Goal: Task Accomplishment & Management: Use online tool/utility

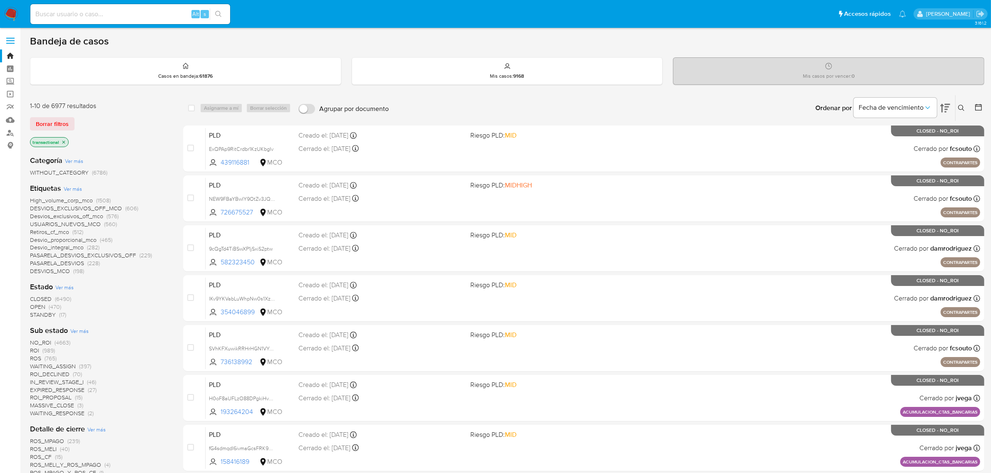
click at [42, 315] on span "STANDBY" at bounding box center [43, 315] width 26 height 8
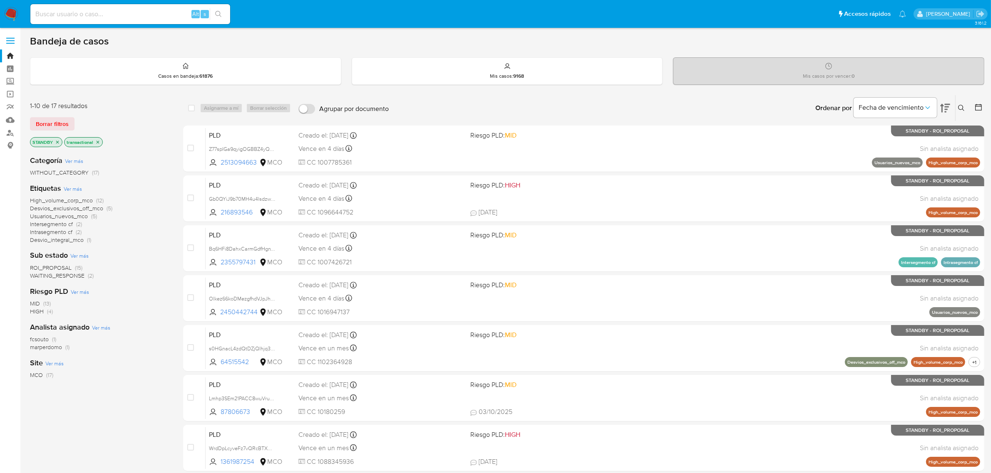
click at [62, 267] on span "ROI_PROPOSAL" at bounding box center [51, 268] width 42 height 8
click at [943, 109] on icon at bounding box center [945, 108] width 10 height 10
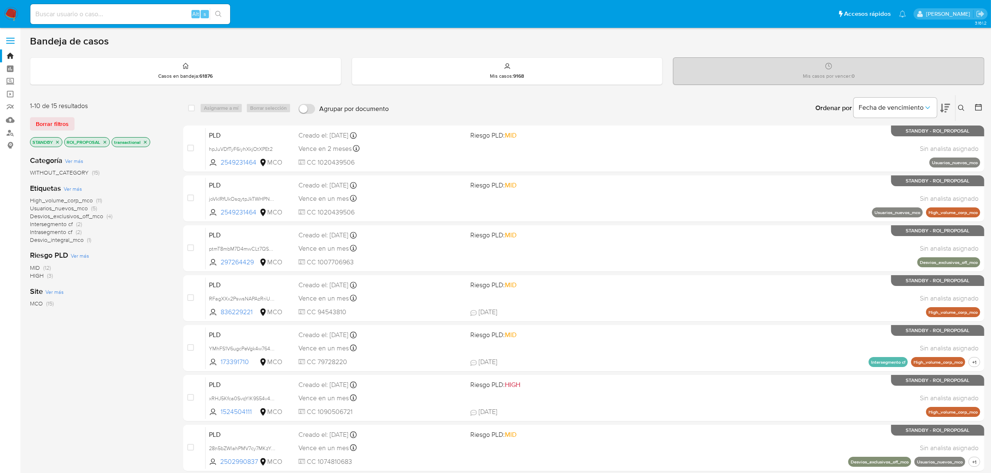
click at [943, 109] on icon at bounding box center [945, 108] width 10 height 10
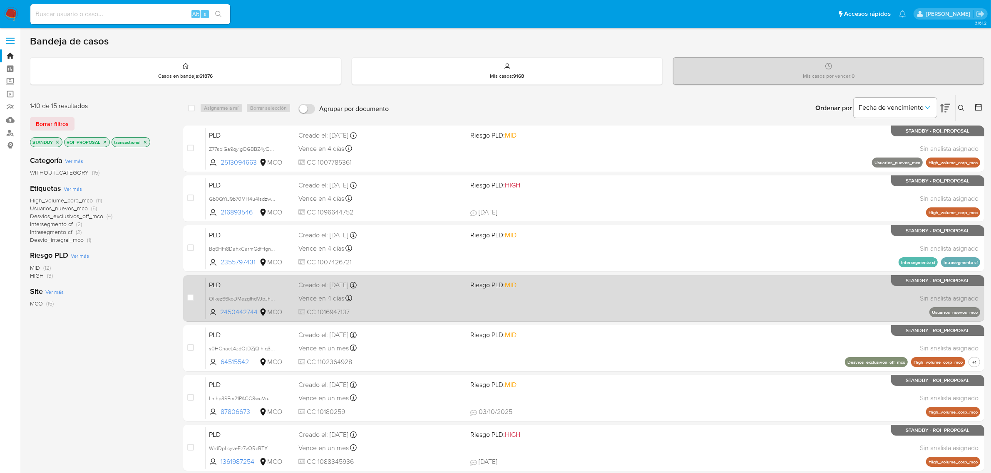
click at [417, 306] on div "PLD Olkez66koDMezgfhdVJpJhFW 2450442744 MCO Riesgo PLD: MID Creado el: 12/07/20…" at bounding box center [593, 298] width 774 height 42
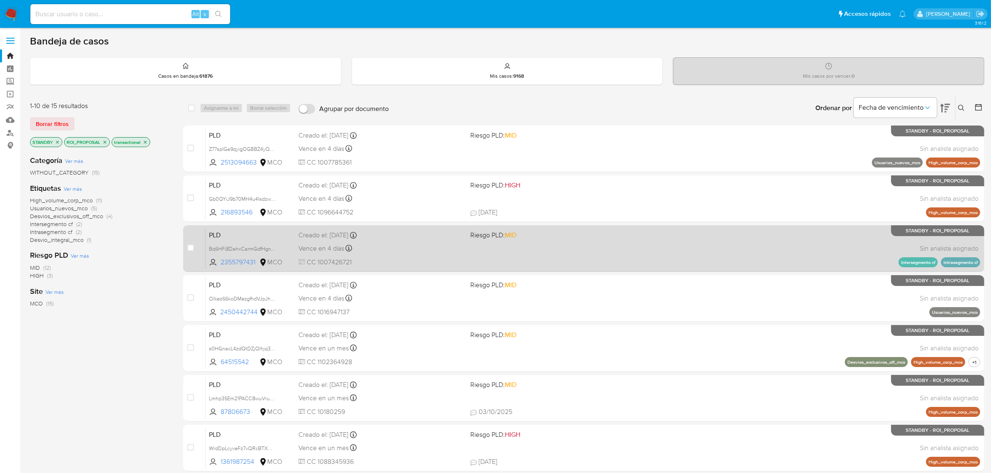
click at [460, 254] on div "Vence en 4 días Vence el 10/10/2025 07:06:29" at bounding box center [381, 248] width 166 height 11
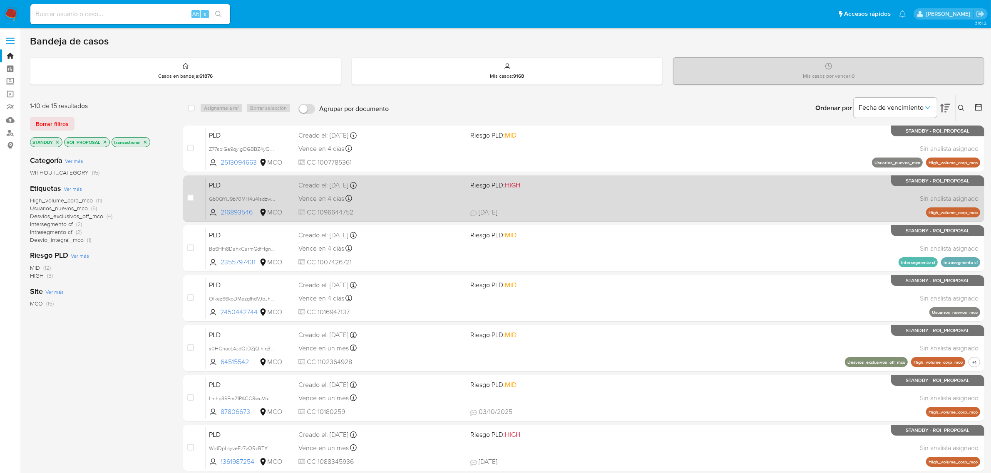
click at [448, 201] on div "Vence en 4 días Vence el 10/10/2025 07:05:22" at bounding box center [381, 198] width 166 height 11
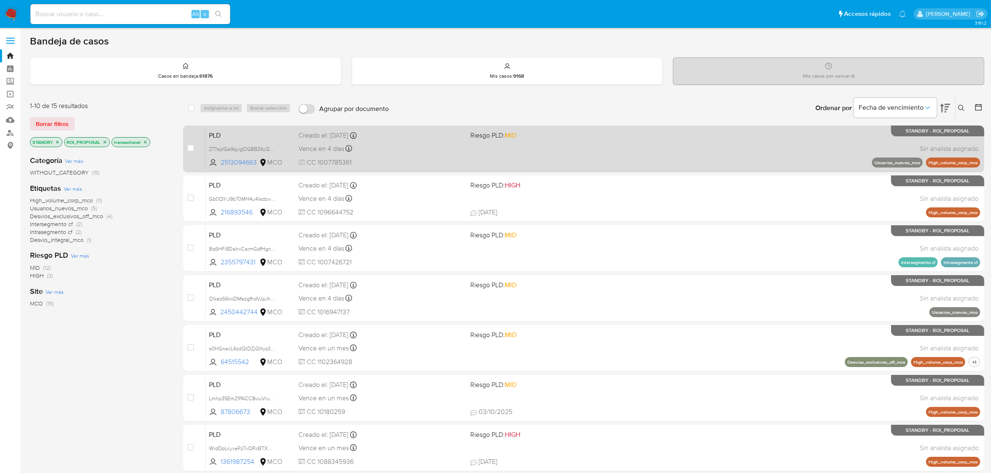
click at [488, 148] on span at bounding box center [553, 149] width 166 height 2
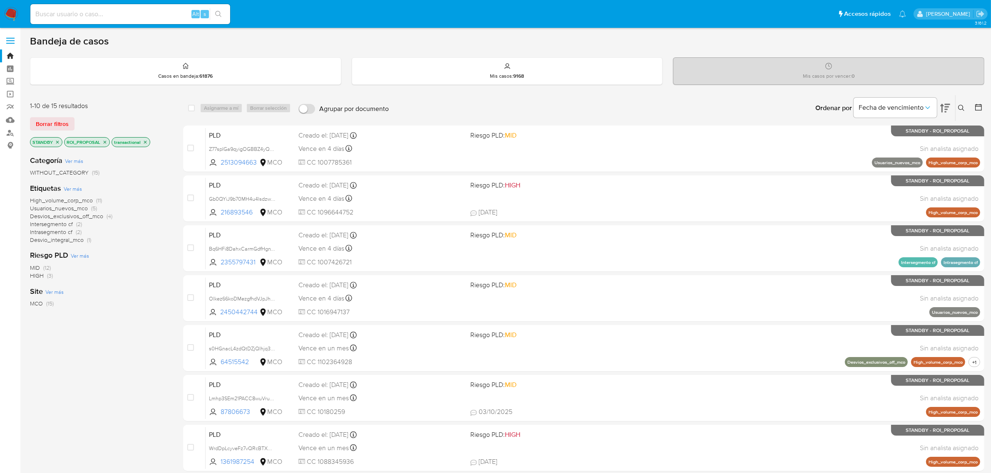
click at [11, 12] on img at bounding box center [11, 14] width 14 height 14
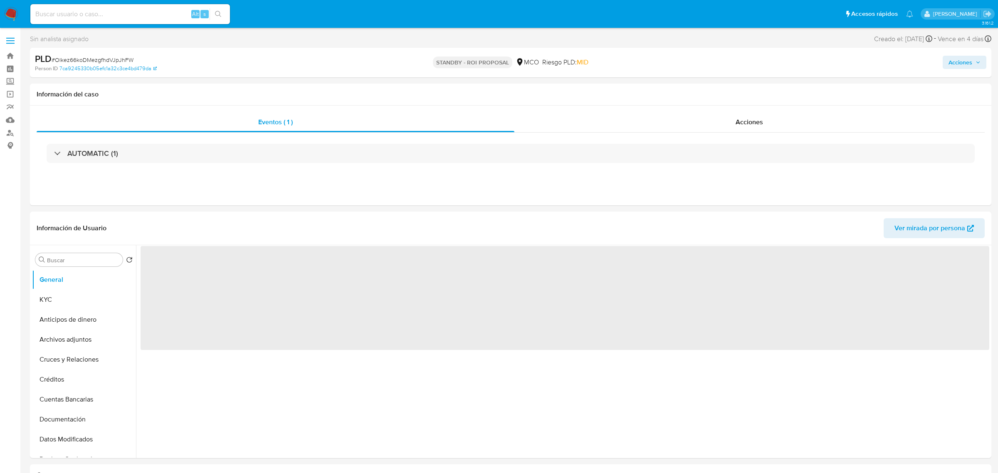
select select "10"
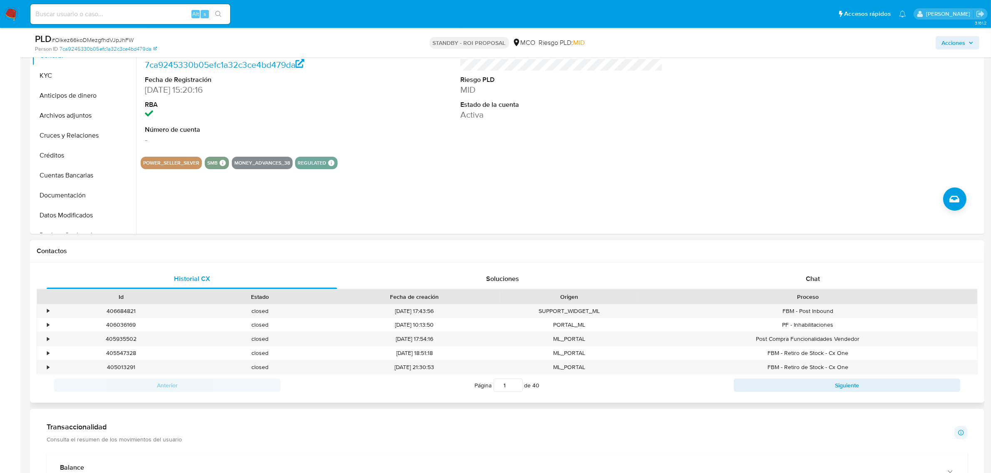
scroll to position [208, 0]
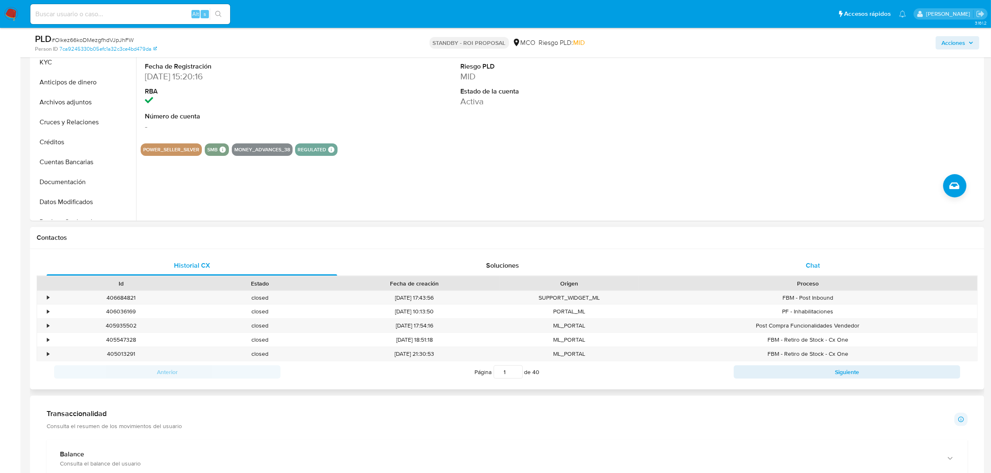
drag, startPoint x: 822, startPoint y: 238, endPoint x: 818, endPoint y: 272, distance: 33.5
click at [822, 246] on div "Contactos" at bounding box center [507, 238] width 954 height 22
click at [821, 268] on div "Chat" at bounding box center [812, 266] width 290 height 20
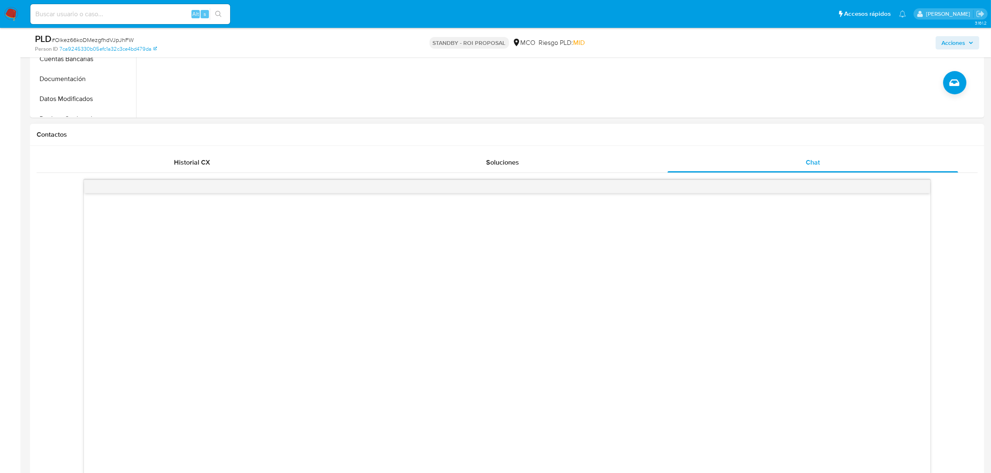
scroll to position [312, 0]
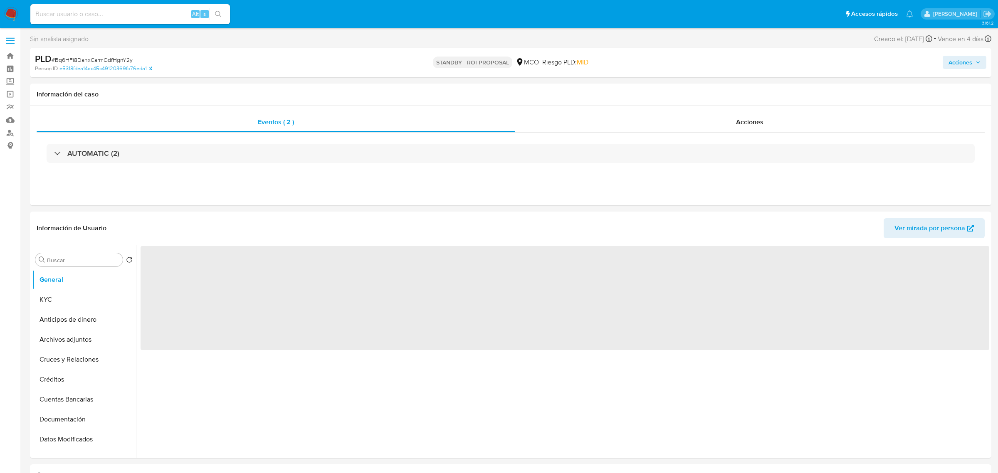
select select "10"
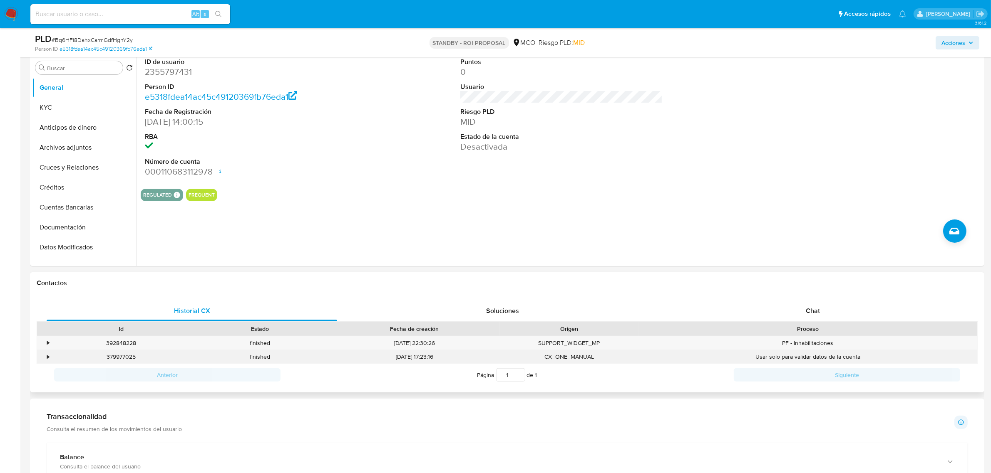
scroll to position [260, 0]
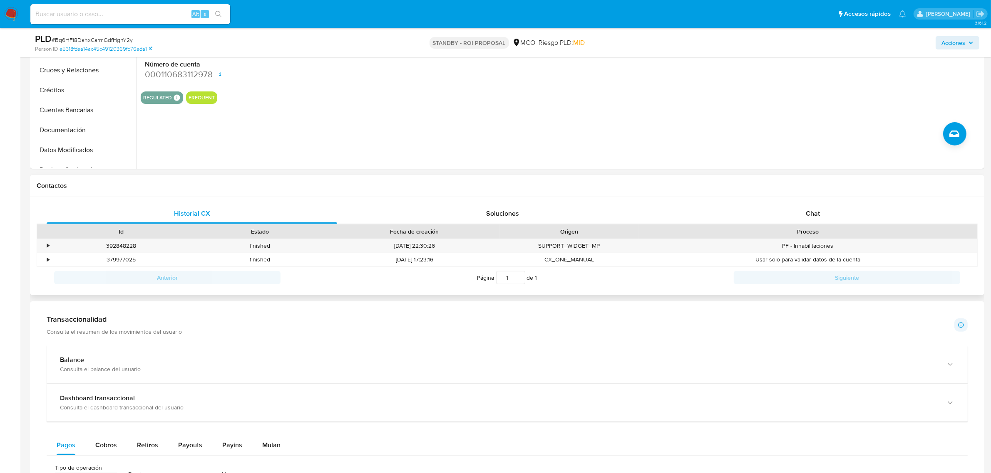
click at [832, 197] on div "Historial CX Soluciones Chat Id Estado Fecha de creación Origen Proceso • 39284…" at bounding box center [507, 246] width 954 height 99
click at [820, 213] on div "Chat" at bounding box center [812, 214] width 290 height 20
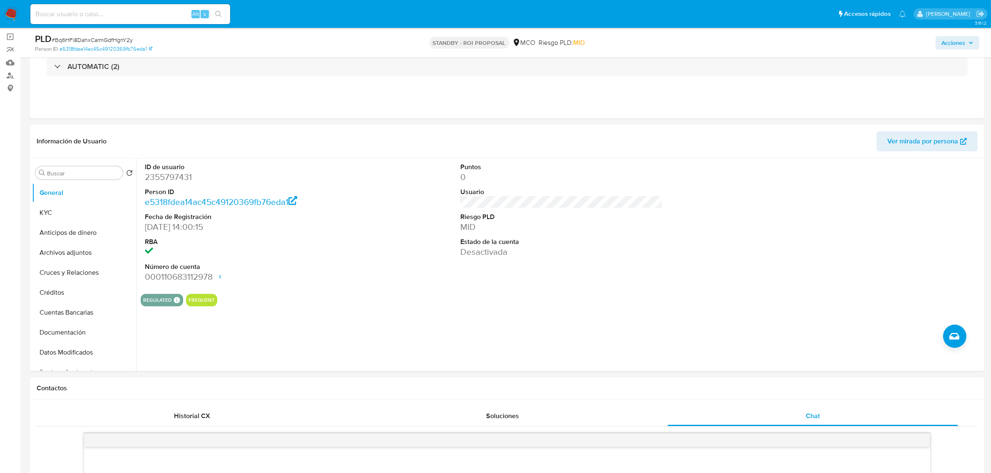
scroll to position [52, 0]
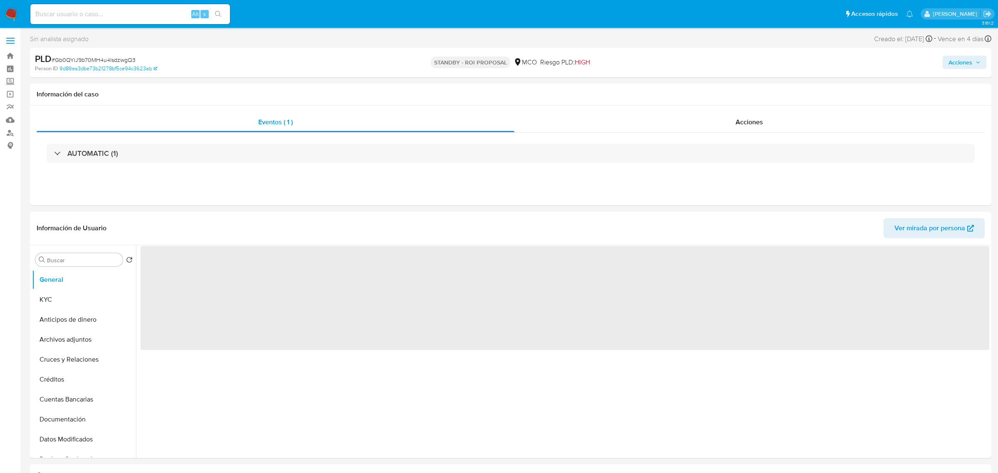
select select "10"
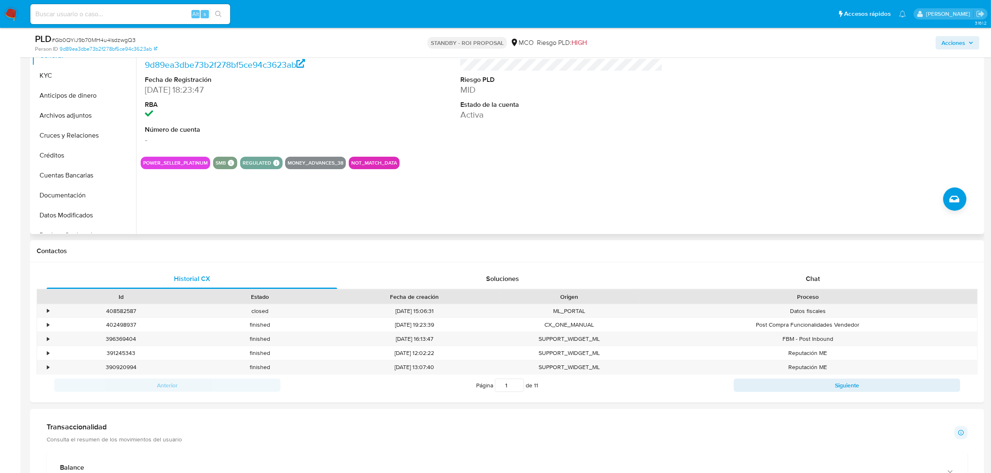
scroll to position [208, 0]
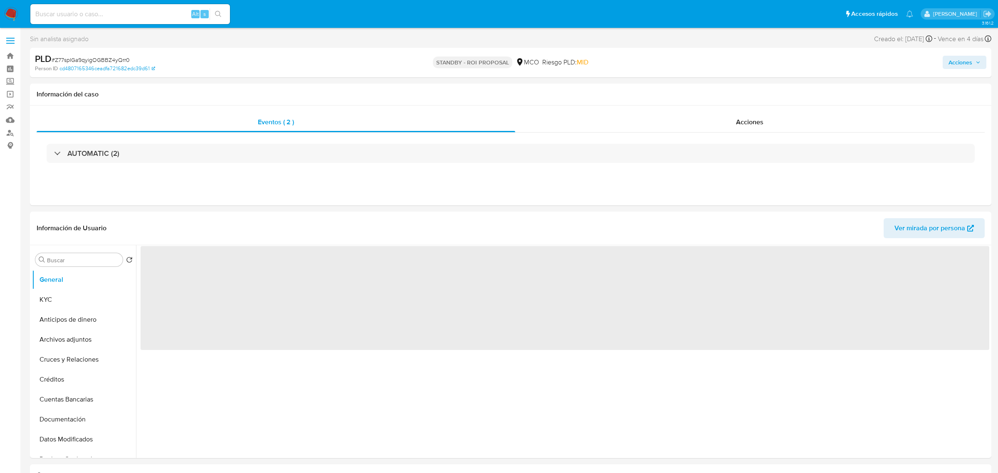
select select "10"
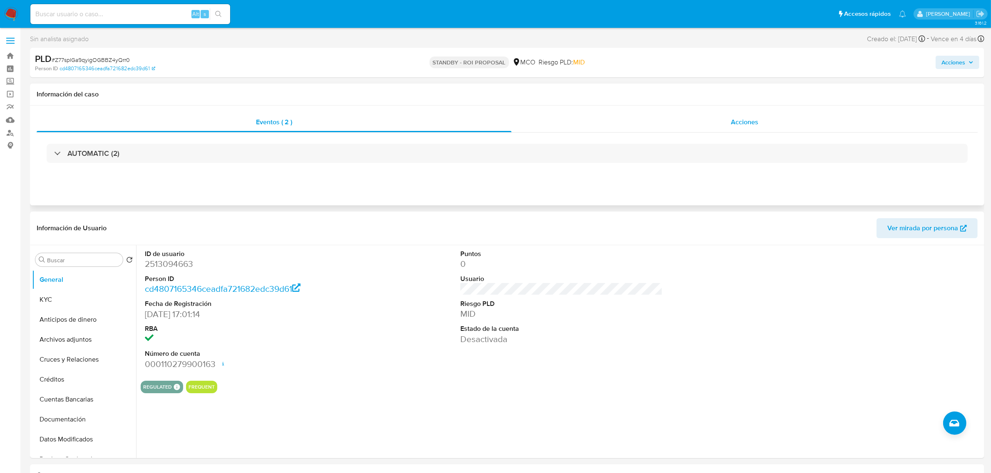
click at [748, 118] on span "Acciones" at bounding box center [744, 122] width 27 height 10
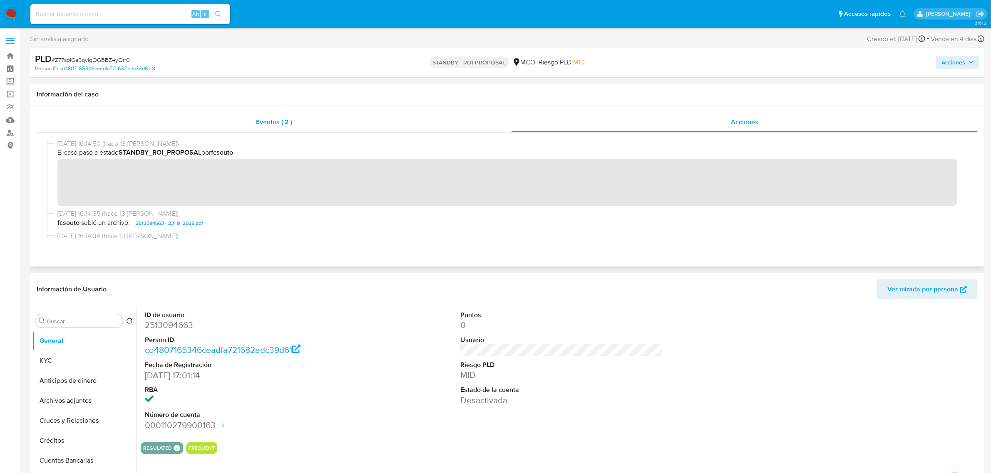
click at [258, 127] on div "Eventos ( 2 )" at bounding box center [274, 122] width 475 height 20
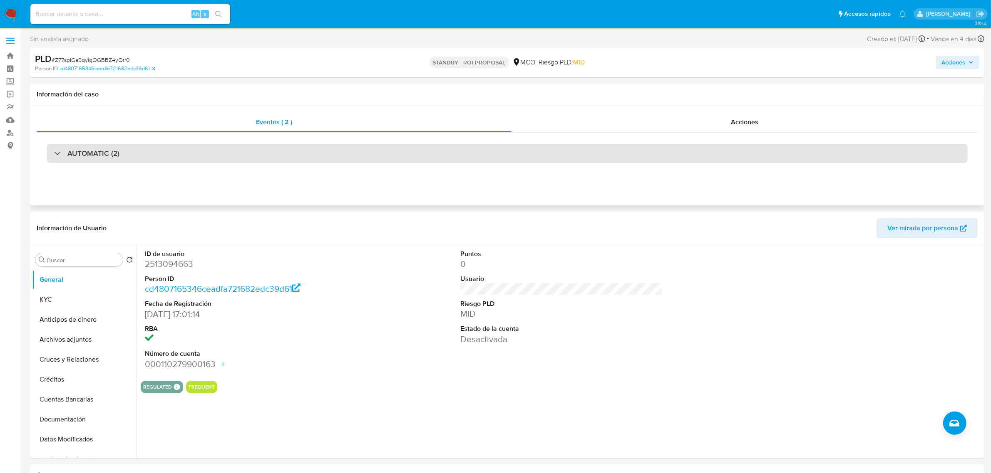
click at [268, 155] on div "AUTOMATIC (2)" at bounding box center [507, 153] width 921 height 19
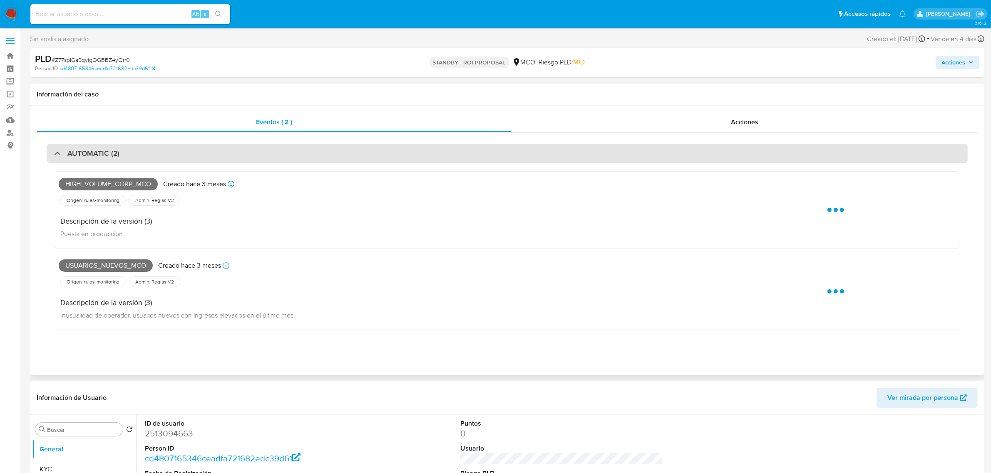
click at [268, 155] on div "AUTOMATIC (2)" at bounding box center [507, 153] width 921 height 19
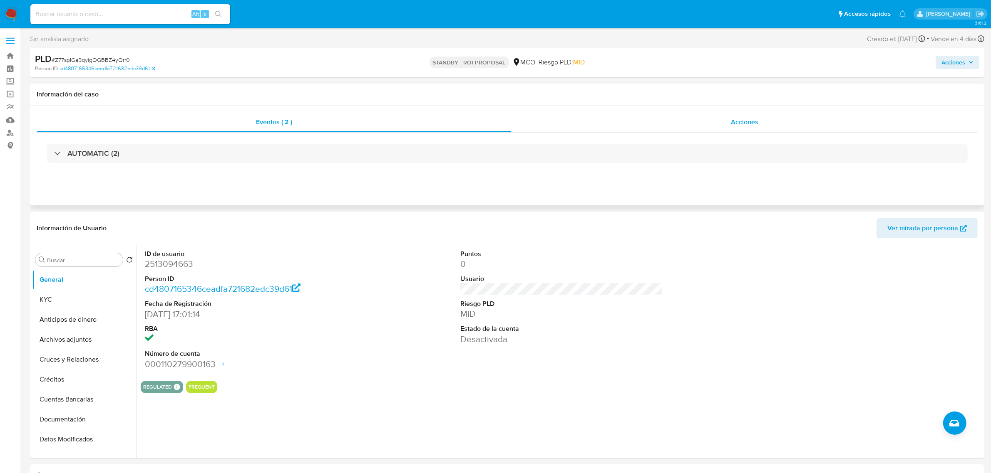
click at [763, 122] on div "Acciones" at bounding box center [744, 122] width 466 height 20
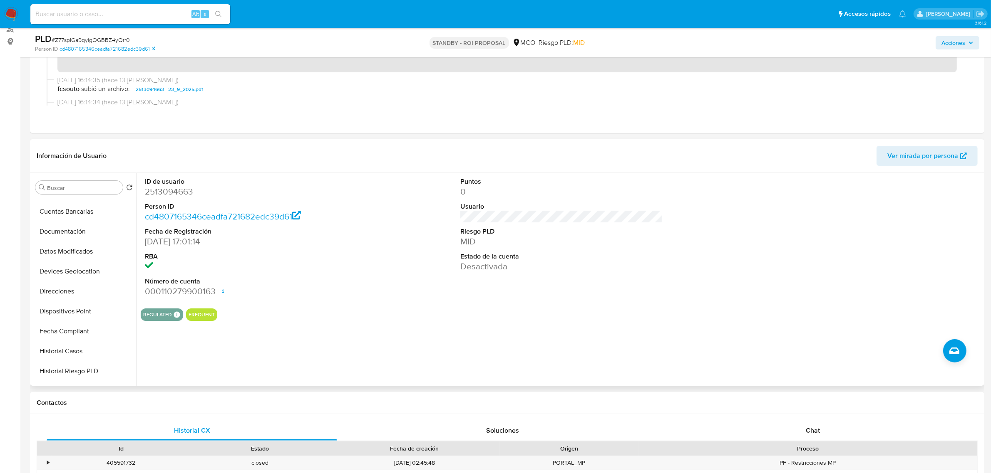
scroll to position [156, 0]
click at [79, 322] on button "Historial Riesgo PLD" at bounding box center [80, 331] width 97 height 20
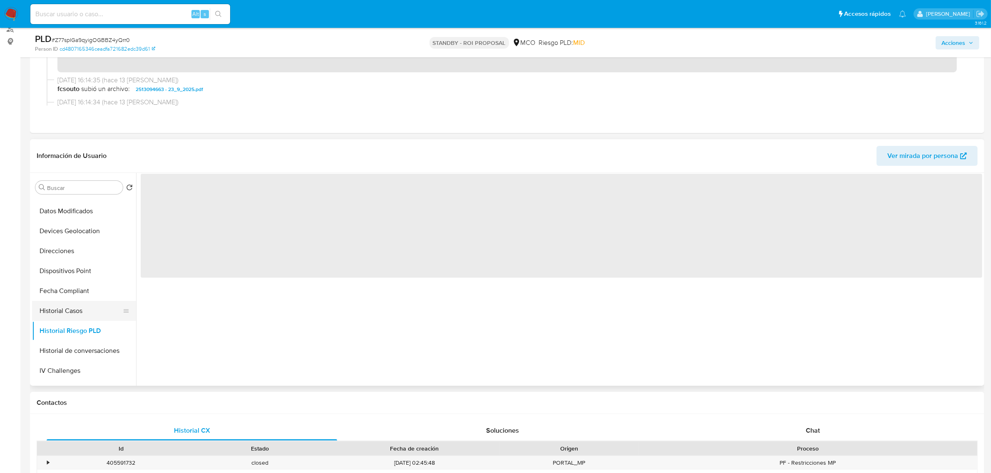
click at [82, 313] on button "Historial Casos" at bounding box center [80, 311] width 97 height 20
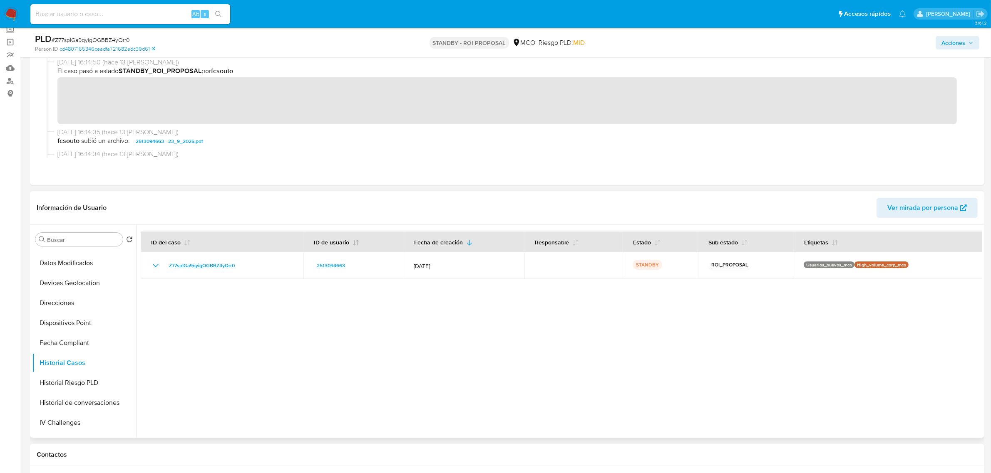
scroll to position [0, 0]
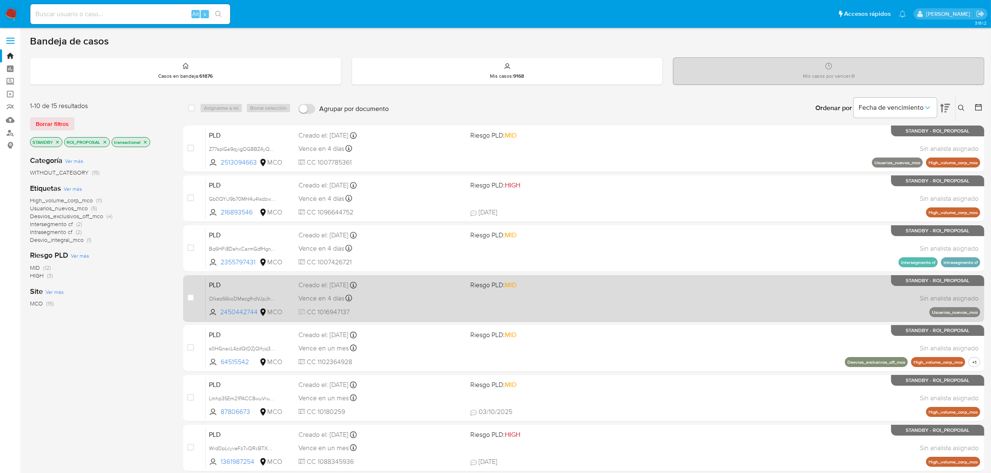
click at [440, 311] on span "CC 1016947137" at bounding box center [381, 312] width 166 height 9
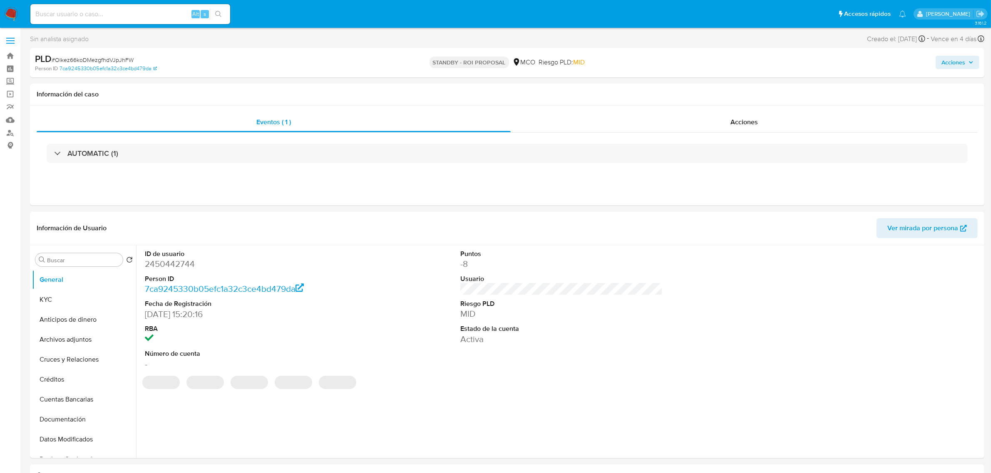
select select "10"
click at [749, 121] on span "Acciones" at bounding box center [743, 122] width 27 height 10
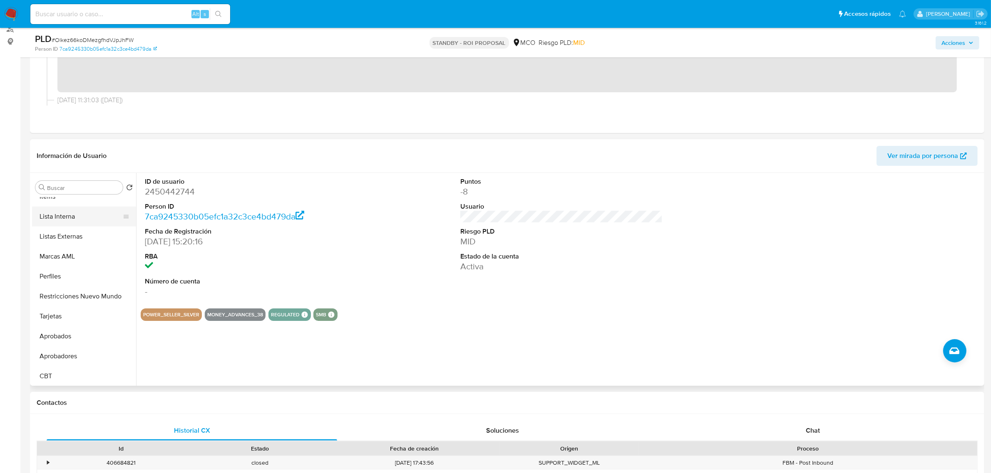
scroll to position [391, 0]
click at [88, 296] on button "Restricciones Nuevo Mundo" at bounding box center [80, 296] width 97 height 20
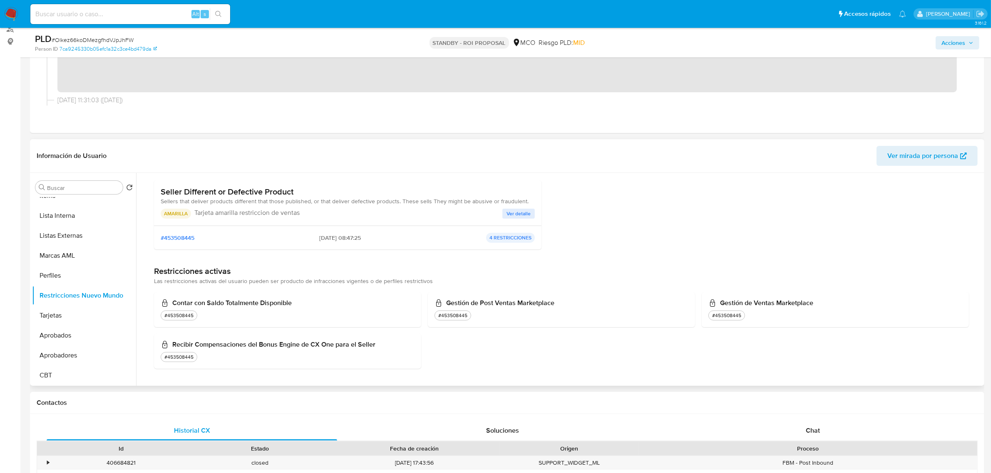
scroll to position [27, 0]
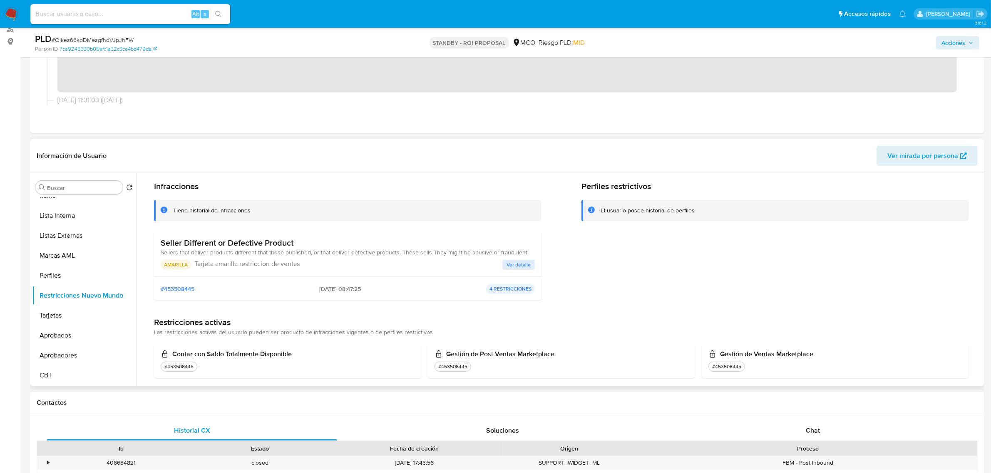
click at [517, 254] on span "Sellers that deliver products different that those published, or that deliver d…" at bounding box center [345, 252] width 368 height 8
click at [518, 261] on span "Ver detalle" at bounding box center [518, 265] width 24 height 8
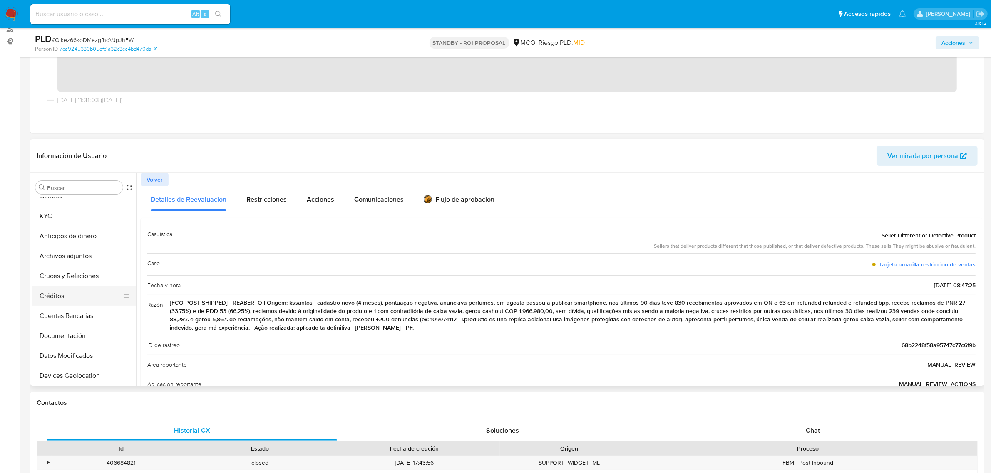
scroll to position [0, 0]
click at [64, 229] on button "KYC" at bounding box center [80, 228] width 97 height 20
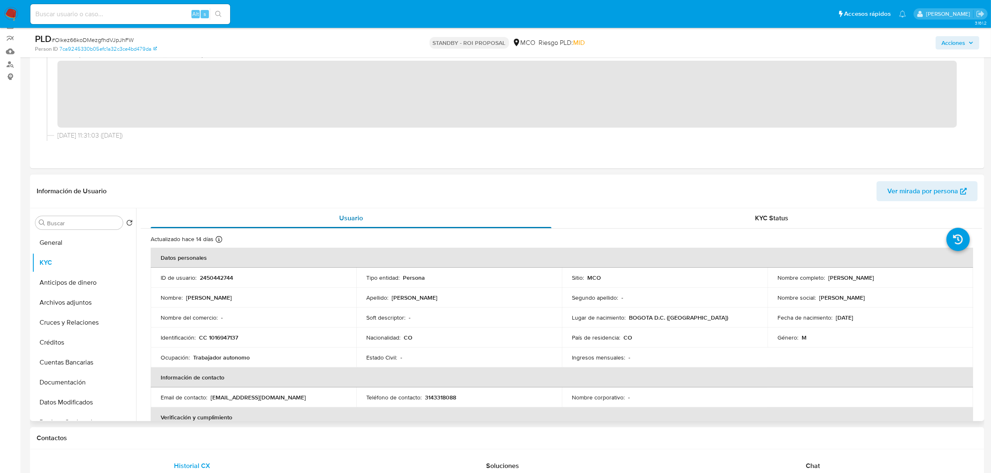
scroll to position [52, 0]
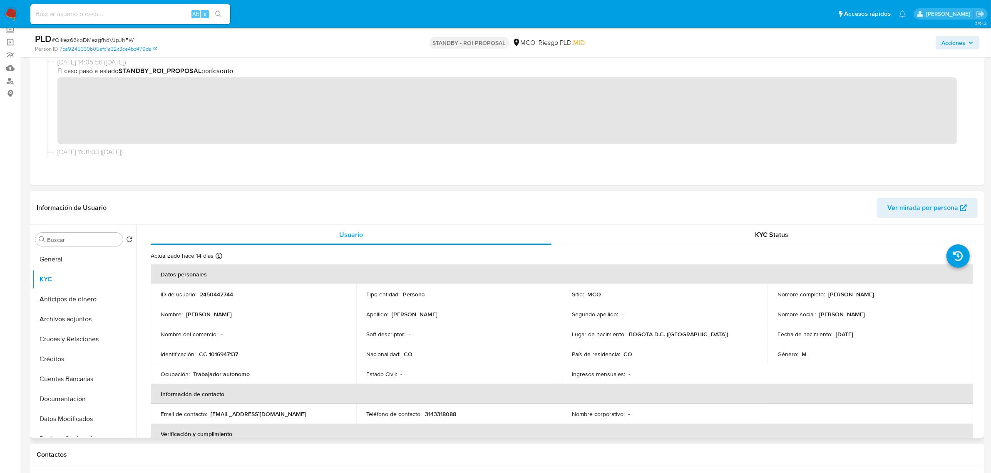
click at [227, 354] on p "CC 1016947137" at bounding box center [218, 354] width 39 height 7
copy p "1016947137"
click at [74, 257] on button "General" at bounding box center [80, 260] width 97 height 20
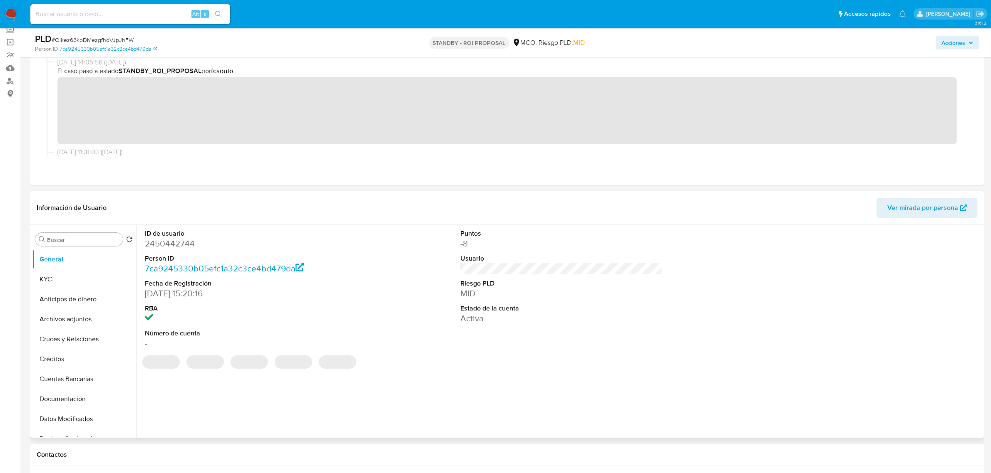
click at [171, 243] on dd "2450442744" at bounding box center [246, 244] width 202 height 12
copy dd "2450442744"
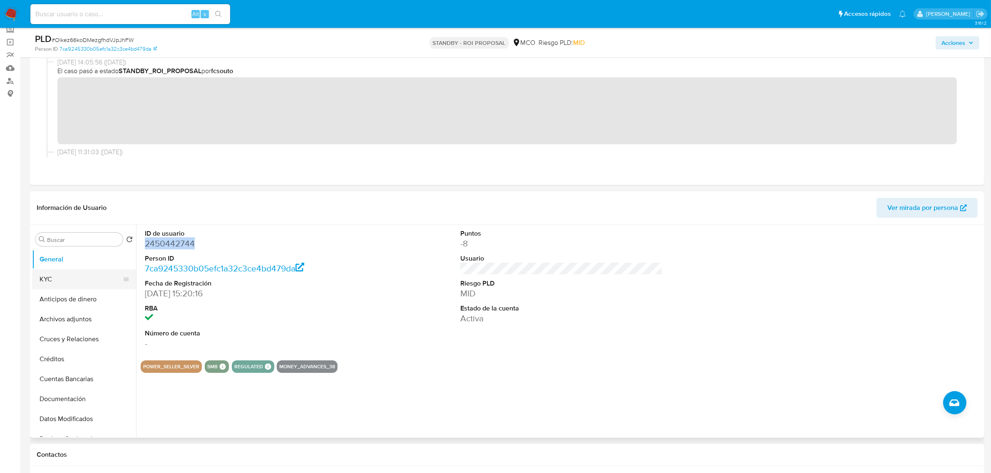
click at [63, 278] on button "KYC" at bounding box center [80, 280] width 97 height 20
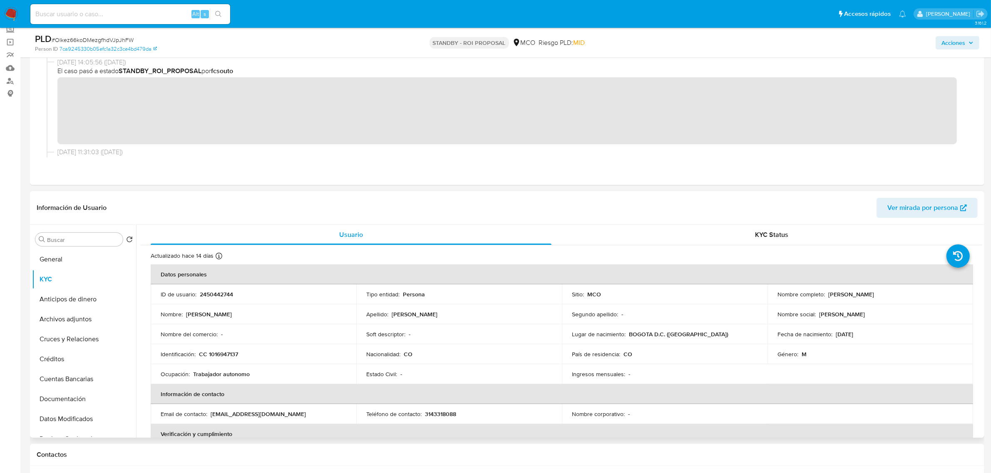
drag, startPoint x: 825, startPoint y: 292, endPoint x: 899, endPoint y: 293, distance: 73.6
click at [874, 293] on p "Andres Felipe Gallo Miranda" at bounding box center [851, 294] width 46 height 7
copy p "Andres Felipe Gallo Miranda"
click at [73, 354] on button "Documentación" at bounding box center [80, 347] width 97 height 20
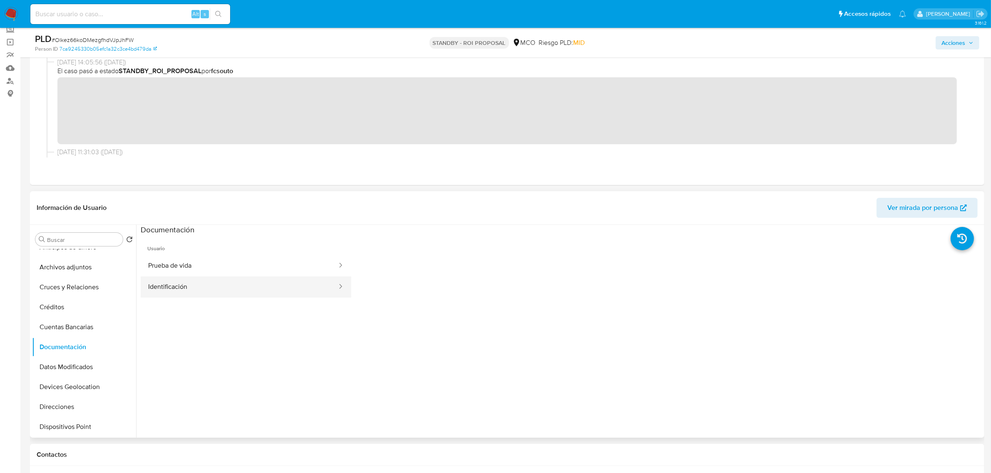
click at [245, 291] on button "Identificación" at bounding box center [239, 287] width 197 height 21
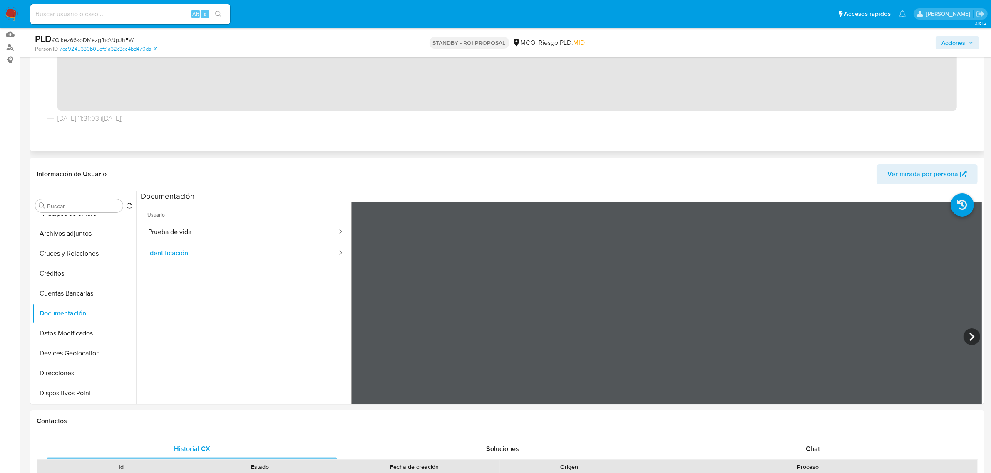
scroll to position [104, 0]
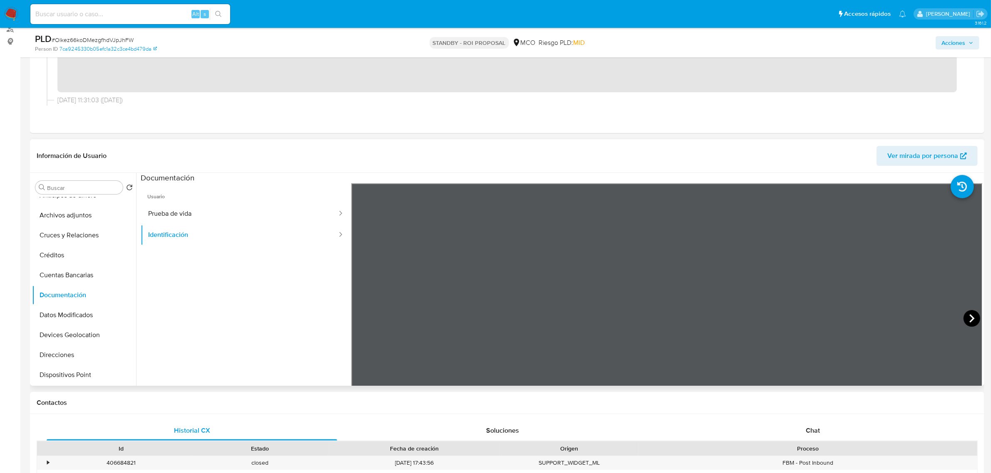
click at [969, 321] on icon at bounding box center [971, 319] width 5 height 8
drag, startPoint x: 78, startPoint y: 223, endPoint x: 128, endPoint y: 231, distance: 50.7
click at [81, 224] on button "KYC" at bounding box center [80, 228] width 97 height 20
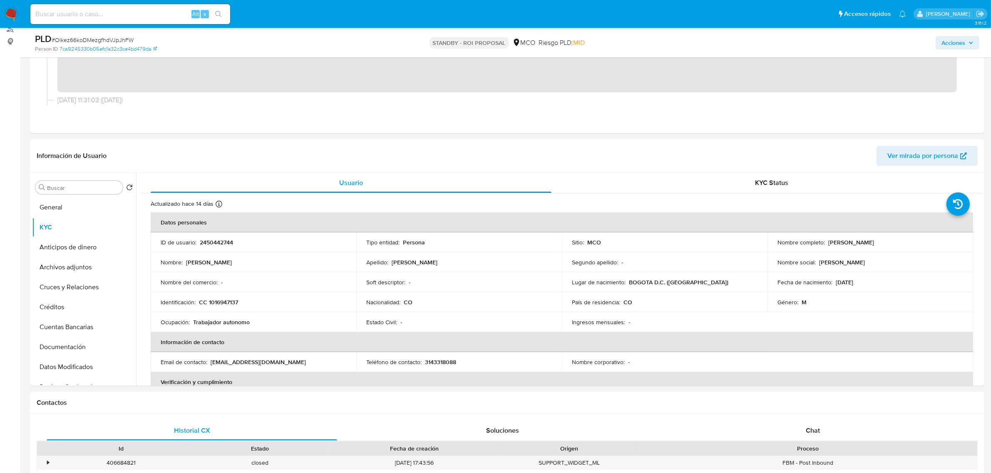
drag, startPoint x: 825, startPoint y: 243, endPoint x: 903, endPoint y: 242, distance: 78.2
click at [903, 242] on div "Nombre completo : Andres Felipe Gallo Miranda" at bounding box center [870, 242] width 186 height 7
copy p "Andres Felipe Gallo Miranda"
click at [221, 305] on p "CC 1016947137" at bounding box center [218, 302] width 39 height 7
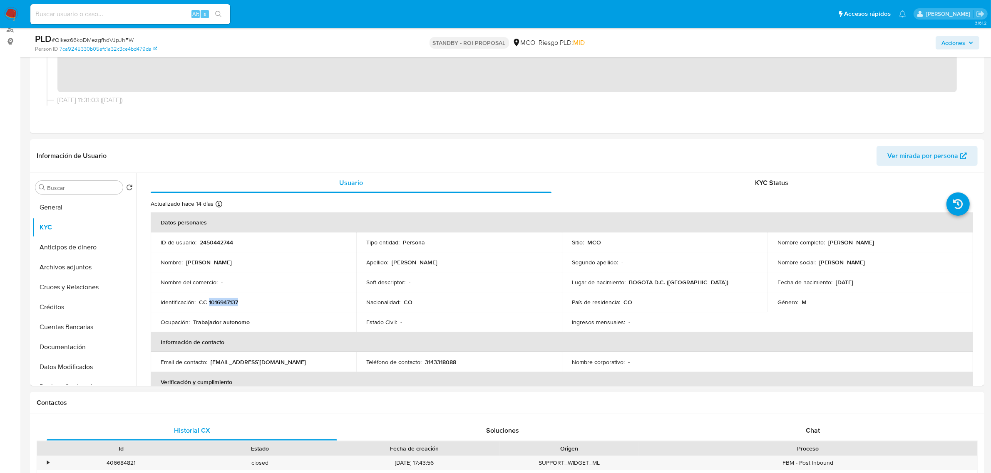
copy p "1016947137"
drag, startPoint x: 826, startPoint y: 241, endPoint x: 901, endPoint y: 243, distance: 75.3
click at [901, 243] on div "Nombre completo : Andres Felipe Gallo Miranda" at bounding box center [870, 242] width 186 height 7
copy p "Andres Felipe Gallo Miranda"
click at [225, 300] on p "CC 1016947137" at bounding box center [218, 302] width 39 height 7
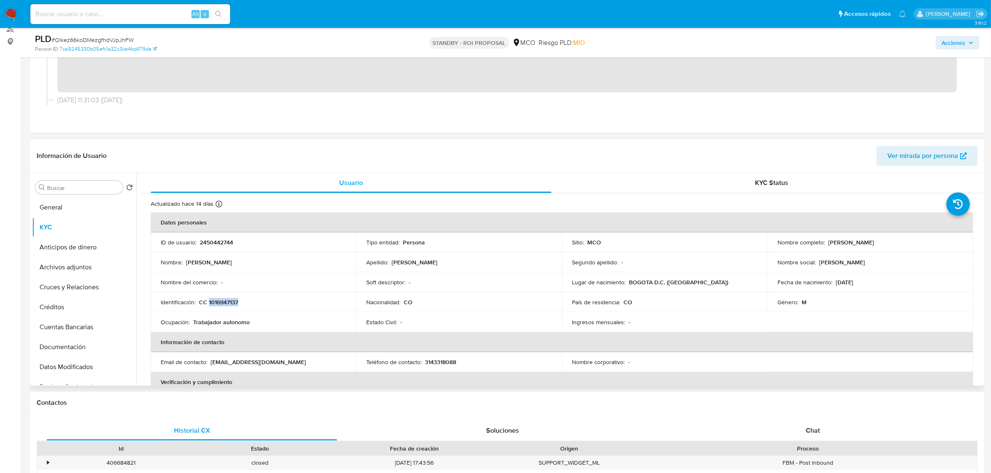
click at [225, 300] on p "CC 1016947137" at bounding box center [218, 302] width 39 height 7
copy p "1016947137"
click at [97, 211] on button "General" at bounding box center [80, 208] width 97 height 20
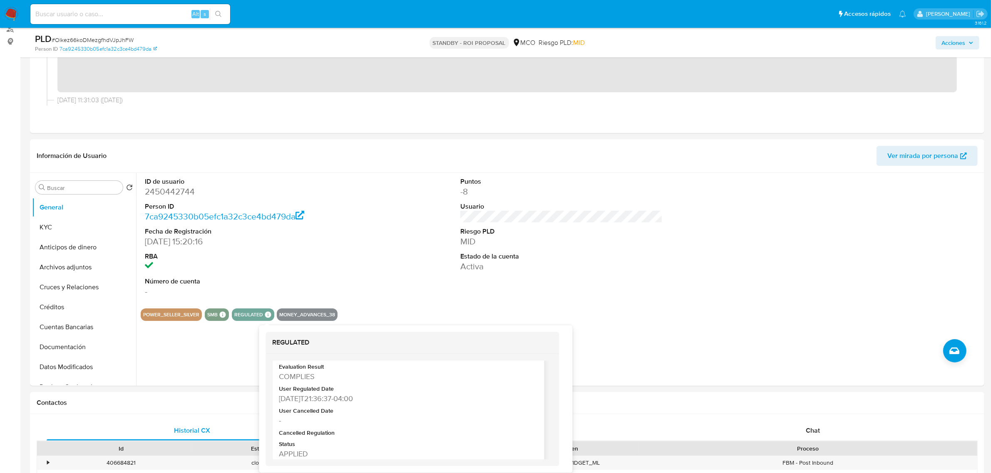
scroll to position [47, 0]
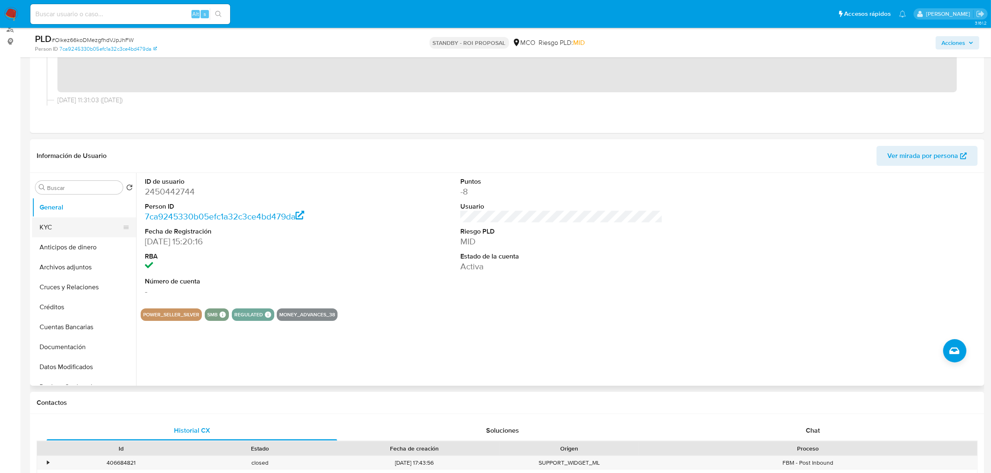
click at [92, 222] on button "KYC" at bounding box center [80, 228] width 97 height 20
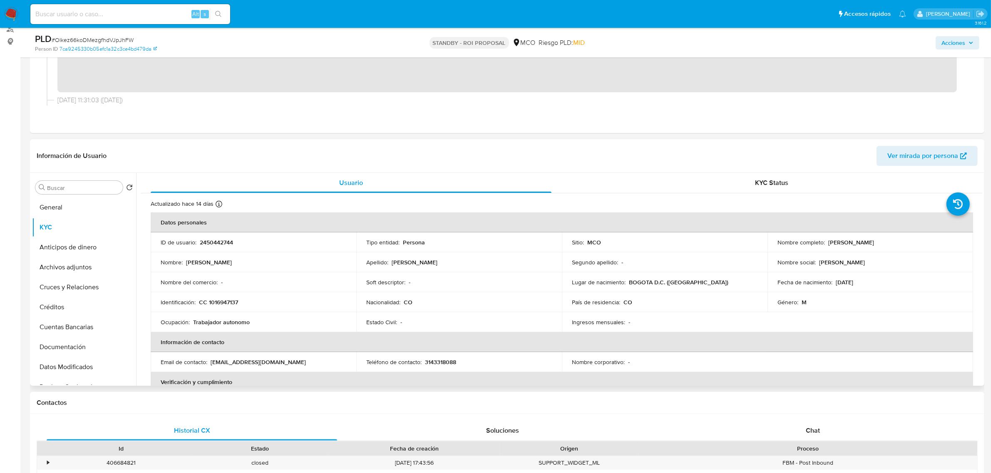
drag, startPoint x: 826, startPoint y: 242, endPoint x: 881, endPoint y: 233, distance: 55.7
click at [899, 239] on div "Nombre completo : Andres Felipe Gallo Miranda" at bounding box center [870, 242] width 186 height 7
copy p "Andres Felipe Gallo Miranda"
drag, startPoint x: 274, startPoint y: 368, endPoint x: 209, endPoint y: 361, distance: 65.3
click at [209, 361] on div "Email de contacto : comeriov998101@gmail.com" at bounding box center [254, 362] width 186 height 7
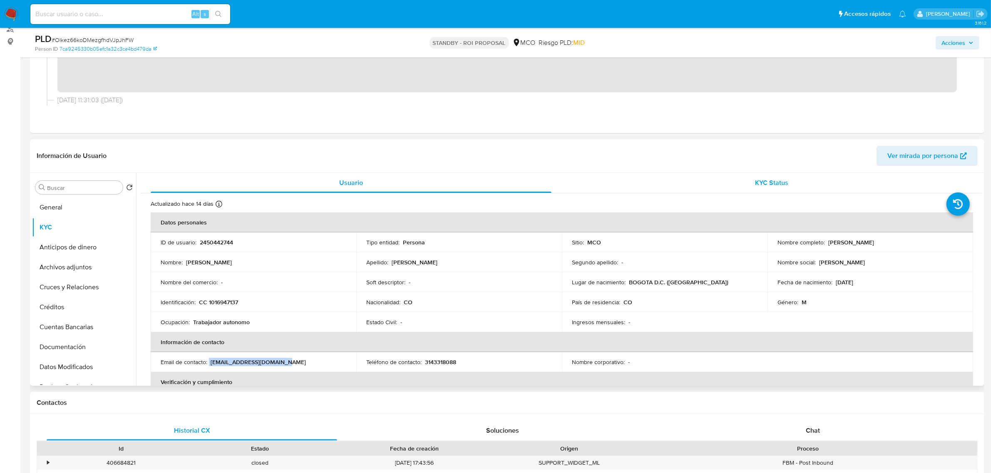
copy div "comeriov998101@gmail.com"
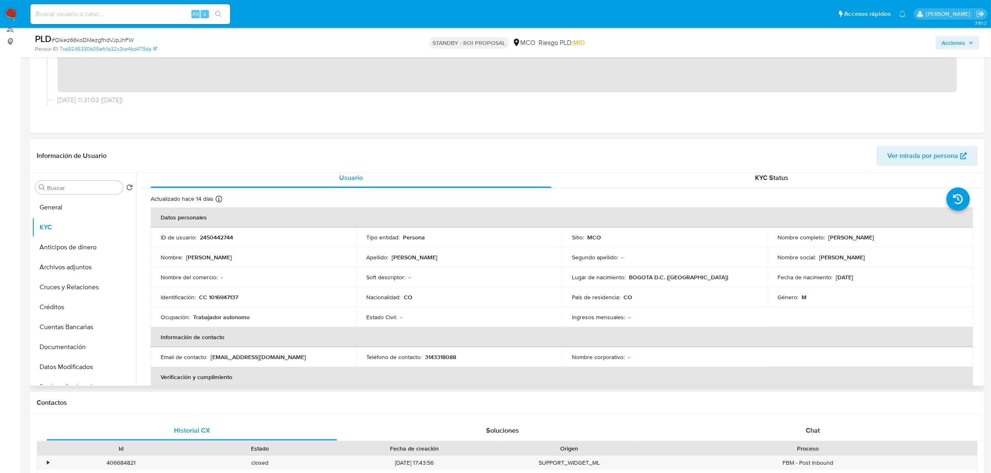
scroll to position [0, 0]
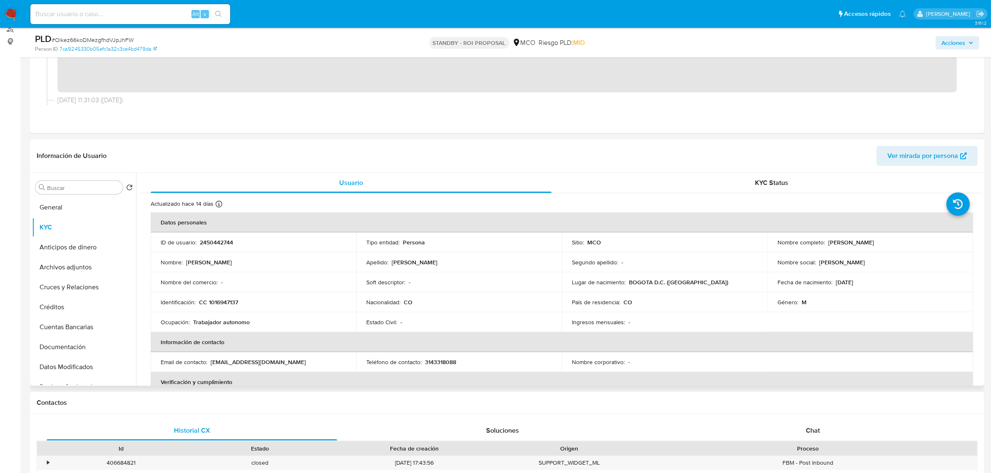
click at [223, 245] on p "2450442744" at bounding box center [216, 242] width 33 height 7
copy p "2450442744"
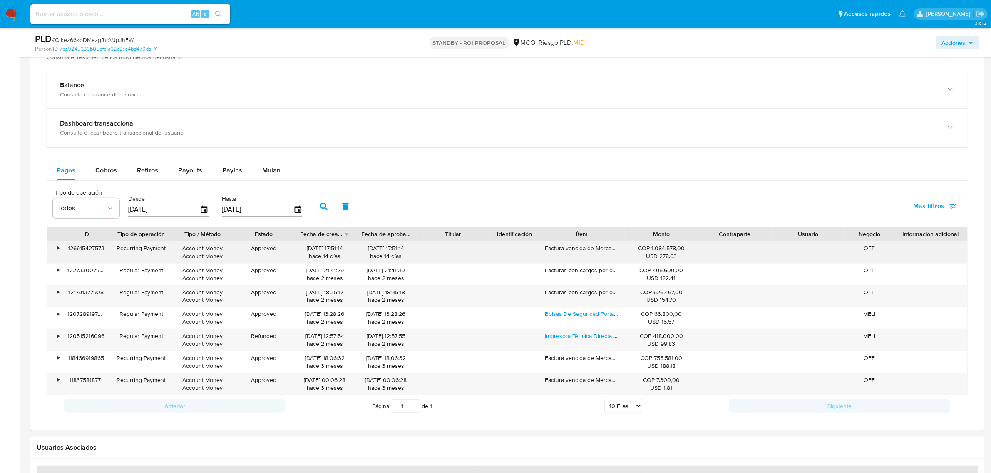
scroll to position [728, 0]
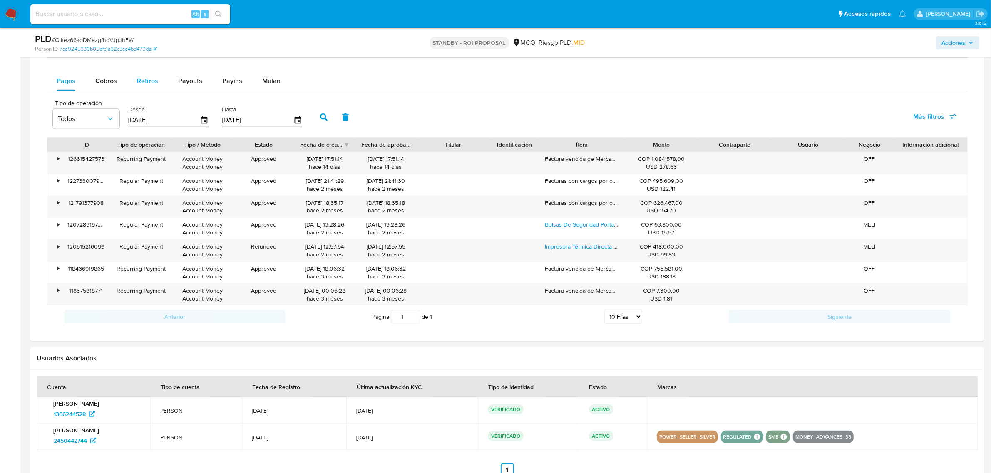
click at [138, 78] on span "Retiros" at bounding box center [147, 81] width 21 height 10
select select "10"
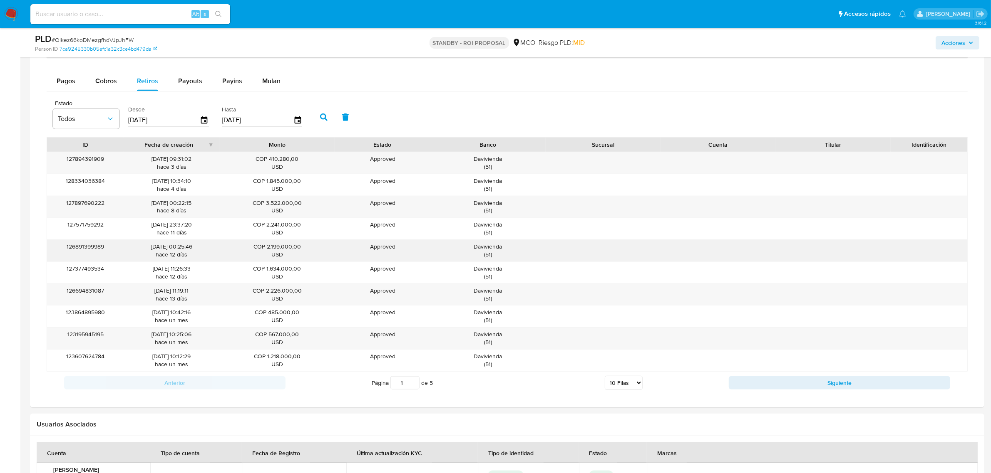
click at [495, 248] on div "Davivienda ( 51 )" at bounding box center [487, 251] width 103 height 16
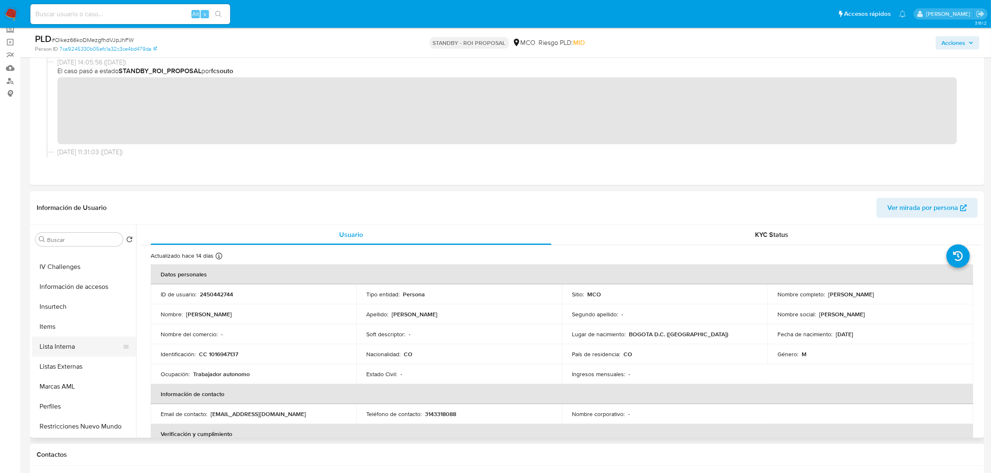
scroll to position [391, 0]
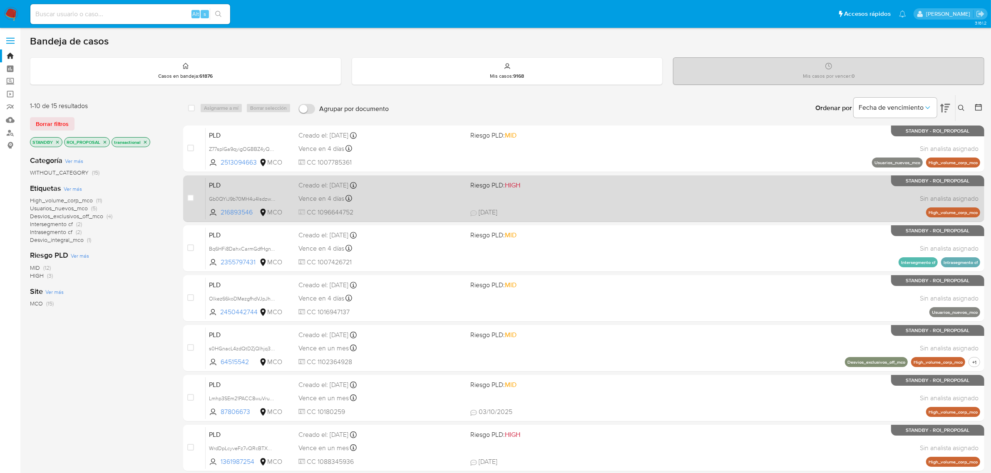
click at [570, 192] on div "PLD Gb0QYiJ9b70MH4u4lsdzwgQ3 216893546 MCO Riesgo PLD: HIGH Creado el: [DATE] C…" at bounding box center [593, 199] width 774 height 42
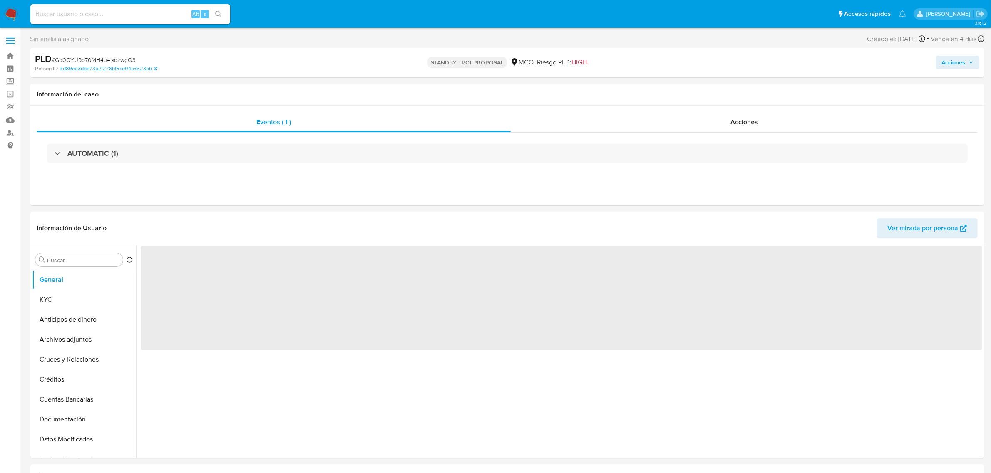
select select "10"
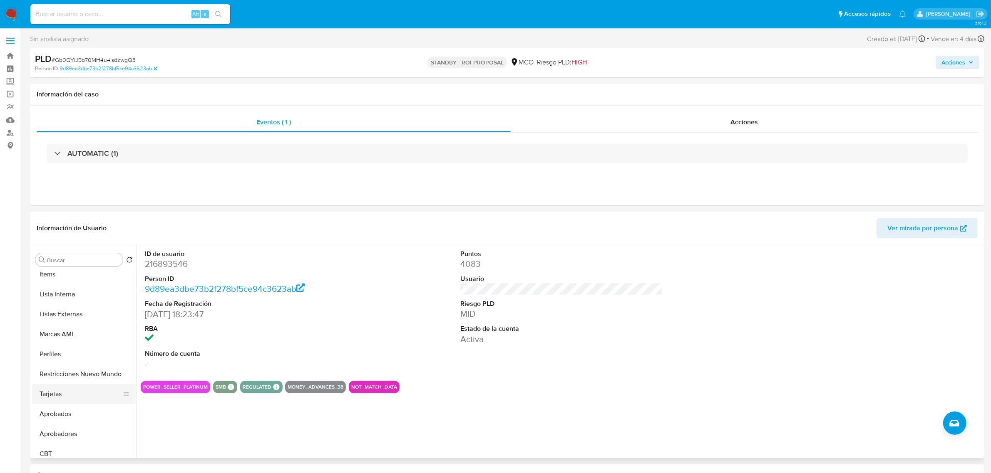
scroll to position [391, 0]
click at [87, 374] on button "Restricciones Nuevo Mundo" at bounding box center [80, 368] width 97 height 20
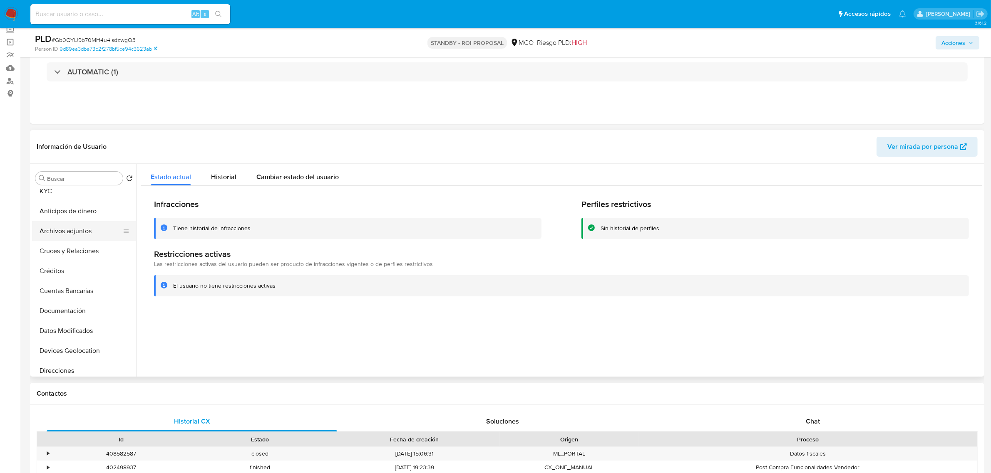
scroll to position [0, 0]
click at [84, 199] on button "General" at bounding box center [80, 198] width 97 height 20
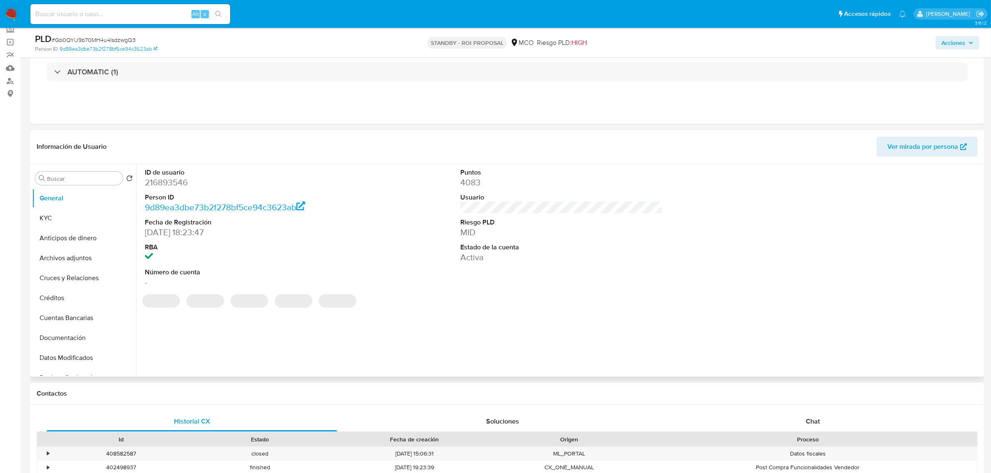
click at [178, 182] on dd "216893546" at bounding box center [246, 183] width 202 height 12
copy dd "216893546"
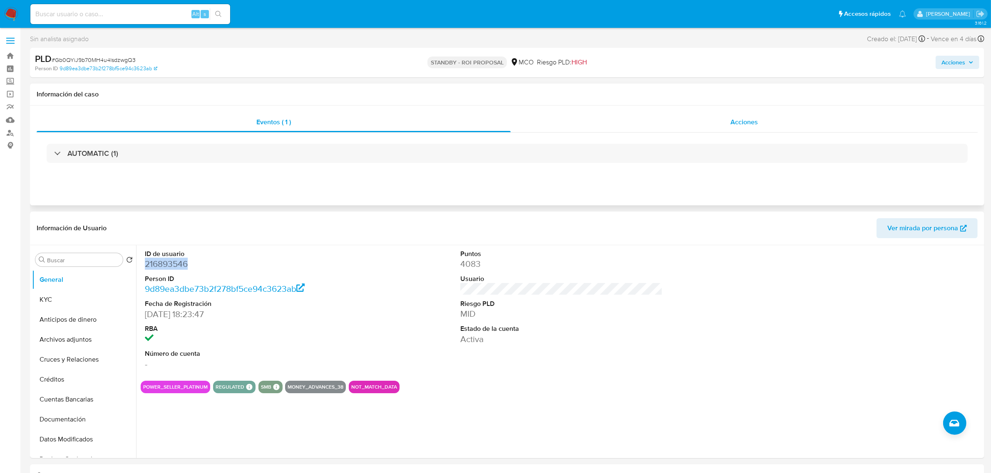
click at [750, 131] on div "Acciones" at bounding box center [743, 122] width 467 height 20
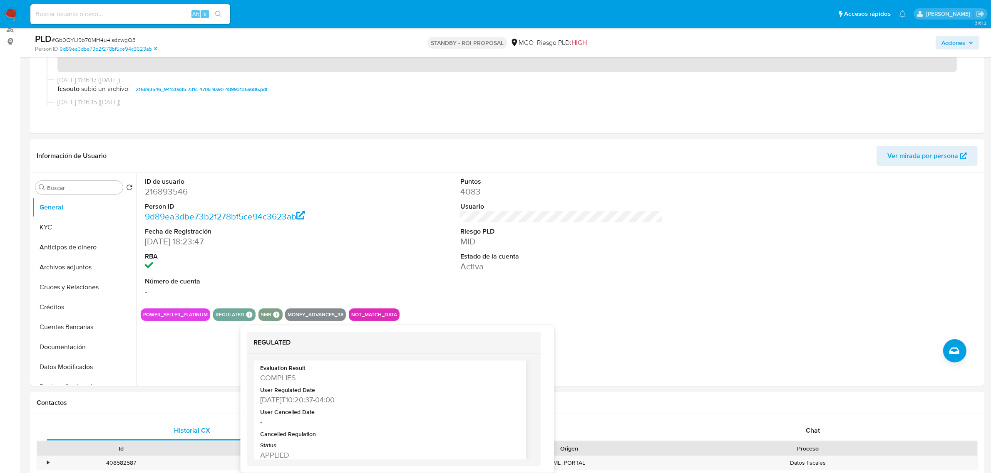
scroll to position [47, 0]
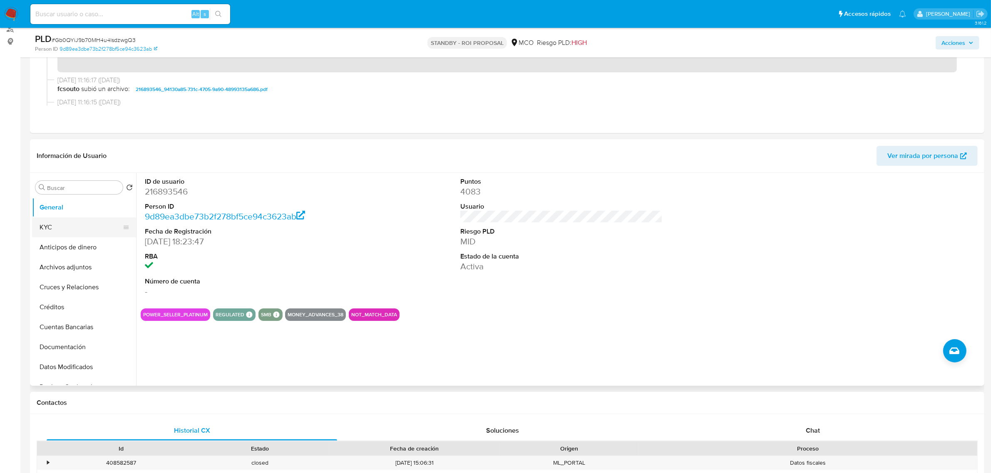
click at [37, 225] on button "KYC" at bounding box center [80, 228] width 97 height 20
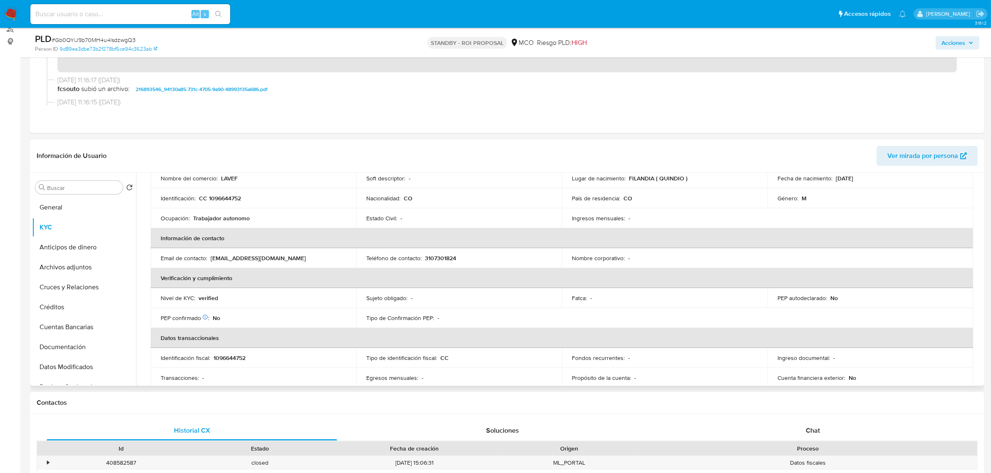
scroll to position [156, 0]
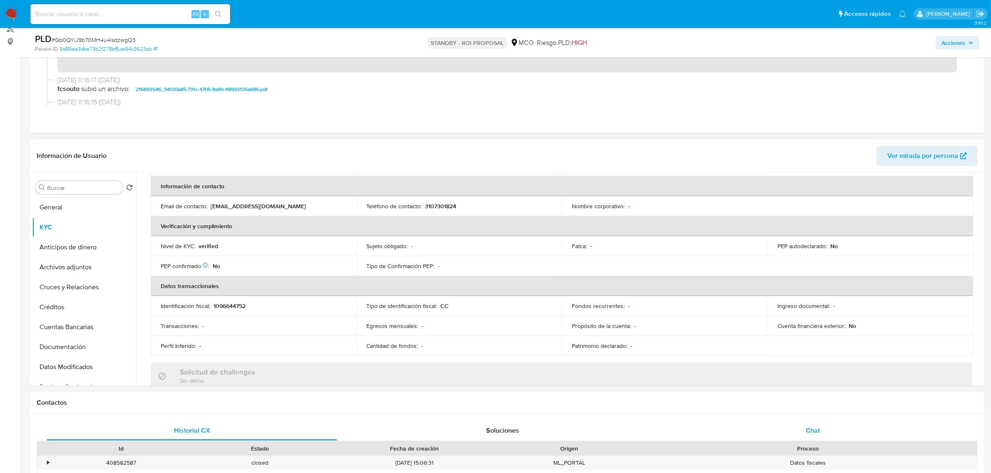
drag, startPoint x: 810, startPoint y: 416, endPoint x: 806, endPoint y: 436, distance: 20.5
click at [808, 435] on span "Chat" at bounding box center [812, 431] width 14 height 10
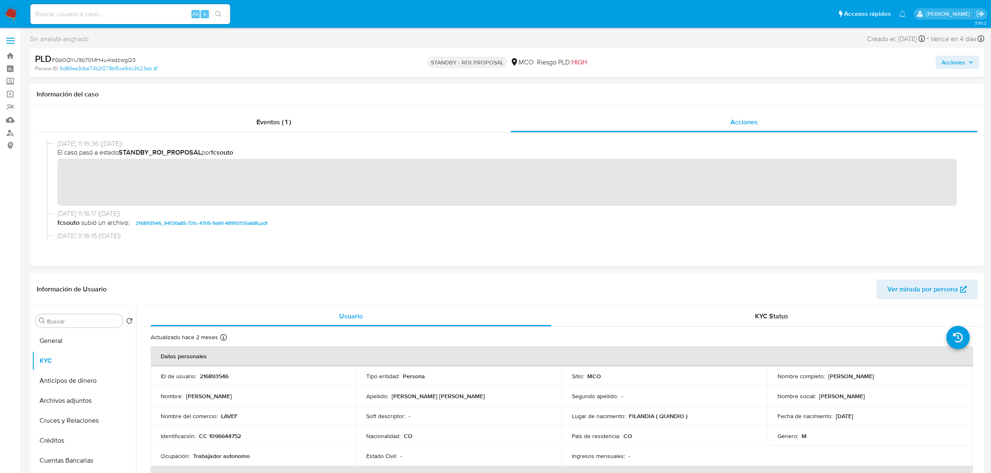
scroll to position [52, 0]
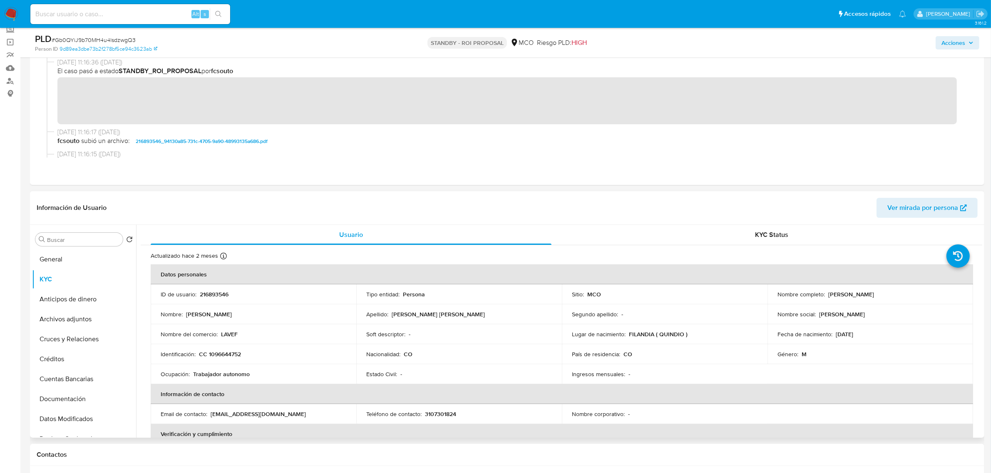
drag, startPoint x: 825, startPoint y: 295, endPoint x: 905, endPoint y: 304, distance: 80.3
click at [905, 304] on td "Nombre completo : Jaime Alejandro Cardona Holguin" at bounding box center [870, 295] width 206 height 20
copy p "Jaime Alejandro Cardona Holguin"
click at [231, 357] on p "CC 1096644752" at bounding box center [220, 354] width 42 height 7
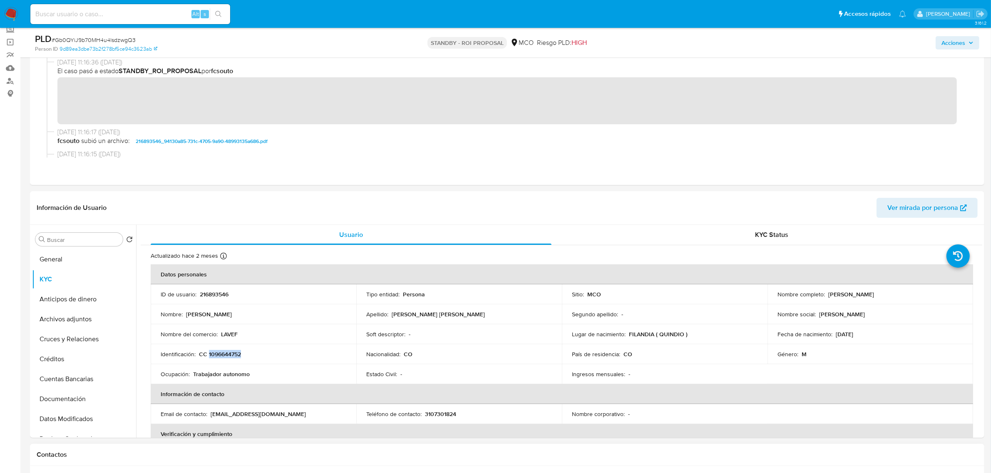
copy p "1096644752"
click at [67, 262] on button "General" at bounding box center [80, 260] width 97 height 20
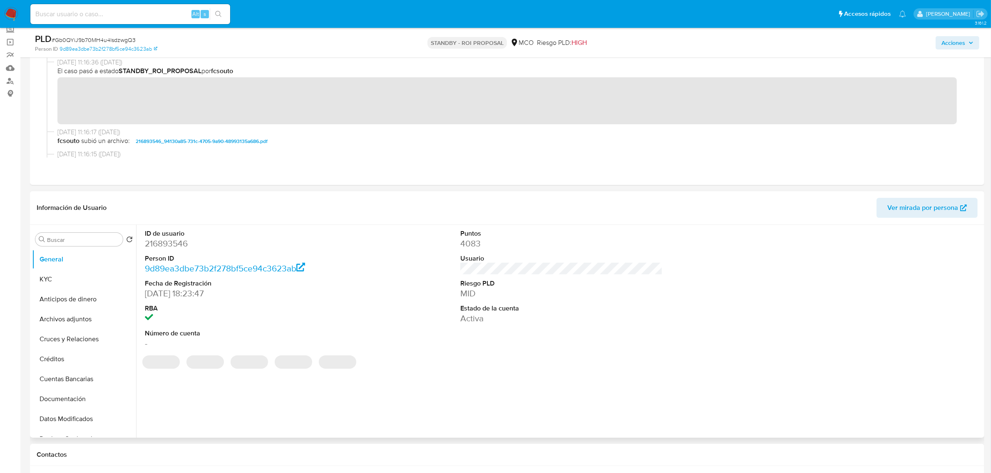
click at [175, 244] on dd "216893546" at bounding box center [246, 244] width 202 height 12
copy dd "216893546"
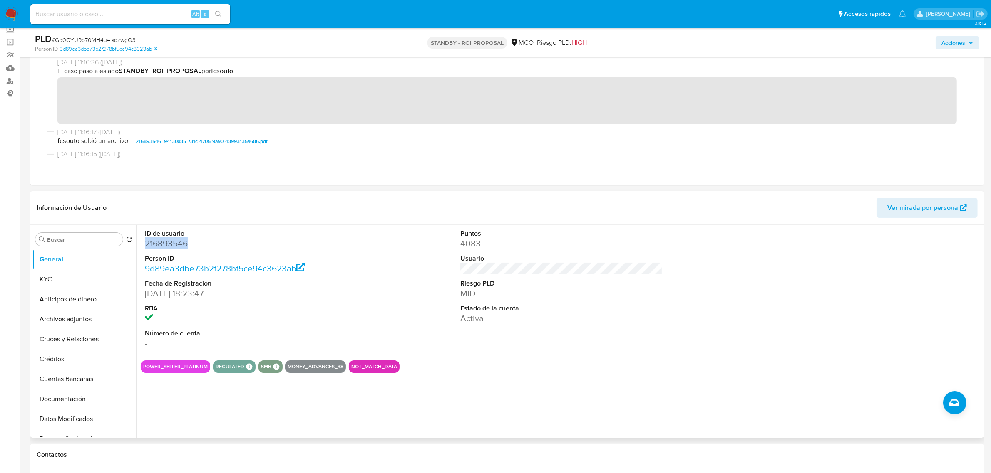
click at [174, 241] on dd "216893546" at bounding box center [246, 244] width 202 height 12
copy dd "216893546"
click at [69, 280] on button "KYC" at bounding box center [80, 280] width 97 height 20
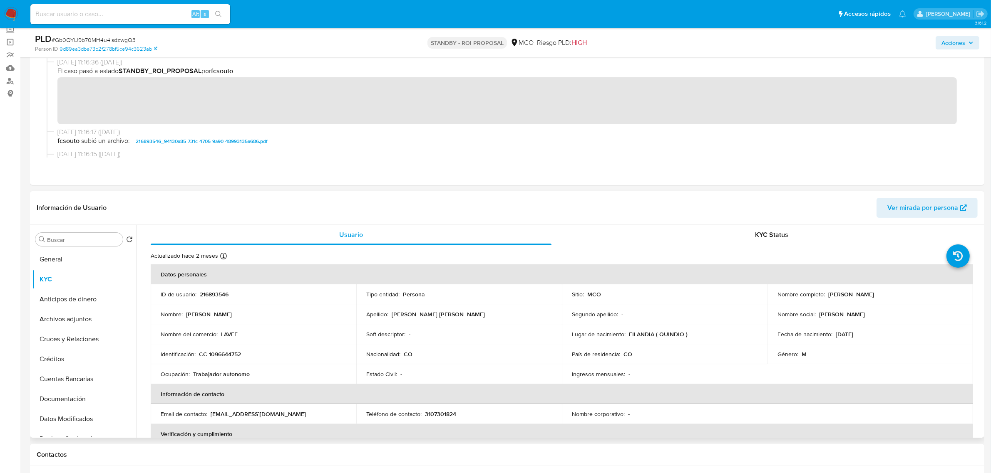
drag, startPoint x: 826, startPoint y: 295, endPoint x: 912, endPoint y: 301, distance: 85.9
click at [912, 301] on td "Nombre completo : Jaime Alejandro Cardona Holguin" at bounding box center [870, 295] width 206 height 20
copy p "Jaime Alejandro Cardona Holguin"
click at [240, 354] on p "CC 1096644752" at bounding box center [220, 354] width 42 height 7
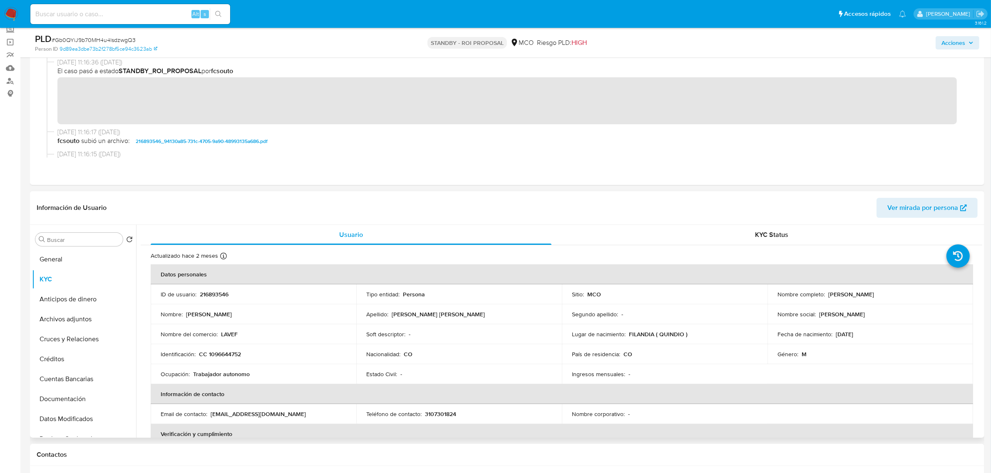
click at [231, 350] on td "Identificación : CC 1096644752" at bounding box center [254, 354] width 206 height 20
copy p "CC"
click at [223, 357] on p "CC 1096644752" at bounding box center [220, 354] width 42 height 7
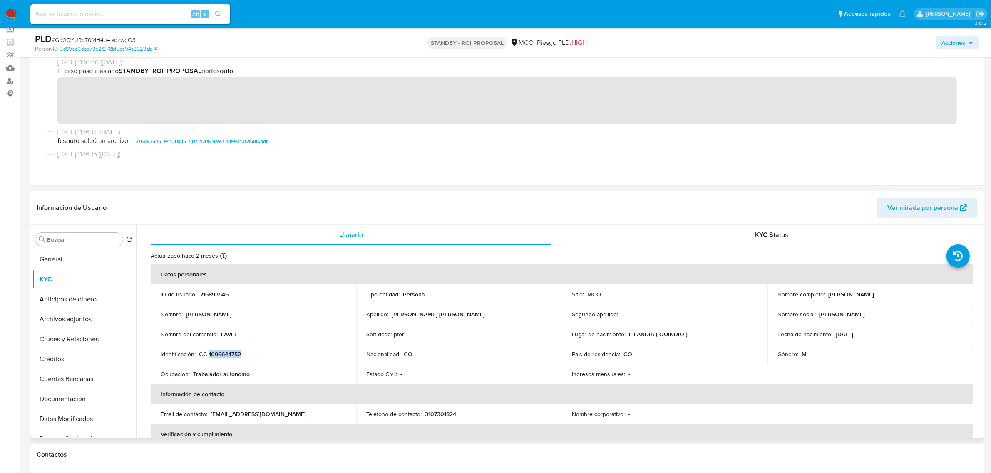
copy p "1096644752"
drag, startPoint x: 825, startPoint y: 296, endPoint x: 908, endPoint y: 300, distance: 83.7
click at [908, 300] on td "Nombre completo : Jaime Alejandro Cardona Holguin" at bounding box center [870, 295] width 206 height 20
copy p "Jaime Alejandro Cardona Holguin"
click at [77, 258] on button "General" at bounding box center [80, 260] width 97 height 20
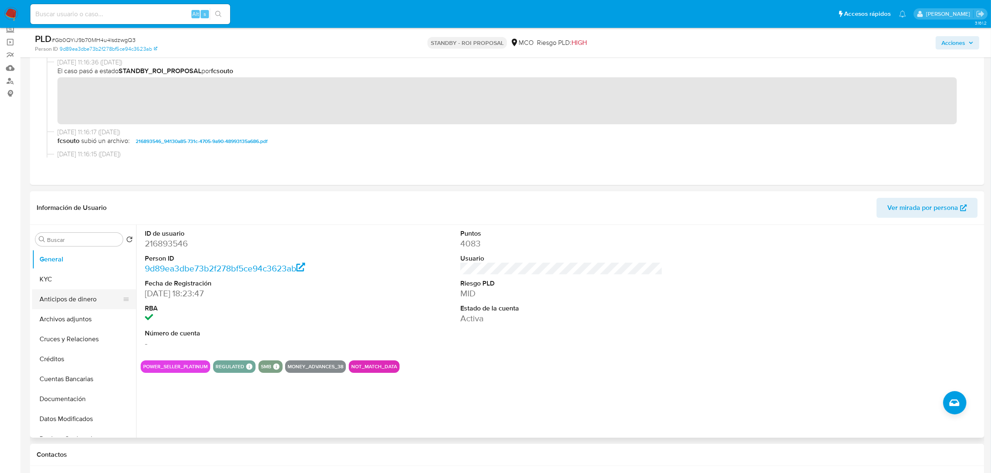
click at [48, 290] on button "Anticipos de dinero" at bounding box center [80, 300] width 97 height 20
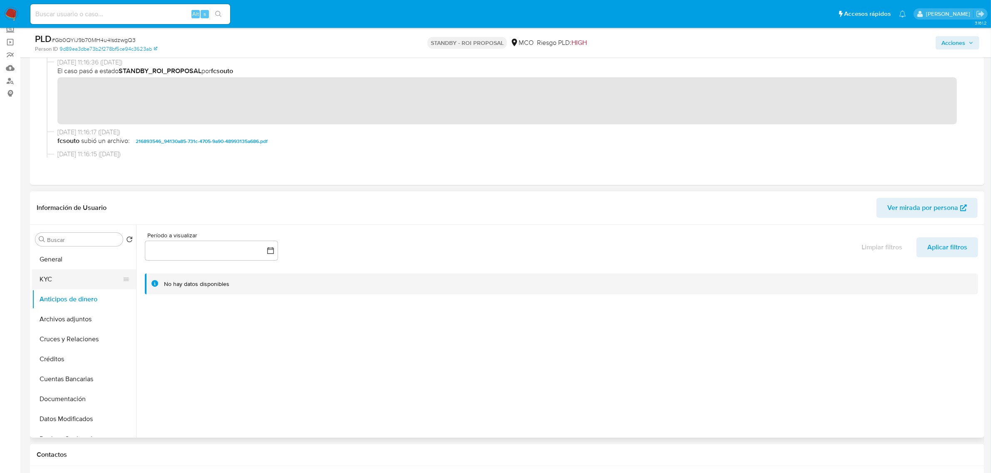
click at [59, 282] on button "KYC" at bounding box center [80, 280] width 97 height 20
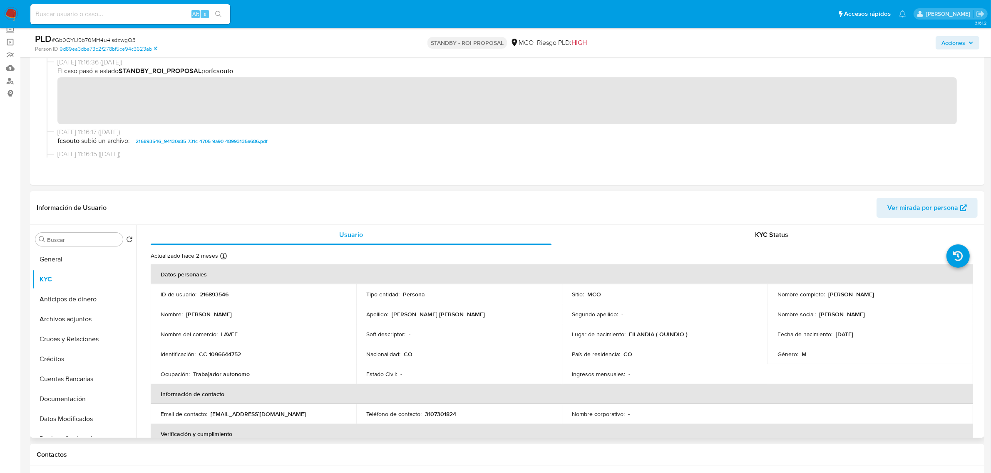
drag, startPoint x: 825, startPoint y: 295, endPoint x: 790, endPoint y: 343, distance: 59.5
click at [914, 295] on div "Nombre completo : Jaime Alejandro Cardona Holguin" at bounding box center [870, 294] width 186 height 7
copy p "Jaime Alejandro Cardona Holguin"
click at [232, 354] on p "CC 1096644752" at bounding box center [220, 354] width 42 height 7
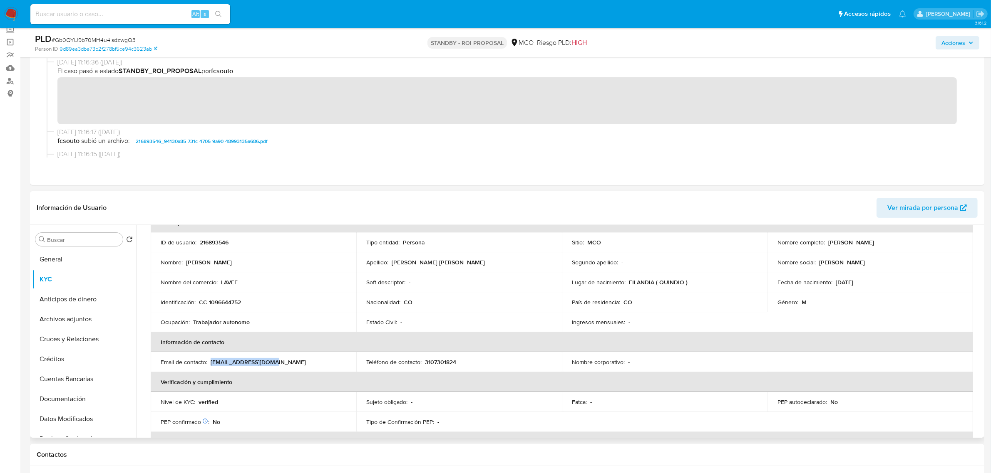
drag, startPoint x: 275, startPoint y: 361, endPoint x: 210, endPoint y: 359, distance: 64.5
click at [210, 359] on div "Email de contacto : lavefsas@hotmail.com" at bounding box center [254, 362] width 186 height 7
click at [74, 346] on button "Documentación" at bounding box center [80, 347] width 97 height 20
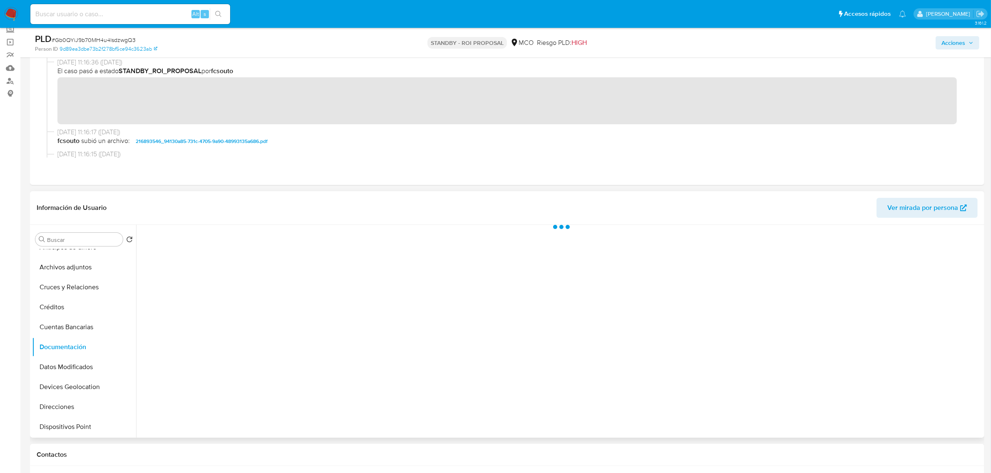
scroll to position [0, 0]
click at [246, 267] on button "Identificación" at bounding box center [239, 265] width 197 height 21
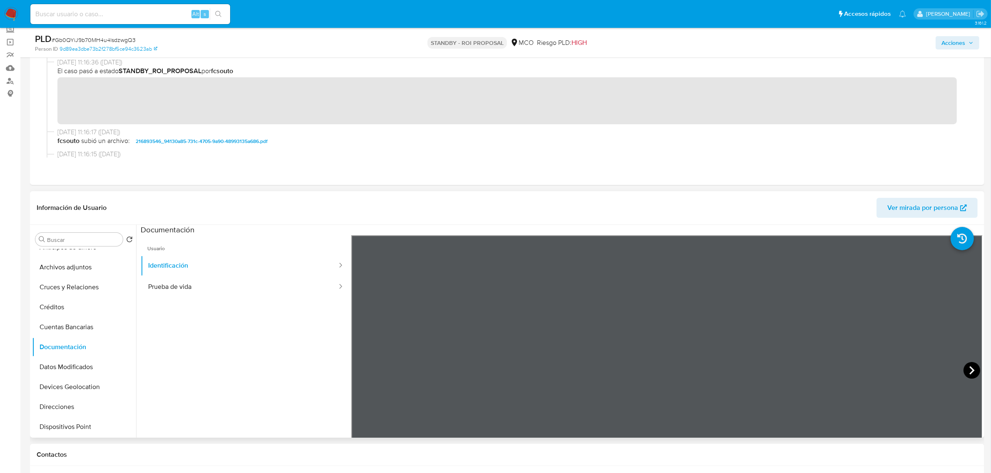
click at [966, 369] on icon at bounding box center [971, 370] width 17 height 17
click at [57, 280] on button "KYC" at bounding box center [80, 280] width 97 height 20
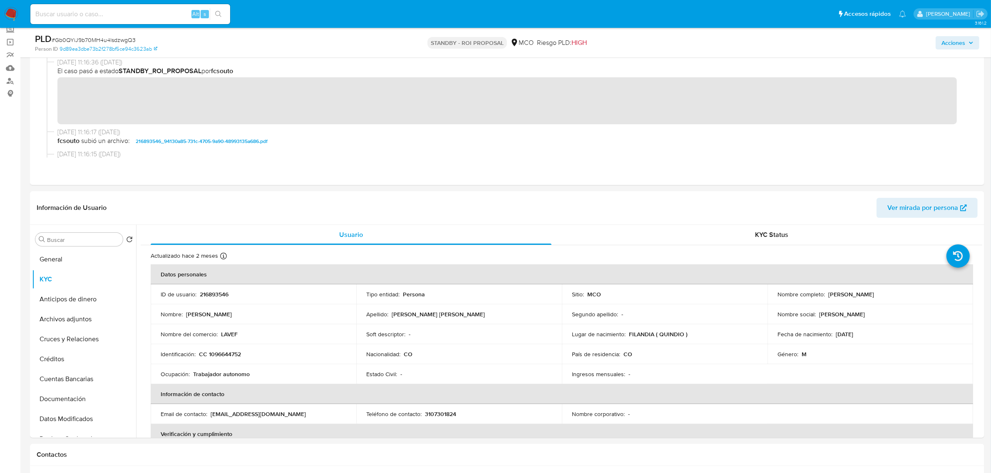
drag, startPoint x: 827, startPoint y: 294, endPoint x: 914, endPoint y: 299, distance: 86.7
click at [914, 299] on td "Nombre completo : Jaime Alejandro Cardona Holguin" at bounding box center [870, 295] width 206 height 20
click at [230, 356] on p "CC 1096644752" at bounding box center [220, 354] width 42 height 7
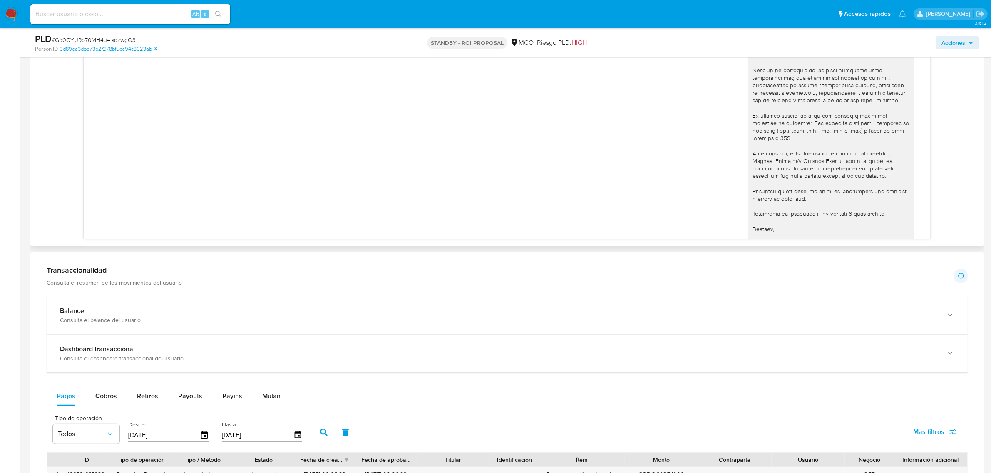
scroll to position [832, 0]
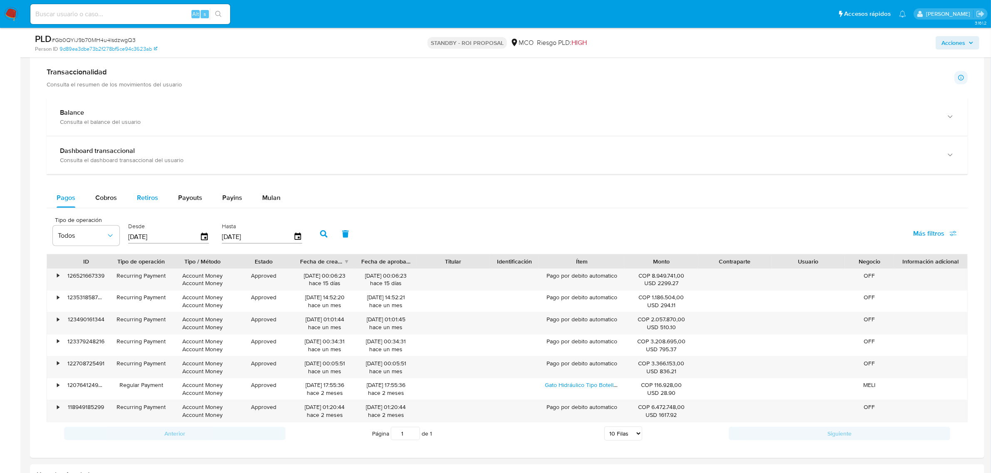
click at [155, 196] on span "Retiros" at bounding box center [147, 198] width 21 height 10
select select "10"
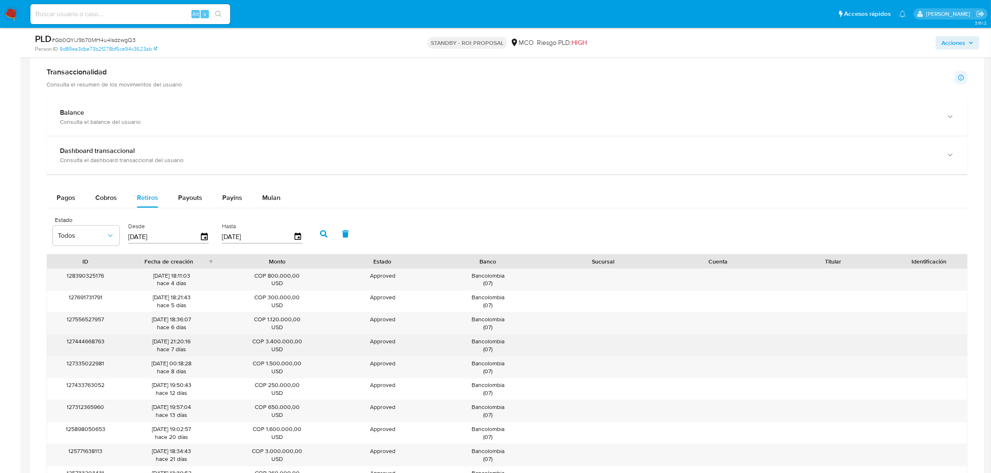
click at [487, 342] on div "Bancolombia ( 07 )" at bounding box center [487, 346] width 103 height 16
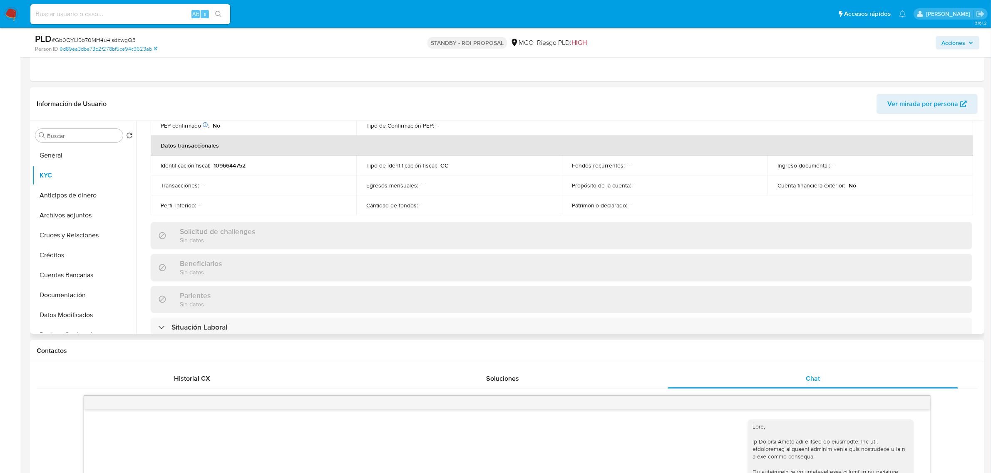
scroll to position [6, 0]
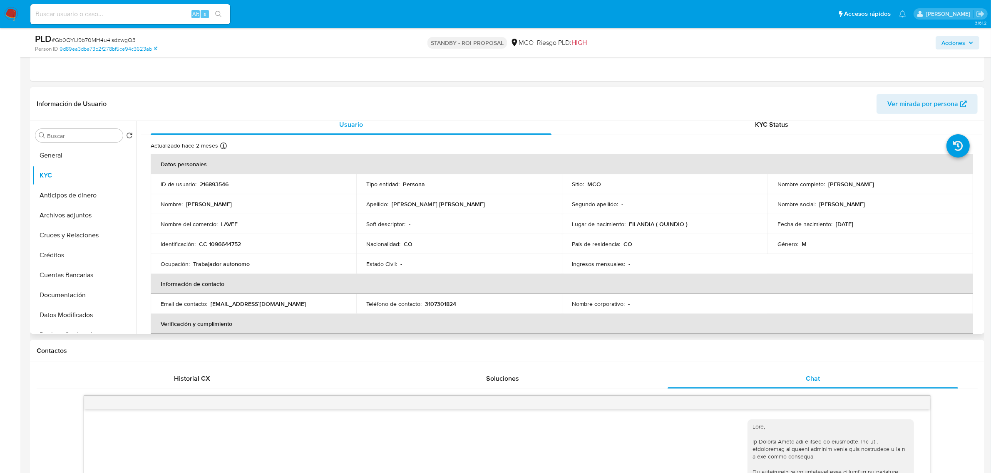
click at [206, 183] on p "216893546" at bounding box center [214, 184] width 29 height 7
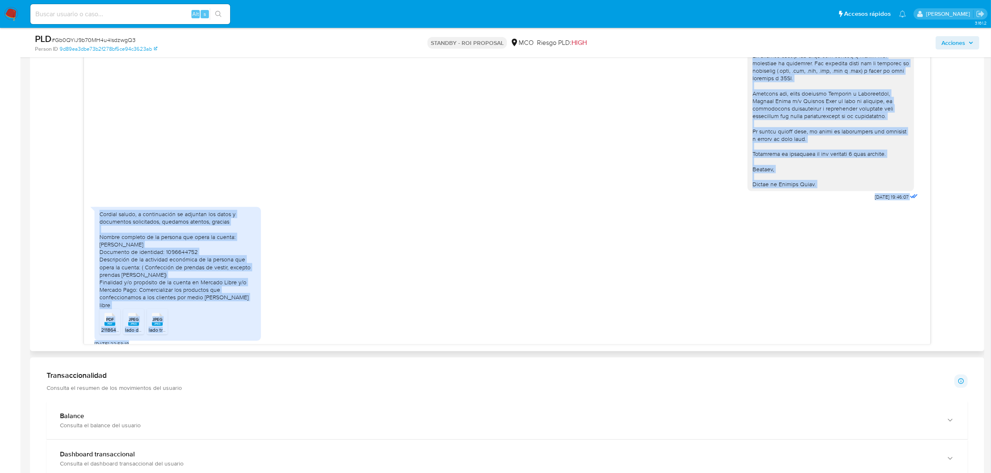
scroll to position [579, 0]
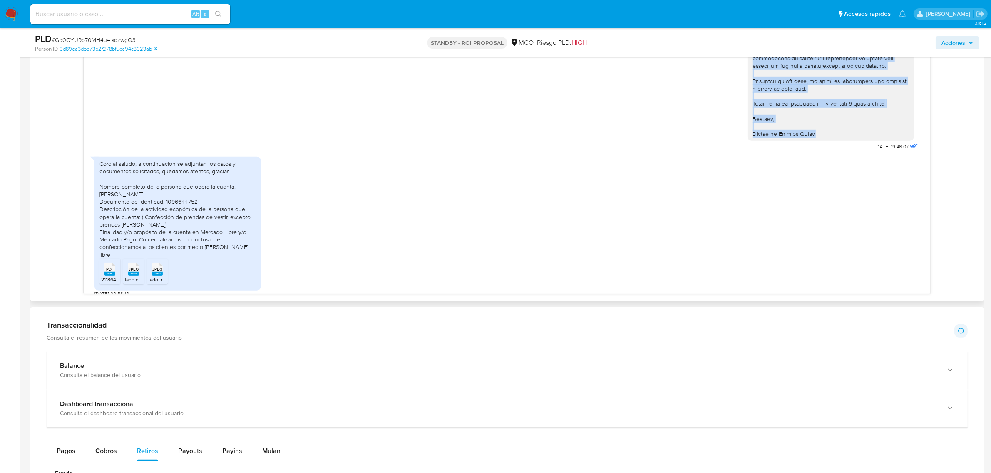
drag, startPoint x: 743, startPoint y: 164, endPoint x: 811, endPoint y: 133, distance: 74.6
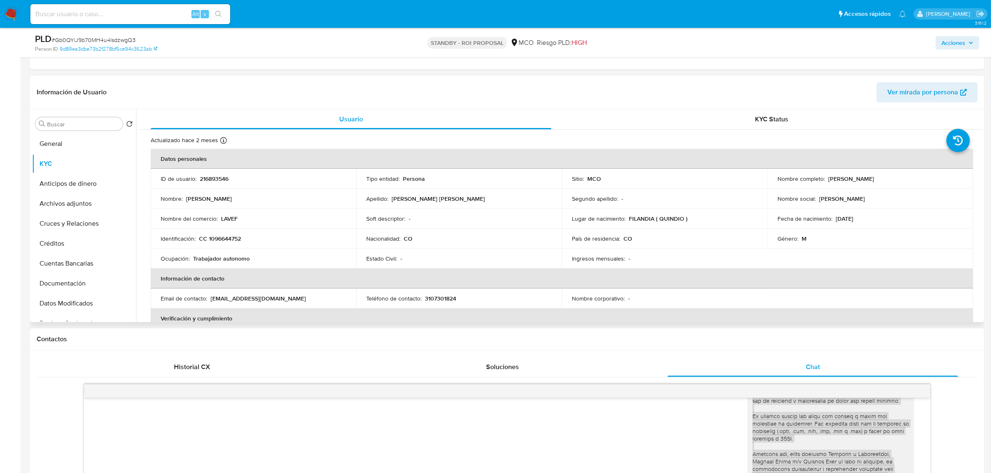
scroll to position [111, 0]
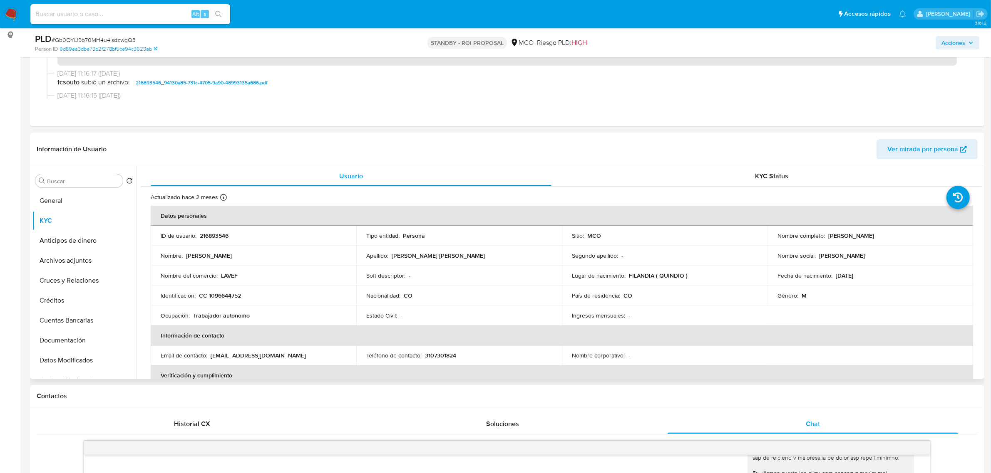
click at [833, 234] on p "Jaime Alejandro Cardona Holguin" at bounding box center [851, 235] width 46 height 7
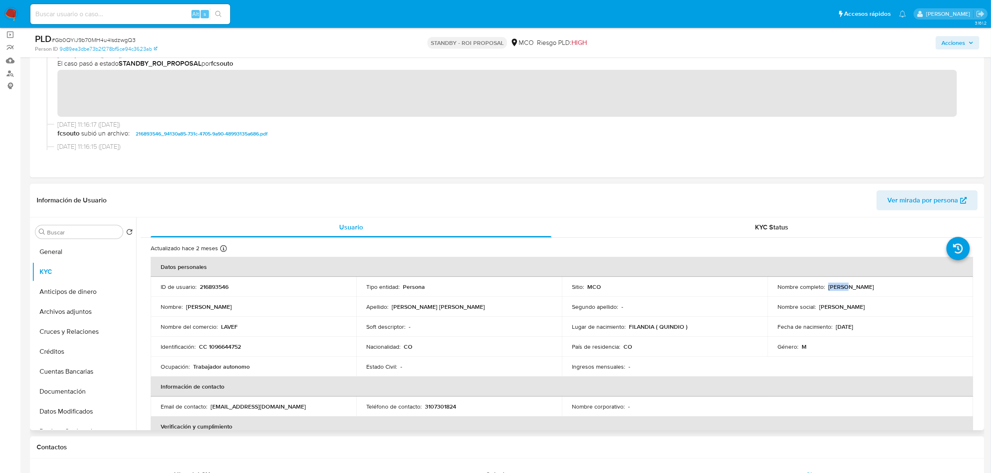
scroll to position [0, 0]
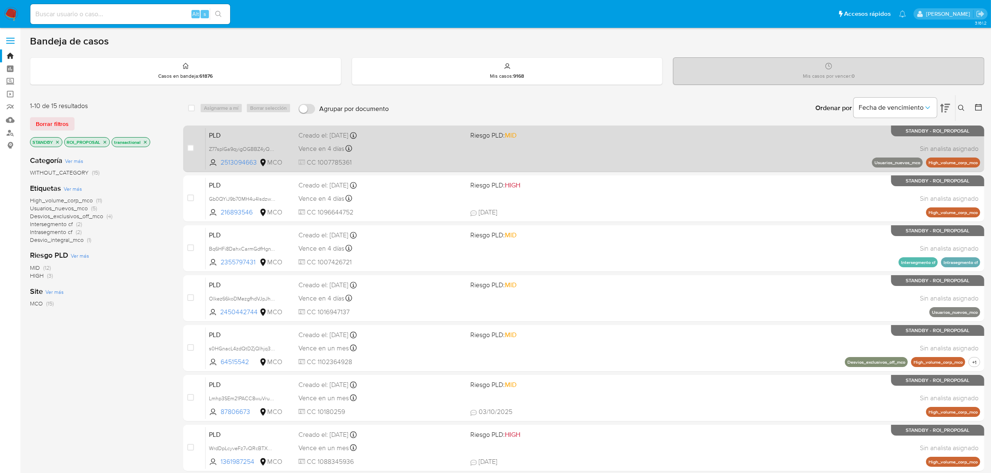
click at [446, 151] on div "Vence en 4 días Vence el 10/10/2025 07:03:32" at bounding box center [381, 148] width 166 height 11
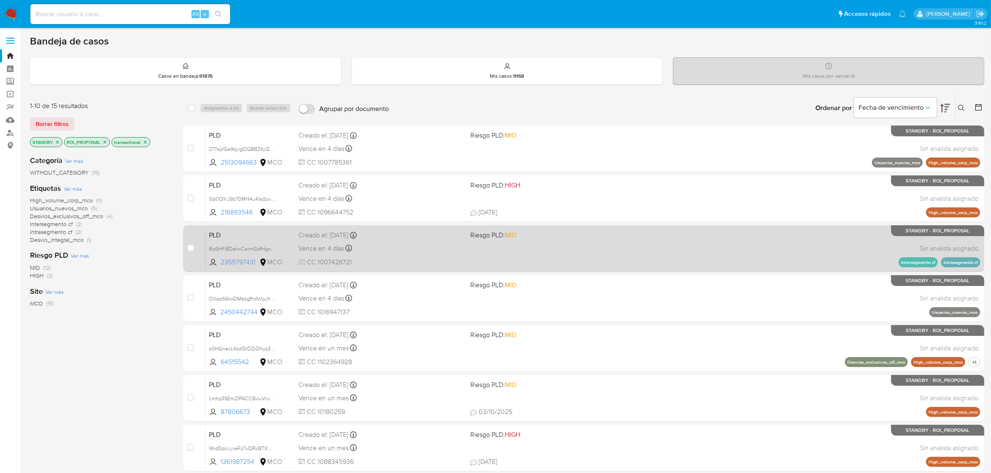
click at [519, 241] on div "PLD Bq6HFi8DahxCarmGdfHgnY2y 2355797431 MCO Riesgo PLD: MID Creado el: 12/07/20…" at bounding box center [593, 249] width 774 height 42
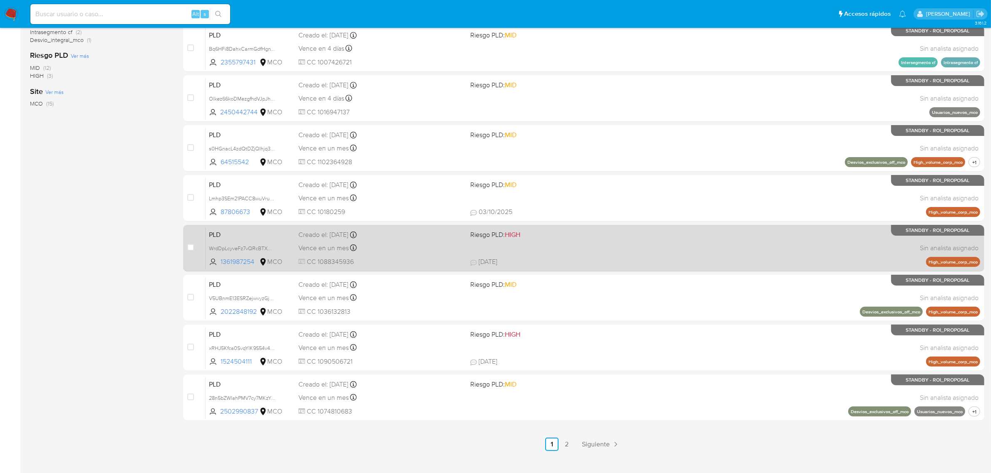
scroll to position [213, 0]
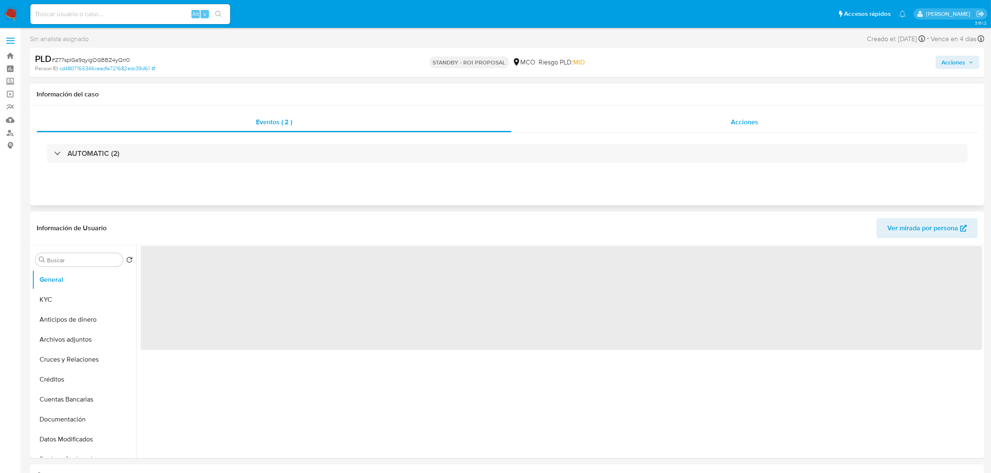
click at [718, 131] on div "Acciones" at bounding box center [744, 122] width 466 height 20
select select "10"
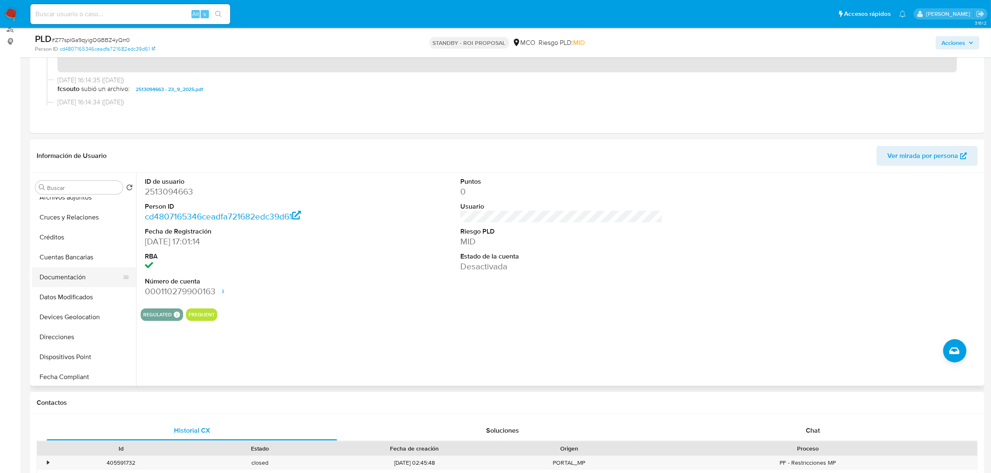
scroll to position [52, 0]
click at [75, 235] on button "Cruces y Relaciones" at bounding box center [80, 235] width 97 height 20
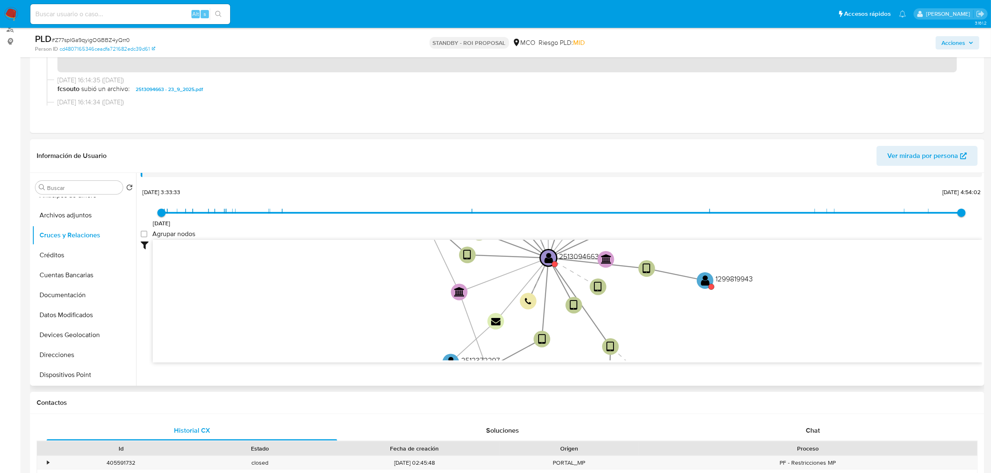
scroll to position [30, 0]
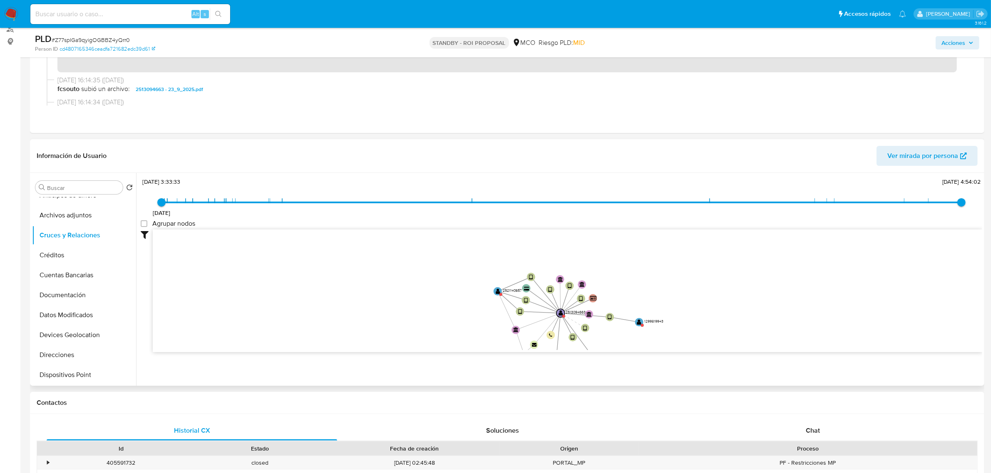
drag, startPoint x: 616, startPoint y: 337, endPoint x: 608, endPoint y: 345, distance: 11.2
click at [608, 345] on icon "device-685c770fddae5f50e5ca87a9  device-685ea484d4ebd399933bbc0c  user-251309…" at bounding box center [567, 290] width 829 height 121
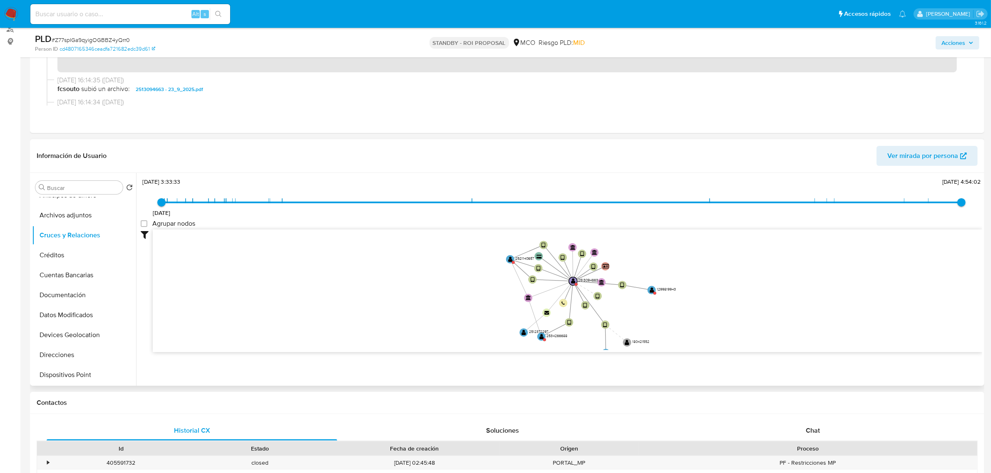
drag, startPoint x: 721, startPoint y: 273, endPoint x: 733, endPoint y: 241, distance: 34.4
click at [733, 241] on icon "device-685c770fddae5f50e5ca87a9  device-685ea484d4ebd399933bbc0c  user-251309…" at bounding box center [567, 290] width 829 height 121
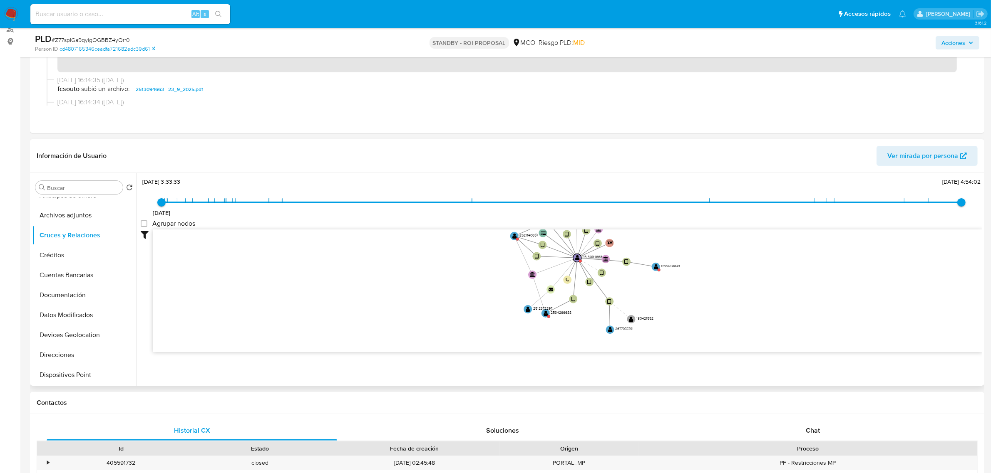
drag, startPoint x: 749, startPoint y: 310, endPoint x: 753, endPoint y: 287, distance: 23.7
click at [753, 287] on icon "device-685c770fddae5f50e5ca87a9  device-685ea484d4ebd399933bbc0c  user-251309…" at bounding box center [567, 290] width 829 height 121
click at [612, 329] on text "" at bounding box center [610, 330] width 5 height 6
click at [612, 329] on text "" at bounding box center [613, 329] width 5 height 6
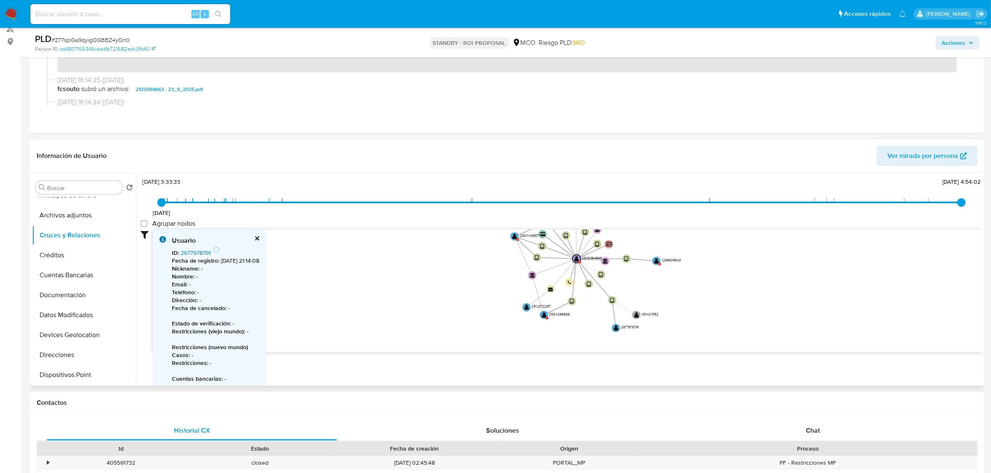
click at [198, 253] on link "2677978791" at bounding box center [196, 253] width 30 height 8
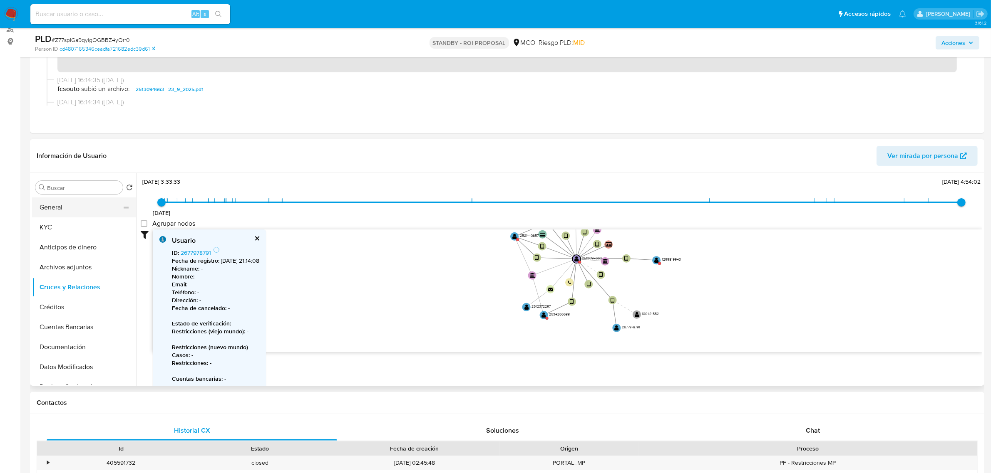
click at [67, 204] on button "General" at bounding box center [80, 208] width 97 height 20
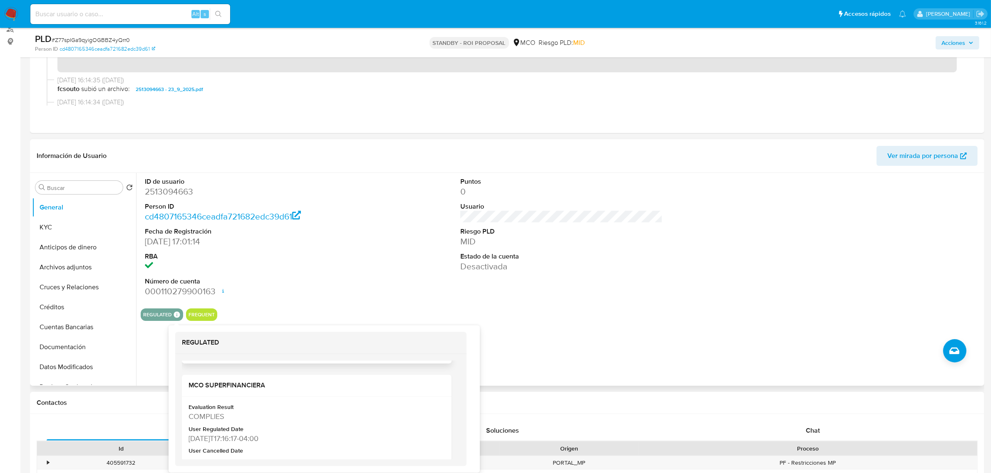
scroll to position [156, 0]
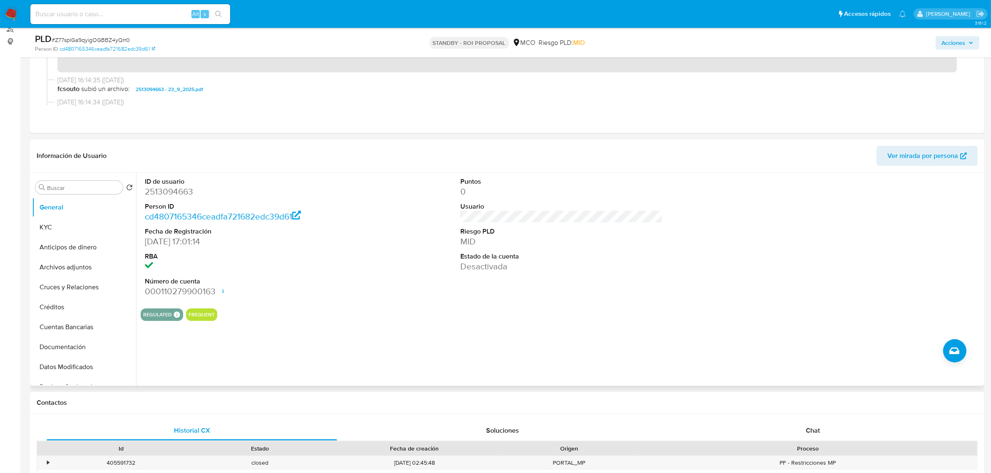
click at [338, 263] on dd at bounding box center [246, 267] width 202 height 12
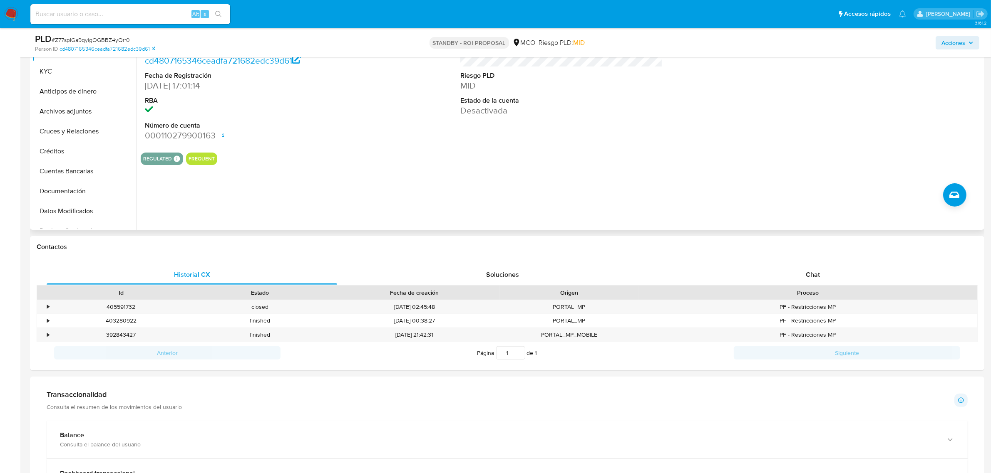
scroll to position [0, 0]
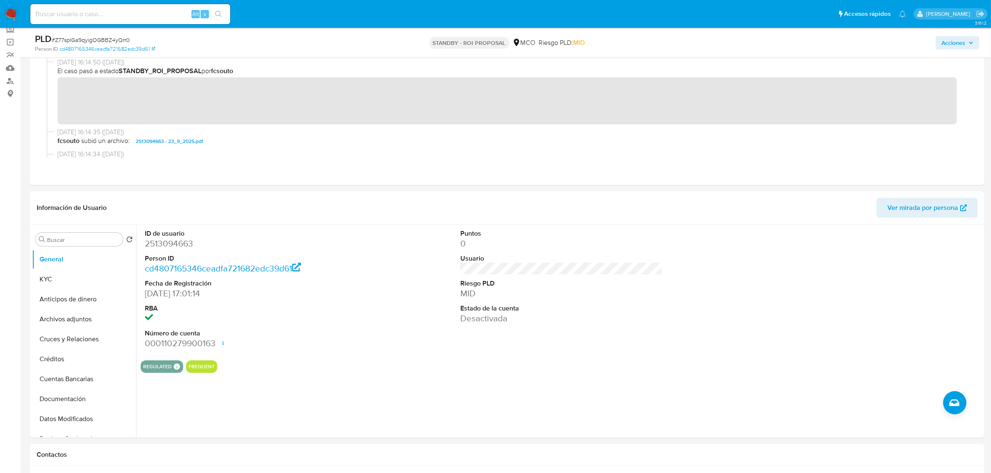
drag, startPoint x: 61, startPoint y: 280, endPoint x: 0, endPoint y: 290, distance: 61.6
click at [61, 280] on button "KYC" at bounding box center [84, 280] width 104 height 20
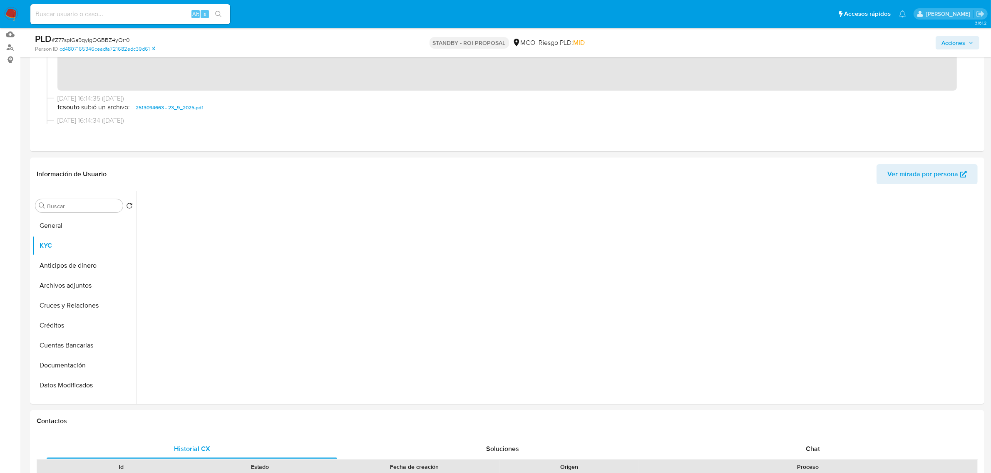
scroll to position [104, 0]
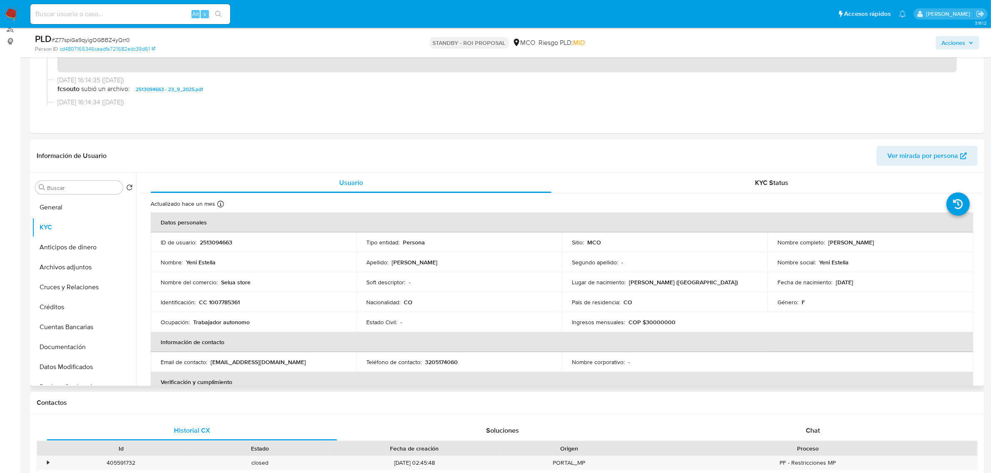
drag, startPoint x: 847, startPoint y: 241, endPoint x: 901, endPoint y: 244, distance: 54.6
click at [901, 244] on div "Nombre completo : Yeni Estella Aranda Tunubala" at bounding box center [870, 242] width 186 height 7
copy p "Yeni Estella Aranda Tunubala"
click at [221, 302] on p "CC 1007785361" at bounding box center [219, 302] width 41 height 7
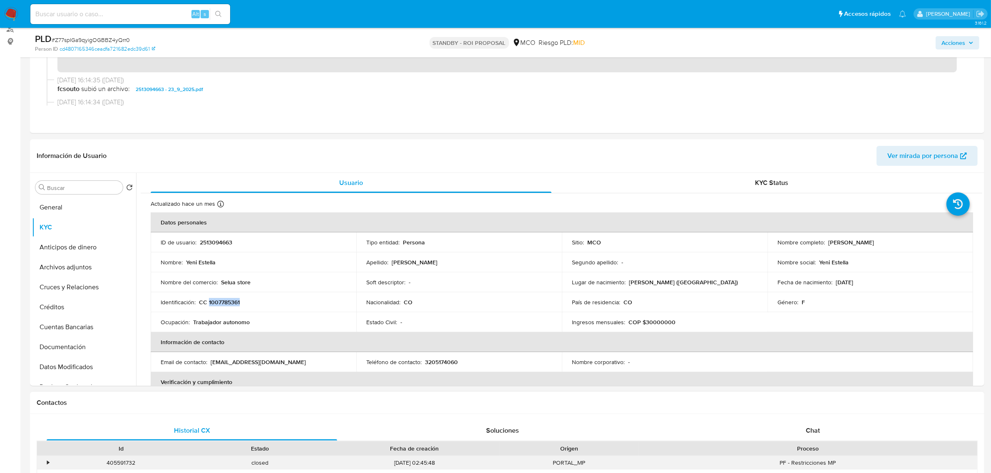
copy p "1007785361"
click at [215, 243] on p "2513094663" at bounding box center [216, 242] width 32 height 7
copy p "2513094663"
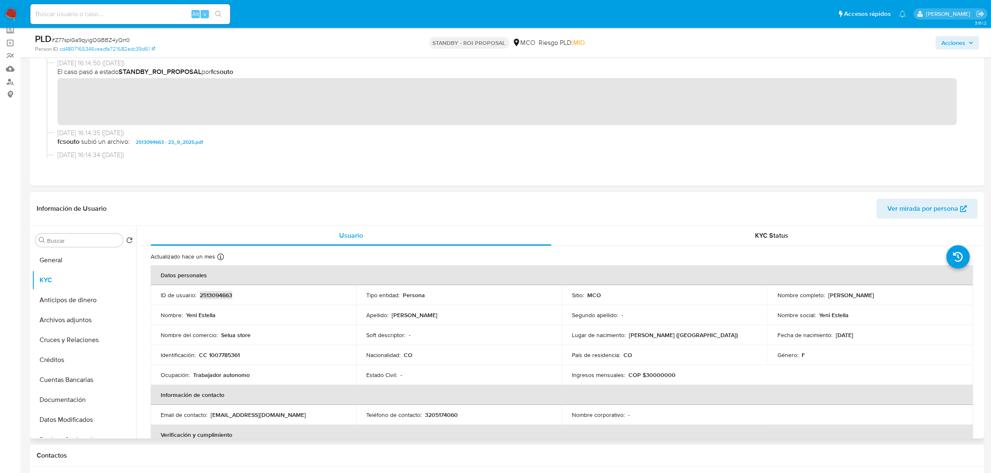
scroll to position [52, 0]
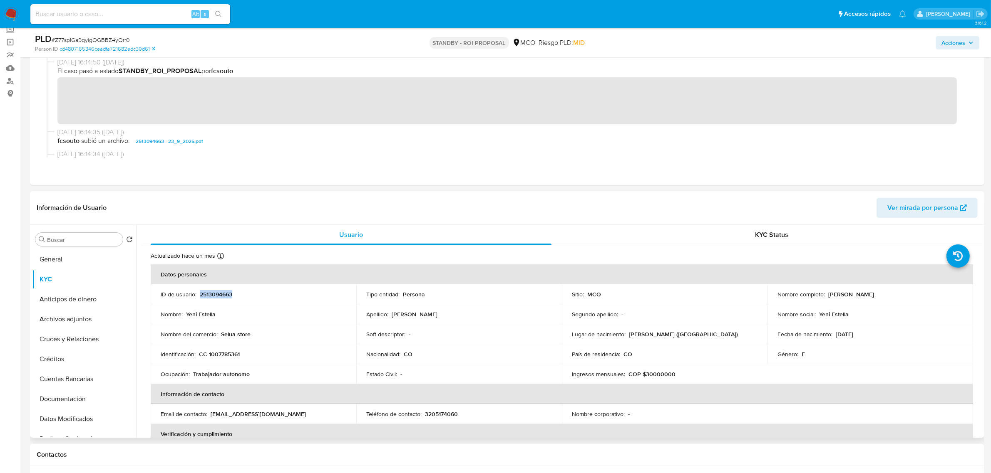
drag, startPoint x: 825, startPoint y: 290, endPoint x: 906, endPoint y: 296, distance: 81.3
click at [906, 296] on div "Nombre completo : Yeni Estella Aranda Tunubala" at bounding box center [870, 294] width 186 height 7
copy p "Yeni Estella Aranda Tunubala"
click at [230, 354] on p "CC 1007785361" at bounding box center [219, 354] width 41 height 7
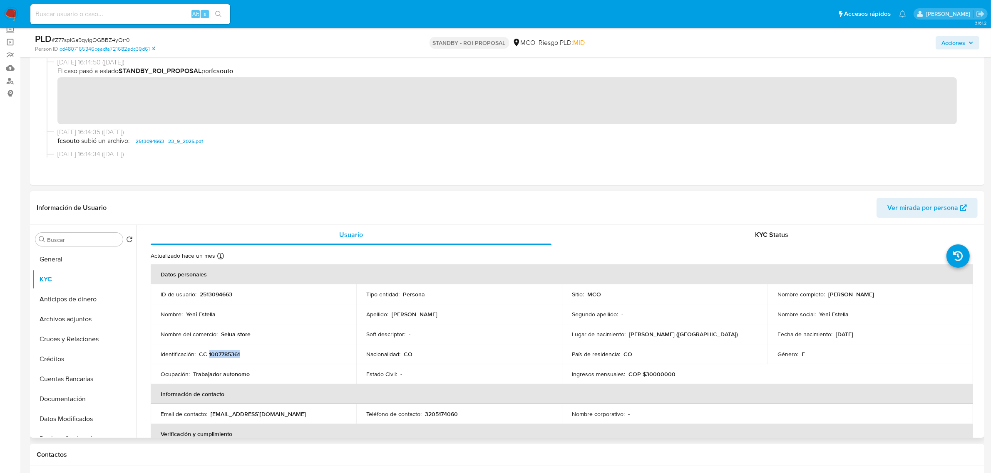
copy p "1007785361"
click at [69, 259] on button "General" at bounding box center [80, 260] width 97 height 20
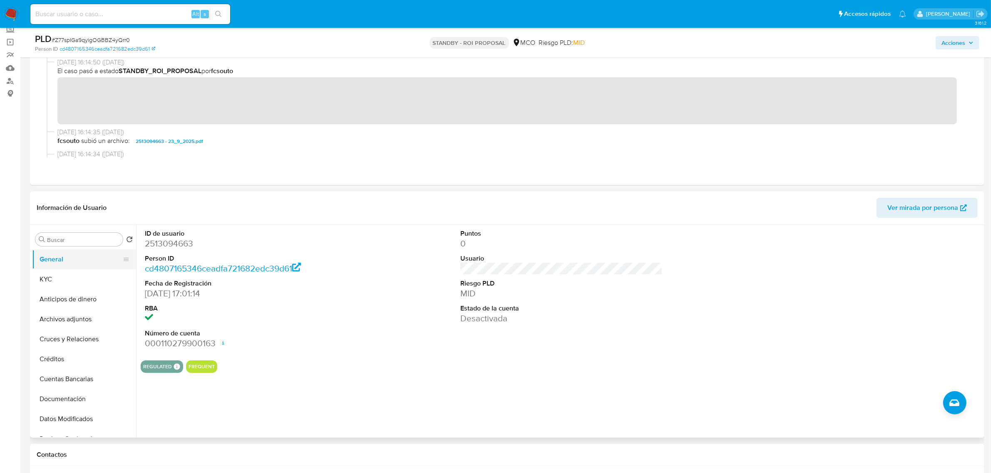
click at [65, 266] on button "General" at bounding box center [80, 260] width 97 height 20
click at [88, 286] on button "KYC" at bounding box center [80, 280] width 97 height 20
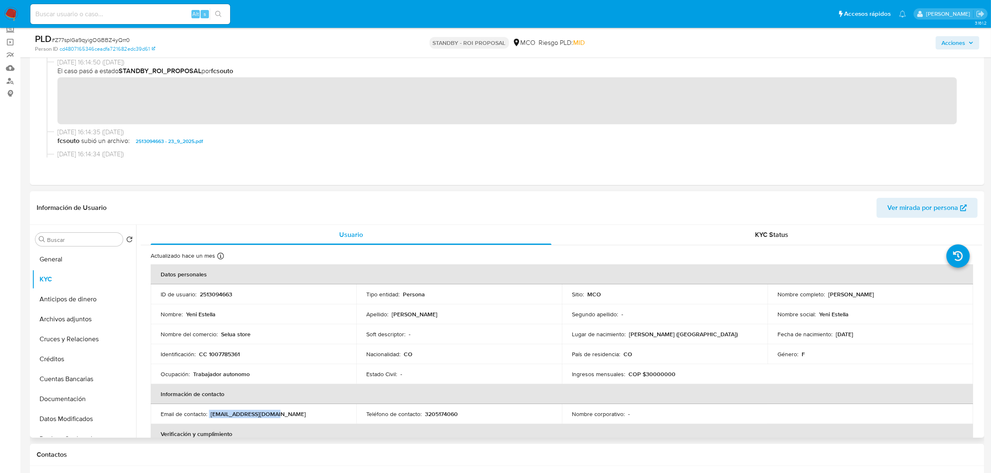
drag, startPoint x: 283, startPoint y: 414, endPoint x: 209, endPoint y: 415, distance: 73.6
click at [209, 415] on div "Email de contacto : jcm20250000@gmail.com" at bounding box center [254, 414] width 186 height 7
copy div "jcm20250000@gmail.com"
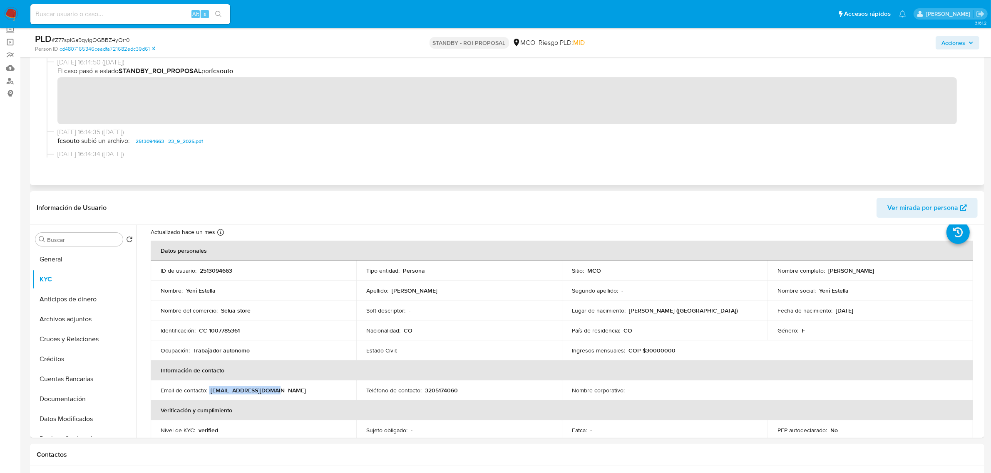
scroll to position [0, 0]
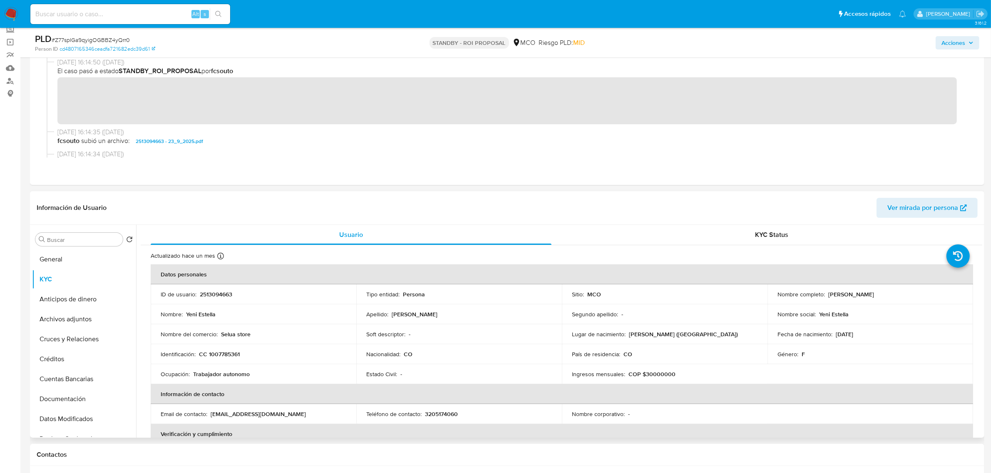
click at [214, 291] on p "2513094663" at bounding box center [216, 294] width 32 height 7
copy p "2513094663"
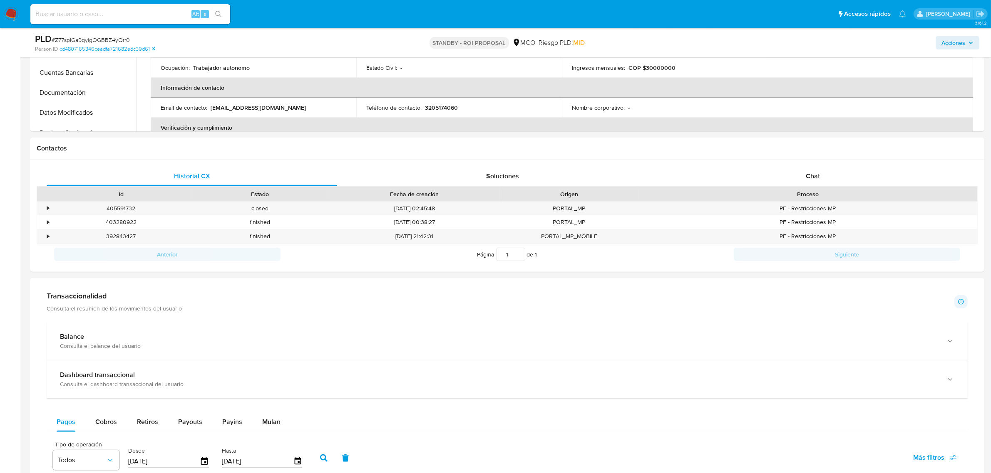
scroll to position [364, 0]
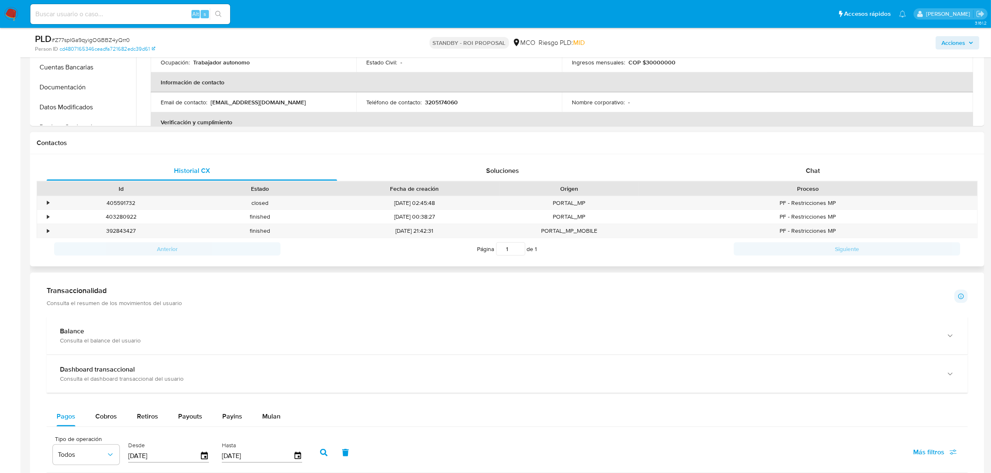
click at [820, 158] on div "Historial CX Soluciones Chat Id Estado Fecha de creación Origen Proceso • 40559…" at bounding box center [507, 210] width 954 height 113
drag, startPoint x: 820, startPoint y: 160, endPoint x: 820, endPoint y: 165, distance: 4.6
click at [820, 161] on div "Historial CX Soluciones Chat Id Estado Fecha de creación Origen Proceso • 40559…" at bounding box center [507, 210] width 954 height 113
click at [820, 165] on div "Chat" at bounding box center [812, 171] width 290 height 20
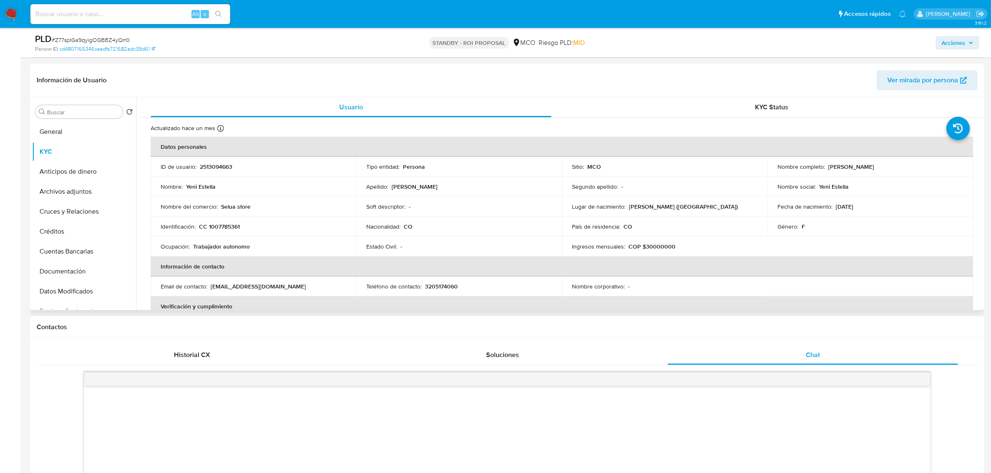
scroll to position [156, 0]
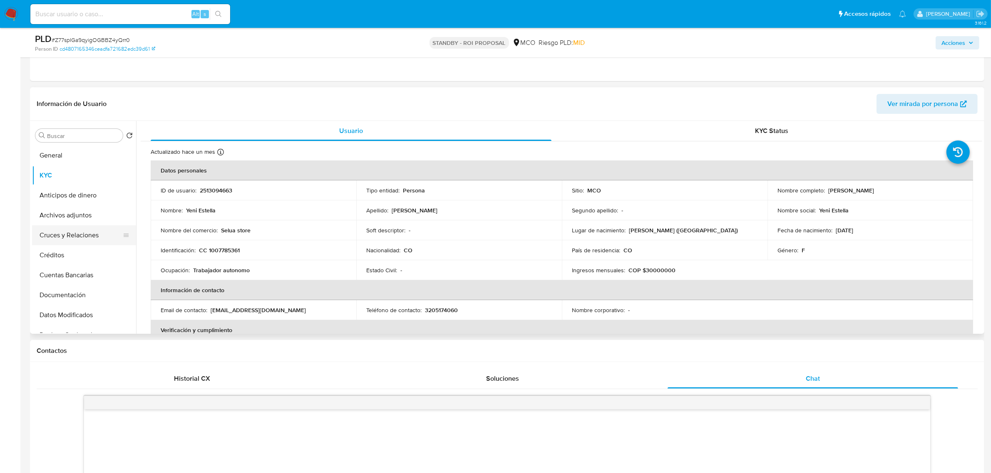
drag, startPoint x: 80, startPoint y: 233, endPoint x: 132, endPoint y: 251, distance: 54.6
click at [81, 233] on button "Cruces y Relaciones" at bounding box center [84, 235] width 104 height 20
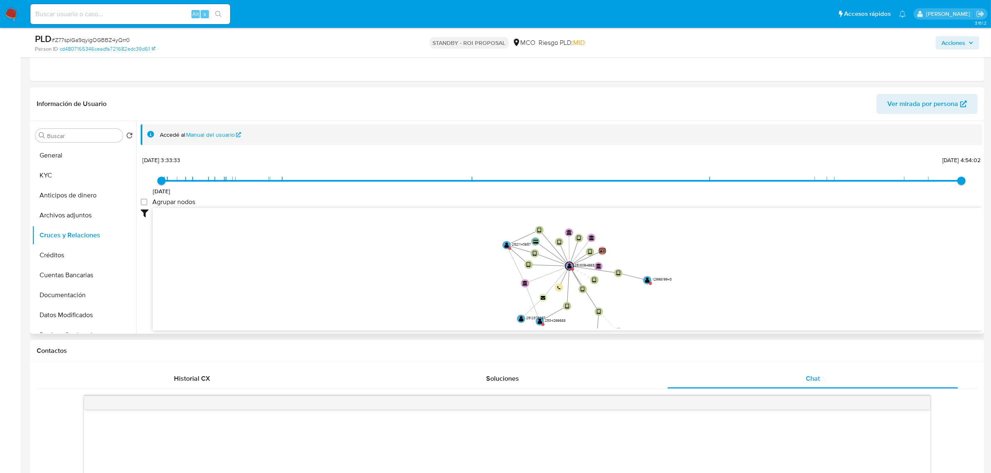
drag, startPoint x: 666, startPoint y: 265, endPoint x: 629, endPoint y: 283, distance: 40.9
click at [629, 283] on icon "device-685c770fddae5f50e5ca87a9  device-685ea484d4ebd399933bbc0c  user-251309…" at bounding box center [567, 268] width 829 height 121
click at [508, 243] on text "" at bounding box center [506, 246] width 5 height 6
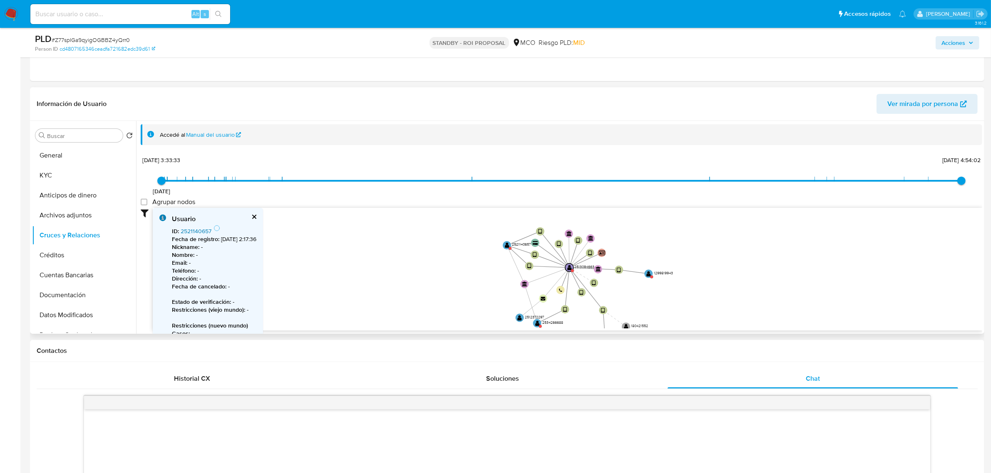
click at [186, 232] on link "2521140657" at bounding box center [196, 231] width 31 height 8
click at [650, 275] on text "" at bounding box center [648, 274] width 5 height 6
click at [193, 229] on link "1299819943" at bounding box center [196, 231] width 31 height 8
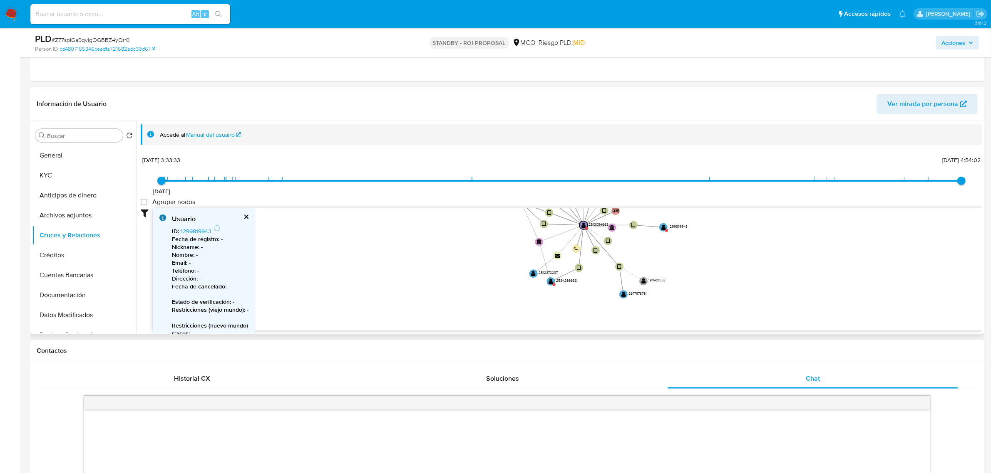
drag, startPoint x: 660, startPoint y: 300, endPoint x: 676, endPoint y: 254, distance: 48.9
click at [676, 254] on icon "device-685c770fddae5f50e5ca87a9  device-685ea484d4ebd399933bbc0c  user-251309…" at bounding box center [567, 268] width 829 height 121
click at [550, 280] on text "" at bounding box center [552, 278] width 5 height 6
click at [203, 232] on link "2534266688" at bounding box center [197, 231] width 33 height 8
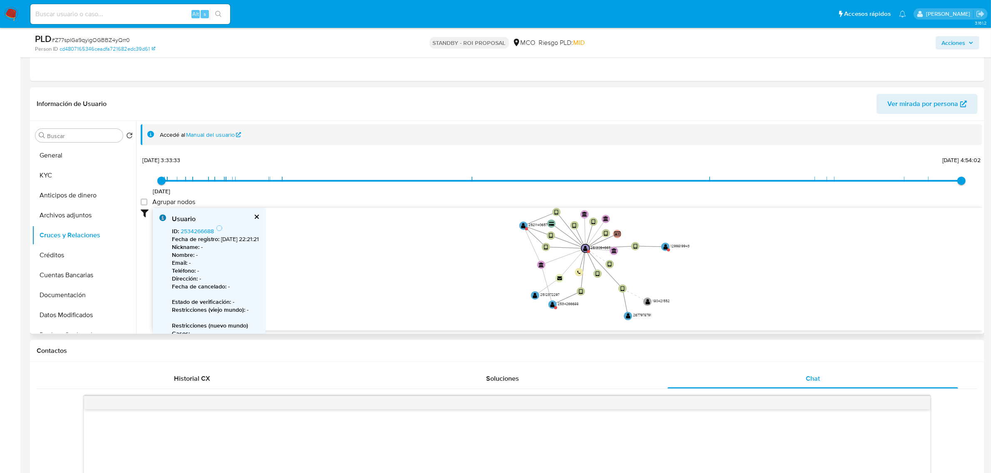
drag, startPoint x: 733, startPoint y: 273, endPoint x: 733, endPoint y: 299, distance: 25.8
click at [733, 299] on icon "device-685c770fddae5f50e5ca87a9  device-685ea484d4ebd399933bbc0c  user-251309…" at bounding box center [567, 268] width 829 height 121
click at [536, 293] on text "" at bounding box center [535, 295] width 5 height 6
click at [200, 231] on link "2512372297" at bounding box center [196, 231] width 31 height 8
click at [629, 317] on text "" at bounding box center [629, 316] width 5 height 6
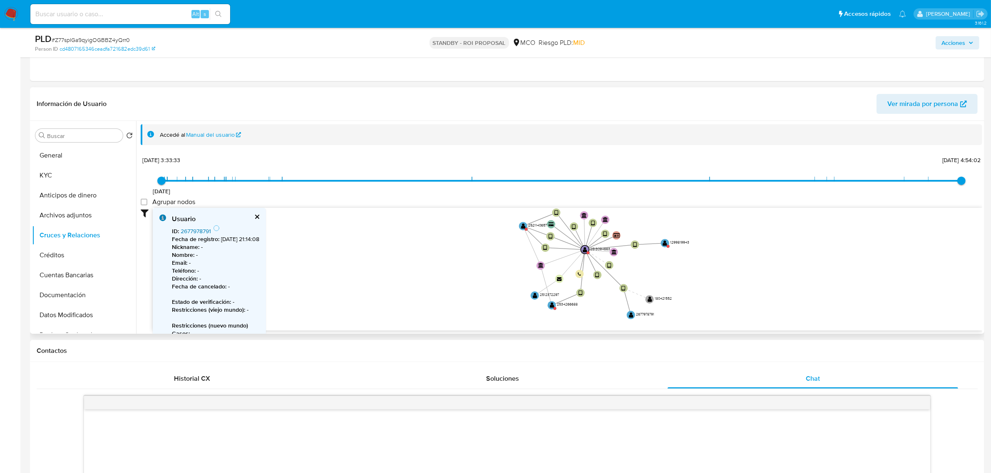
click at [191, 231] on link "2677978791" at bounding box center [196, 231] width 30 height 8
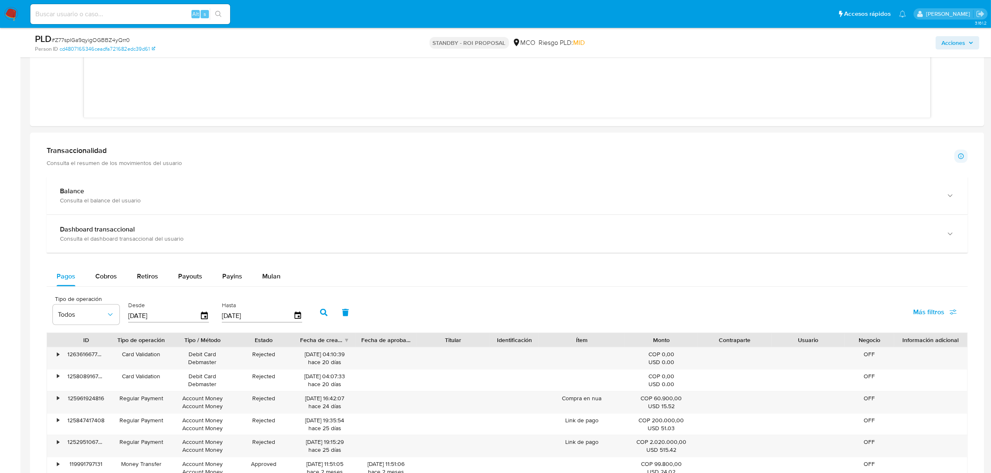
scroll to position [884, 0]
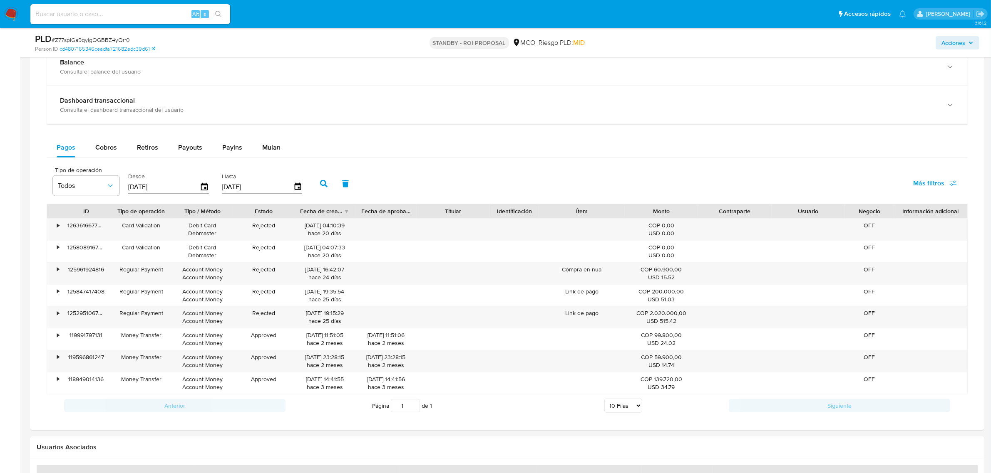
drag, startPoint x: 148, startPoint y: 154, endPoint x: 159, endPoint y: 162, distance: 13.7
click at [148, 154] on div "Retiros" at bounding box center [147, 148] width 21 height 20
select select "10"
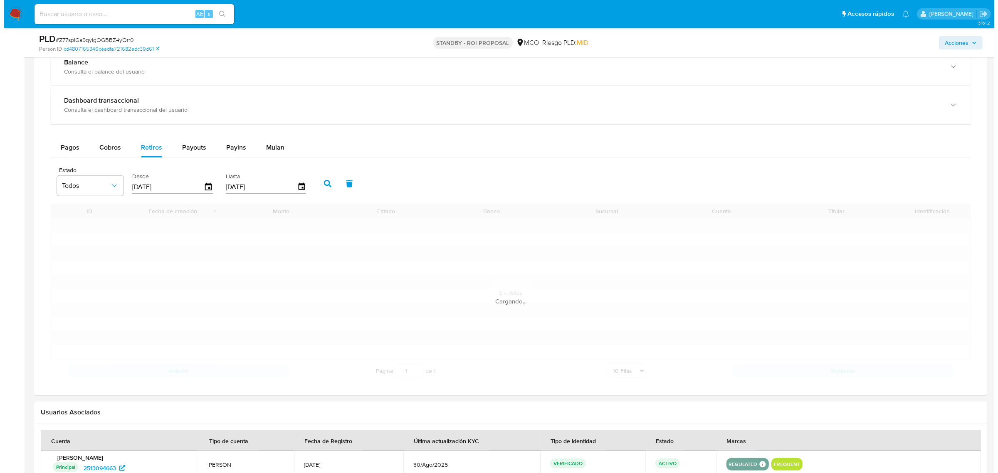
scroll to position [867, 0]
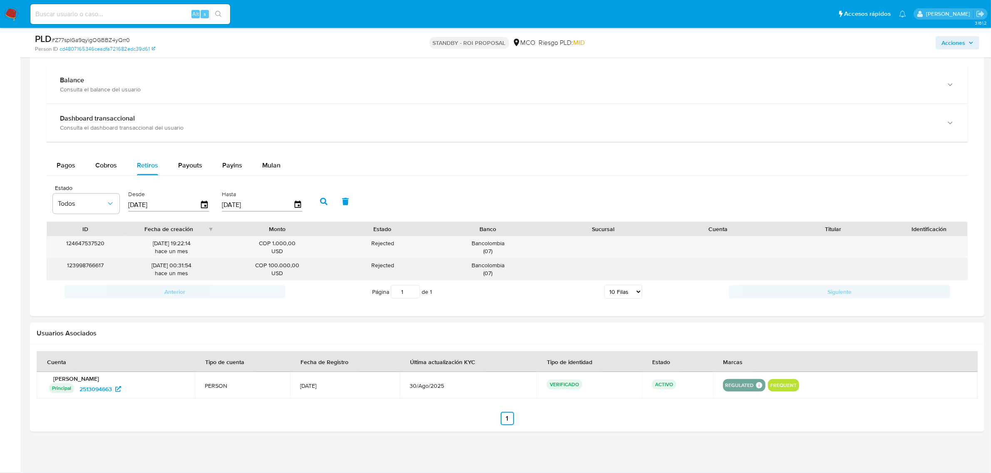
click at [498, 265] on div "Bancolombia ( 07 )" at bounding box center [487, 270] width 103 height 16
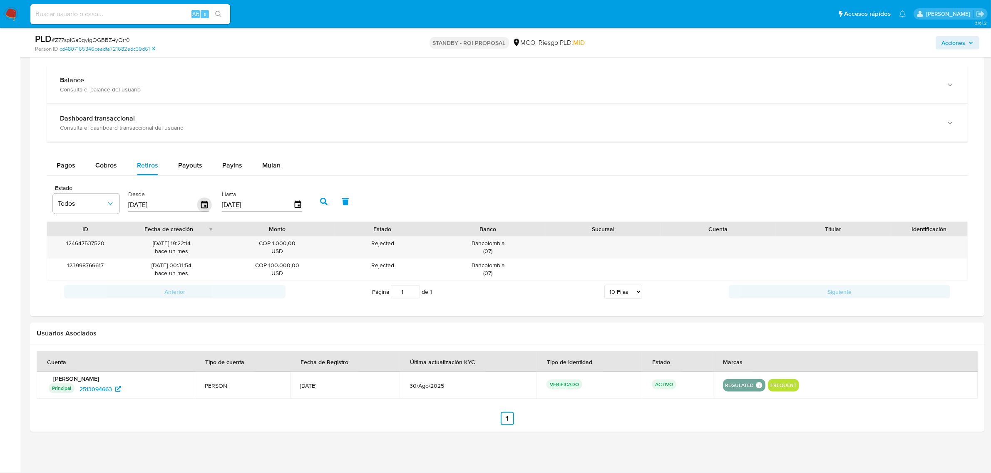
click at [199, 210] on icon "button" at bounding box center [204, 205] width 15 height 15
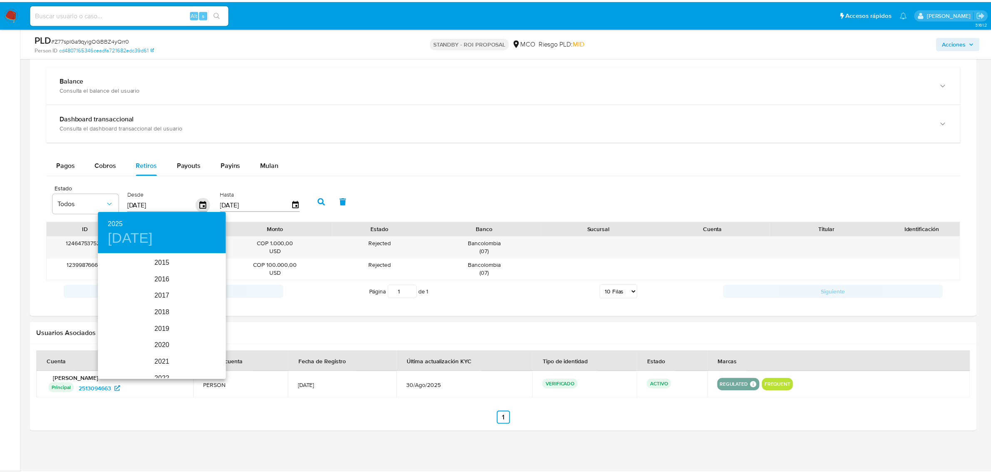
scroll to position [116, 0]
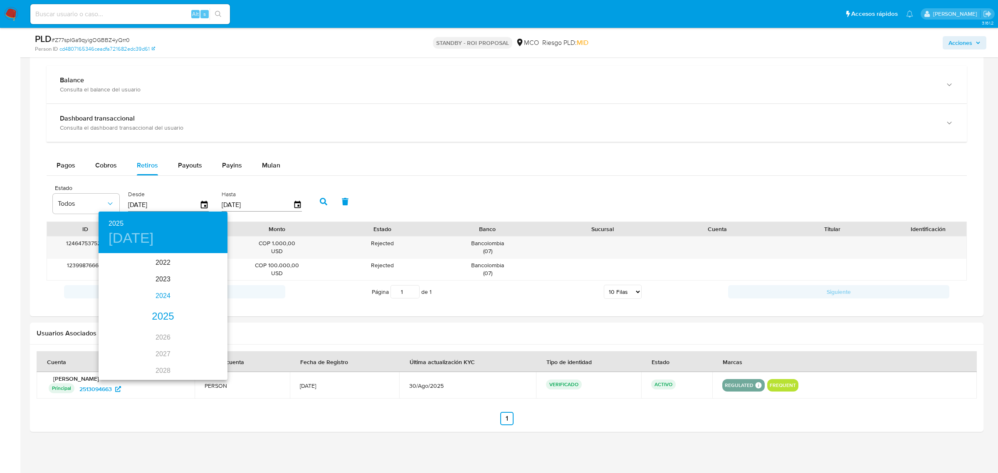
click at [153, 291] on div "2024" at bounding box center [163, 296] width 129 height 17
click at [158, 303] on div "may." at bounding box center [162, 301] width 43 height 31
type input "09/05/2024"
click at [165, 314] on span "9" at bounding box center [163, 312] width 15 height 8
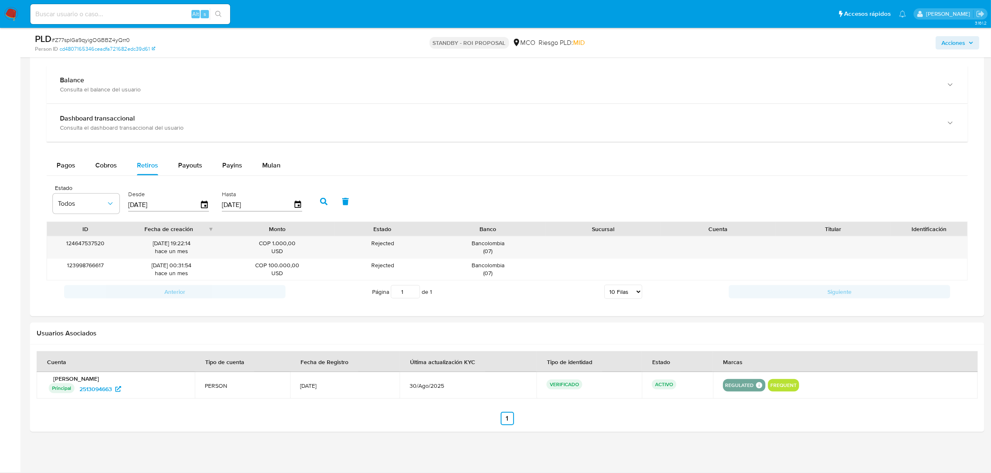
click at [320, 202] on icon "button" at bounding box center [323, 201] width 7 height 7
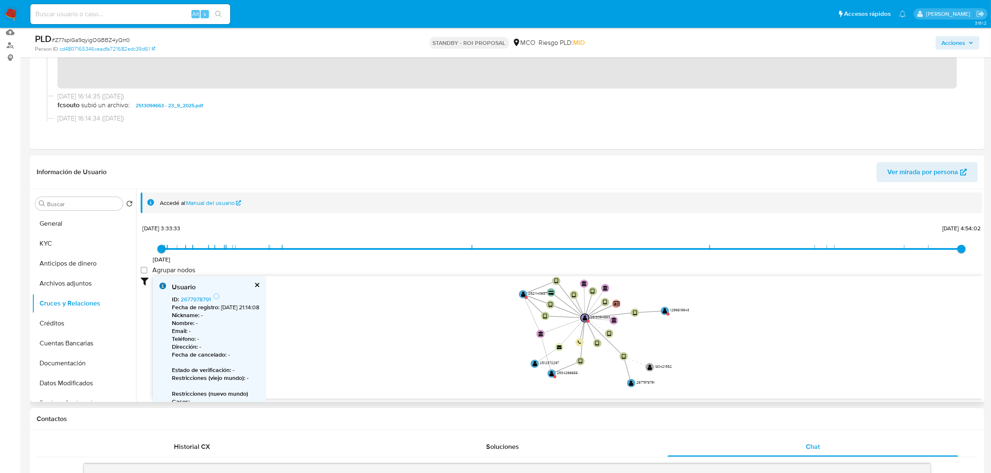
scroll to position [87, 0]
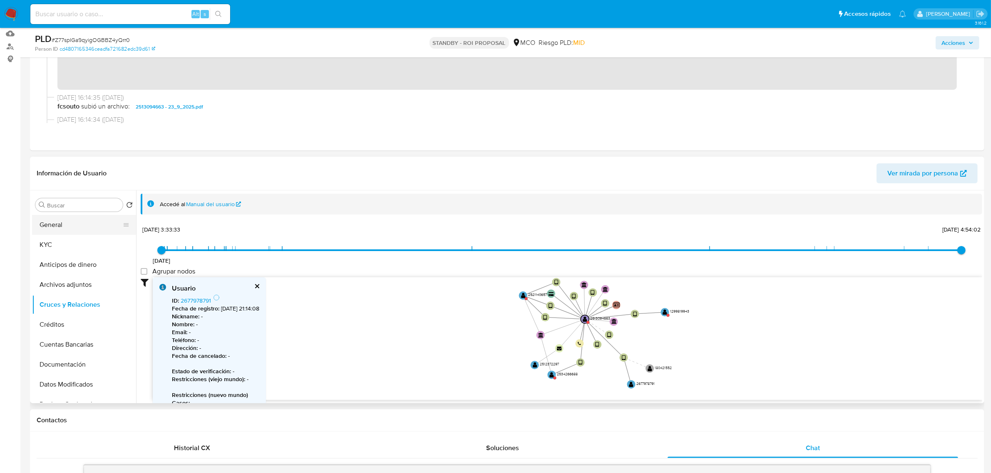
click at [78, 227] on button "General" at bounding box center [80, 225] width 97 height 20
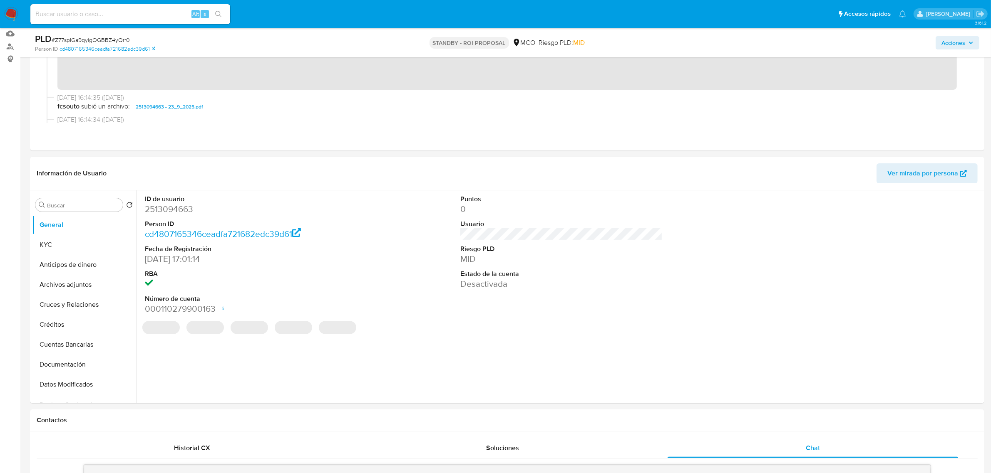
click at [178, 208] on dd "2513094663" at bounding box center [246, 209] width 202 height 12
copy dd "2513094663"
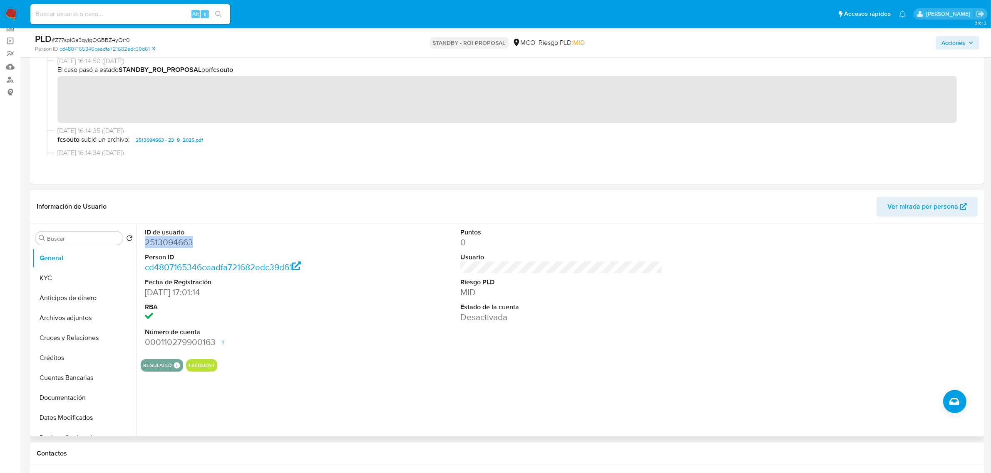
scroll to position [35, 0]
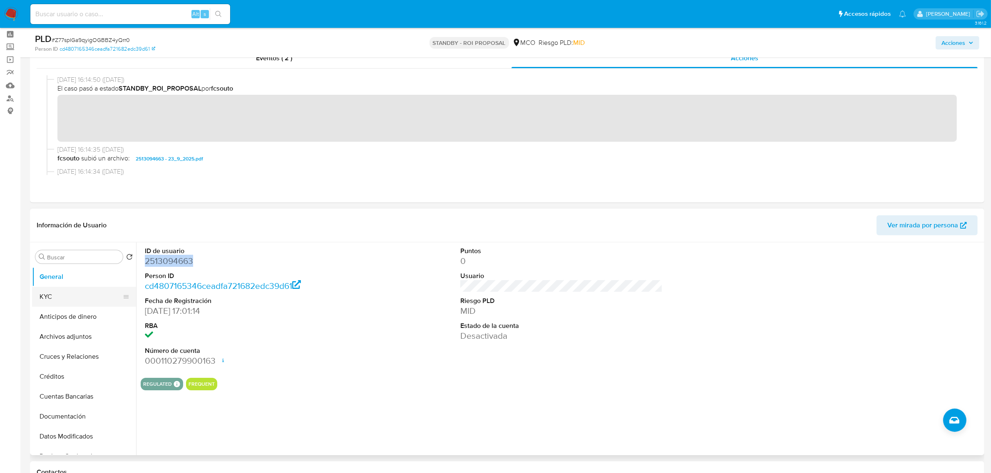
click at [61, 298] on button "KYC" at bounding box center [80, 297] width 97 height 20
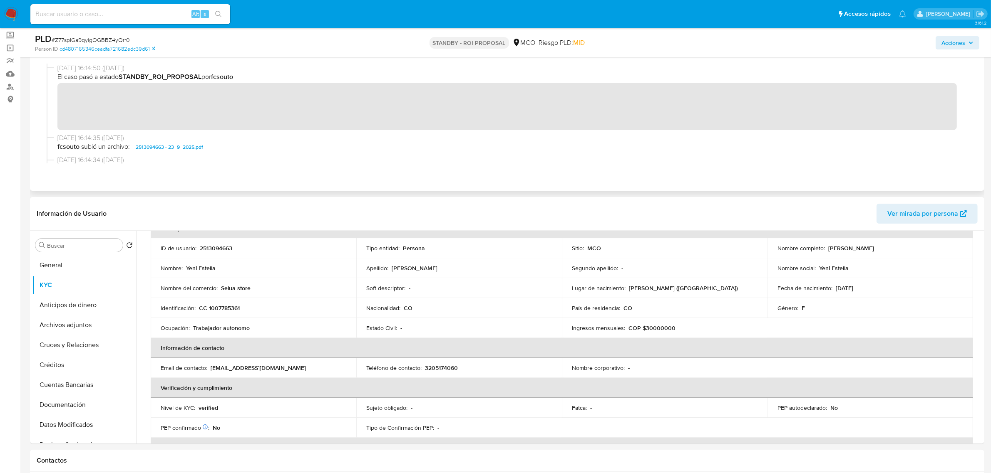
scroll to position [0, 0]
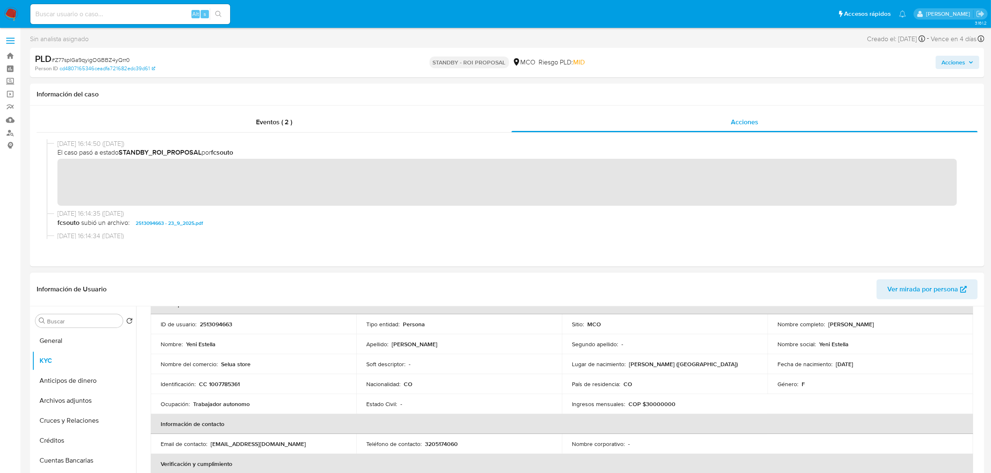
click at [222, 321] on p "2513094663" at bounding box center [216, 324] width 32 height 7
copy p "2513094663"
click at [234, 385] on p "CC 1007785361" at bounding box center [219, 384] width 41 height 7
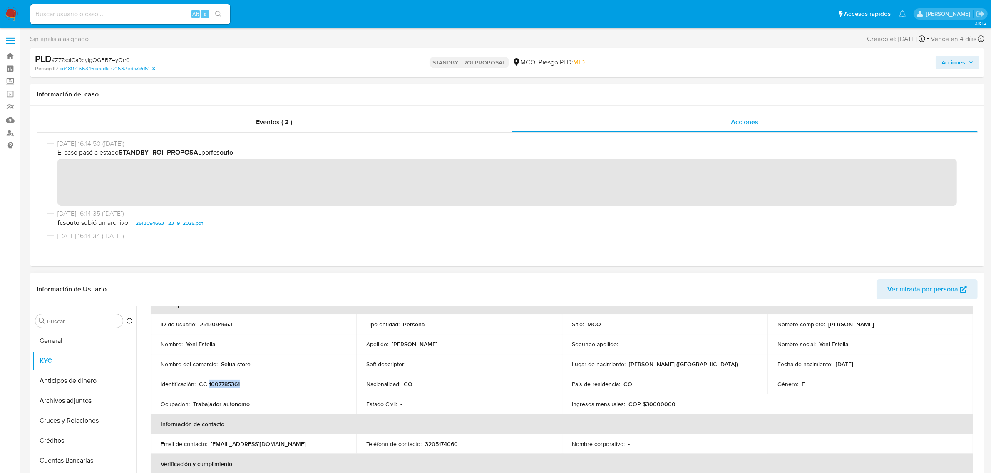
copy p "1007785361"
drag, startPoint x: 825, startPoint y: 324, endPoint x: 899, endPoint y: 329, distance: 74.2
click at [899, 329] on td "Nombre completo : Yeni Estella Aranda Tunubala" at bounding box center [870, 325] width 206 height 20
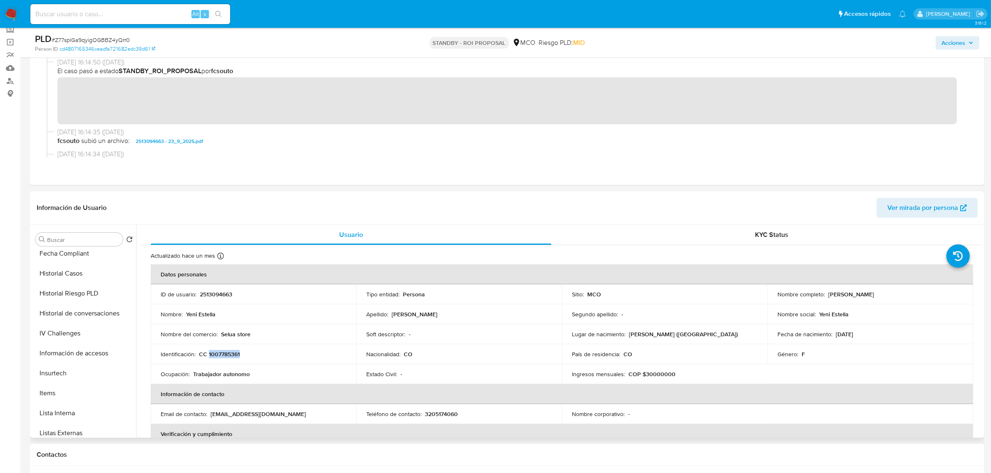
scroll to position [391, 0]
click at [89, 352] on button "Restricciones Nuevo Mundo" at bounding box center [80, 348] width 97 height 20
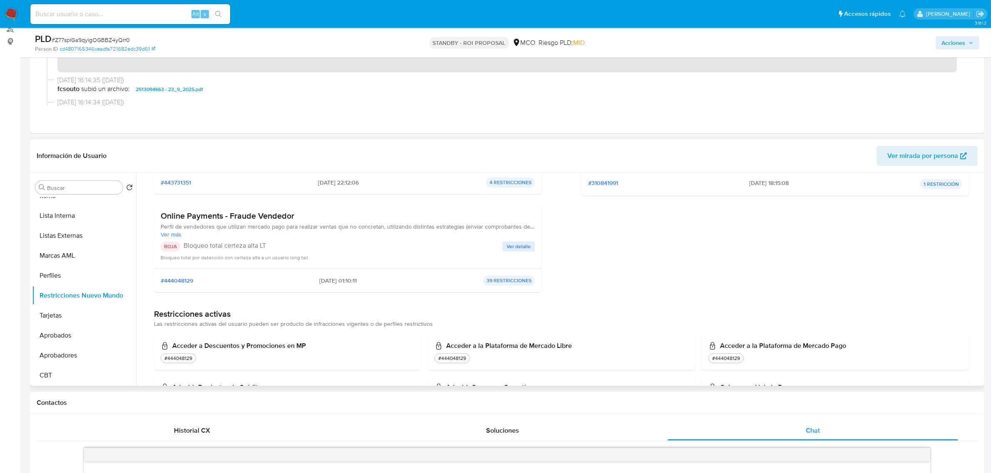
scroll to position [156, 0]
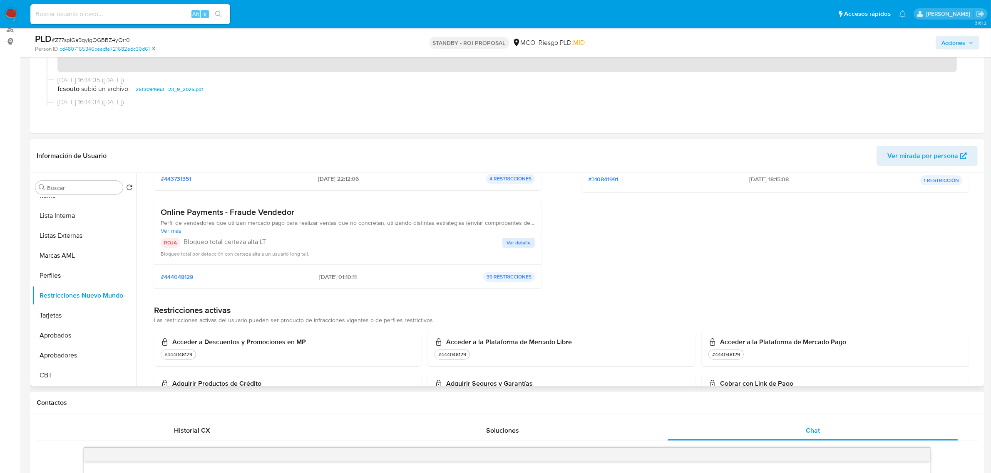
click at [506, 242] on span "Ver detalle" at bounding box center [518, 243] width 24 height 8
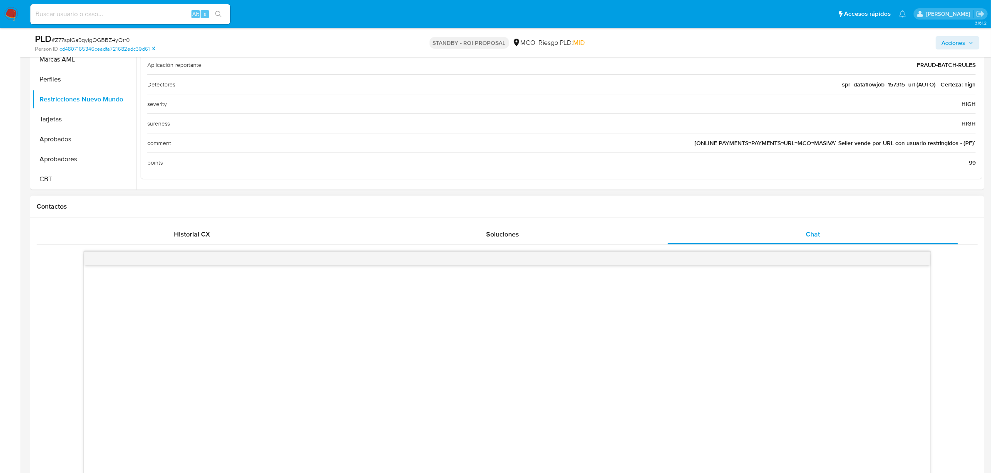
scroll to position [468, 0]
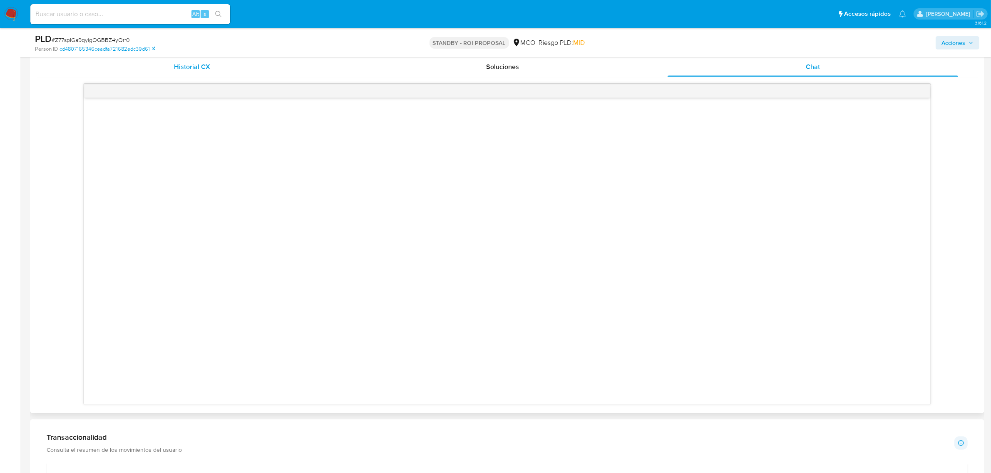
click at [215, 71] on div "Historial CX" at bounding box center [192, 67] width 290 height 20
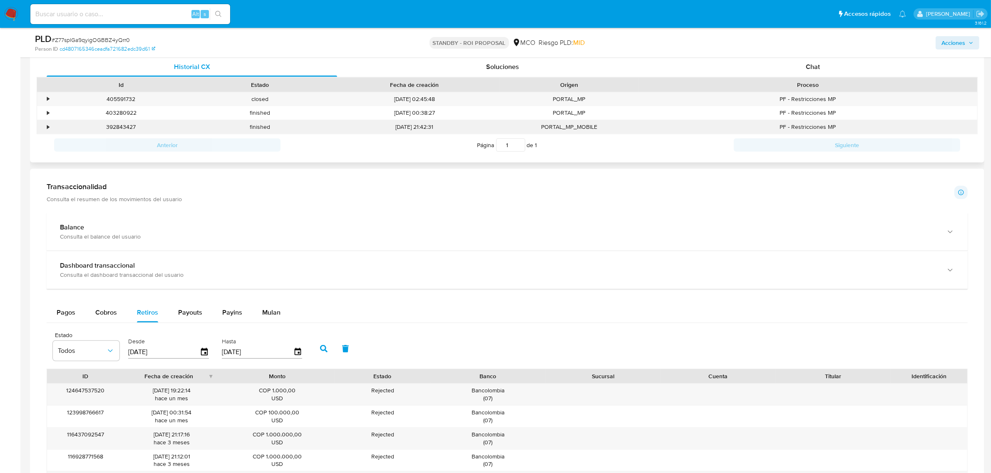
click at [42, 128] on div "•" at bounding box center [44, 127] width 15 height 14
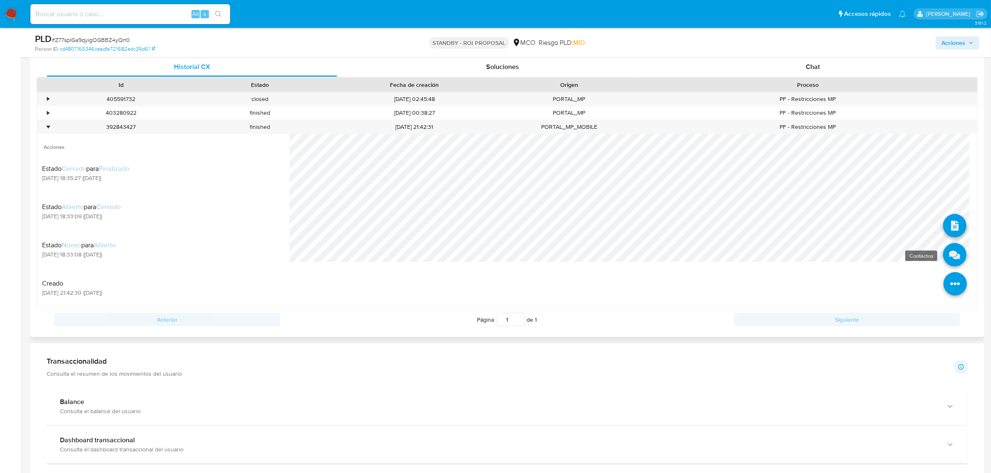
click at [945, 257] on icon at bounding box center [954, 254] width 23 height 23
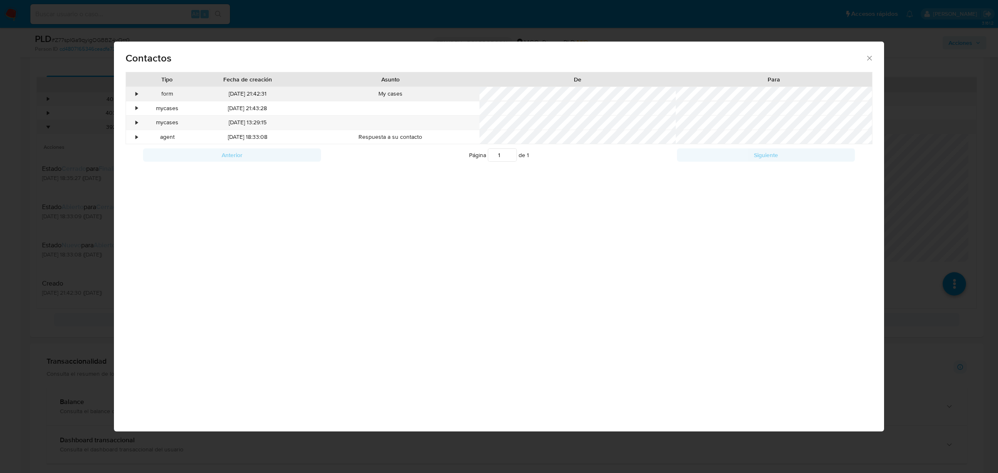
click at [135, 97] on div "•" at bounding box center [133, 94] width 15 height 14
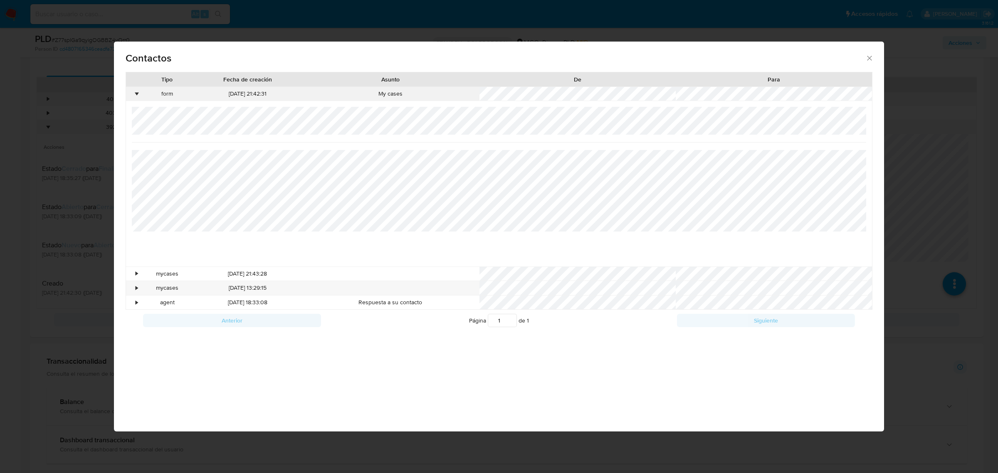
click at [135, 97] on div "•" at bounding box center [133, 94] width 15 height 14
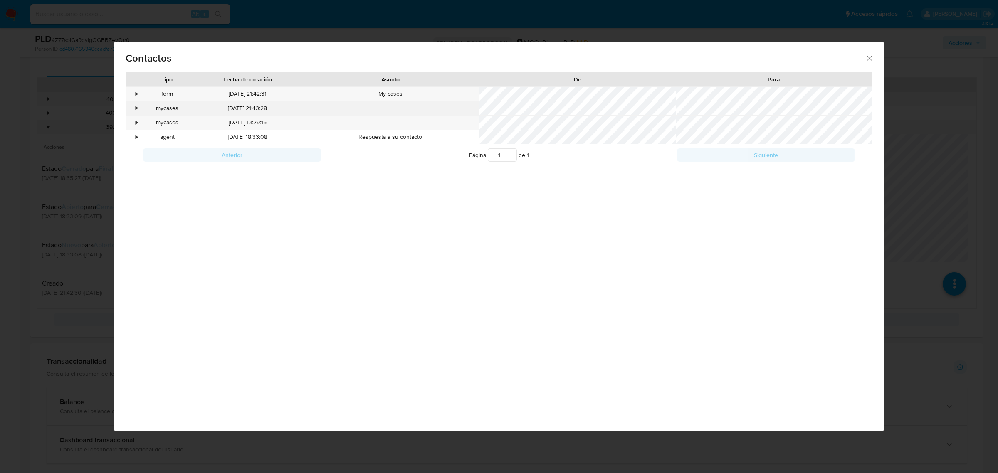
click at [136, 107] on div "•" at bounding box center [137, 108] width 2 height 8
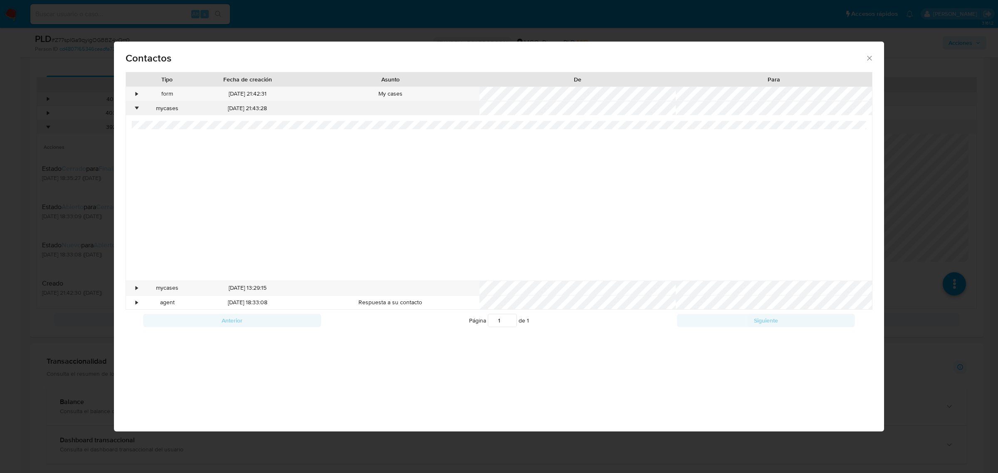
click at [136, 107] on div "•" at bounding box center [137, 108] width 2 height 8
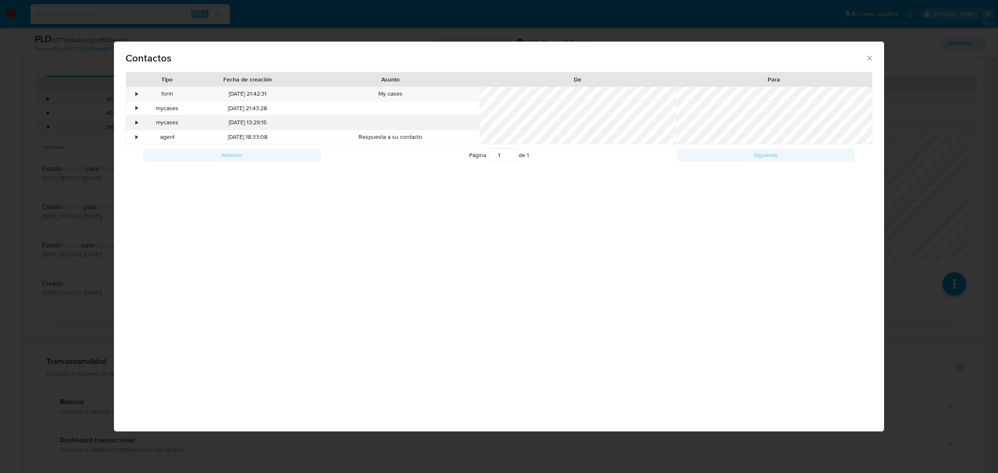
click at [134, 122] on div "•" at bounding box center [133, 123] width 15 height 14
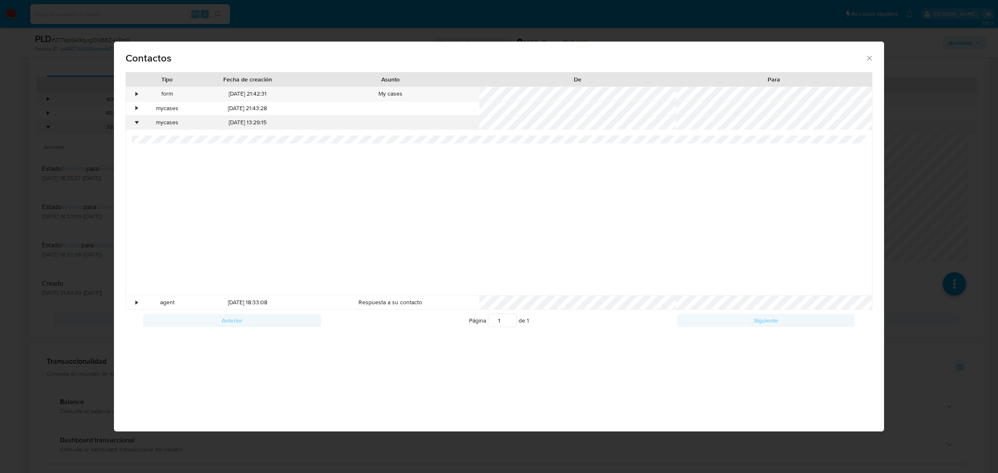
click at [134, 122] on div "•" at bounding box center [133, 123] width 15 height 14
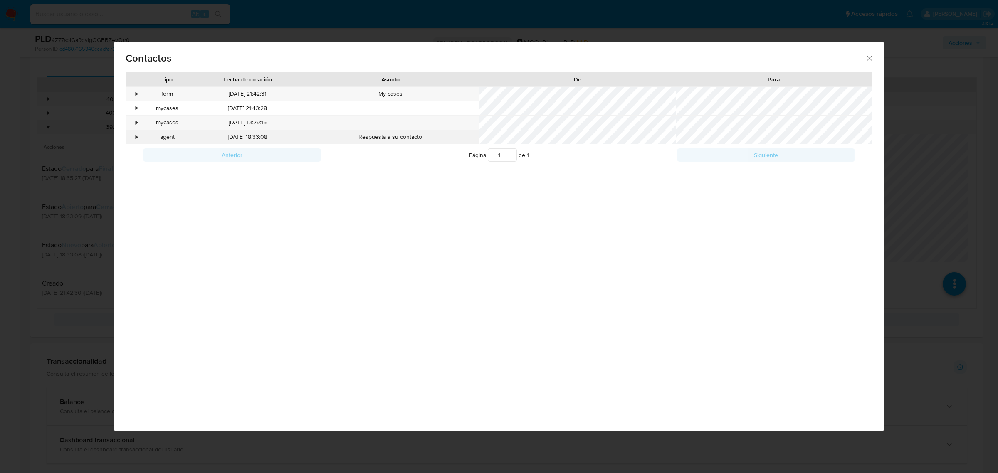
click at [131, 138] on div "•" at bounding box center [133, 137] width 15 height 14
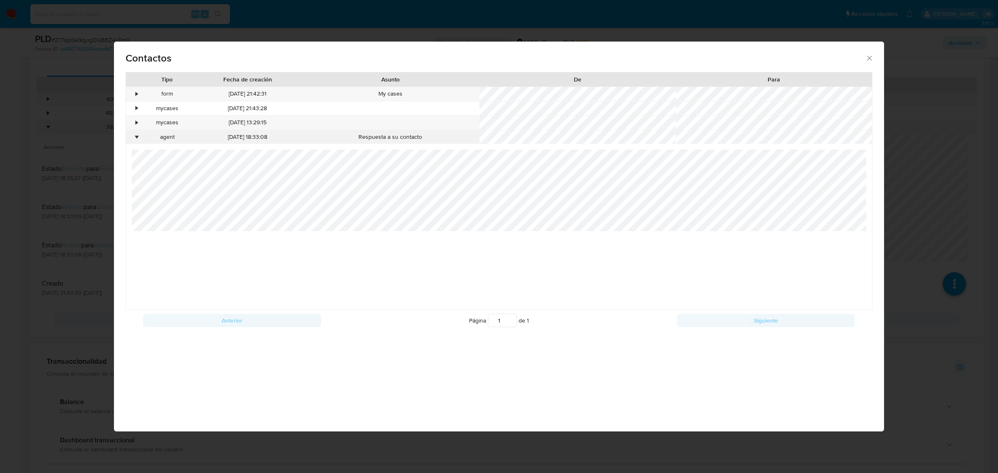
click at [131, 138] on div "•" at bounding box center [133, 137] width 15 height 14
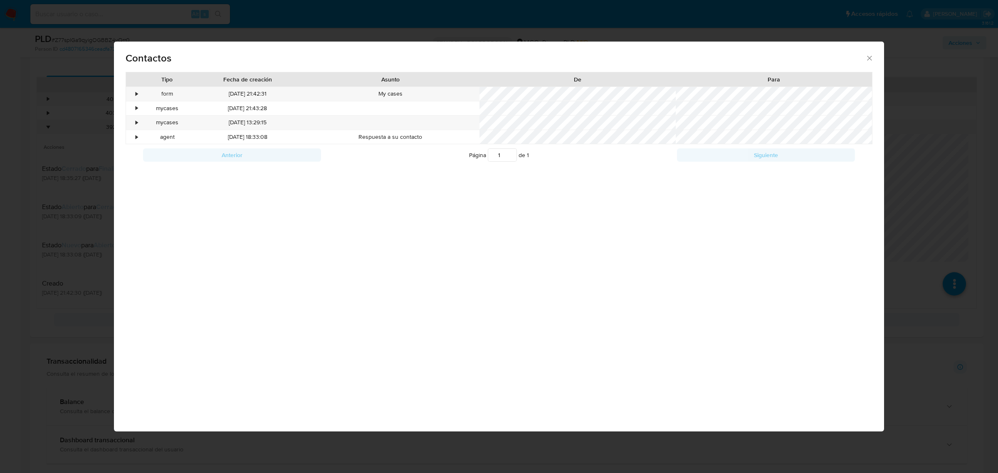
click at [872, 58] on icon "close" at bounding box center [870, 58] width 8 height 8
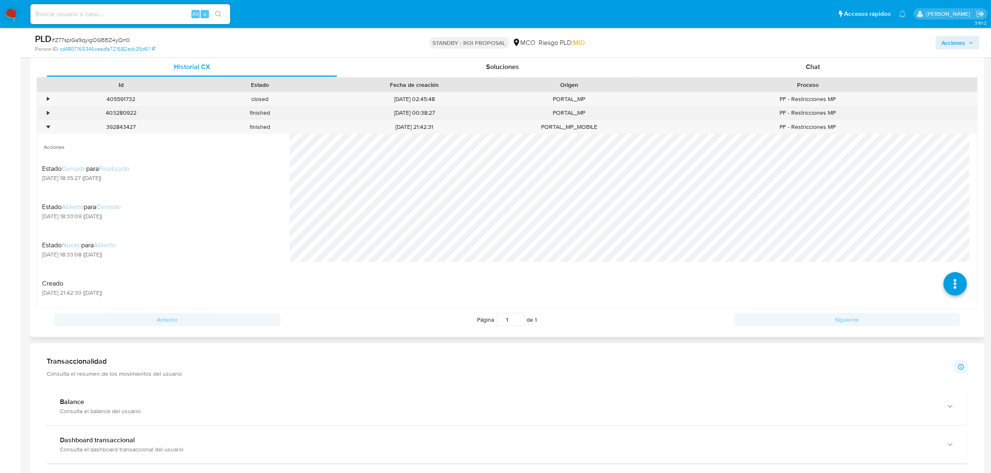
click at [46, 114] on div "•" at bounding box center [44, 113] width 15 height 14
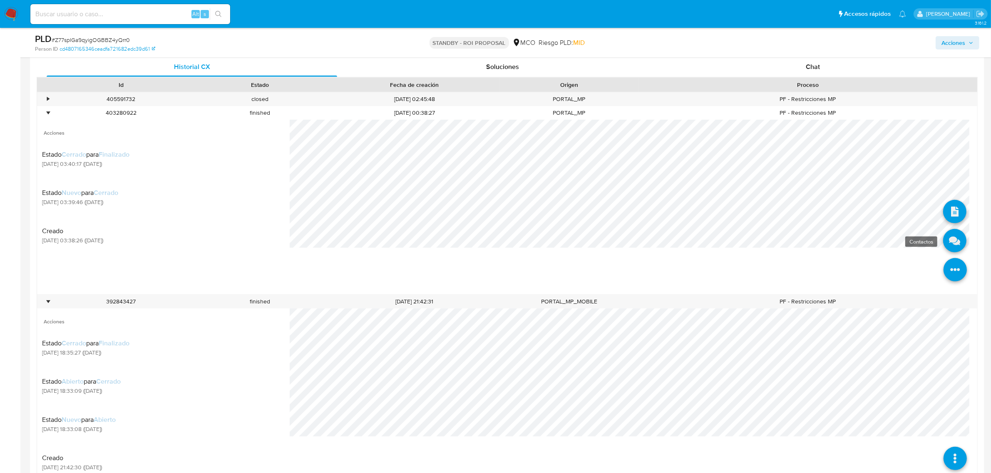
click at [943, 249] on icon at bounding box center [954, 240] width 23 height 23
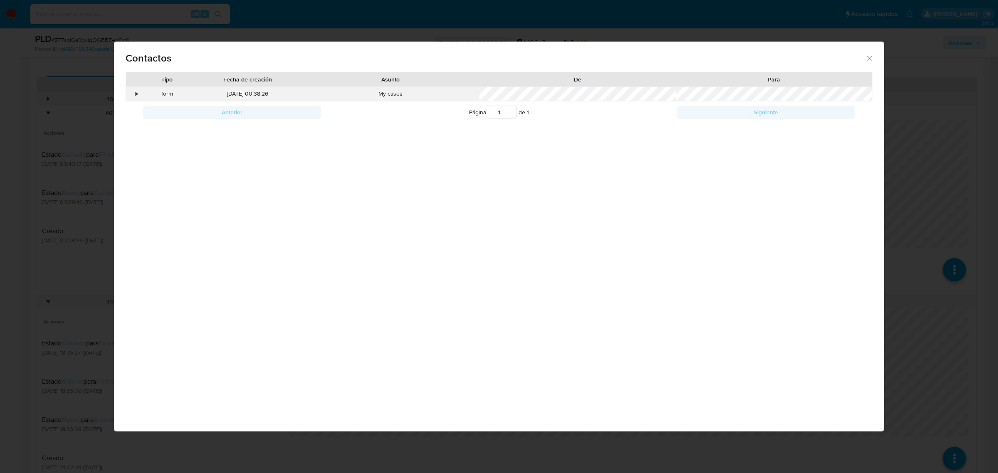
click at [130, 92] on div "•" at bounding box center [133, 94] width 15 height 14
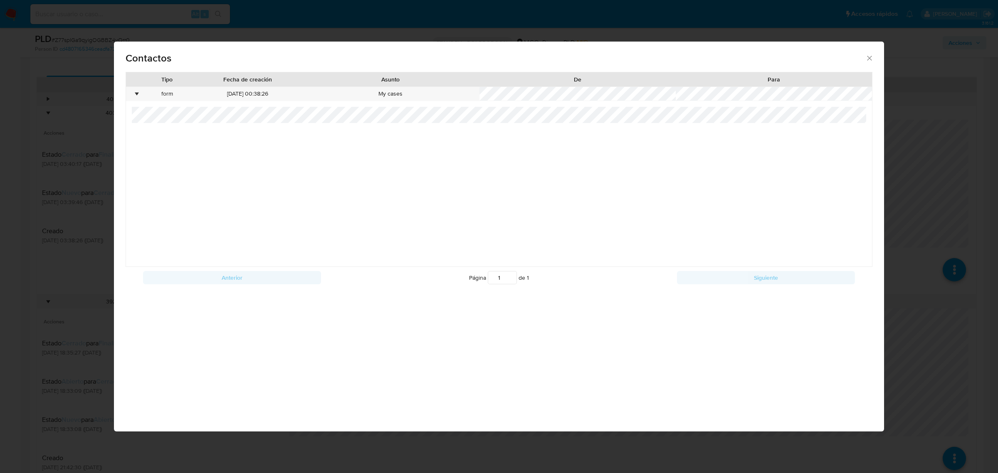
click at [60, 126] on div "Contactos Tipo Fecha de creación Asunto De Para • form 02/09/2025 00:38:26 My c…" at bounding box center [499, 236] width 998 height 473
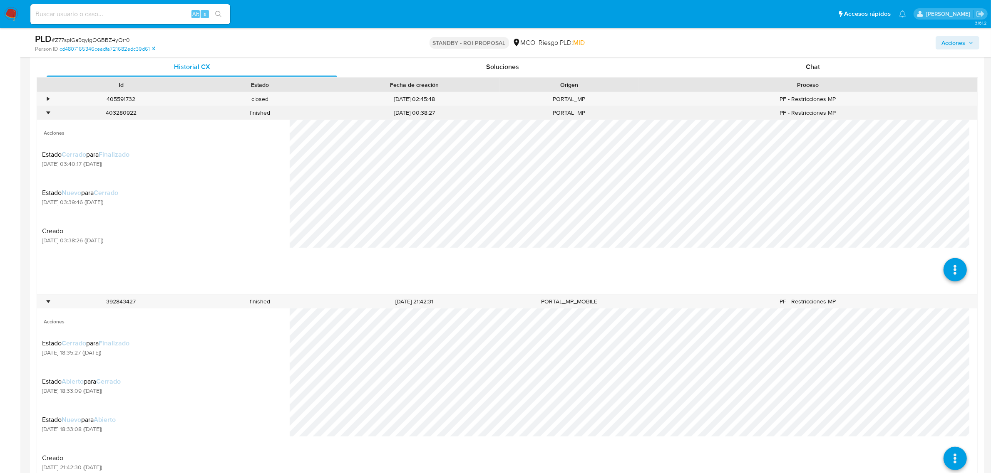
click at [45, 114] on div "•" at bounding box center [44, 113] width 15 height 14
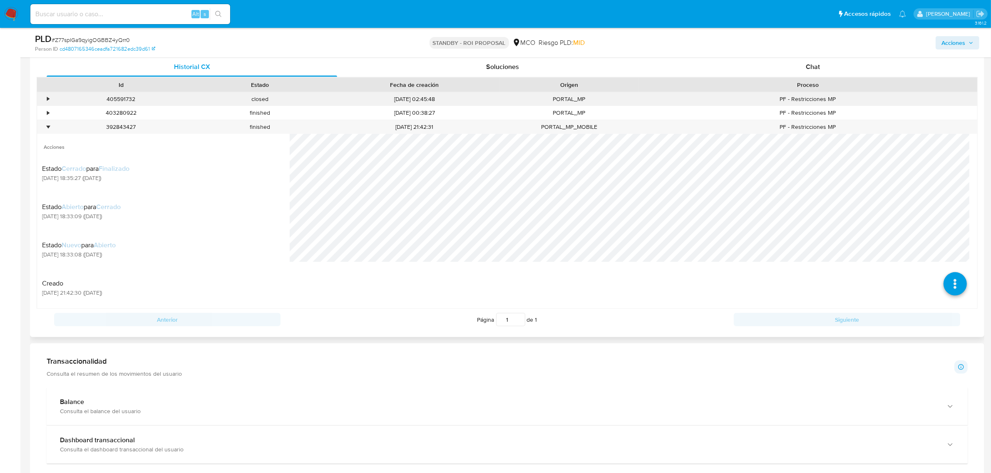
click at [48, 98] on div "•" at bounding box center [48, 99] width 2 height 8
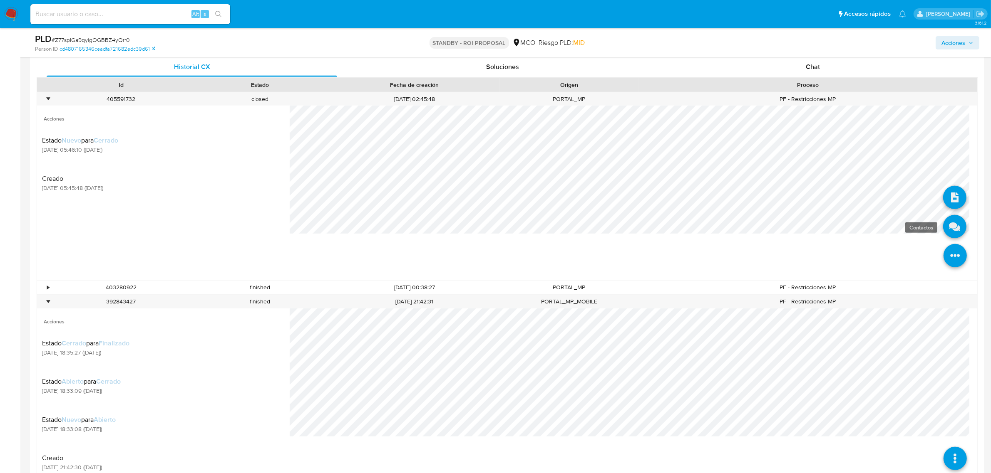
click at [943, 233] on icon at bounding box center [954, 226] width 23 height 23
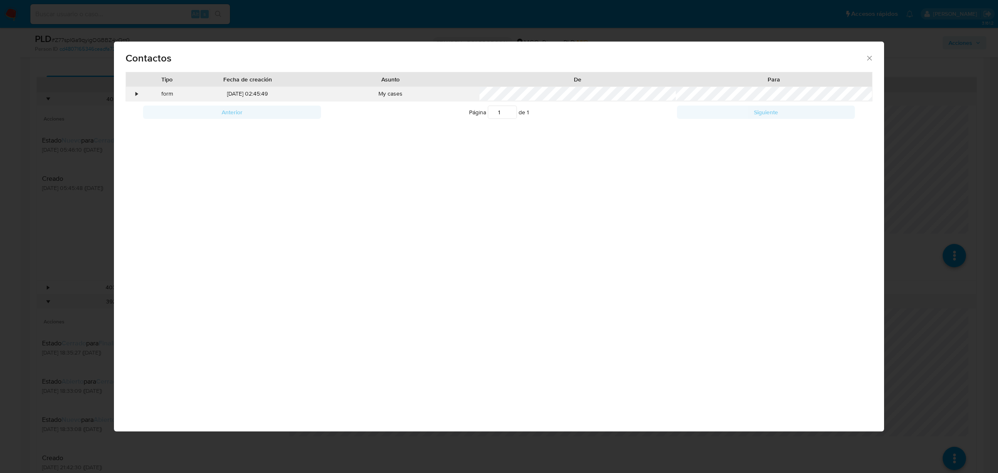
click at [134, 92] on div "•" at bounding box center [133, 94] width 15 height 14
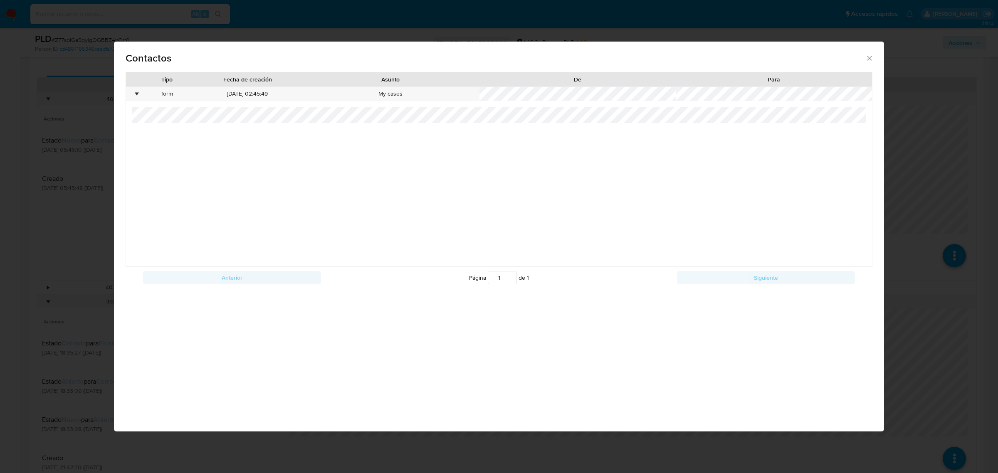
click at [84, 123] on div "Contactos Tipo Fecha de creación Asunto De Para • form 16/09/2025 02:45:49 My c…" at bounding box center [499, 236] width 998 height 473
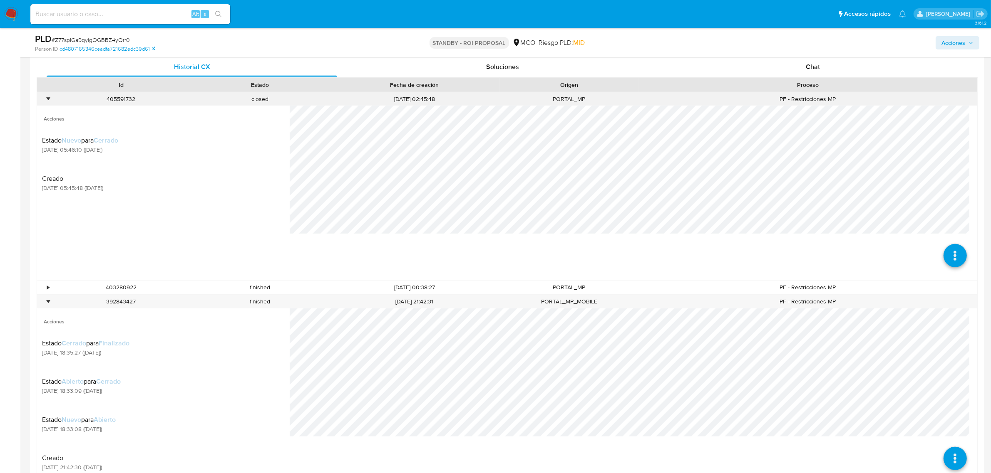
click at [48, 99] on div "•" at bounding box center [48, 99] width 2 height 8
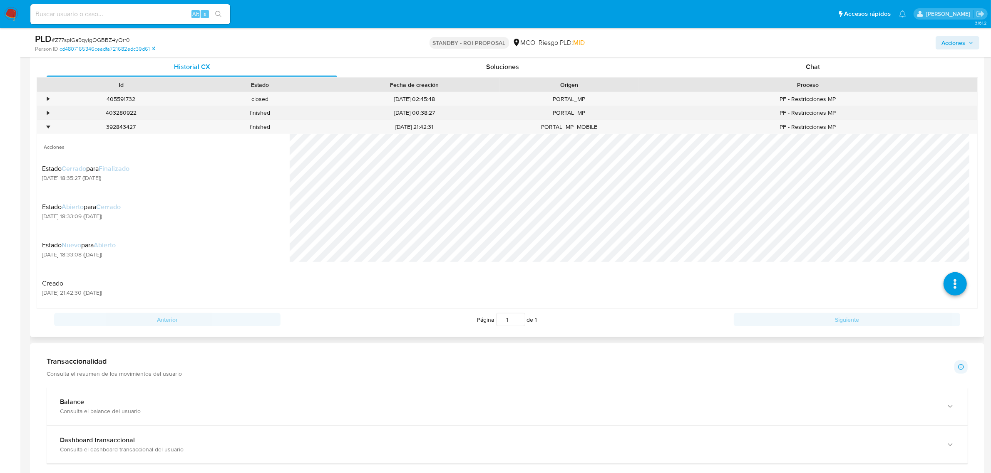
drag, startPoint x: 49, startPoint y: 111, endPoint x: 49, endPoint y: 117, distance: 6.7
click at [49, 111] on div "•" at bounding box center [44, 113] width 15 height 14
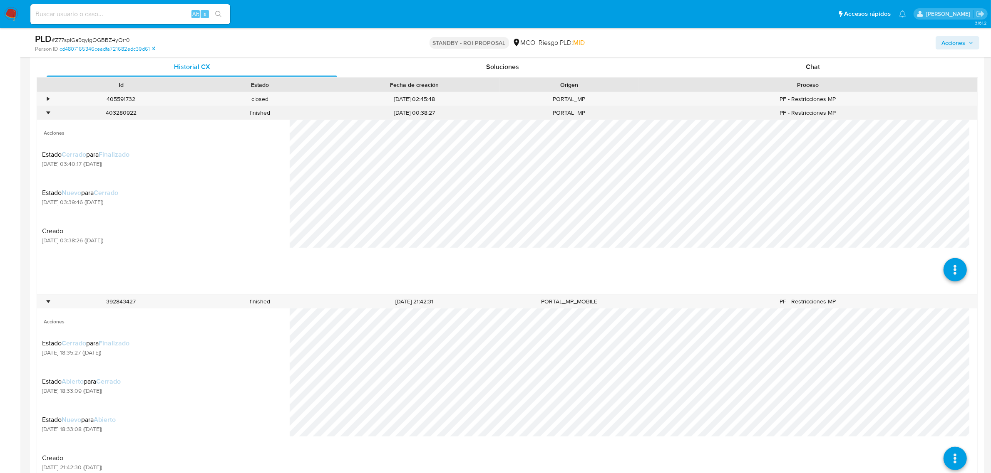
click at [49, 114] on div "•" at bounding box center [48, 113] width 2 height 8
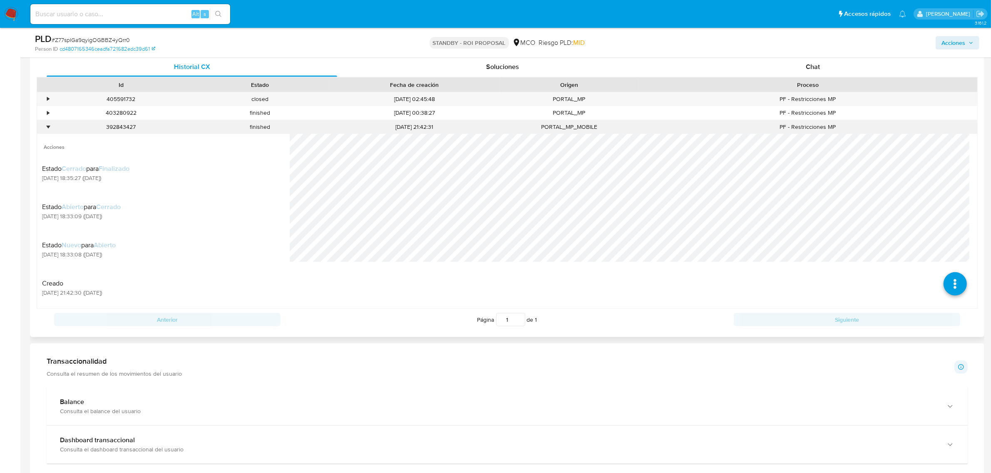
click at [49, 127] on div "•" at bounding box center [48, 127] width 2 height 8
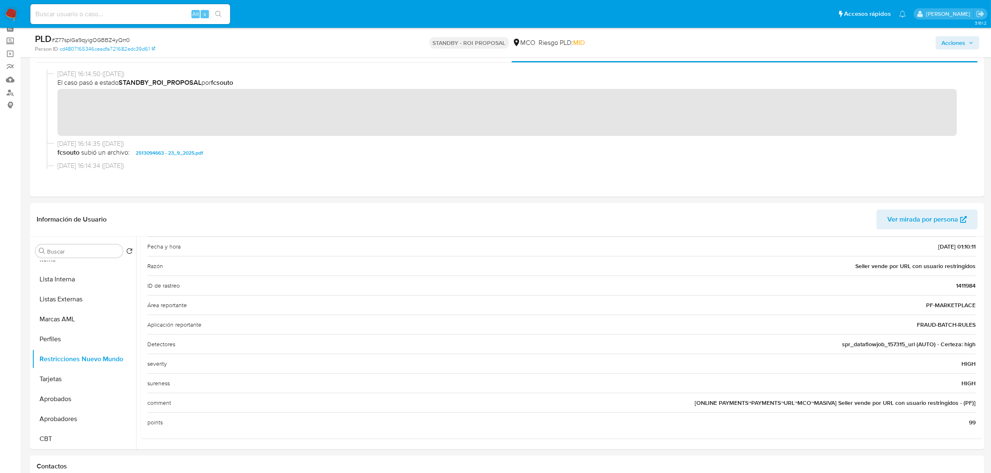
scroll to position [0, 0]
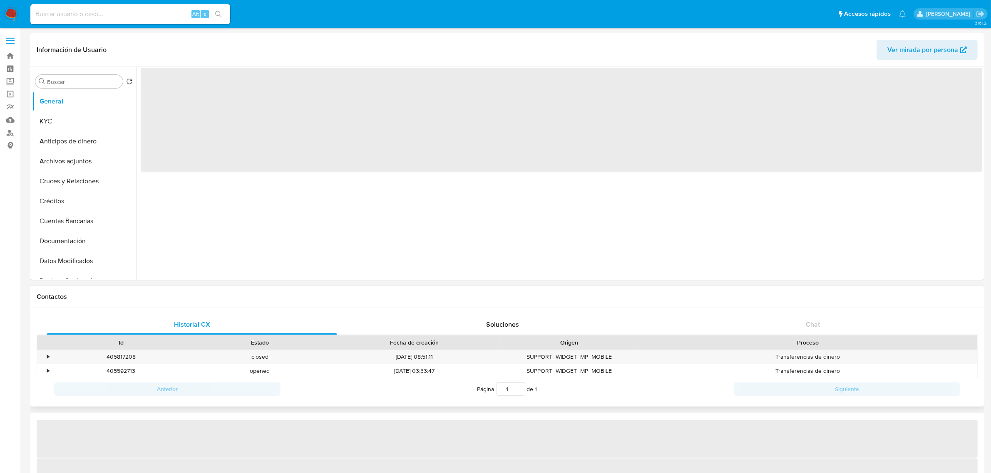
select select "10"
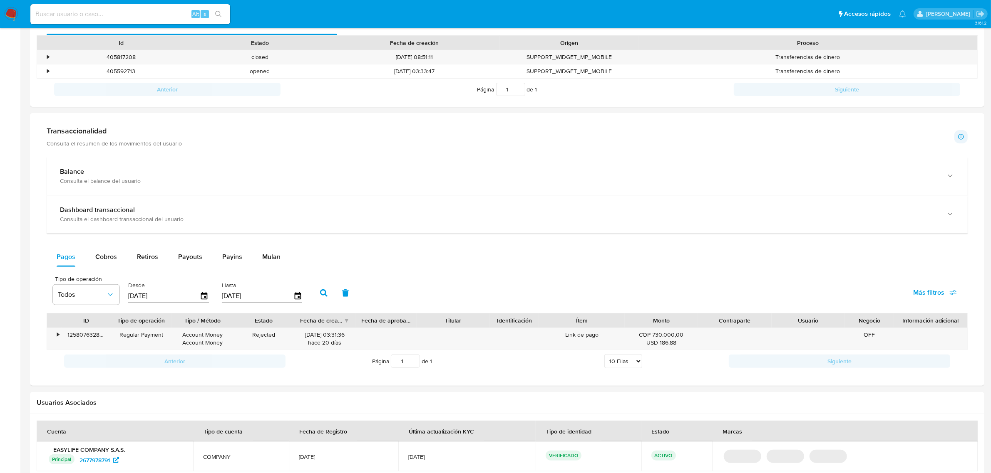
scroll to position [364, 0]
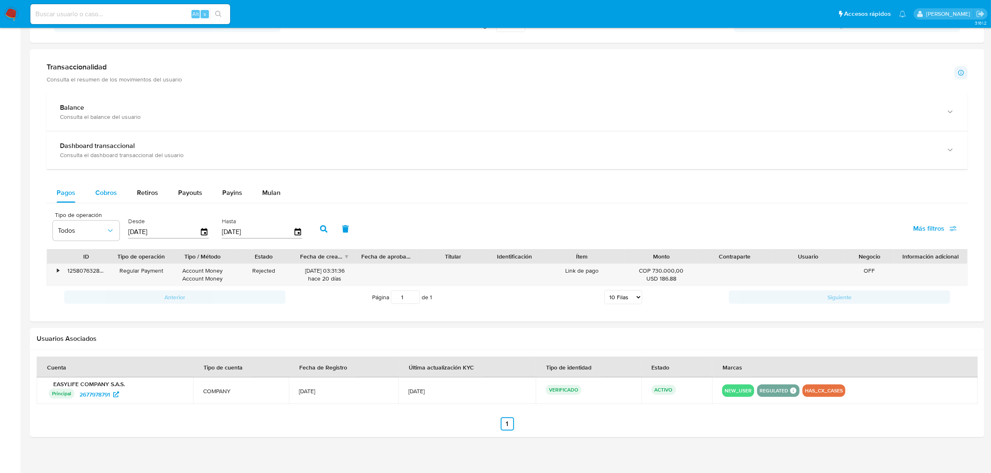
click at [103, 193] on span "Cobros" at bounding box center [106, 193] width 22 height 10
select select "10"
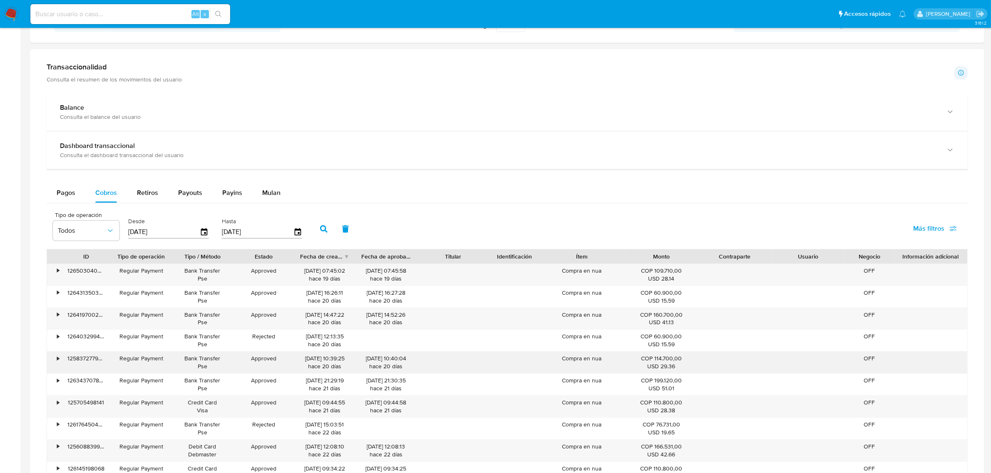
click at [607, 357] on div "Compra en nua" at bounding box center [582, 363] width 86 height 22
drag, startPoint x: 607, startPoint y: 357, endPoint x: 598, endPoint y: 365, distance: 12.1
click at [600, 363] on div "Compra en nua" at bounding box center [582, 363] width 86 height 22
click at [595, 358] on div "Compra en nua" at bounding box center [582, 363] width 86 height 22
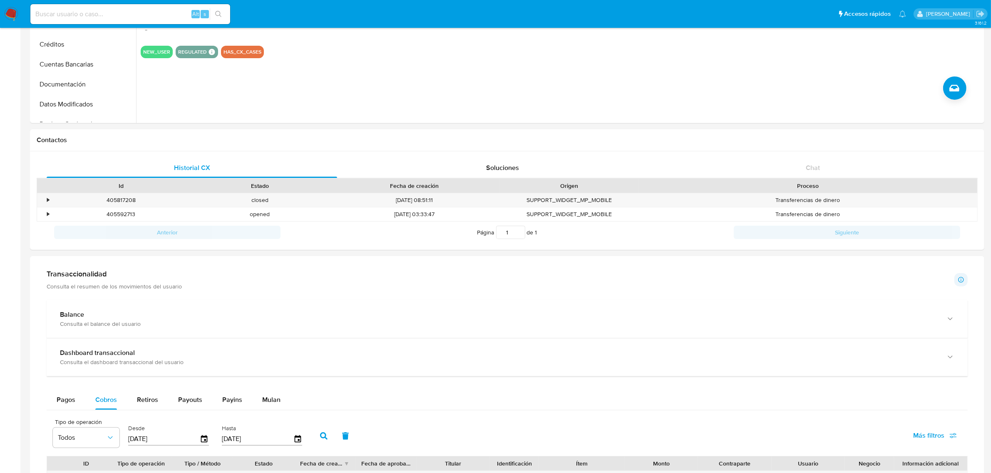
scroll to position [0, 0]
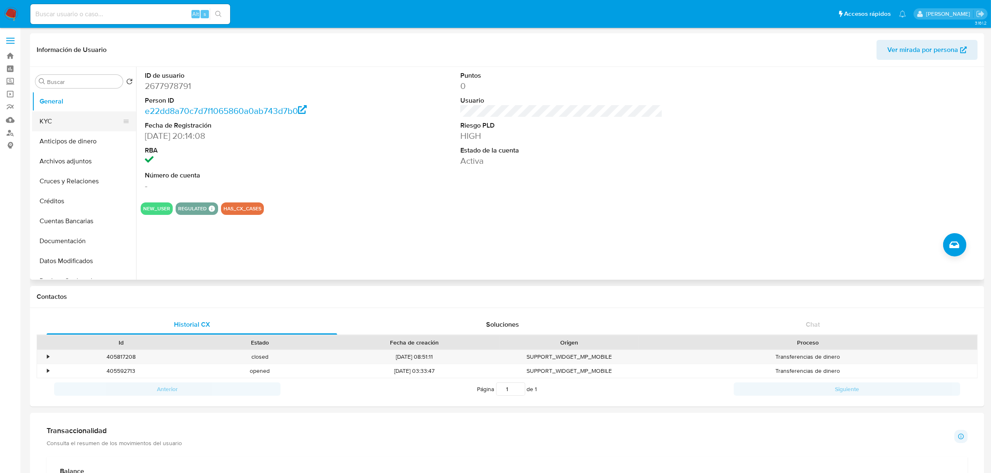
click at [72, 121] on button "KYC" at bounding box center [80, 121] width 97 height 20
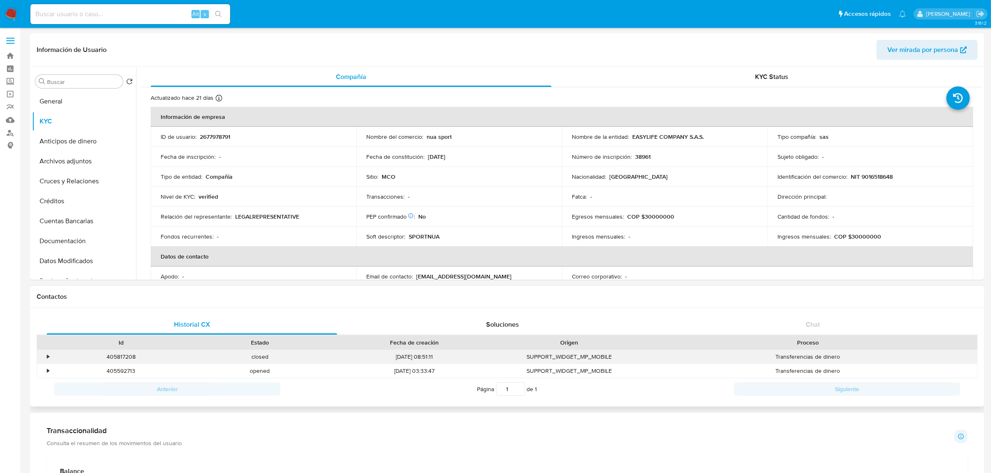
click at [42, 357] on div "•" at bounding box center [44, 357] width 15 height 14
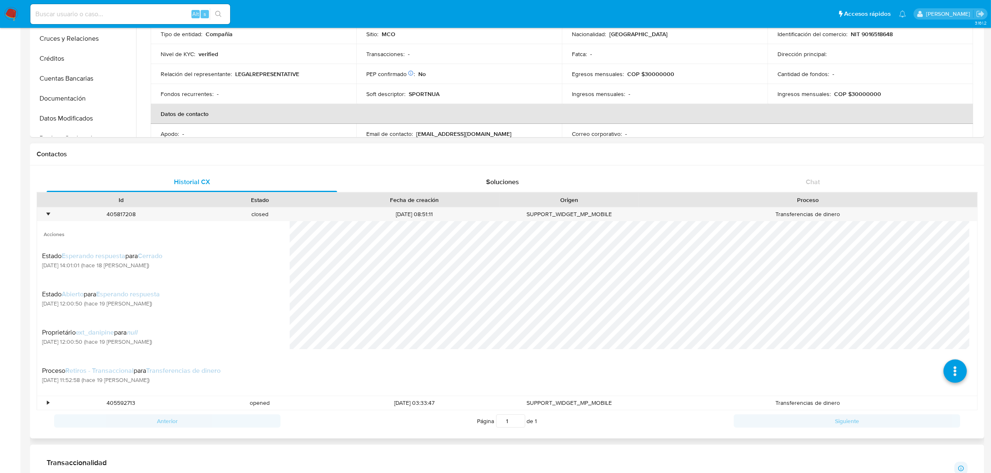
scroll to position [156, 0]
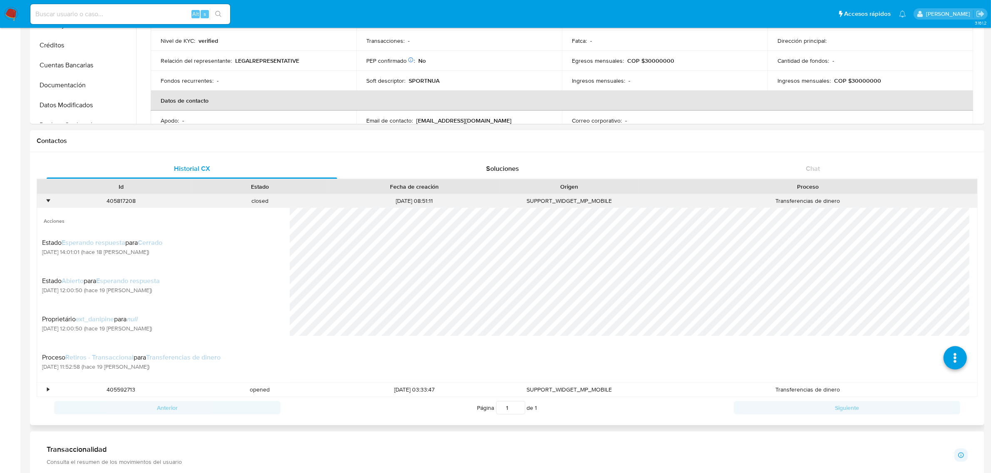
click at [45, 206] on div "•" at bounding box center [44, 201] width 15 height 14
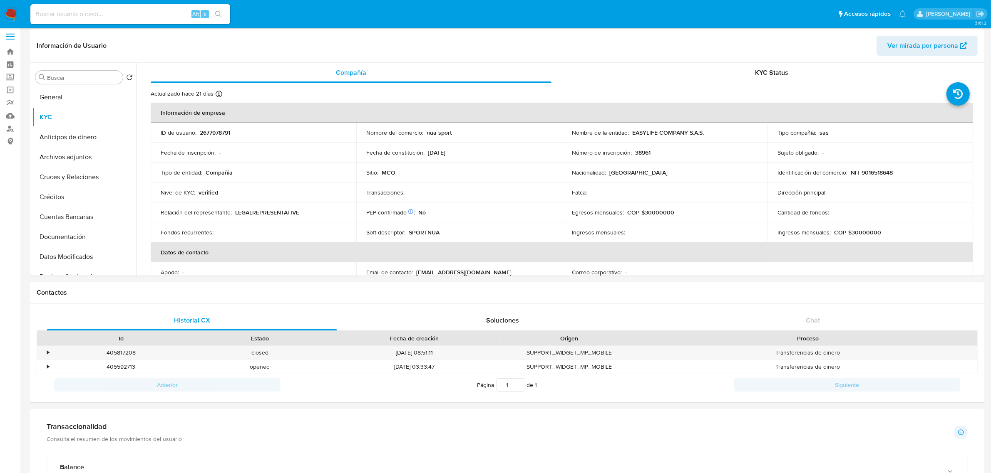
scroll to position [0, 0]
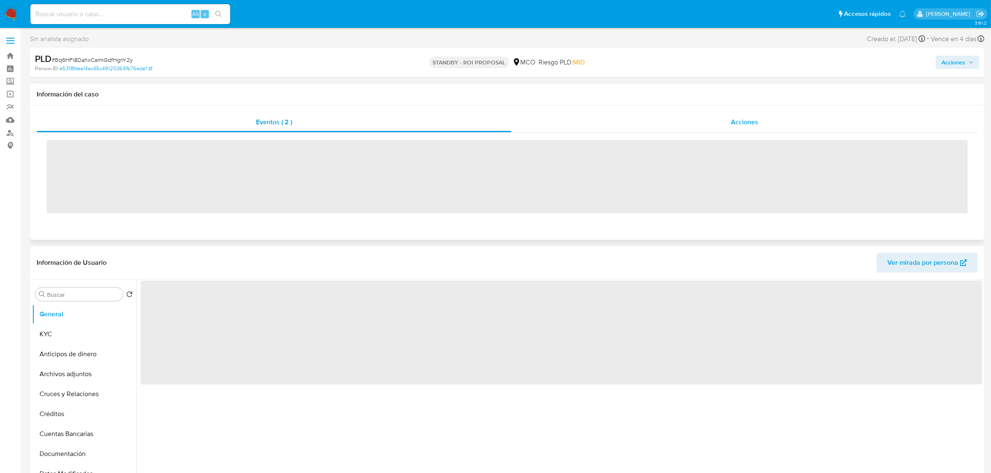
click at [735, 120] on span "Acciones" at bounding box center [744, 122] width 27 height 10
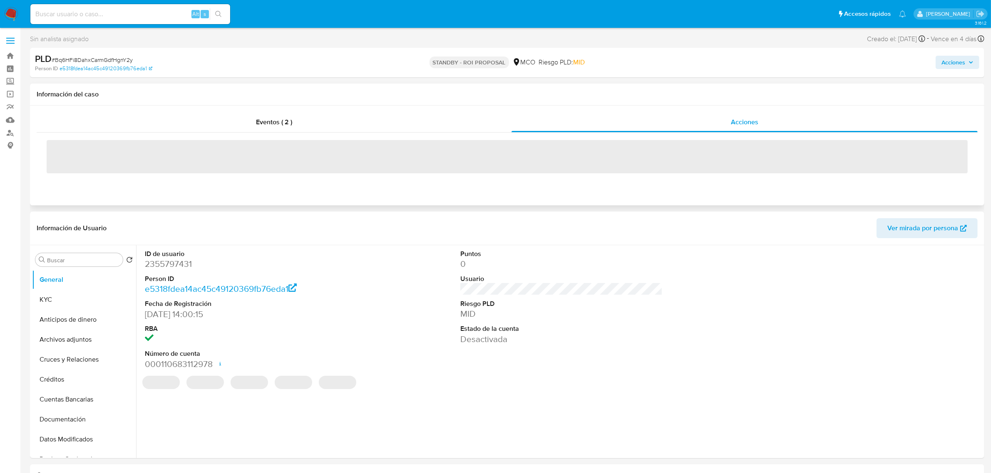
select select "10"
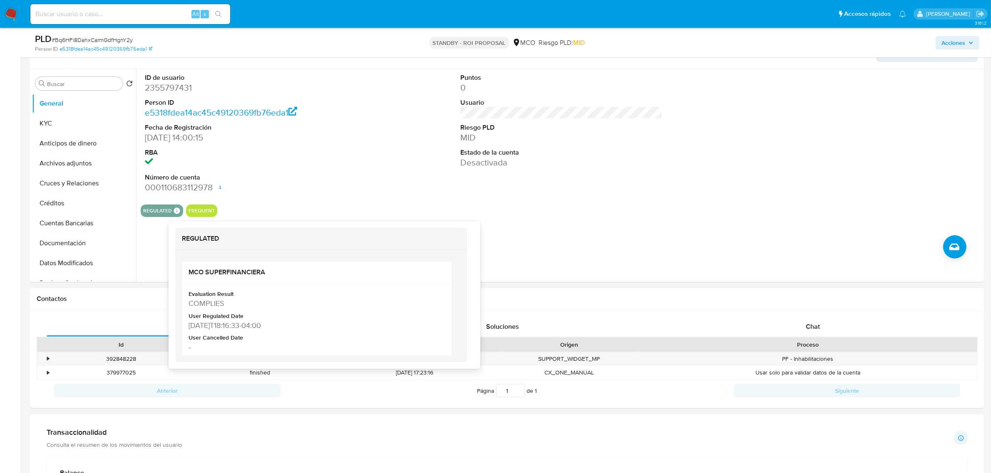
scroll to position [156, 0]
click at [379, 100] on div "ID de usuario 2355797431 Person ID e5318fdea14ac45c49120369fb76eda1 Fecha de Re…" at bounding box center [561, 133] width 841 height 129
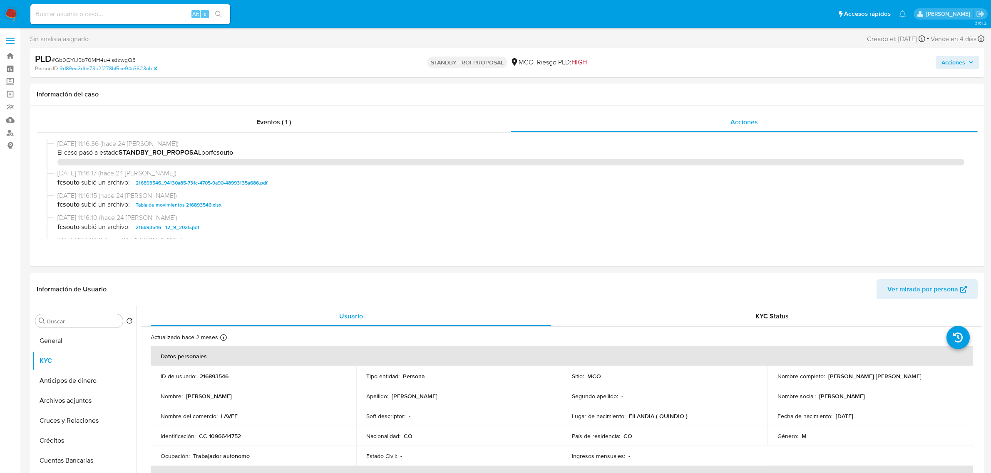
select select "10"
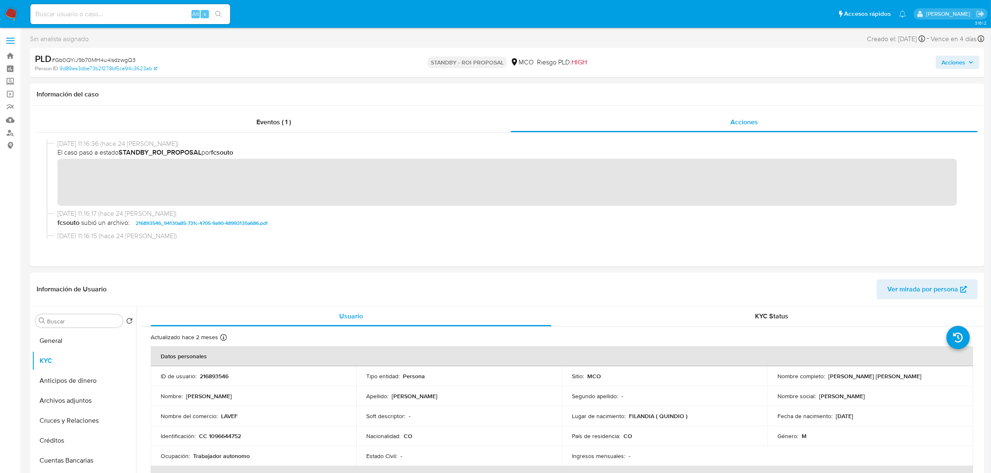
scroll to position [165, 0]
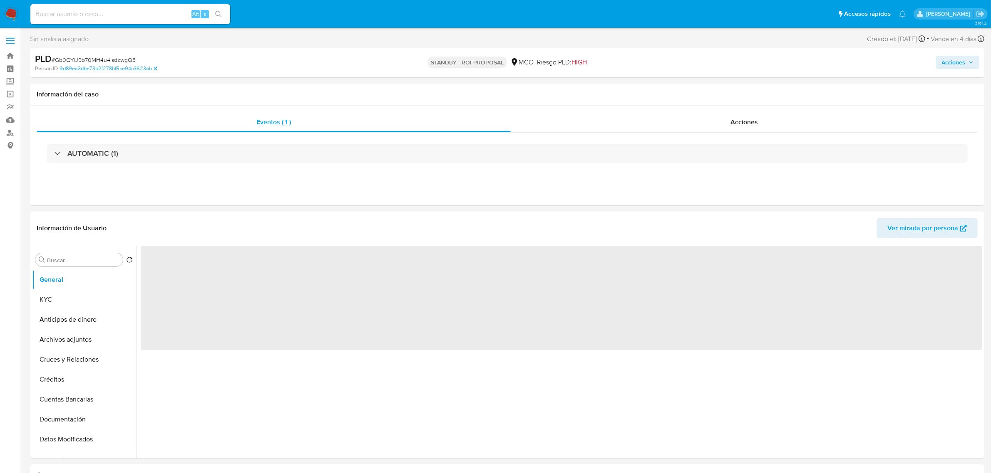
select select "10"
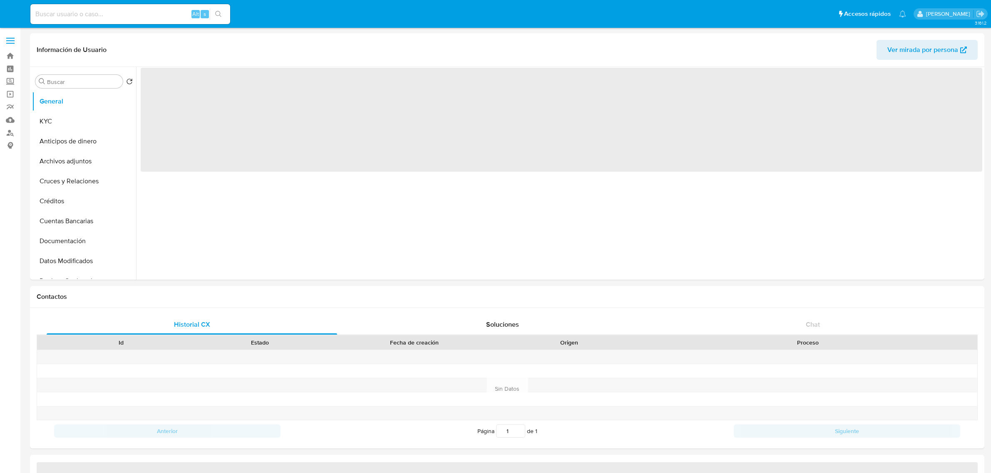
select select "10"
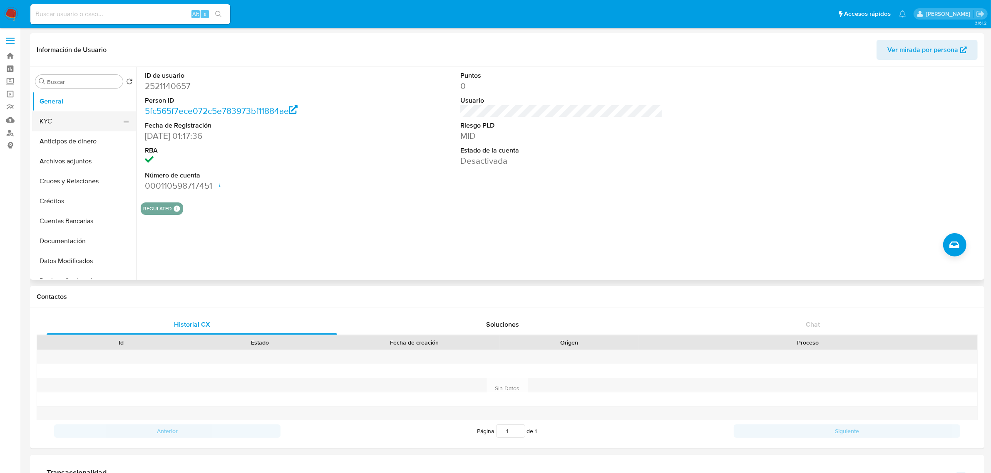
click at [88, 122] on button "KYC" at bounding box center [80, 121] width 97 height 20
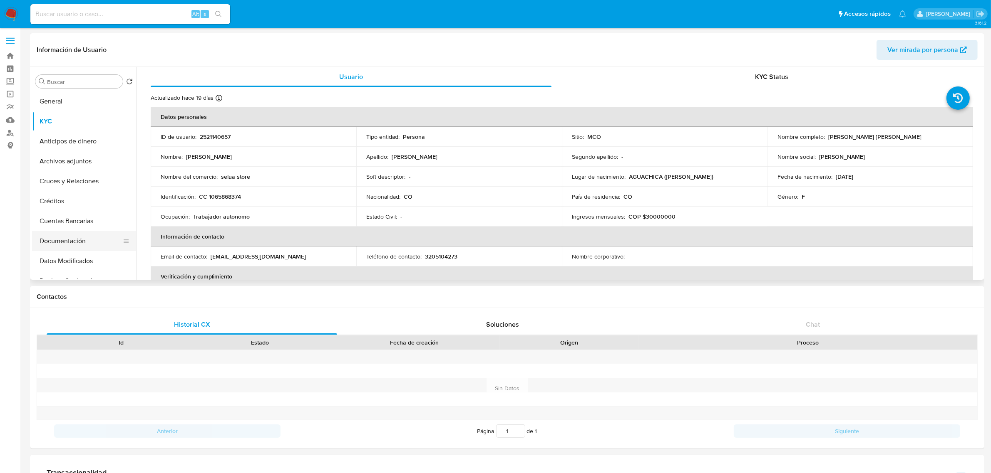
click at [55, 240] on button "Documentación" at bounding box center [80, 241] width 97 height 20
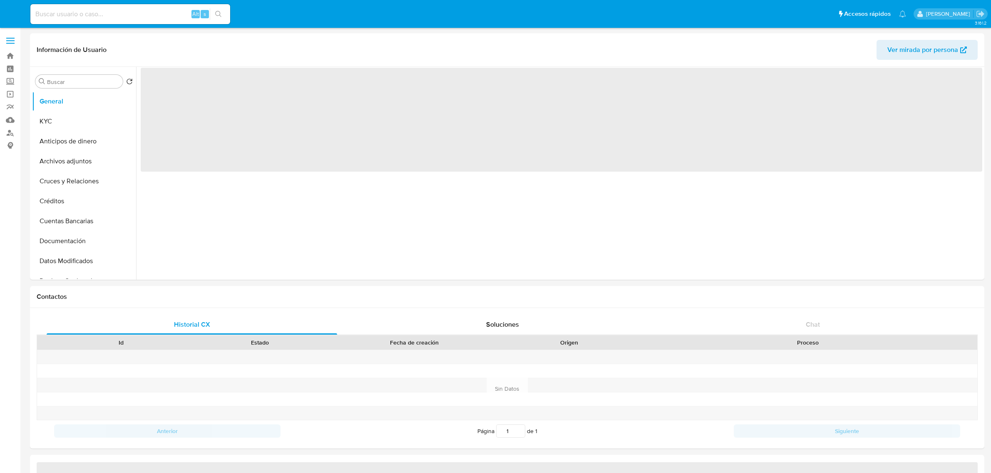
select select "10"
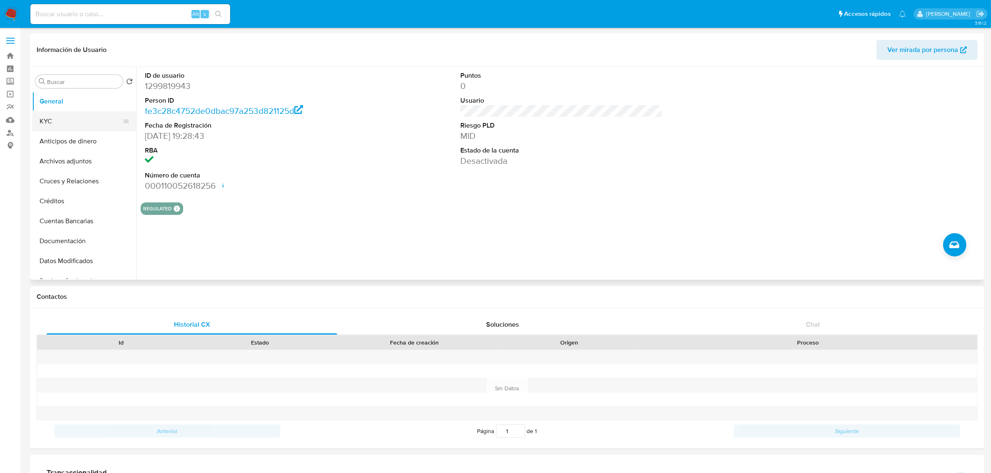
click at [92, 121] on button "KYC" at bounding box center [80, 121] width 97 height 20
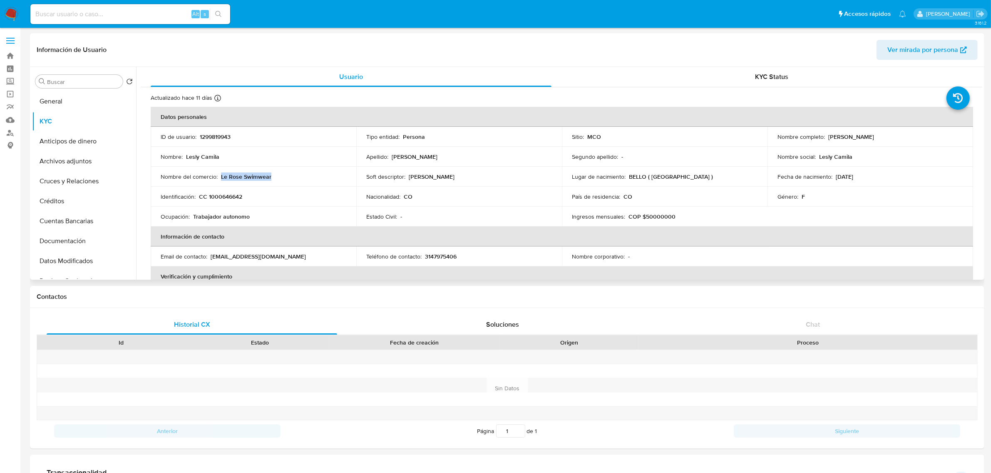
drag, startPoint x: 299, startPoint y: 180, endPoint x: 221, endPoint y: 179, distance: 77.4
click at [221, 179] on div "Nombre del comercio : Le [PERSON_NAME] Swimwear" at bounding box center [254, 176] width 186 height 7
copy p "Le Rose Swimwear"
click at [75, 234] on button "Documentación" at bounding box center [80, 241] width 97 height 20
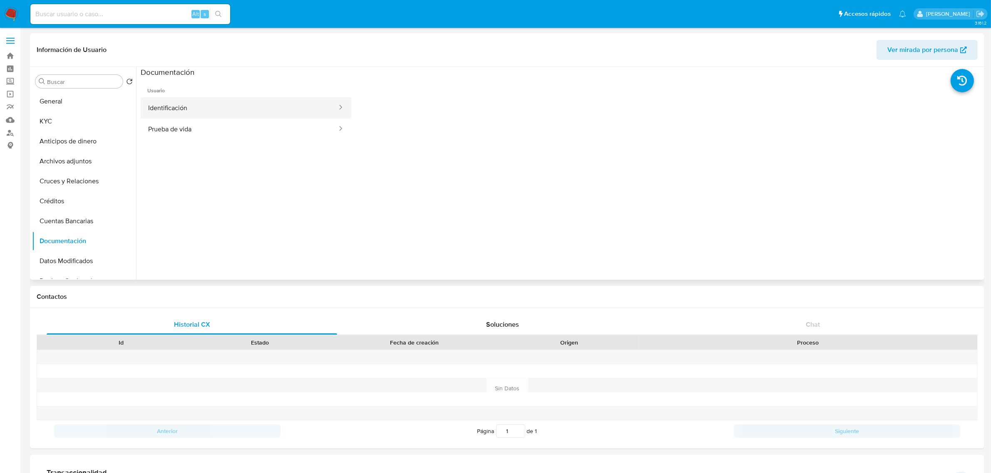
click at [223, 114] on button "Identificación" at bounding box center [239, 107] width 197 height 21
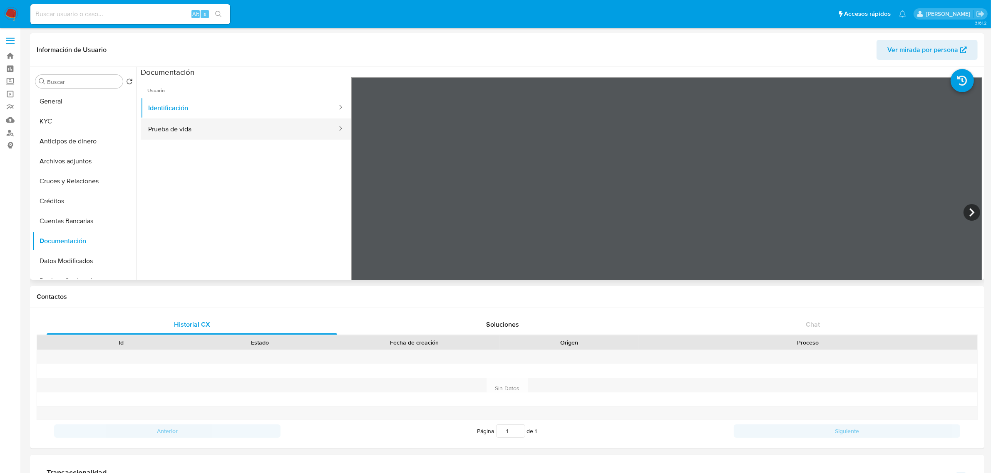
click at [217, 139] on ul "Usuario Identificación Prueba de vida" at bounding box center [246, 197] width 210 height 240
click at [223, 131] on button "Prueba de vida" at bounding box center [239, 129] width 197 height 21
click at [78, 118] on button "KYC" at bounding box center [80, 121] width 97 height 20
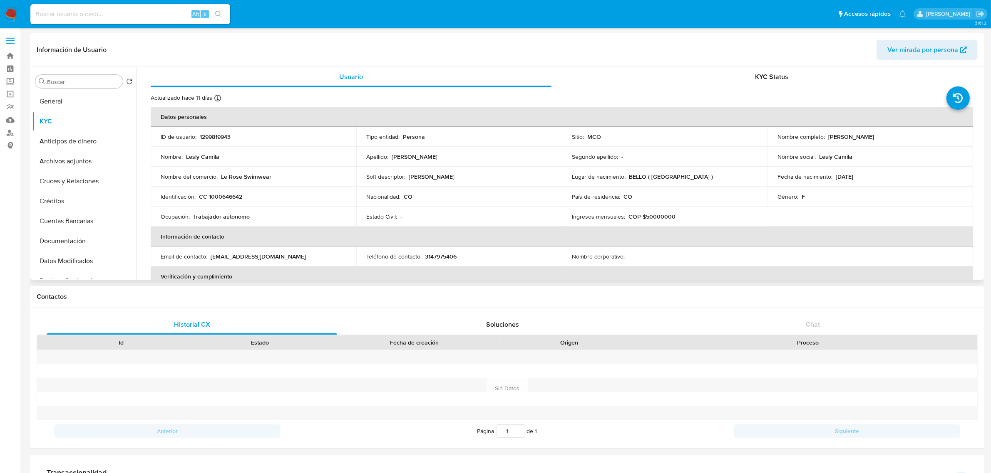
click at [225, 136] on p "1299819943" at bounding box center [215, 136] width 31 height 7
copy p "1299819943"
click at [79, 182] on button "Cruces y Relaciones" at bounding box center [80, 181] width 97 height 20
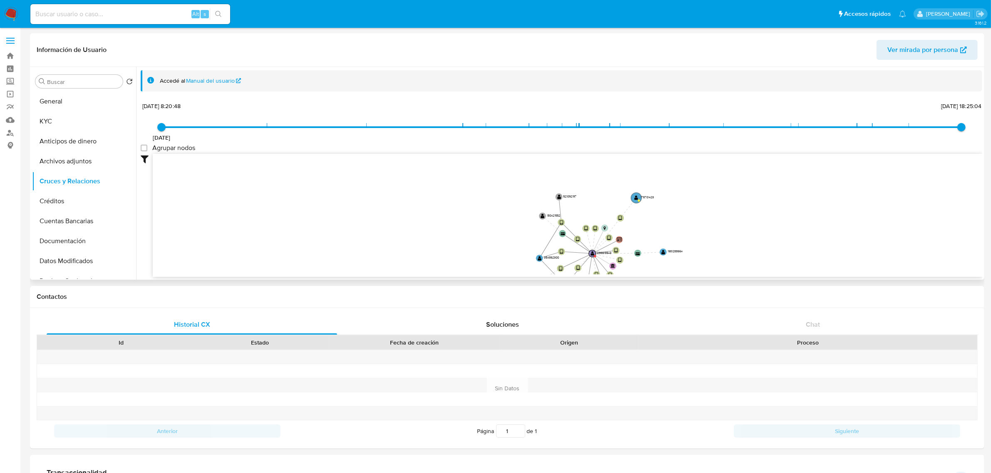
drag, startPoint x: 694, startPoint y: 226, endPoint x: 622, endPoint y: 252, distance: 76.1
click at [646, 265] on icon "device-64bf6cfaf7f93c90b448b1ca  device-64e5cc504a9d1d28c65db97a  device-640e…" at bounding box center [567, 214] width 829 height 121
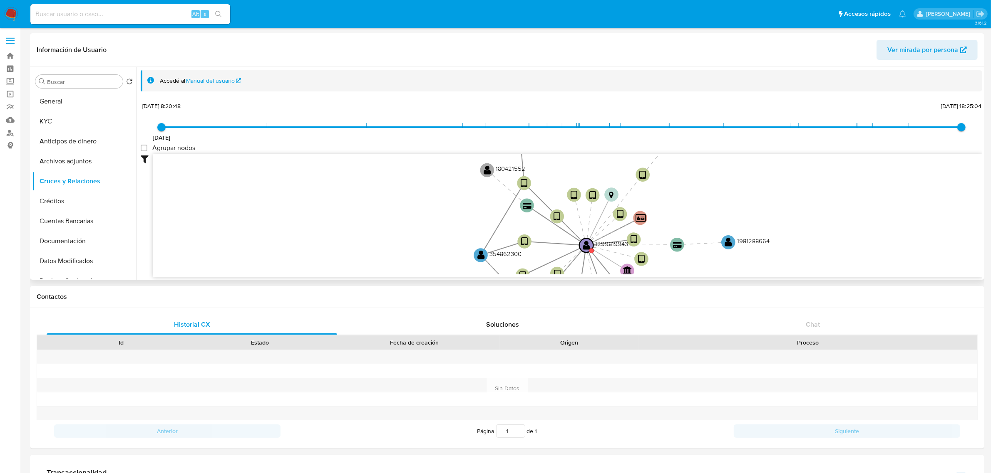
drag, startPoint x: 716, startPoint y: 235, endPoint x: 706, endPoint y: 206, distance: 30.4
click at [706, 206] on icon "device-64bf6cfaf7f93c90b448b1ca  device-64e5cc504a9d1d28c65db97a  device-640e…" at bounding box center [567, 214] width 829 height 121
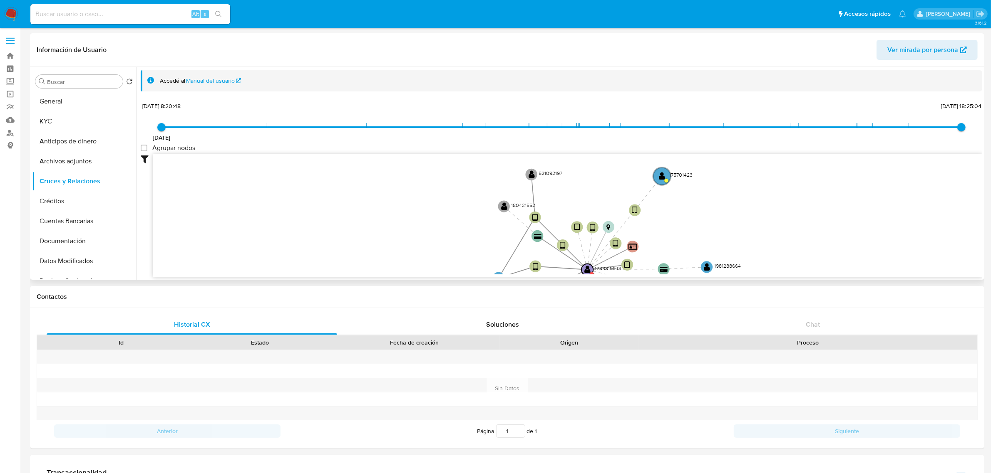
drag, startPoint x: 698, startPoint y: 186, endPoint x: 681, endPoint y: 220, distance: 37.6
click at [681, 220] on icon "device-64bf6cfaf7f93c90b448b1ca  device-64e5cc504a9d1d28c65db97a  device-640e…" at bounding box center [567, 214] width 829 height 121
click at [664, 173] on text "" at bounding box center [662, 176] width 6 height 8
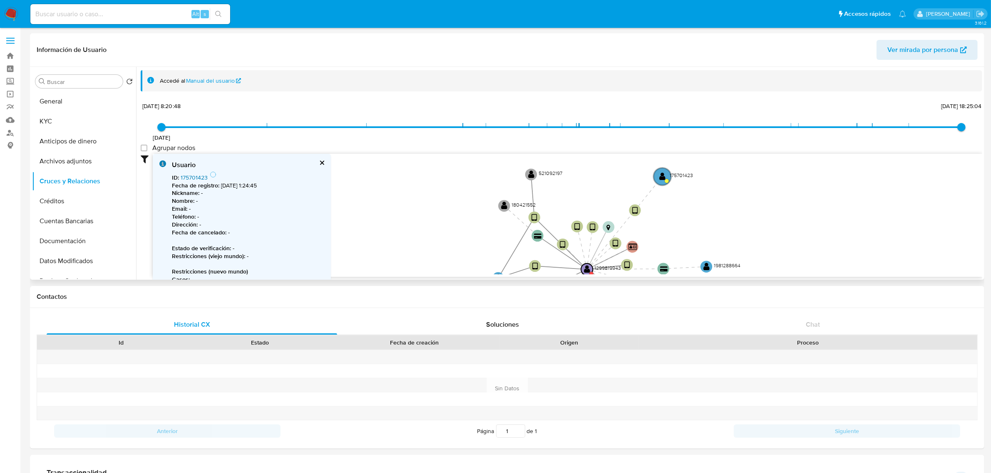
click at [188, 179] on link "175701423" at bounding box center [194, 177] width 27 height 8
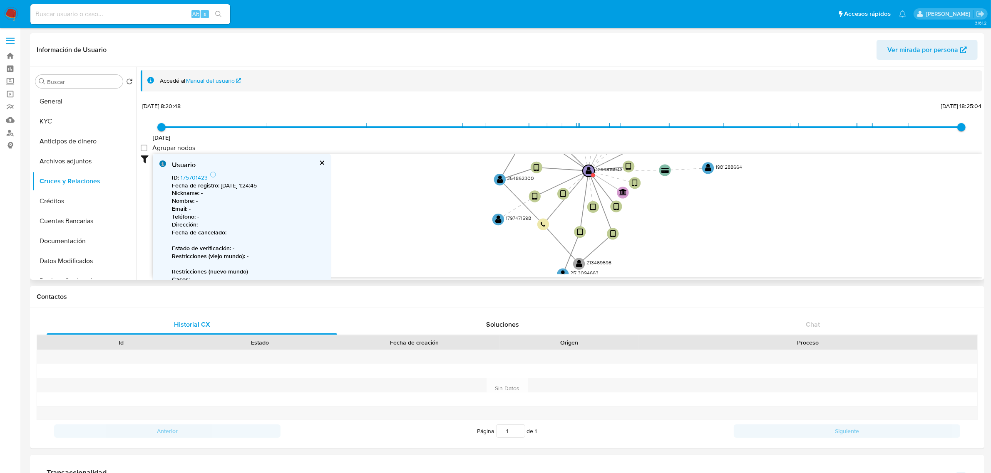
drag, startPoint x: 727, startPoint y: 255, endPoint x: 731, endPoint y: 156, distance: 98.7
click at [731, 156] on icon "device-64bf6cfaf7f93c90b448b1ca  device-64e5cc504a9d1d28c65db97a  device-640e…" at bounding box center [567, 214] width 829 height 121
click at [498, 175] on text "" at bounding box center [501, 177] width 6 height 8
click at [498, 176] on text "" at bounding box center [500, 177] width 6 height 8
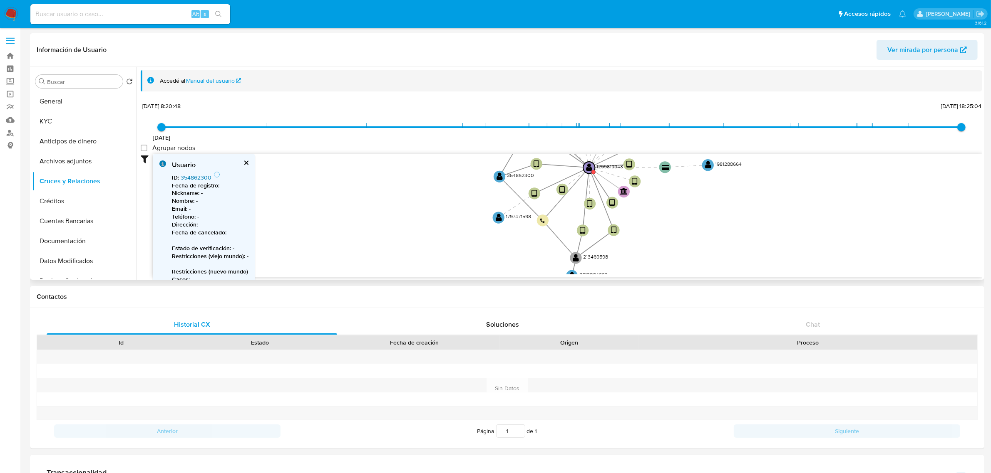
click at [189, 179] on link "354862300" at bounding box center [196, 177] width 31 height 8
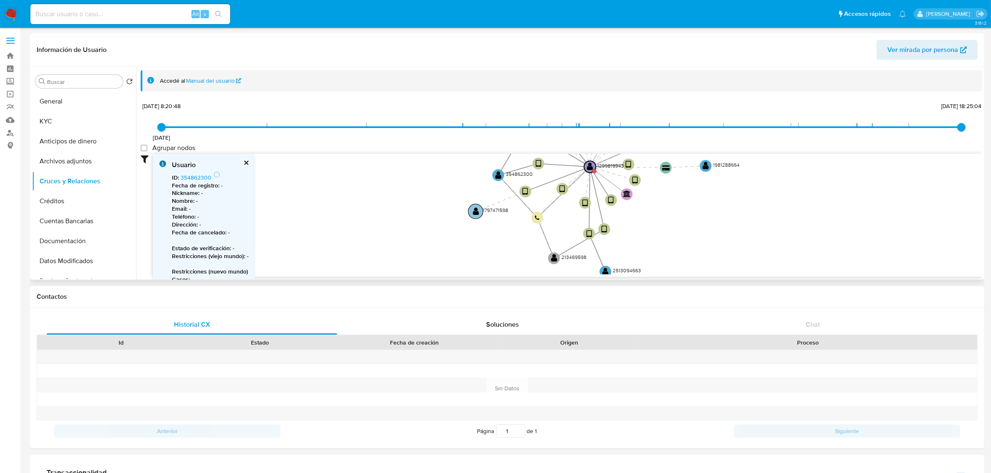
drag, startPoint x: 495, startPoint y: 221, endPoint x: 472, endPoint y: 215, distance: 23.7
click at [472, 215] on circle at bounding box center [475, 211] width 15 height 15
click at [496, 207] on text "" at bounding box center [496, 211] width 6 height 8
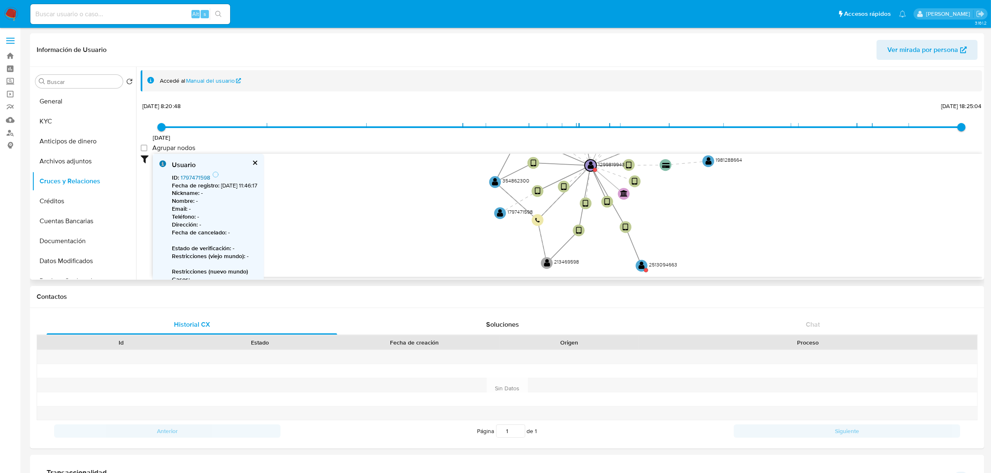
click at [200, 176] on link "1797471598" at bounding box center [196, 177] width 30 height 8
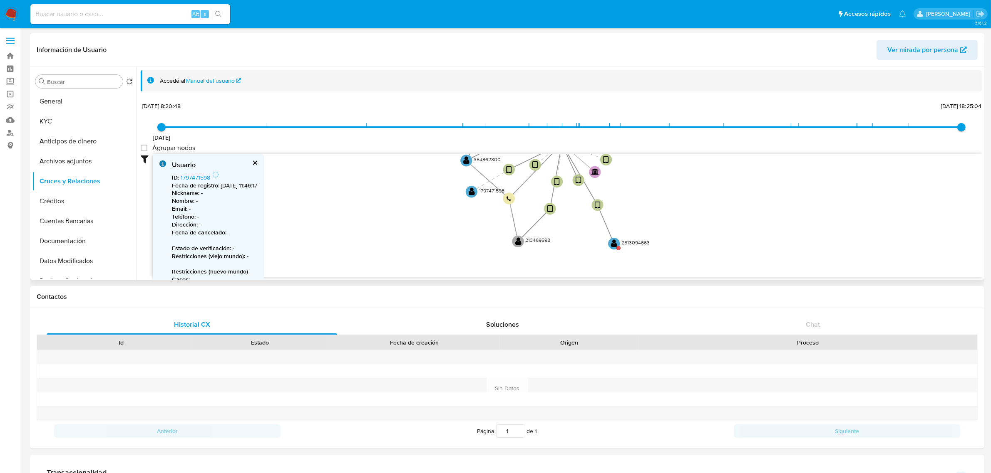
drag, startPoint x: 774, startPoint y: 253, endPoint x: 745, endPoint y: 231, distance: 35.9
click at [745, 231] on icon "device-64bf6cfaf7f93c90b448b1ca  device-64e5cc504a9d1d28c65db97a  device-640e…" at bounding box center [567, 214] width 829 height 121
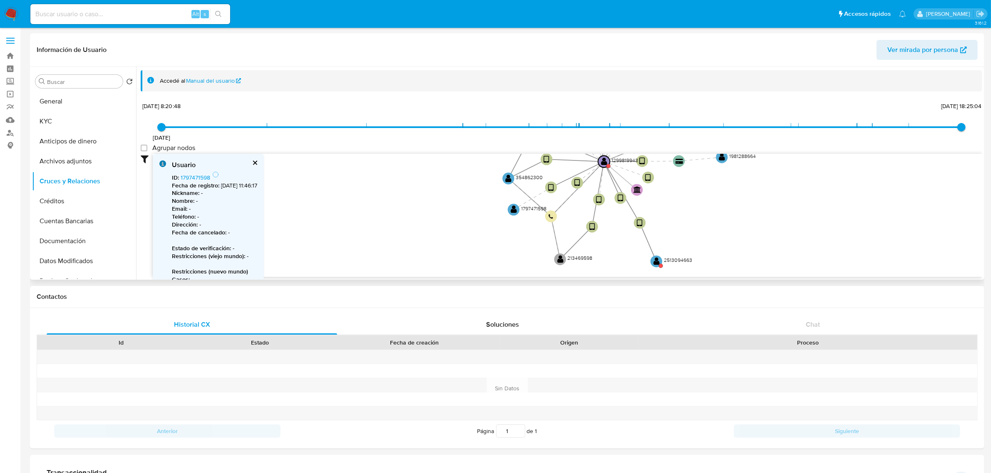
drag, startPoint x: 661, startPoint y: 203, endPoint x: 704, endPoint y: 217, distance: 44.9
click at [704, 217] on icon "device-64bf6cfaf7f93c90b448b1ca  device-64e5cc504a9d1d28c65db97a  device-640e…" at bounding box center [567, 214] width 829 height 121
click at [565, 260] on circle at bounding box center [560, 256] width 15 height 15
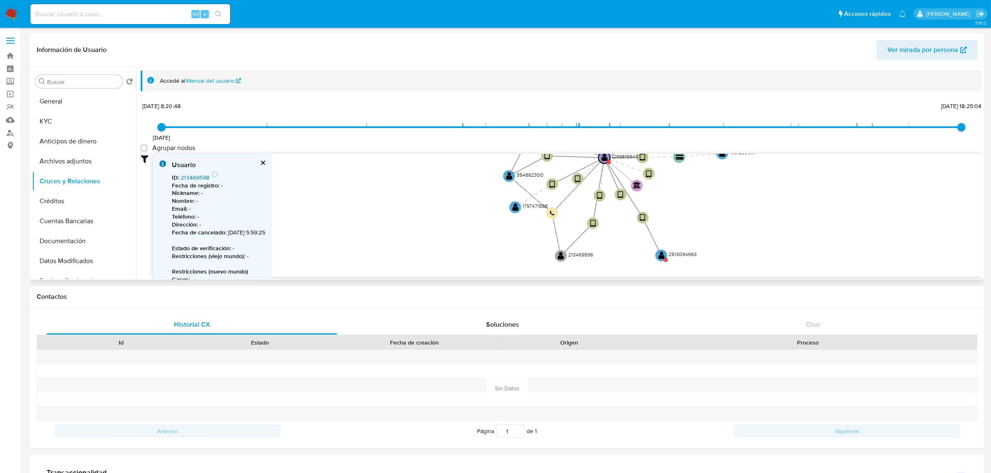
click at [197, 176] on link "213469598" at bounding box center [195, 177] width 29 height 8
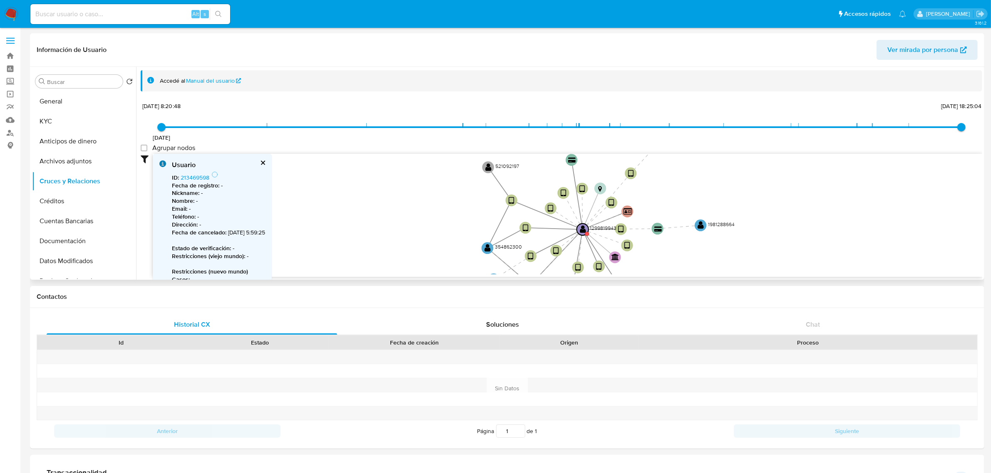
drag, startPoint x: 727, startPoint y: 196, endPoint x: 704, endPoint y: 242, distance: 51.5
click at [703, 267] on icon "device-64bf6cfaf7f93c90b448b1ca  device-64e5cc504a9d1d28c65db97a  device-640e…" at bounding box center [567, 214] width 829 height 121
click at [699, 224] on text "" at bounding box center [699, 225] width 6 height 8
click at [191, 178] on link "1981288664" at bounding box center [196, 177] width 31 height 8
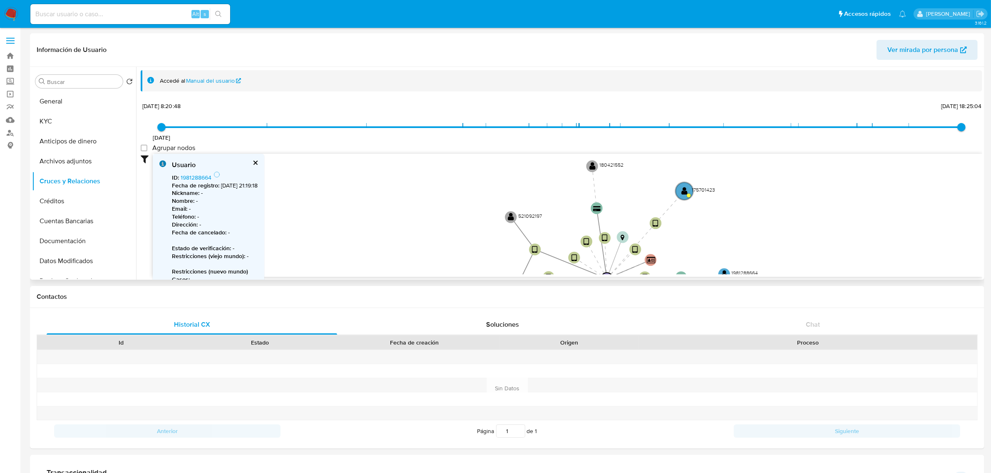
drag, startPoint x: 762, startPoint y: 186, endPoint x: 780, endPoint y: 233, distance: 51.1
click at [787, 235] on icon "device-64bf6cfaf7f93c90b448b1ca  device-64e5cc504a9d1d28c65db97a  device-640e…" at bounding box center [567, 214] width 829 height 121
click at [685, 189] on text "" at bounding box center [684, 191] width 6 height 8
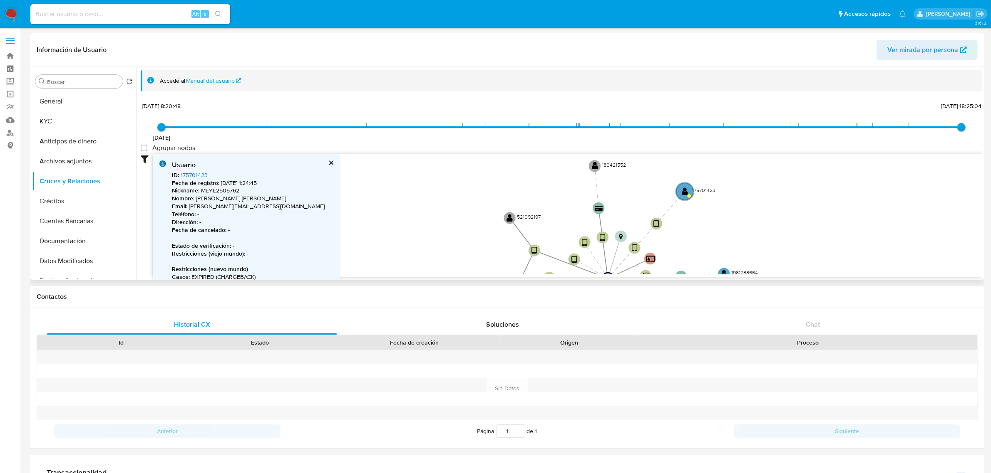
click at [190, 176] on link "175701423" at bounding box center [194, 175] width 27 height 8
click at [594, 165] on text "" at bounding box center [595, 166] width 6 height 8
click at [194, 176] on link "180421552" at bounding box center [195, 175] width 28 height 8
click at [510, 217] on text "" at bounding box center [509, 220] width 6 height 8
click at [201, 175] on link "521092197" at bounding box center [194, 175] width 27 height 8
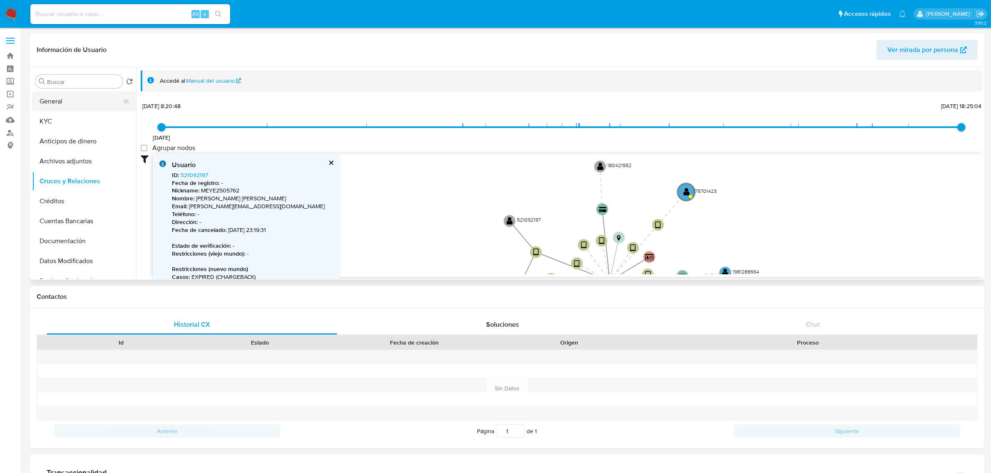
click at [69, 98] on button "General" at bounding box center [80, 102] width 97 height 20
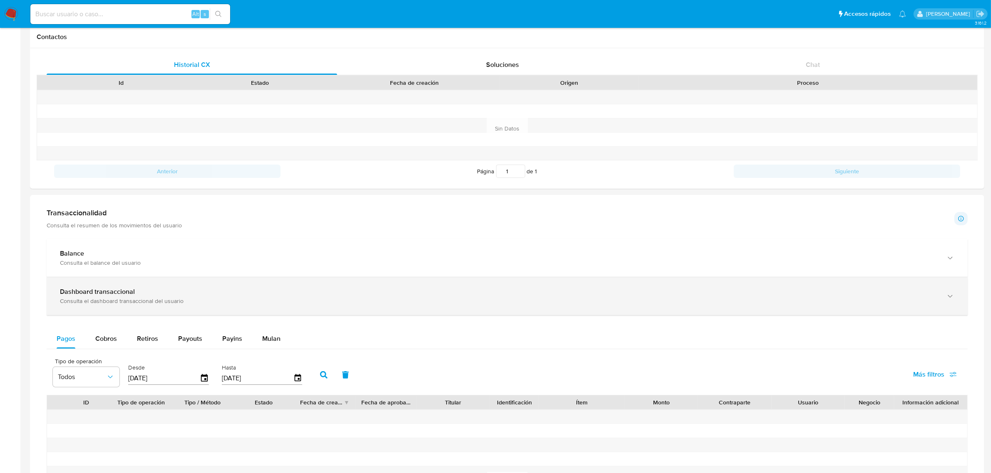
scroll to position [416, 0]
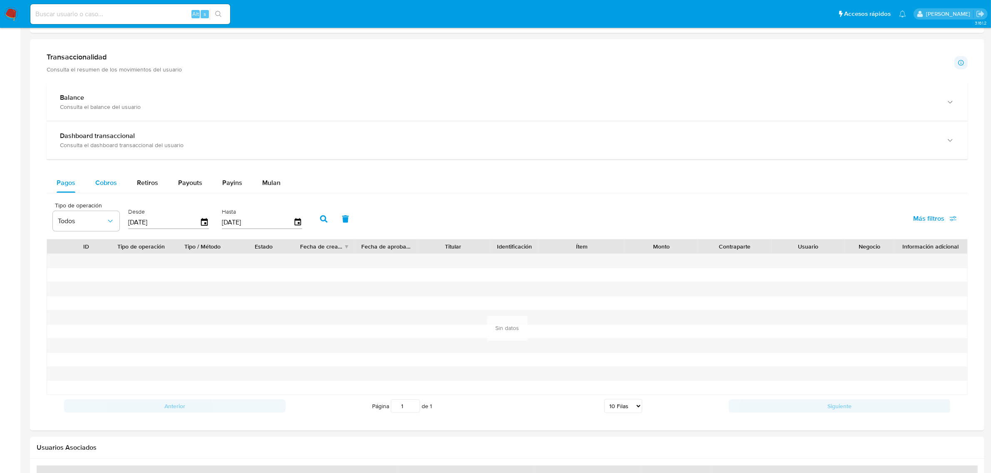
click at [100, 187] on span "Cobros" at bounding box center [106, 183] width 22 height 10
select select "10"
click at [199, 223] on icon "button" at bounding box center [204, 222] width 15 height 15
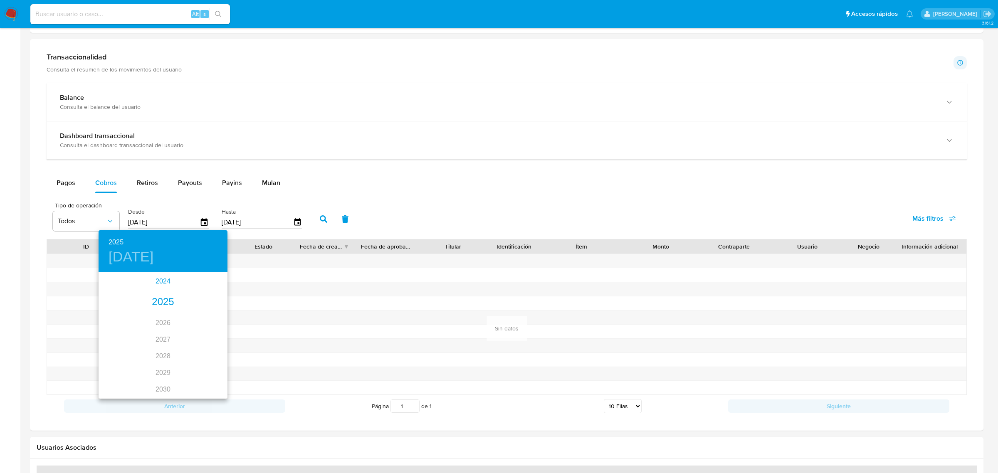
click at [166, 281] on div "2024" at bounding box center [163, 281] width 129 height 17
click at [158, 379] on div "nov." at bounding box center [162, 379] width 43 height 31
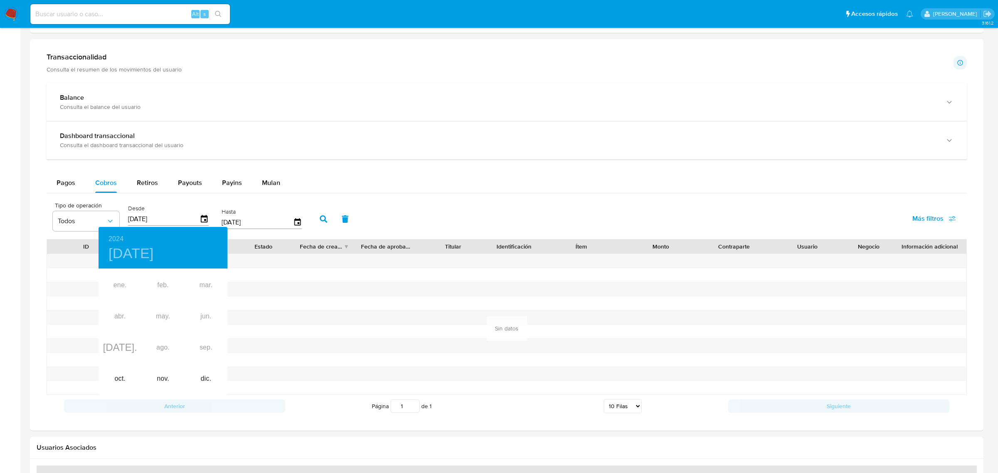
type input "[DATE]"
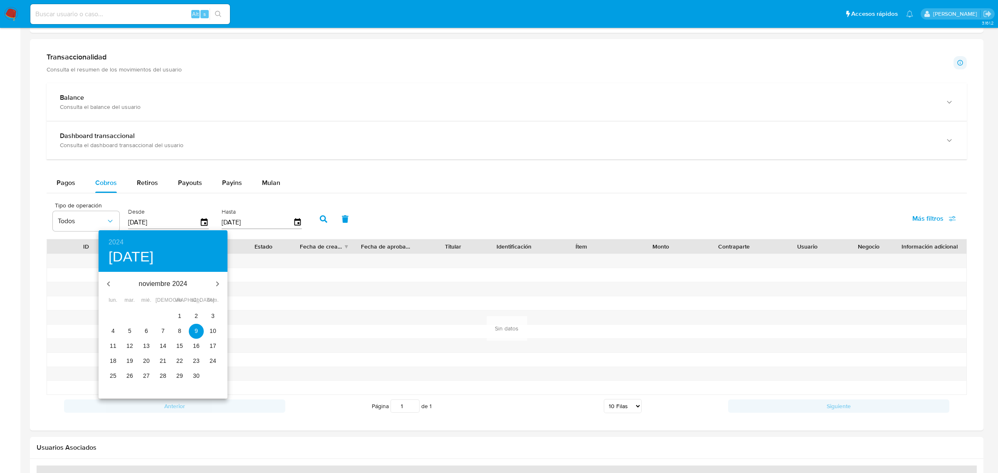
click at [199, 329] on span "9" at bounding box center [196, 331] width 15 height 8
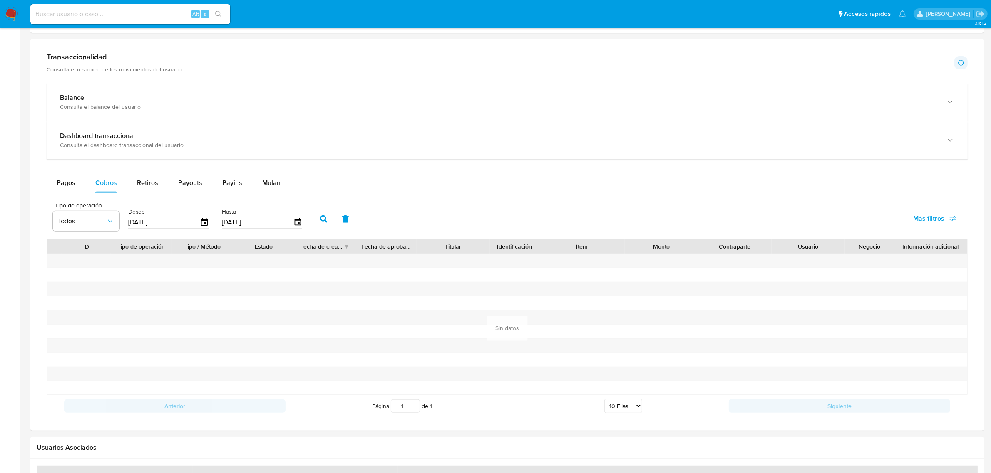
click at [324, 220] on icon "button" at bounding box center [323, 218] width 7 height 7
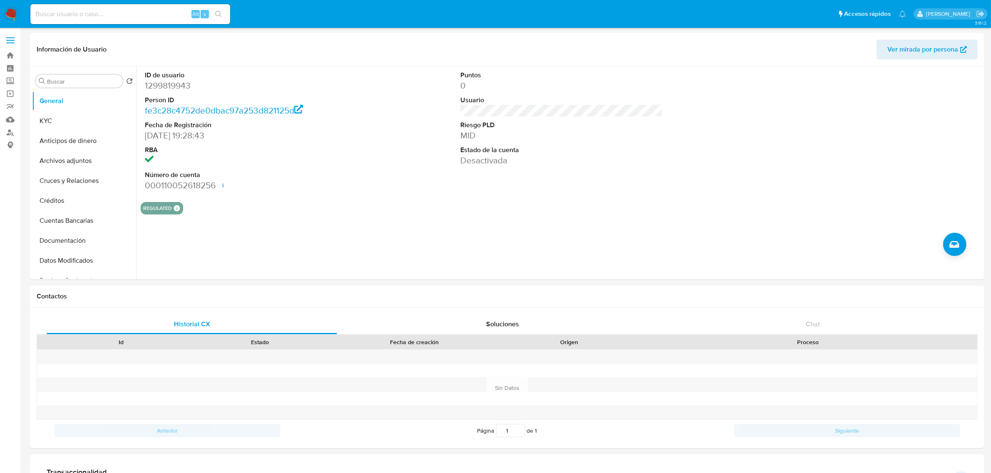
scroll to position [0, 0]
drag, startPoint x: 58, startPoint y: 132, endPoint x: 55, endPoint y: 124, distance: 8.8
click at [57, 132] on button "Anticipos de dinero" at bounding box center [84, 141] width 104 height 20
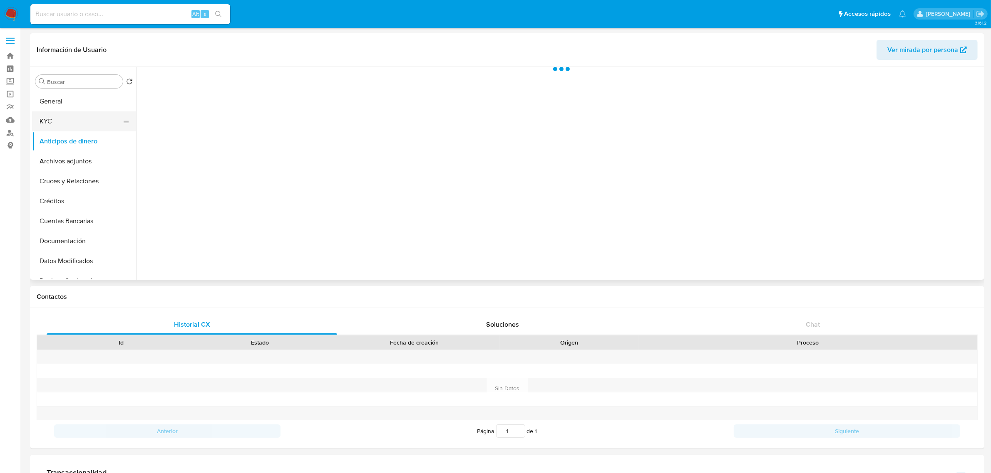
click at [57, 124] on button "KYC" at bounding box center [80, 121] width 97 height 20
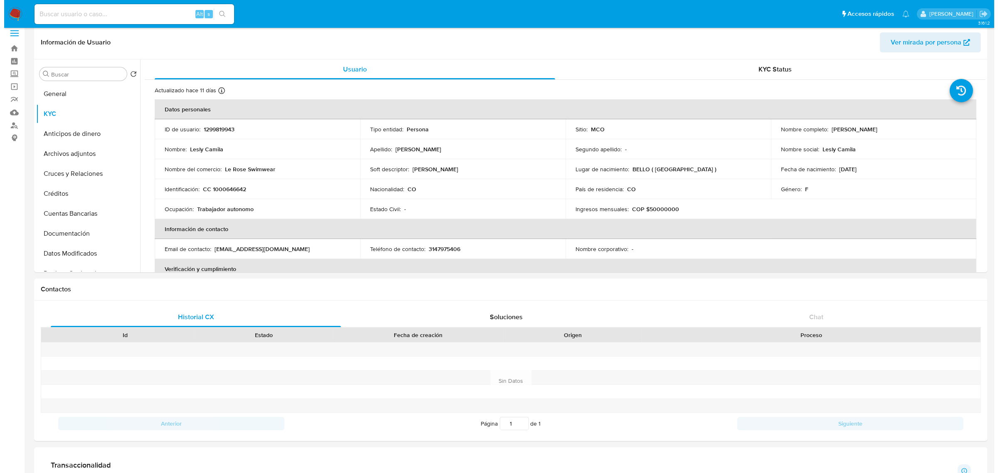
scroll to position [364, 0]
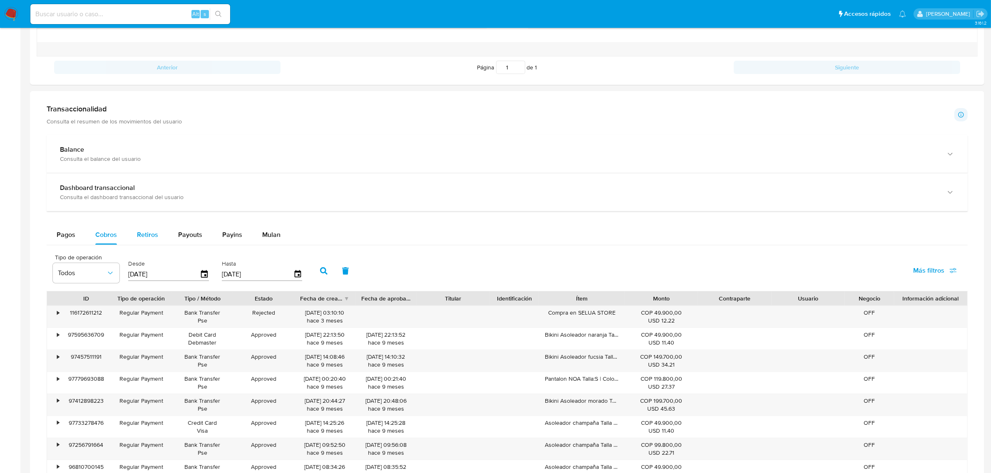
click at [134, 236] on button "Retiros" at bounding box center [147, 235] width 41 height 20
select select "10"
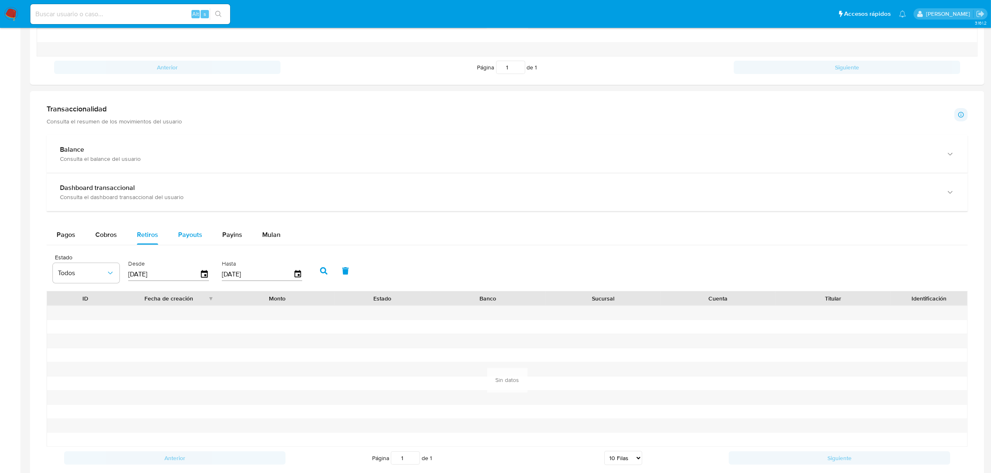
click at [203, 235] on button "Payouts" at bounding box center [190, 235] width 44 height 20
select select "10"
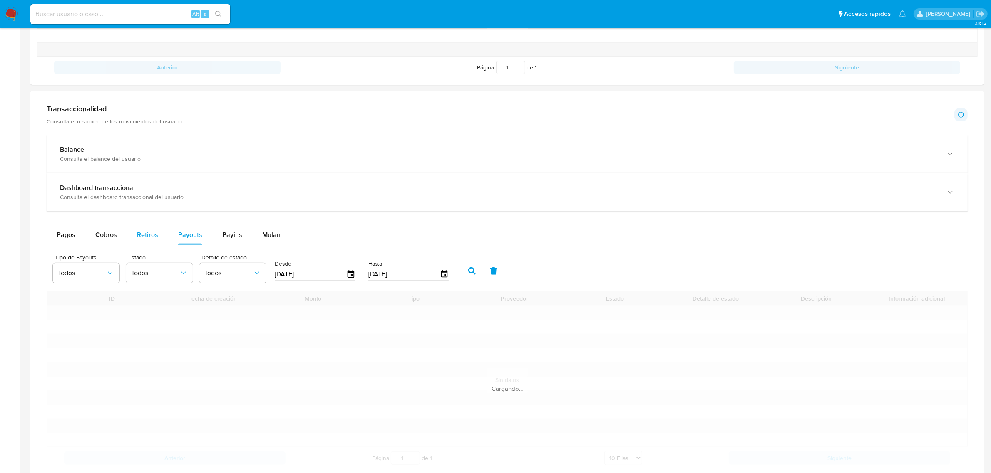
click at [141, 232] on span "Retiros" at bounding box center [147, 235] width 21 height 10
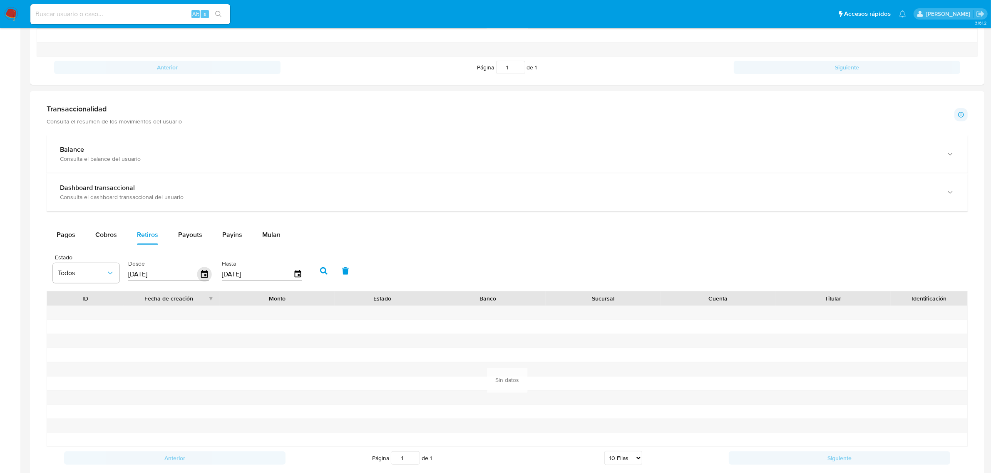
click at [207, 275] on icon "button" at bounding box center [204, 274] width 15 height 15
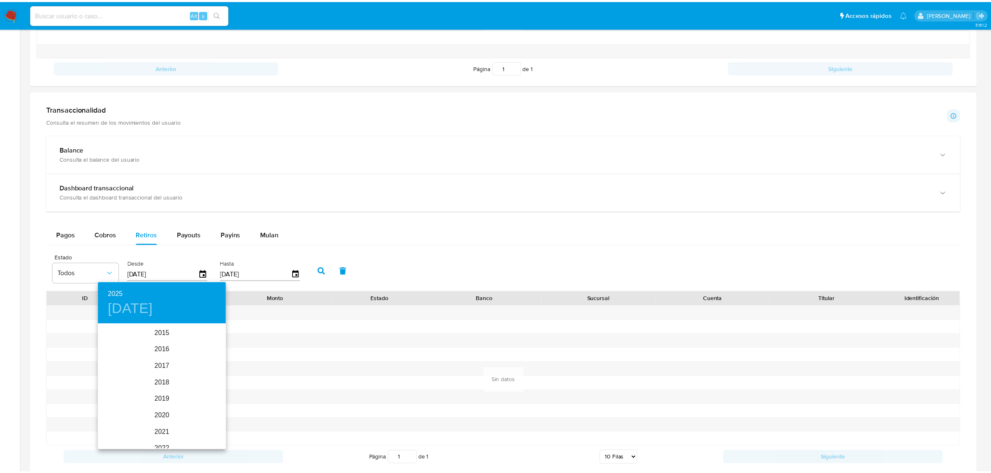
scroll to position [116, 0]
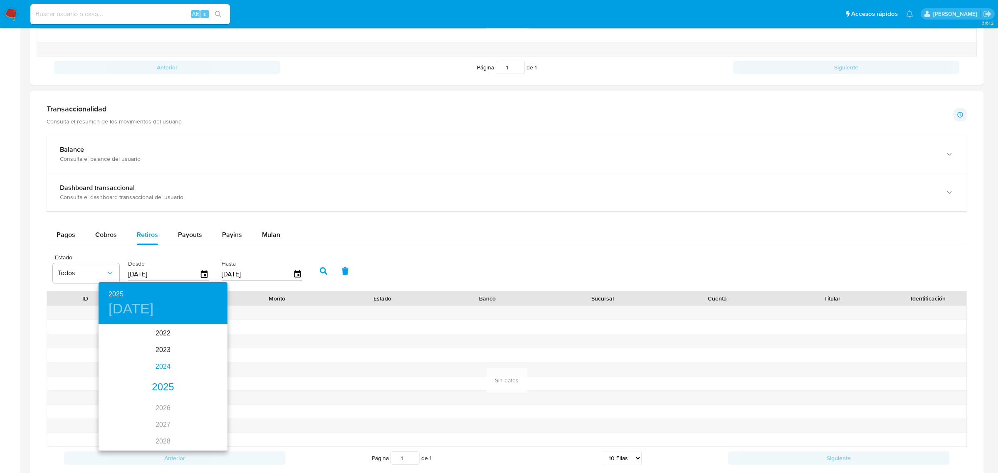
click at [161, 365] on div "2024" at bounding box center [163, 367] width 129 height 17
click at [167, 405] on div "ago." at bounding box center [162, 403] width 43 height 31
type input "09/08/2024"
click at [179, 381] on p "9" at bounding box center [179, 383] width 3 height 8
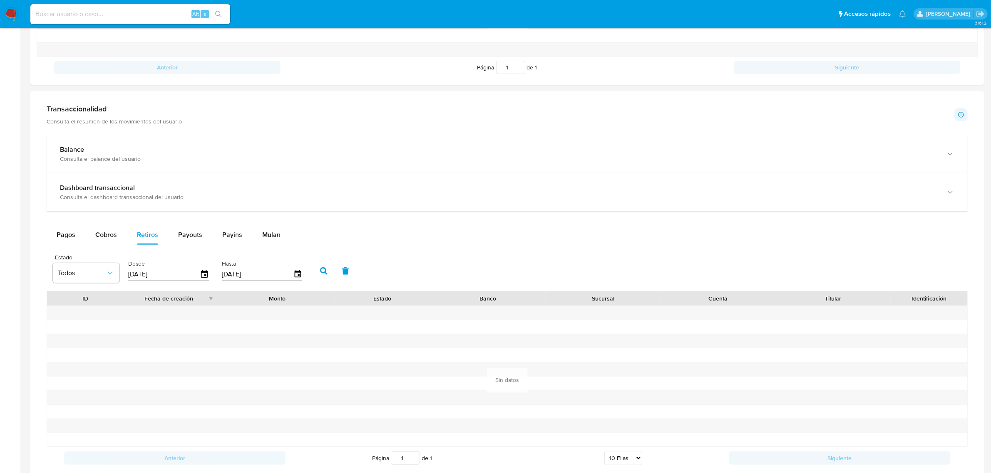
click at [320, 272] on icon "button" at bounding box center [323, 270] width 7 height 7
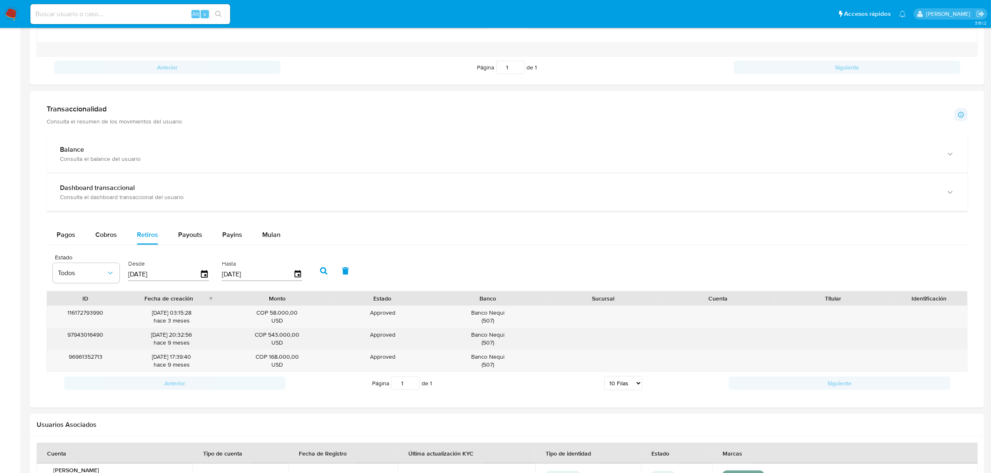
click at [472, 333] on div "Banco Nequi ( 507 )" at bounding box center [487, 339] width 103 height 16
drag, startPoint x: 473, startPoint y: 333, endPoint x: 511, endPoint y: 335, distance: 38.3
click at [511, 335] on div "Banco Nequi ( 507 )" at bounding box center [487, 339] width 103 height 16
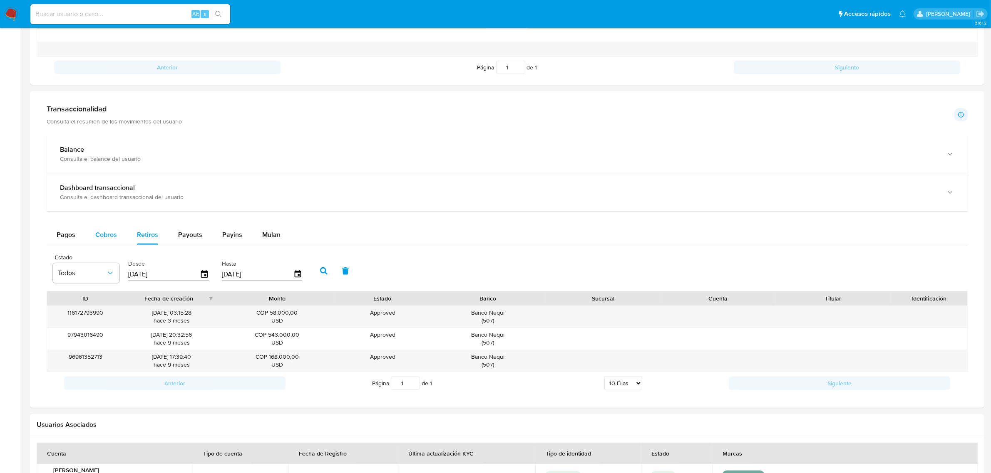
drag, startPoint x: 94, startPoint y: 242, endPoint x: 108, endPoint y: 240, distance: 14.7
click at [98, 241] on button "Cobros" at bounding box center [106, 235] width 42 height 20
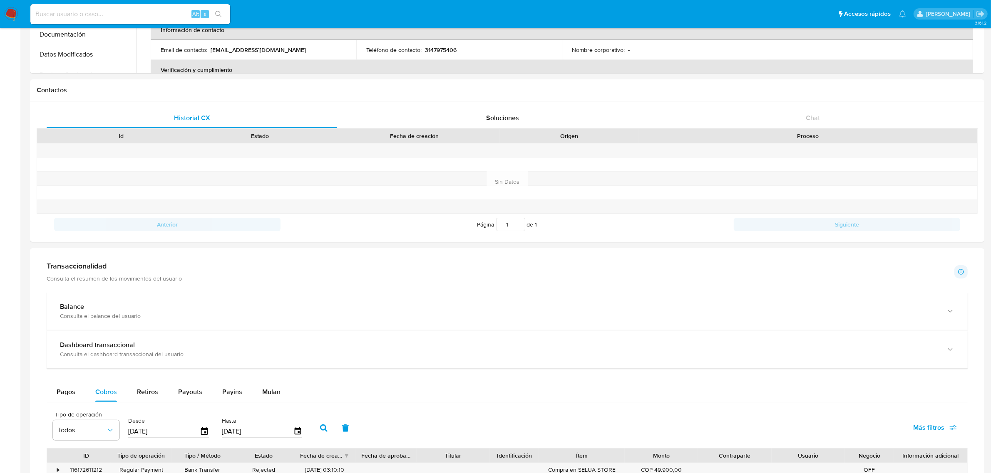
scroll to position [52, 0]
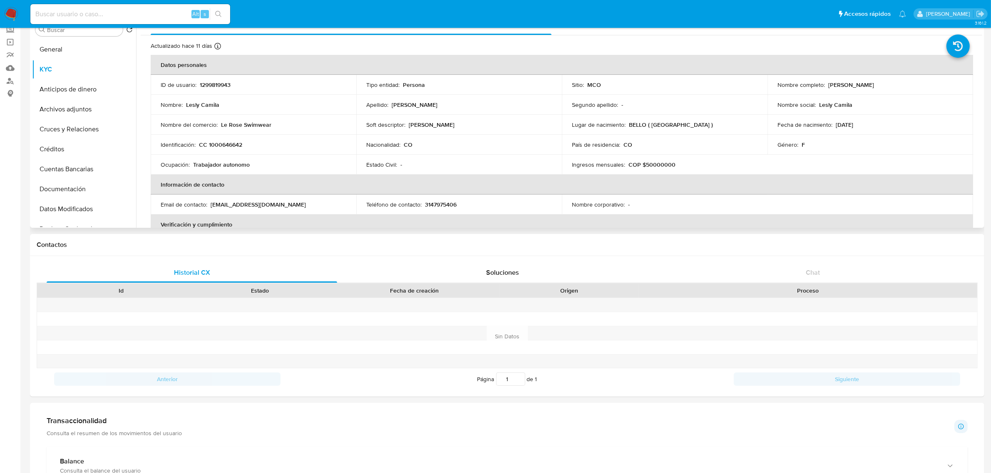
click at [202, 85] on p "1299819943" at bounding box center [215, 84] width 31 height 7
copy p "1299819943"
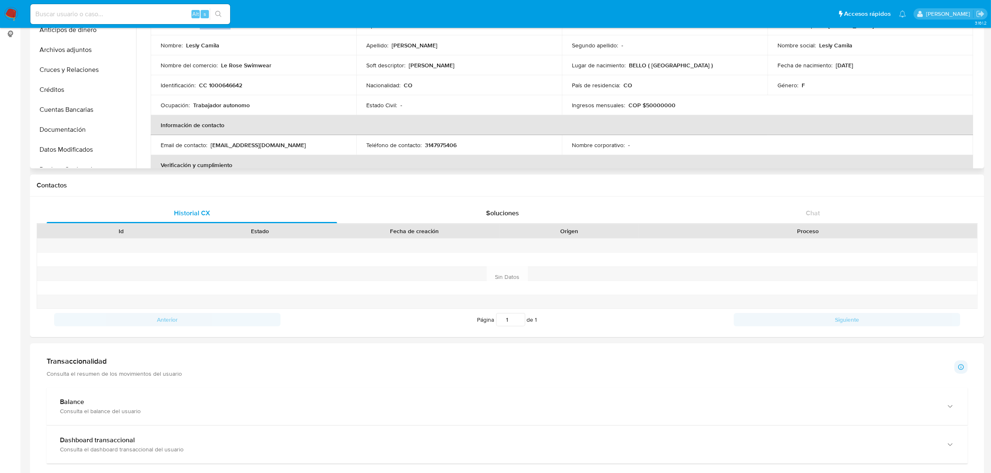
scroll to position [0, 0]
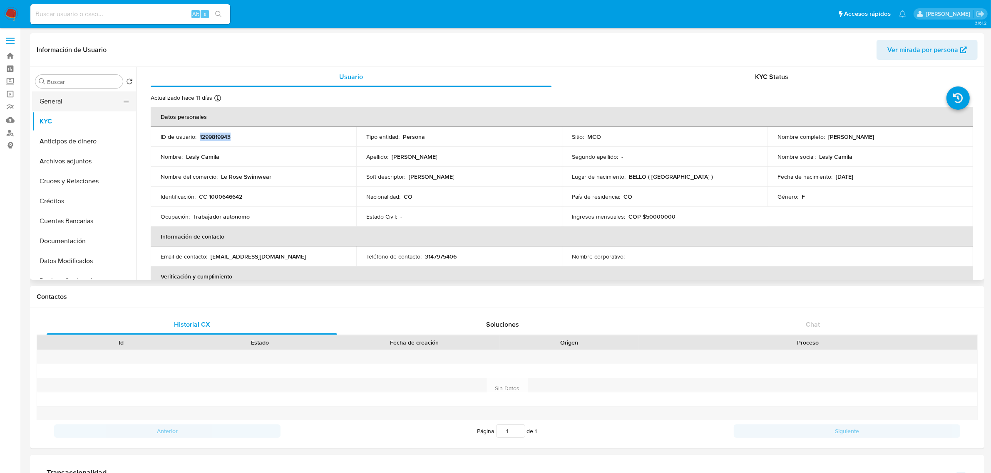
click at [69, 100] on button "General" at bounding box center [80, 102] width 97 height 20
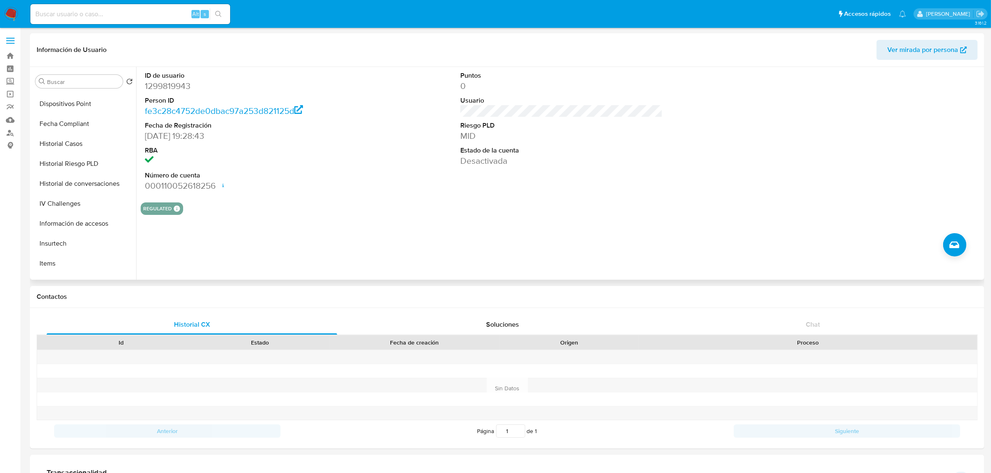
scroll to position [391, 0]
click at [87, 198] on button "Restricciones Nuevo Mundo" at bounding box center [80, 190] width 97 height 20
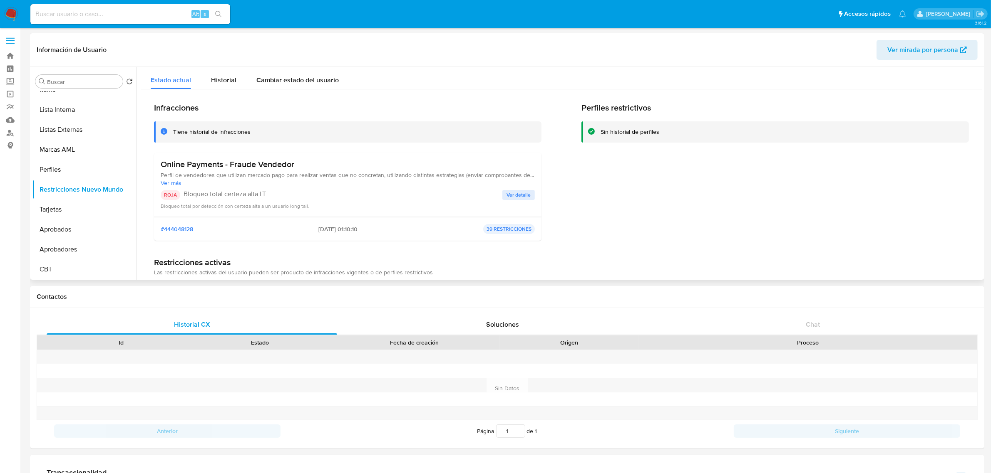
click at [510, 194] on span "Ver detalle" at bounding box center [518, 195] width 24 height 8
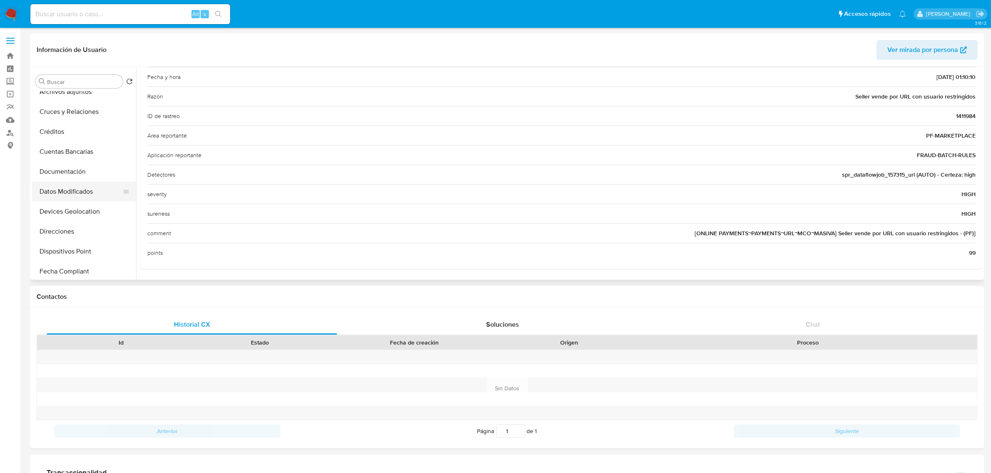
scroll to position [0, 0]
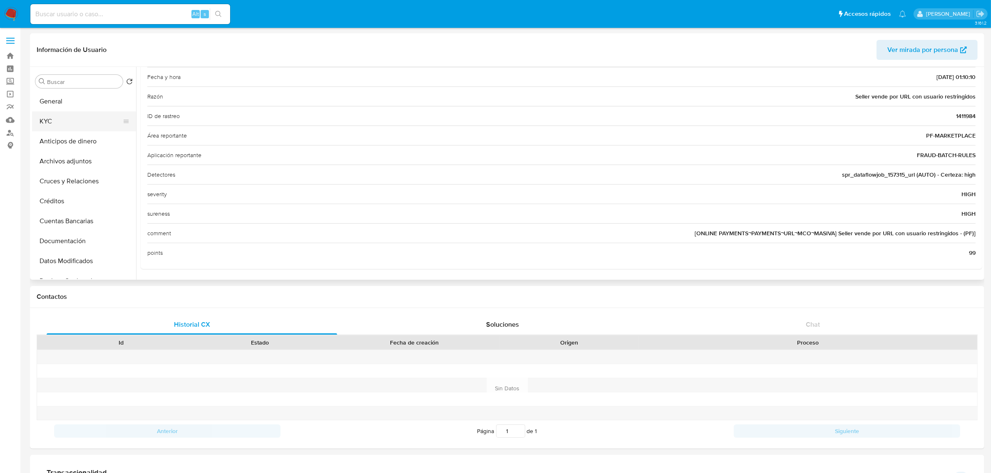
click at [64, 119] on button "KYC" at bounding box center [80, 121] width 97 height 20
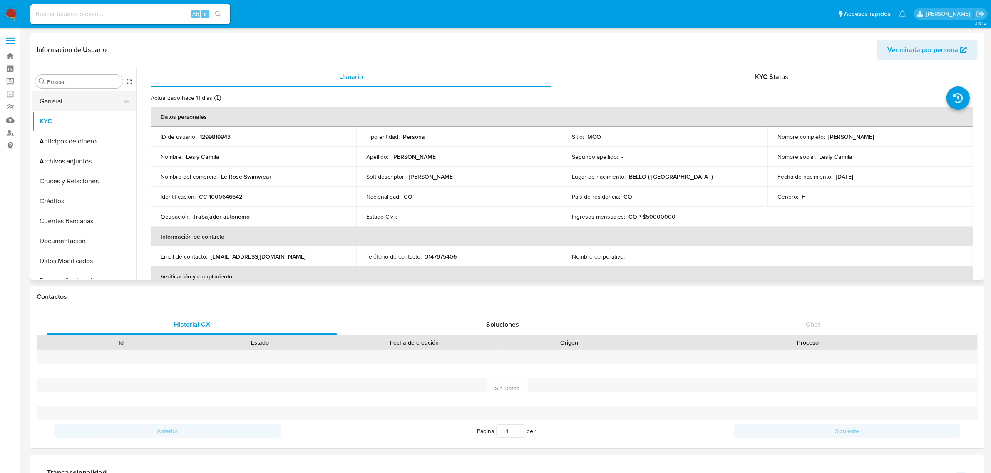
click at [82, 100] on button "General" at bounding box center [80, 102] width 97 height 20
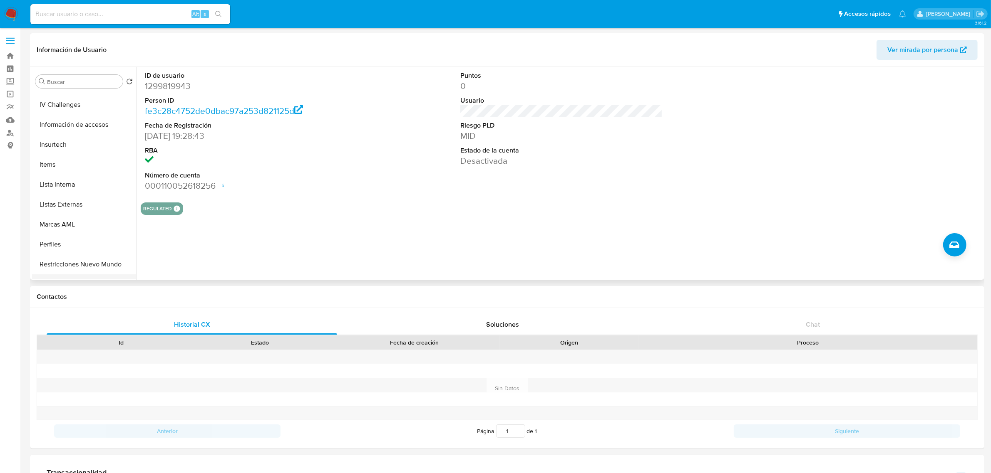
scroll to position [391, 0]
click at [80, 191] on button "Restricciones Nuevo Mundo" at bounding box center [80, 190] width 97 height 20
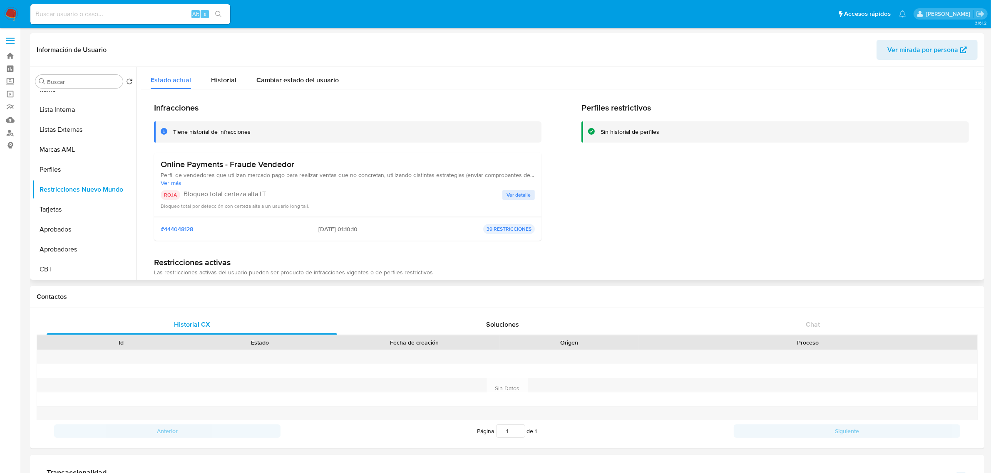
click at [521, 198] on span "Ver detalle" at bounding box center [518, 195] width 24 height 8
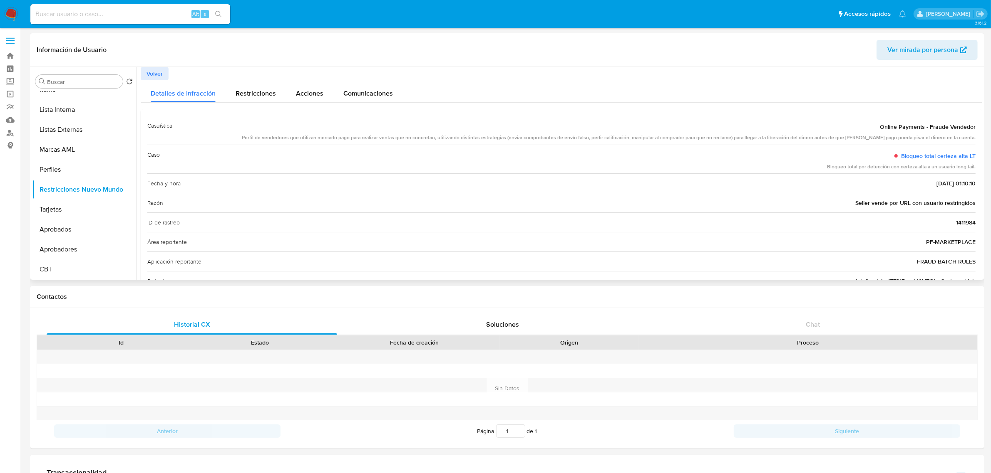
drag, startPoint x: 260, startPoint y: 136, endPoint x: 972, endPoint y: 138, distance: 711.8
click at [972, 138] on div "Casuística Online Payments - Fraude Vendedor Perfil de vendedores que utilizan …" at bounding box center [561, 242] width 841 height 267
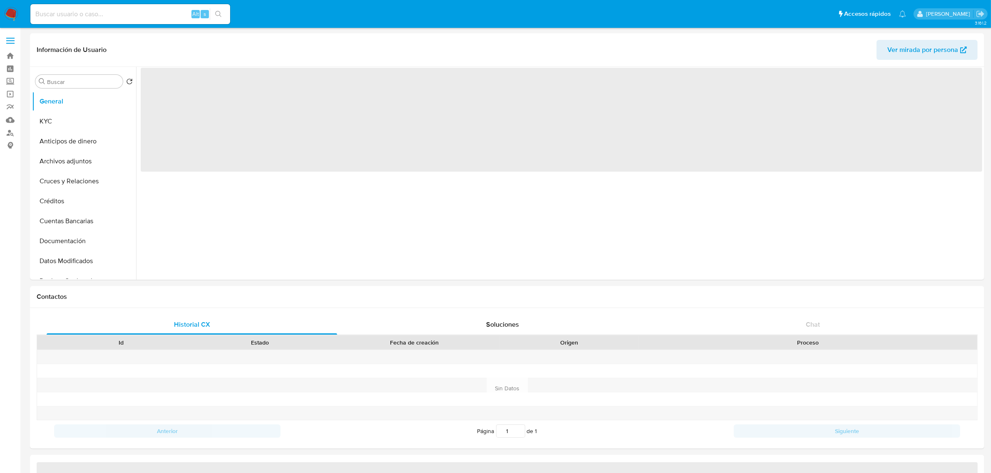
select select "10"
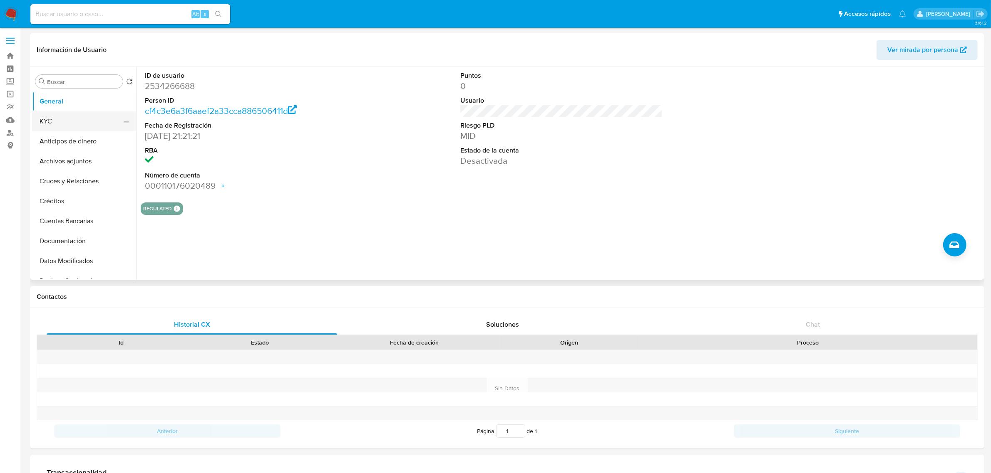
click at [68, 119] on button "KYC" at bounding box center [80, 121] width 97 height 20
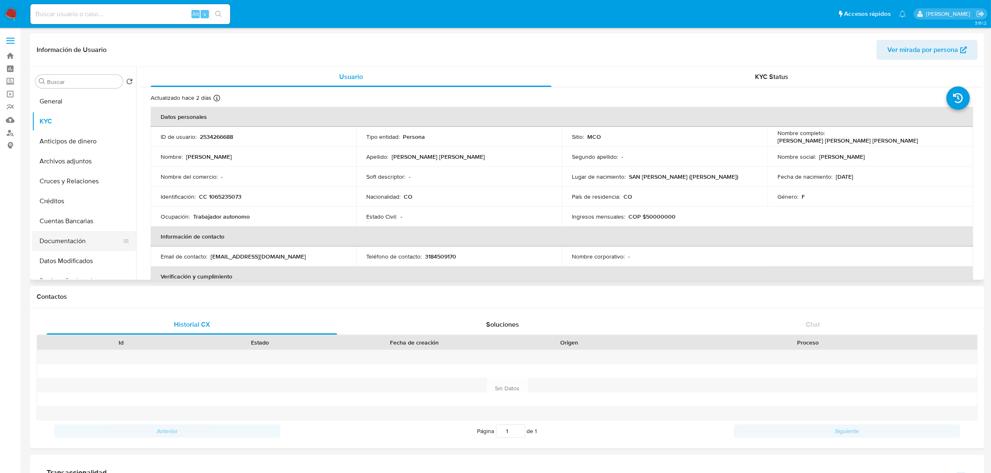
drag, startPoint x: 73, startPoint y: 243, endPoint x: 86, endPoint y: 240, distance: 13.5
click at [72, 243] on button "Documentación" at bounding box center [80, 241] width 97 height 20
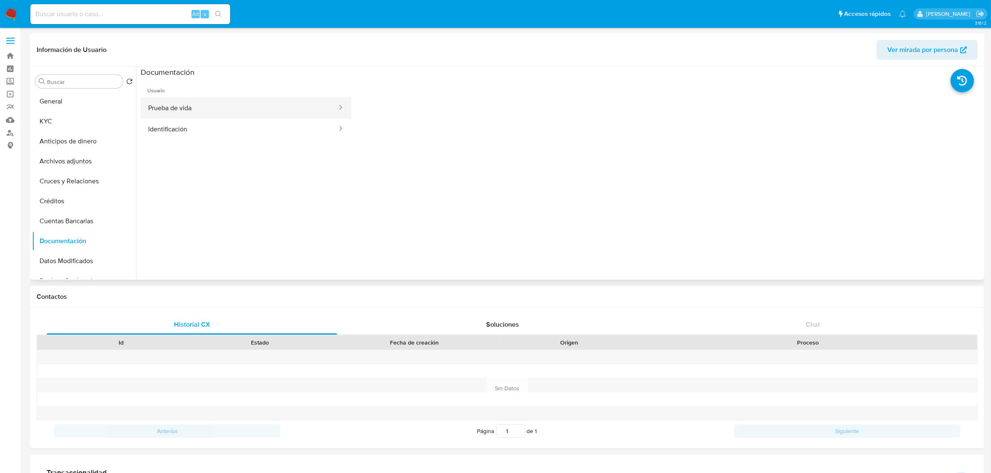
click at [224, 114] on button "Prueba de vida" at bounding box center [239, 107] width 197 height 21
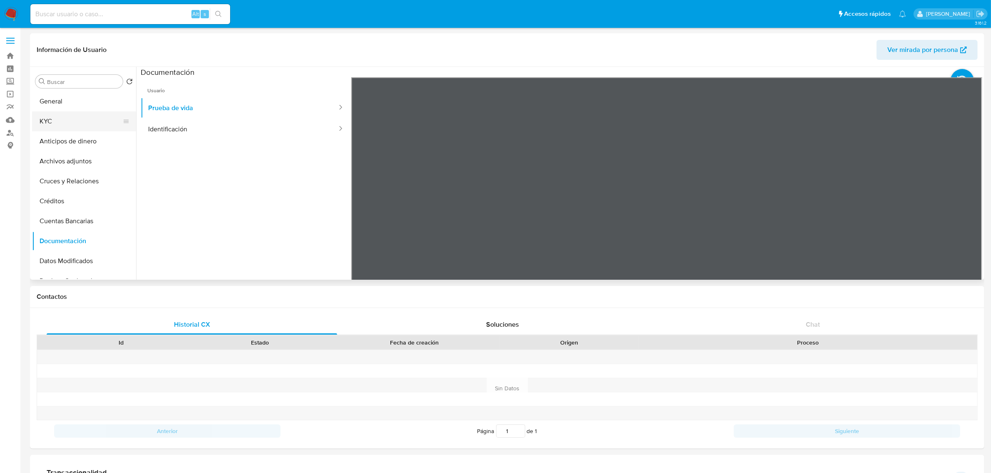
click at [89, 124] on button "KYC" at bounding box center [80, 121] width 97 height 20
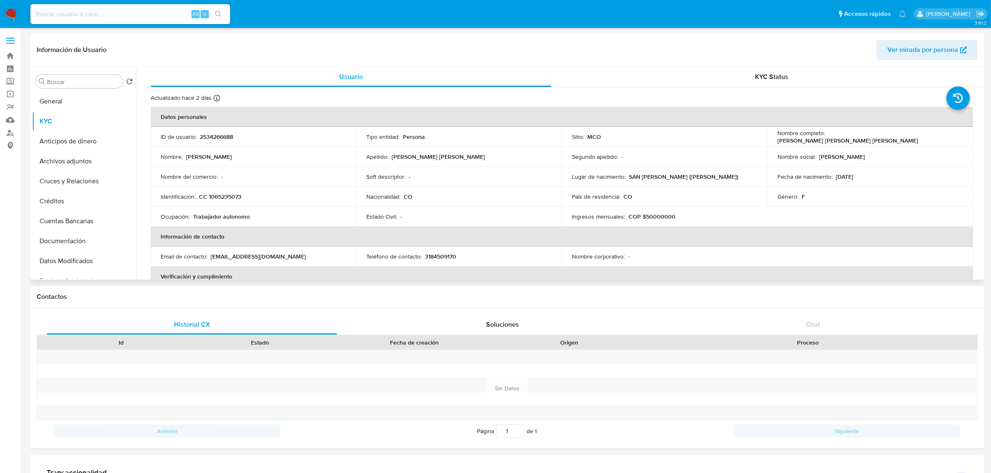
click at [225, 144] on td "ID de usuario : 2534266688" at bounding box center [254, 137] width 206 height 20
click at [227, 139] on p "2534266688" at bounding box center [216, 136] width 33 height 7
copy p "2534266688"
click at [80, 182] on button "Cruces y Relaciones" at bounding box center [80, 181] width 97 height 20
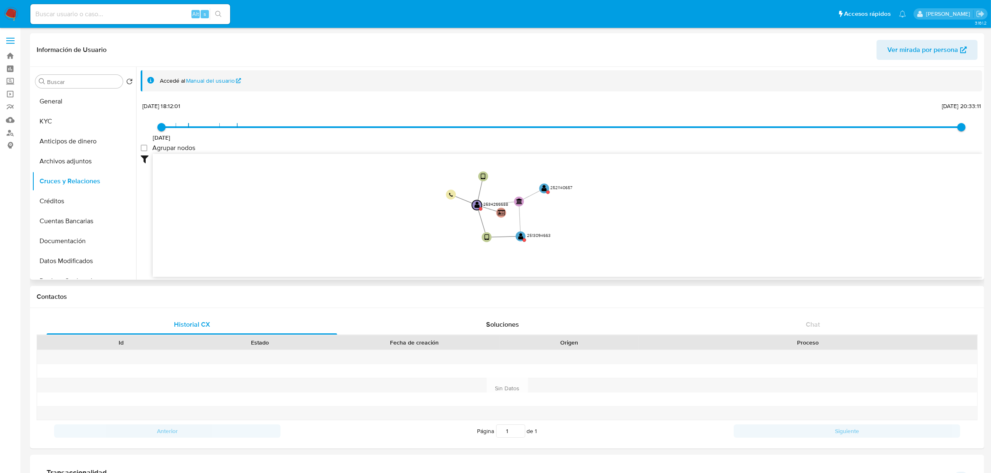
drag, startPoint x: 619, startPoint y: 204, endPoint x: 562, endPoint y: 213, distance: 57.4
click at [585, 214] on icon "device-6865db11dfe2fac06344d8ea  device-6863702955b67b4d90ecafcd  user-253426…" at bounding box center [567, 214] width 829 height 121
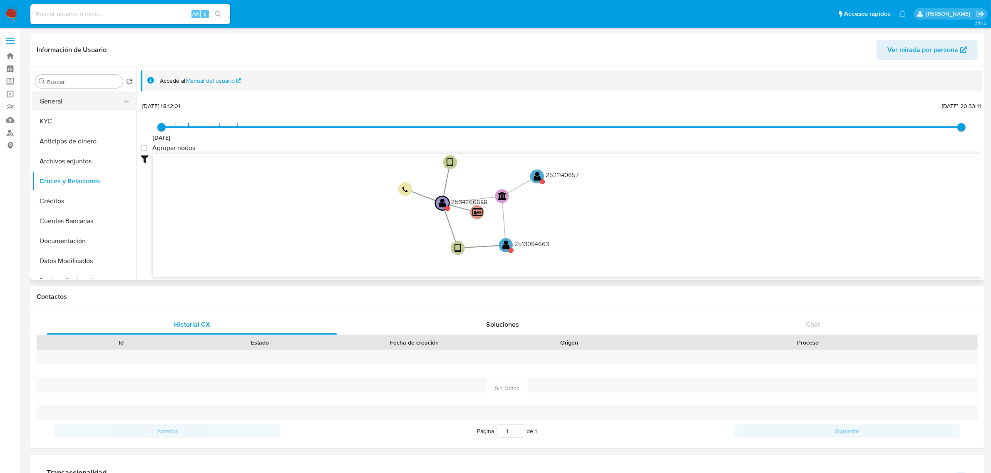
click at [76, 104] on button "General" at bounding box center [80, 102] width 97 height 20
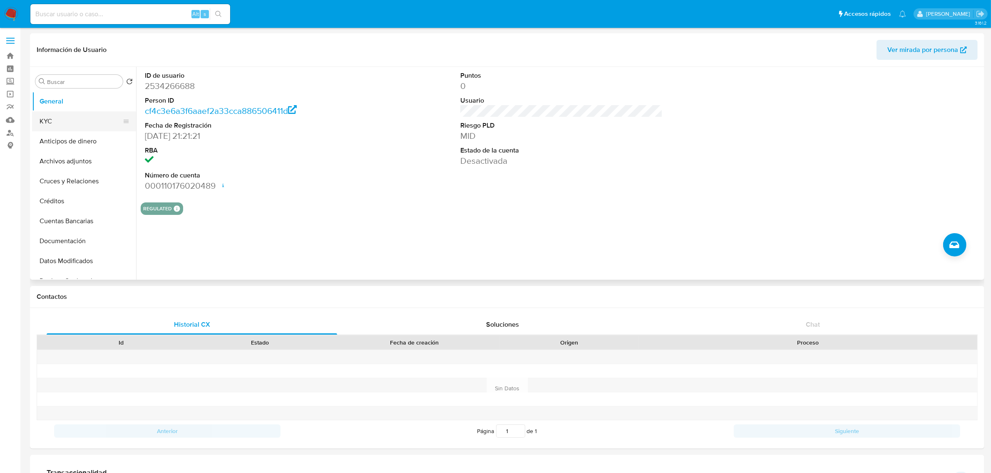
click at [73, 122] on button "KYC" at bounding box center [80, 121] width 97 height 20
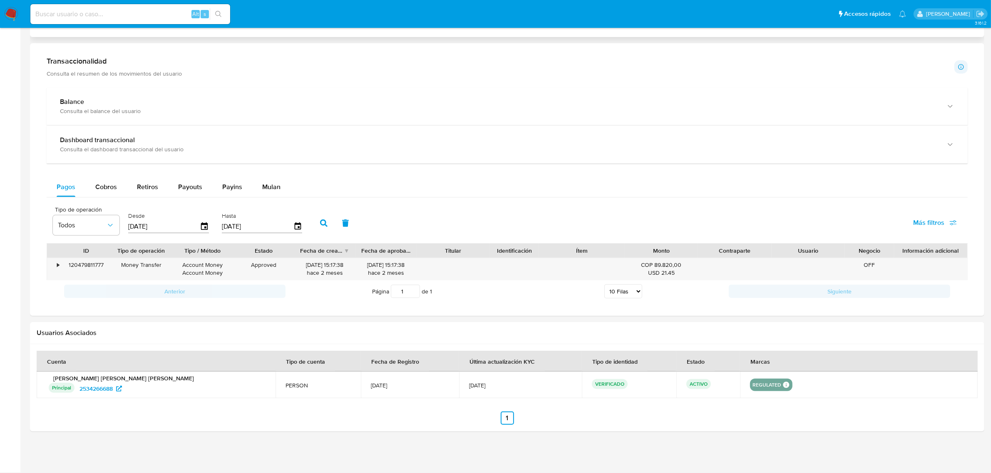
scroll to position [412, 0]
drag, startPoint x: 146, startPoint y: 183, endPoint x: 161, endPoint y: 187, distance: 15.5
click at [147, 183] on span "Retiros" at bounding box center [147, 187] width 21 height 10
select select "10"
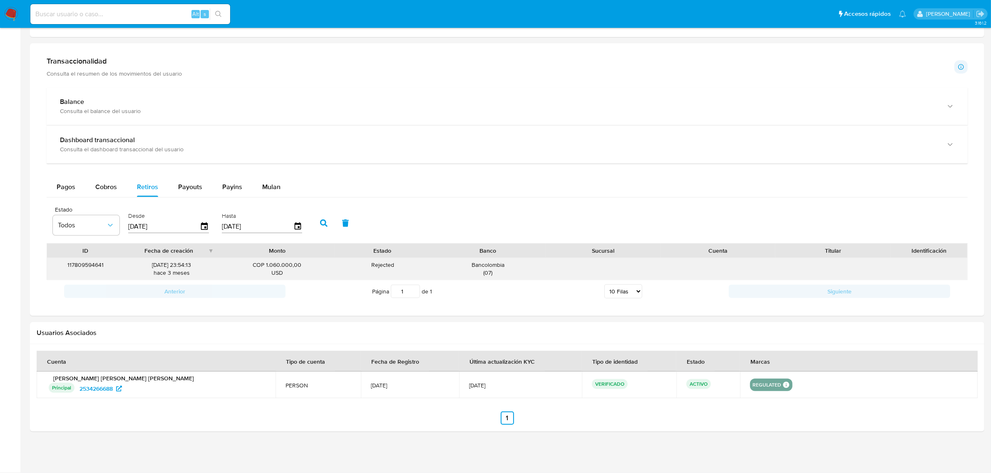
click at [495, 265] on div "Bancolombia ( 07 )" at bounding box center [487, 269] width 103 height 16
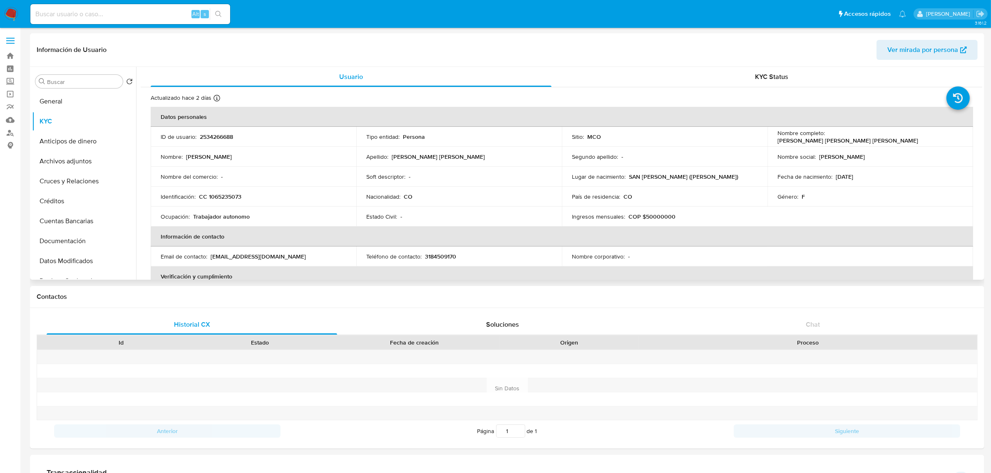
click at [217, 134] on p "2534266688" at bounding box center [216, 136] width 33 height 7
copy p "2534266688"
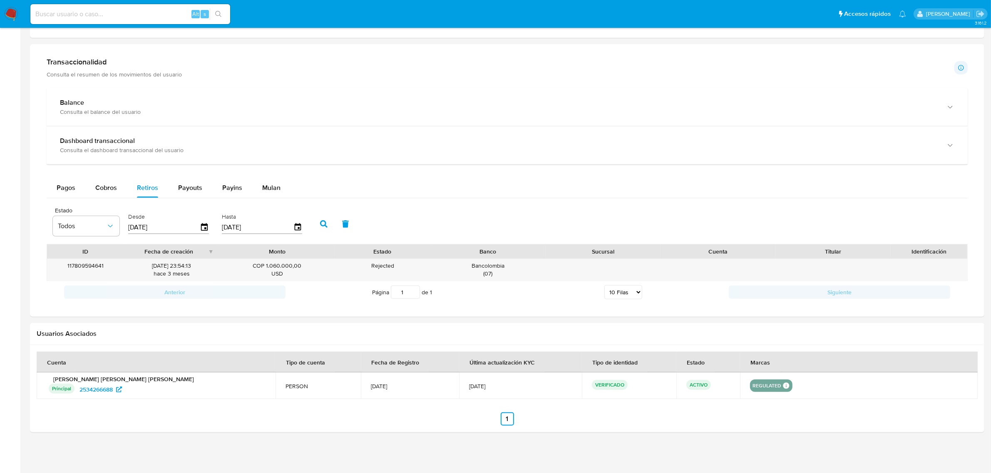
scroll to position [412, 0]
click at [111, 185] on span "Cobros" at bounding box center [106, 187] width 22 height 10
select select "10"
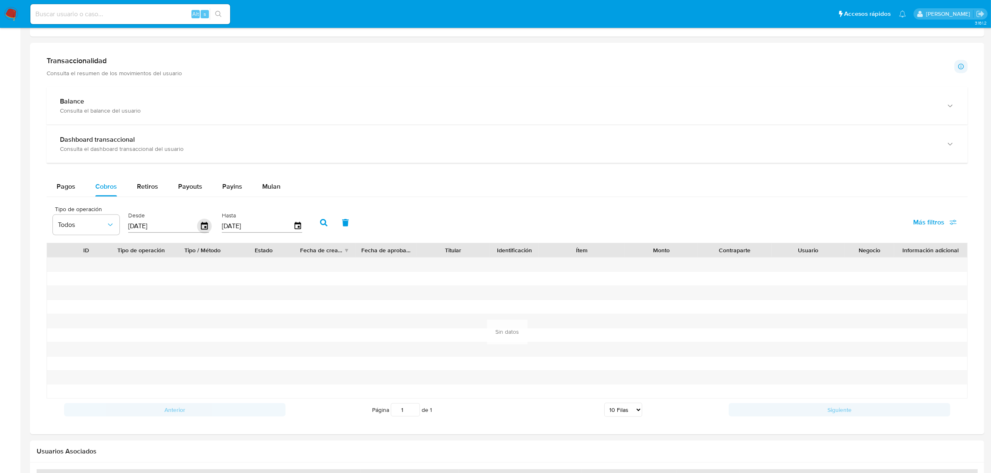
click at [201, 223] on icon "button" at bounding box center [204, 226] width 15 height 15
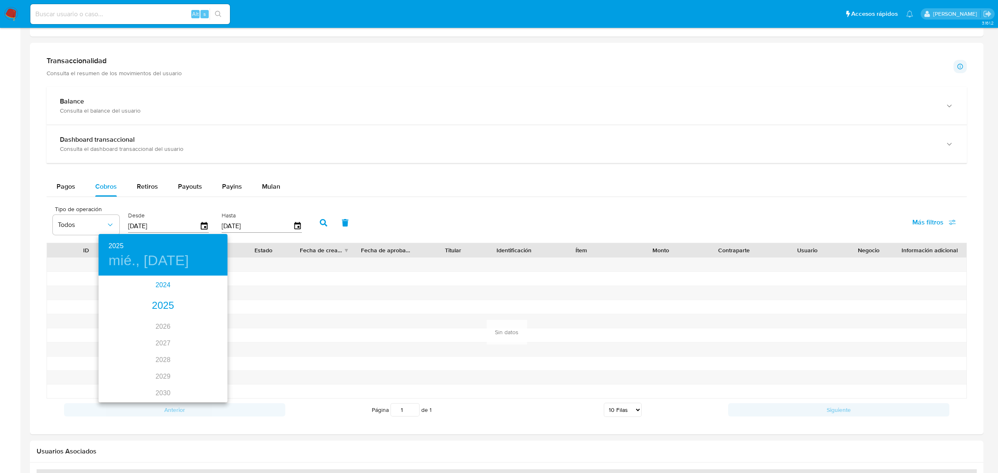
click at [155, 291] on div "2024" at bounding box center [163, 285] width 129 height 17
click at [160, 377] on div "nov." at bounding box center [162, 382] width 43 height 31
type input "[DATE]"
click at [199, 335] on span "9" at bounding box center [196, 335] width 15 height 8
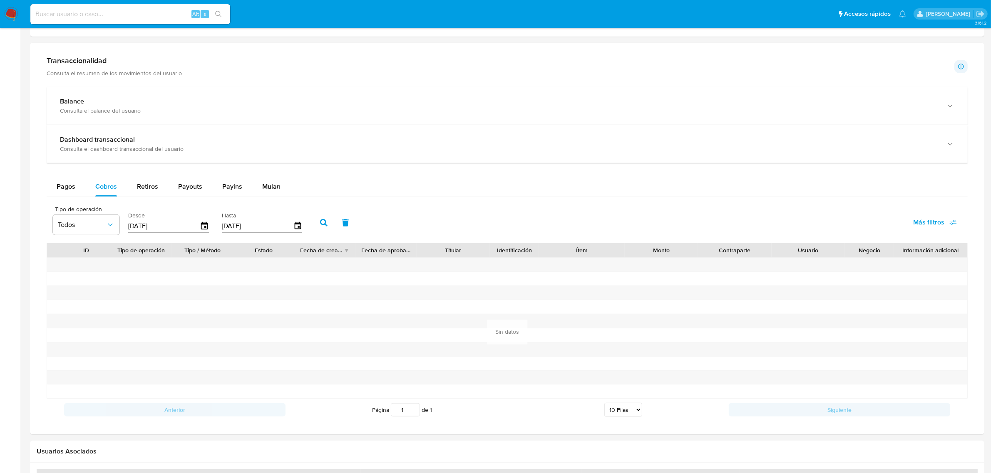
click at [324, 220] on button "button" at bounding box center [324, 223] width 22 height 20
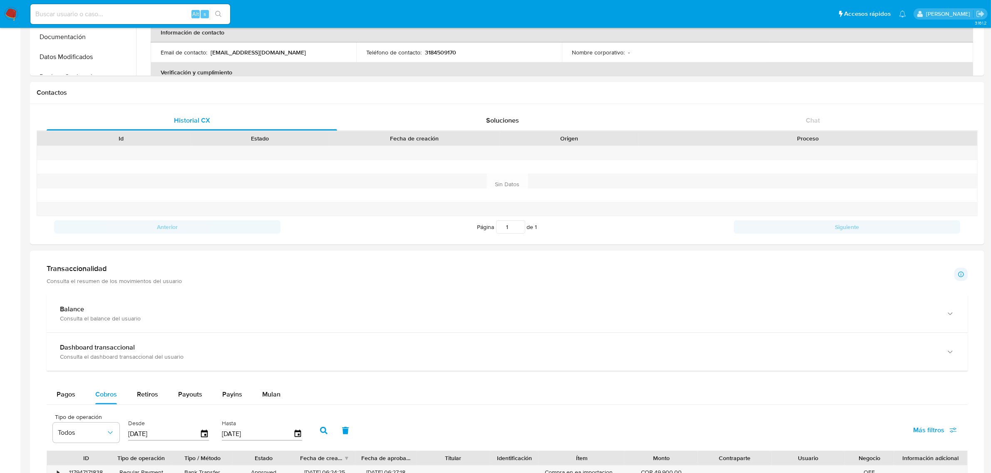
scroll to position [0, 0]
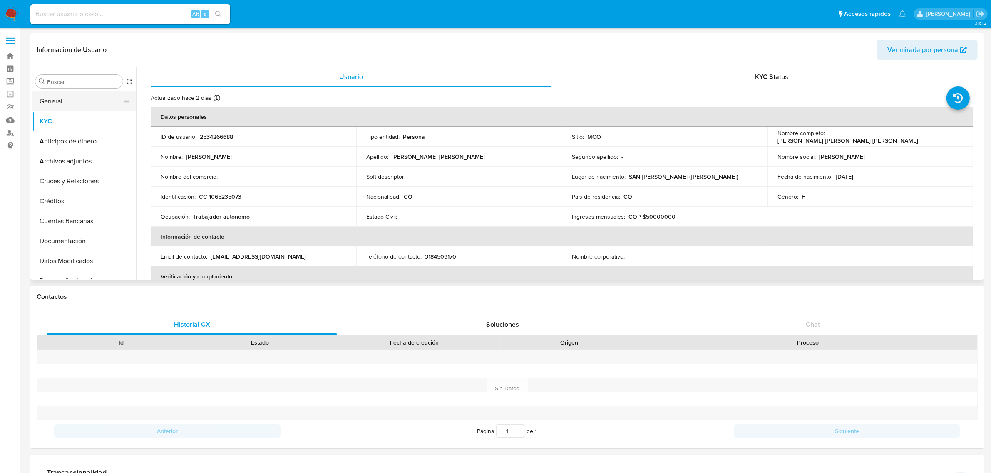
click at [101, 103] on button "General" at bounding box center [80, 102] width 97 height 20
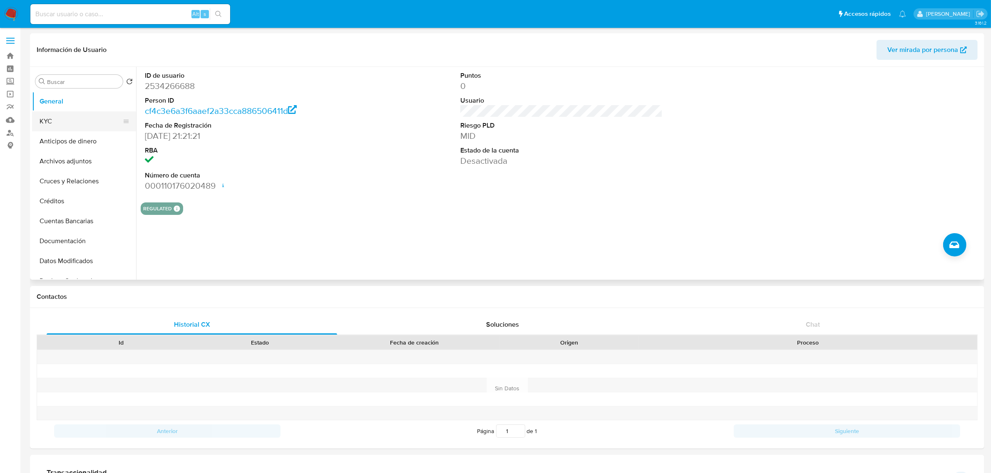
click at [82, 115] on button "KYC" at bounding box center [80, 121] width 97 height 20
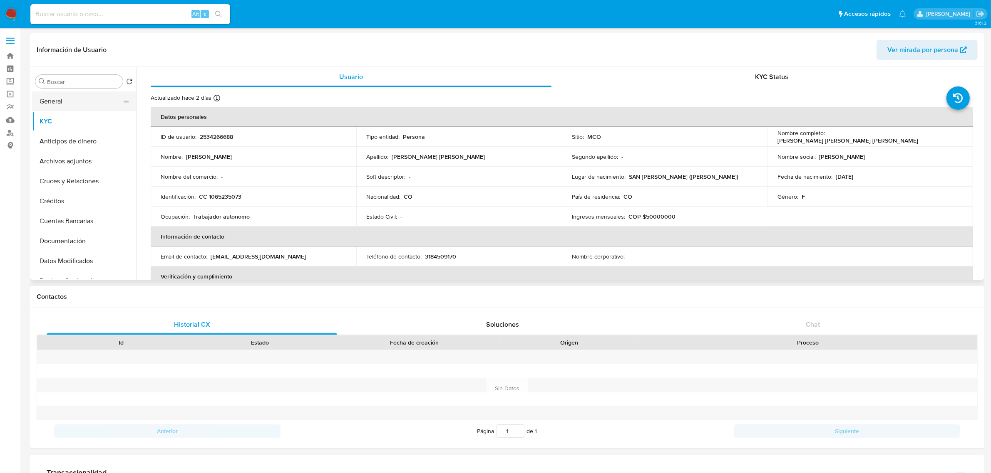
click at [94, 98] on button "General" at bounding box center [80, 102] width 97 height 20
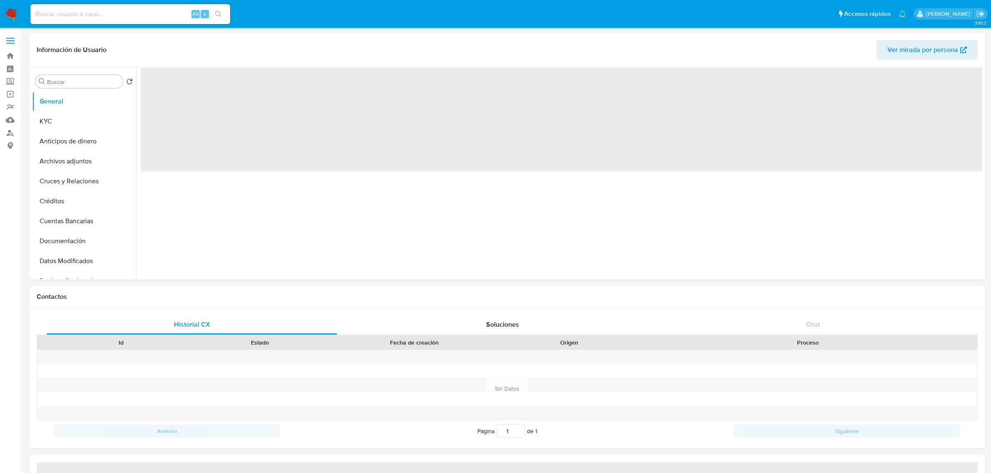
select select "10"
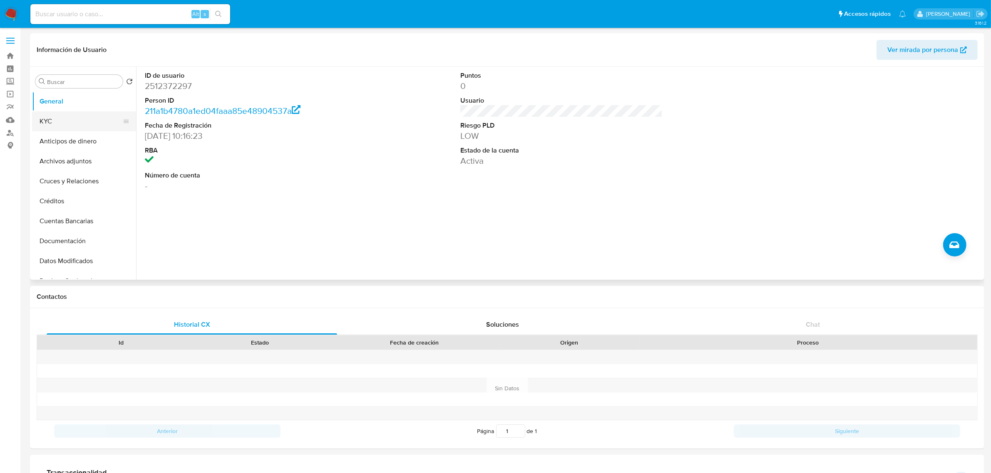
click at [63, 121] on button "KYC" at bounding box center [80, 121] width 97 height 20
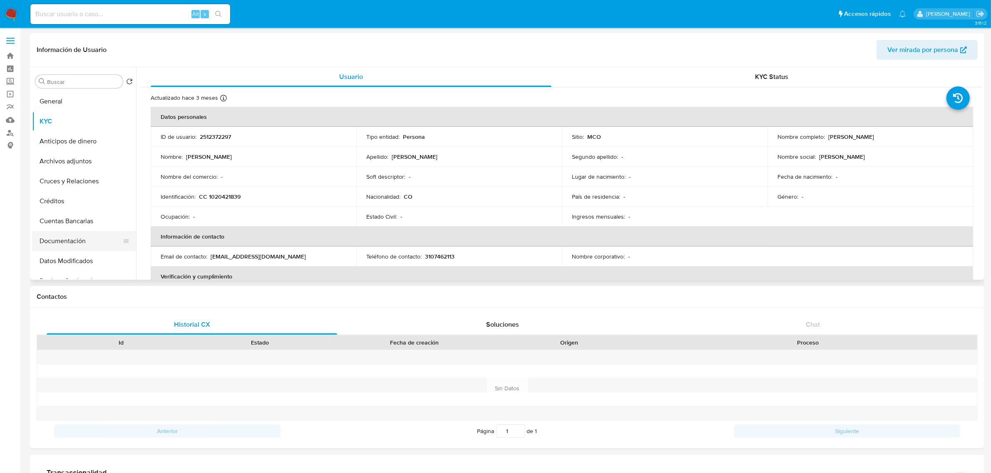
click at [79, 238] on button "Documentación" at bounding box center [80, 241] width 97 height 20
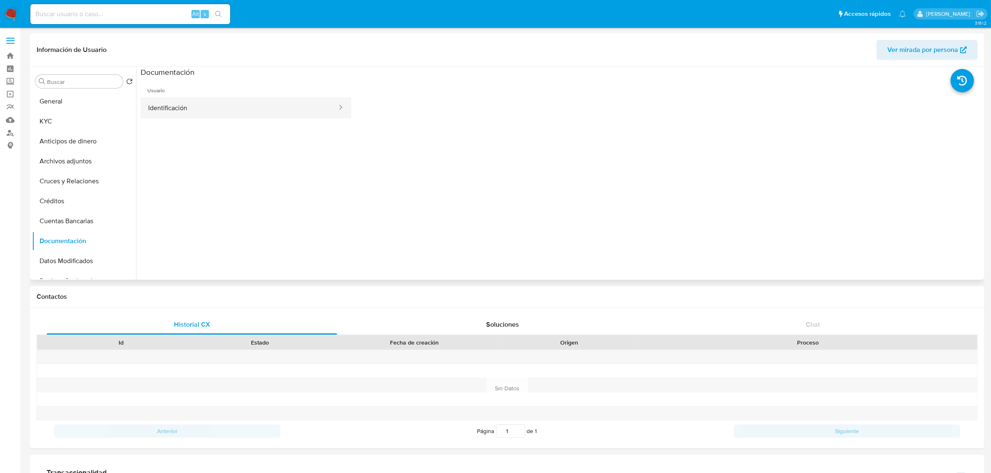
click at [233, 104] on button "Identificación" at bounding box center [239, 107] width 197 height 21
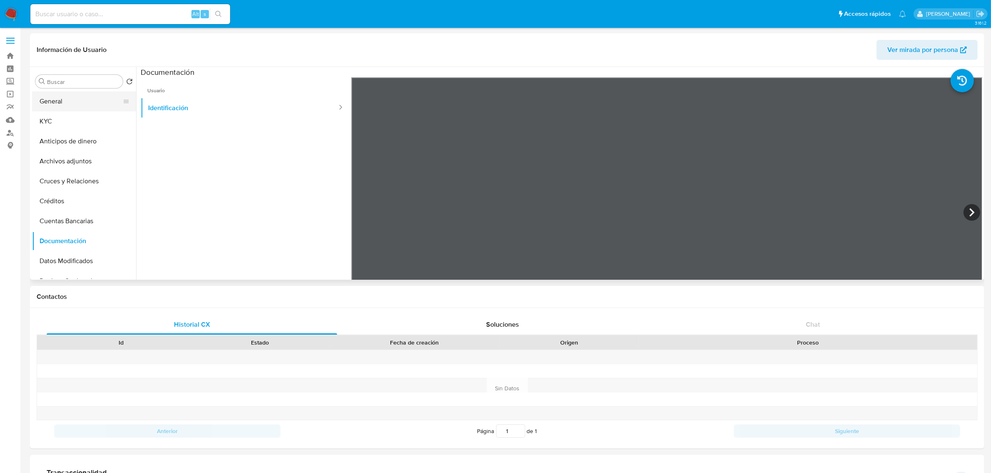
click at [104, 104] on button "General" at bounding box center [80, 102] width 97 height 20
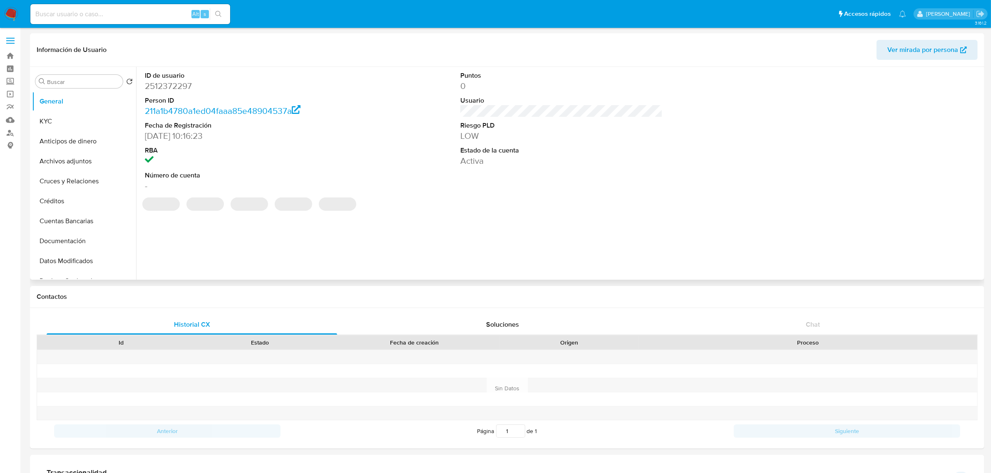
click at [186, 87] on dd "2512372297" at bounding box center [246, 86] width 202 height 12
copy dd "2512372297"
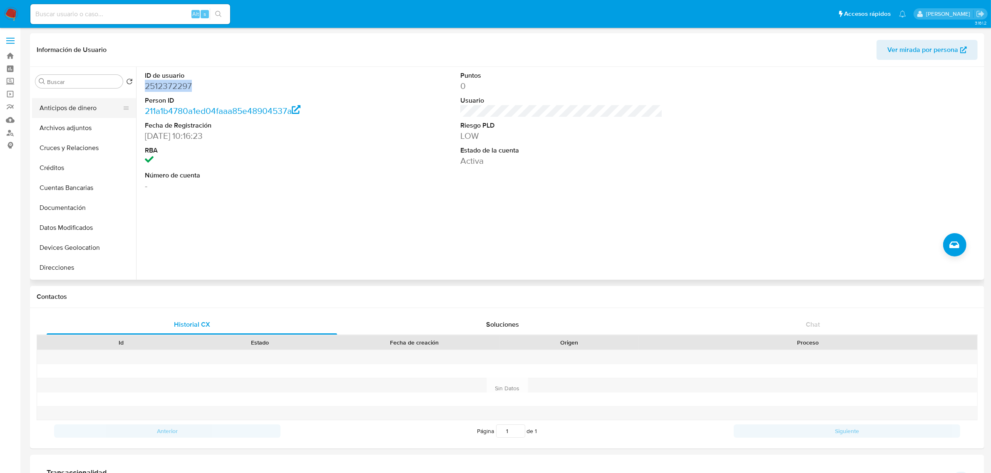
scroll to position [52, 0]
click at [89, 124] on button "Cruces y Relaciones" at bounding box center [80, 129] width 97 height 20
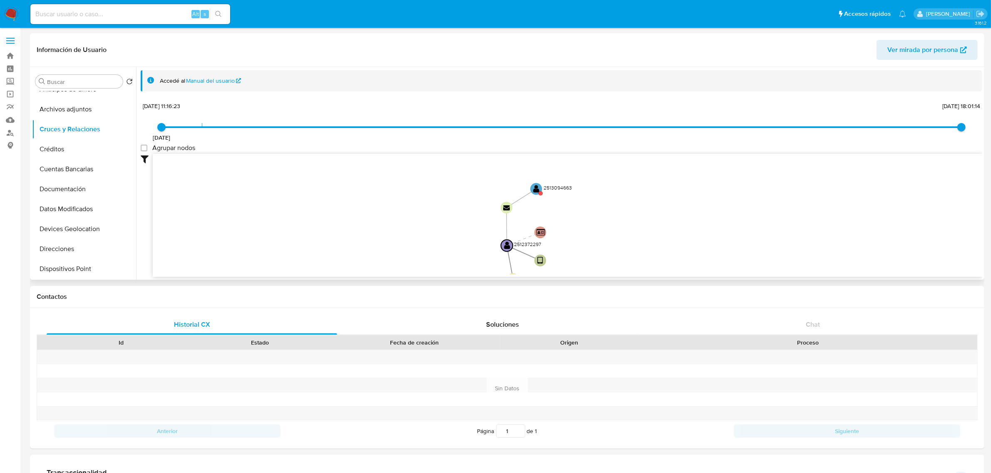
drag, startPoint x: 638, startPoint y: 199, endPoint x: 589, endPoint y: 244, distance: 66.5
click at [589, 244] on icon "device-685ab3370b595aa4e189aaef  user-2512372297  2512372297 person-211a1b478…" at bounding box center [567, 214] width 829 height 121
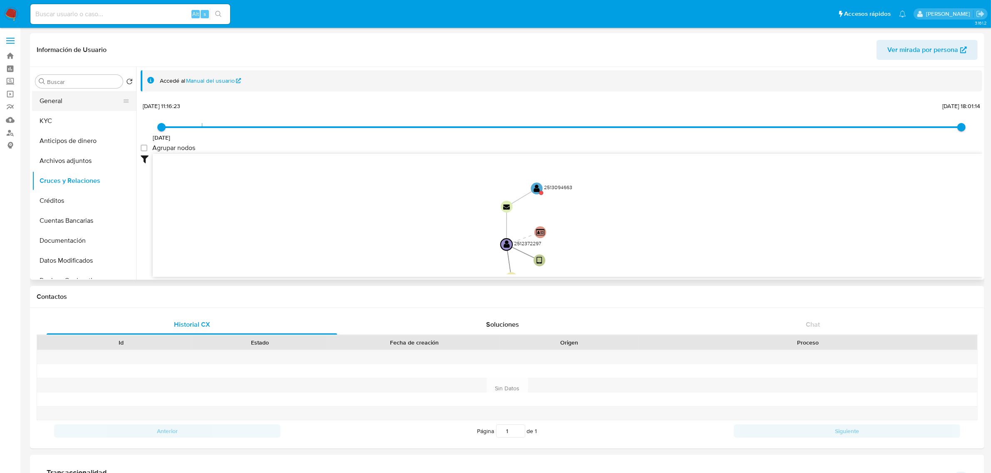
scroll to position [0, 0]
click at [80, 99] on button "General" at bounding box center [80, 102] width 97 height 20
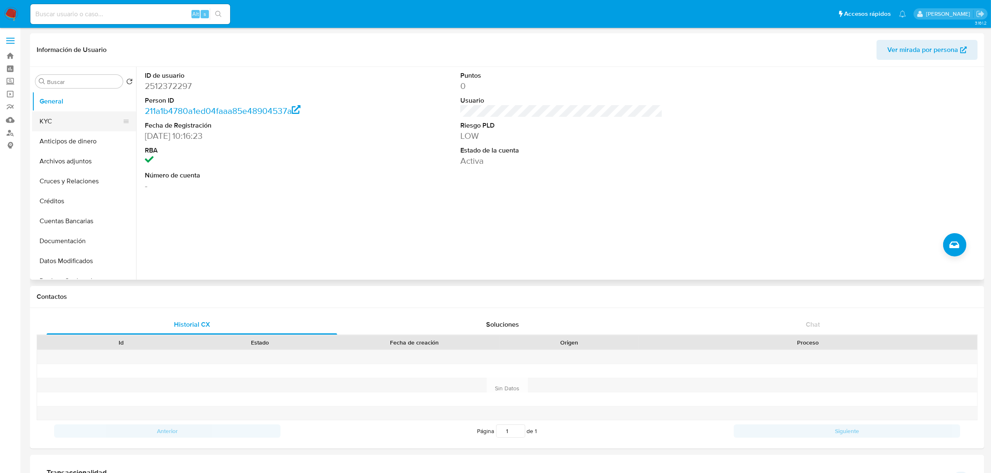
click at [86, 127] on button "KYC" at bounding box center [80, 121] width 97 height 20
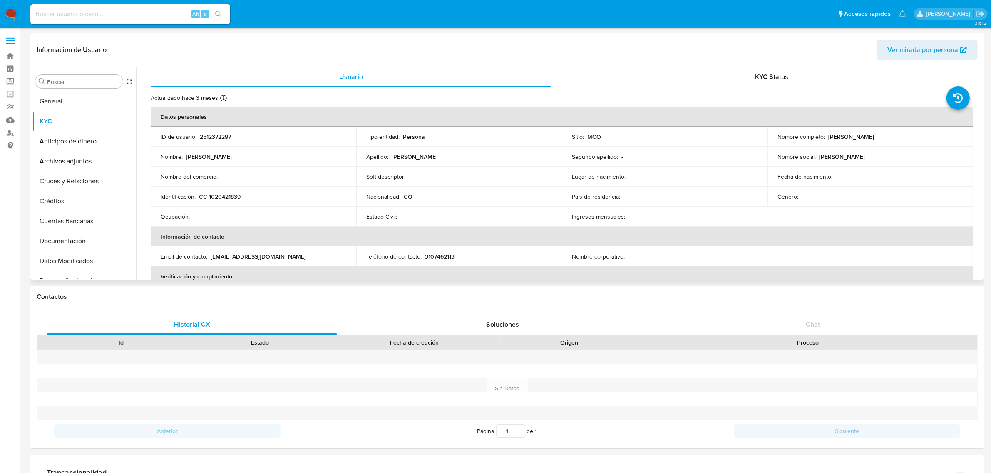
click at [225, 131] on td "ID de usuario : 2512372297" at bounding box center [254, 137] width 206 height 20
click at [227, 136] on p "2512372297" at bounding box center [215, 136] width 31 height 7
copy p "2512372297"
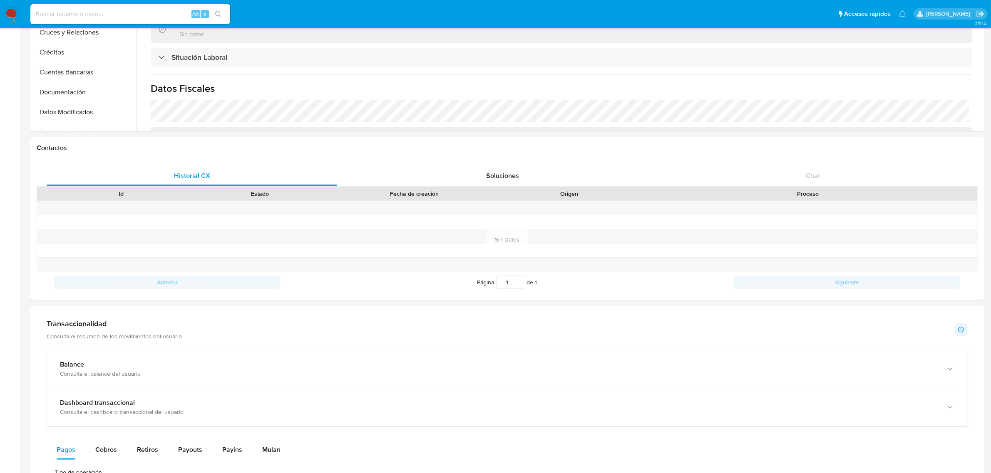
scroll to position [364, 0]
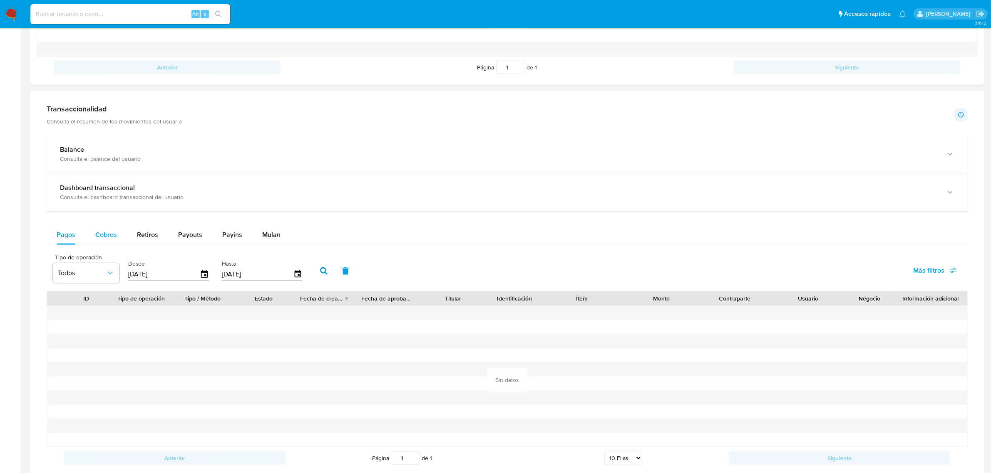
drag, startPoint x: 114, startPoint y: 234, endPoint x: 437, endPoint y: 248, distance: 323.1
click at [115, 235] on span "Cobros" at bounding box center [106, 235] width 22 height 10
select select "10"
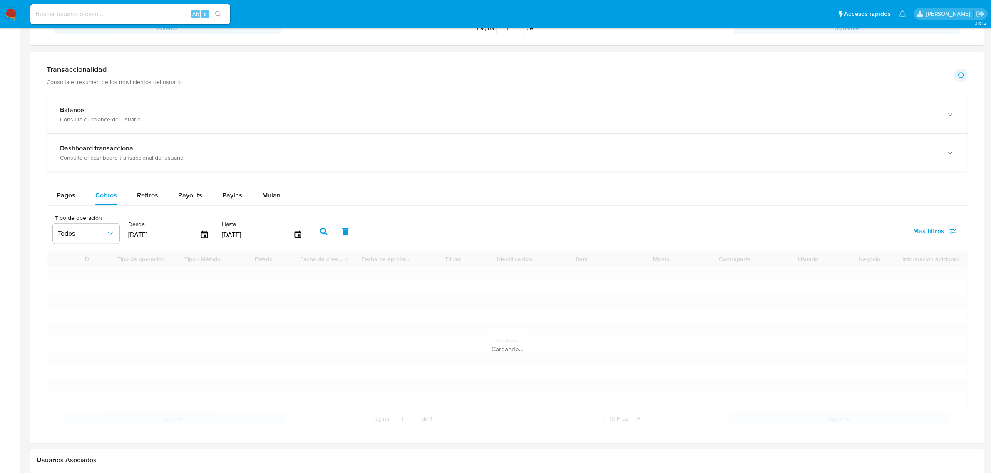
scroll to position [468, 0]
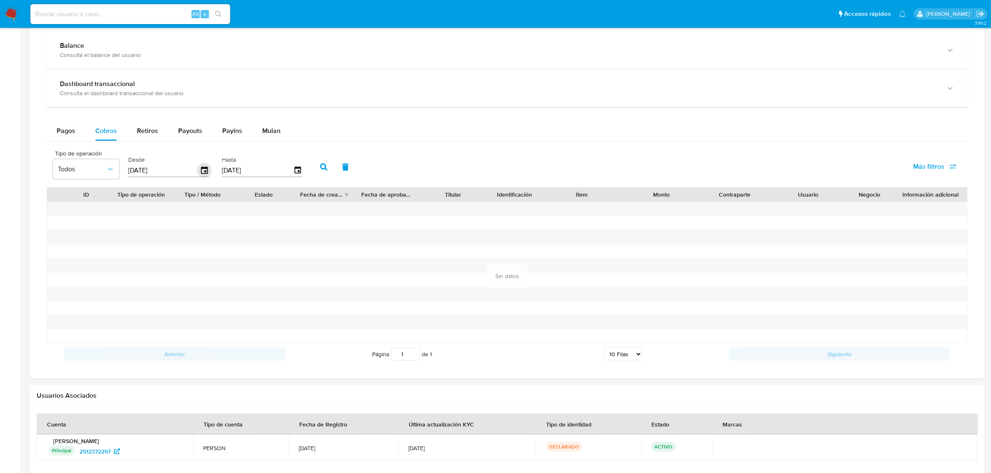
click at [200, 174] on icon "button" at bounding box center [204, 170] width 15 height 15
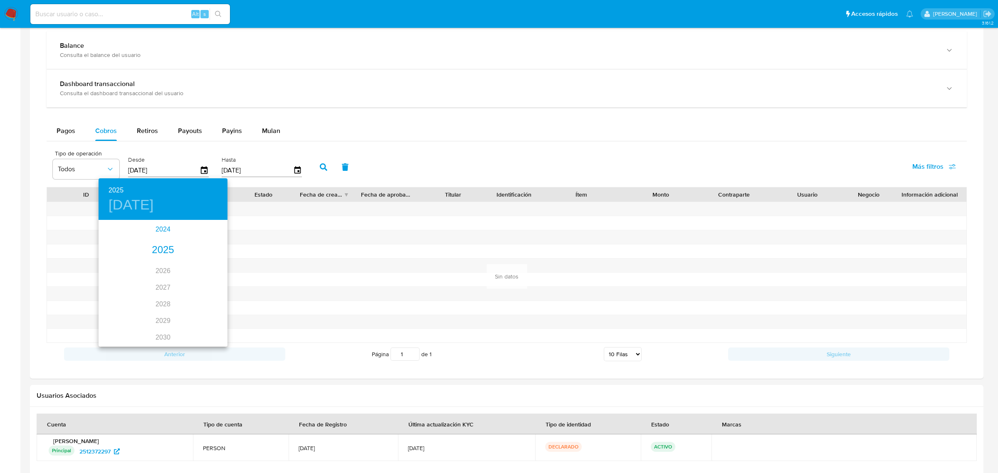
click at [163, 231] on div "2024" at bounding box center [163, 229] width 129 height 17
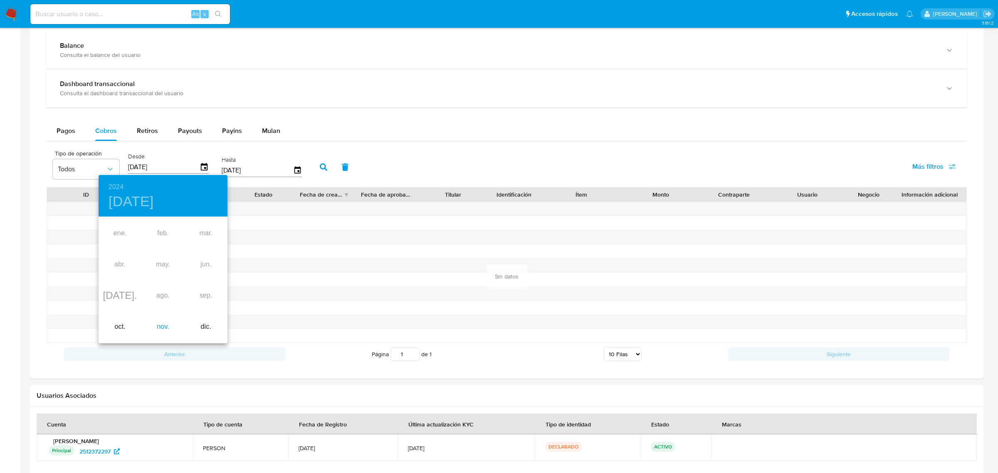
click at [159, 327] on div "nov." at bounding box center [162, 327] width 43 height 31
type input "09/11/2024"
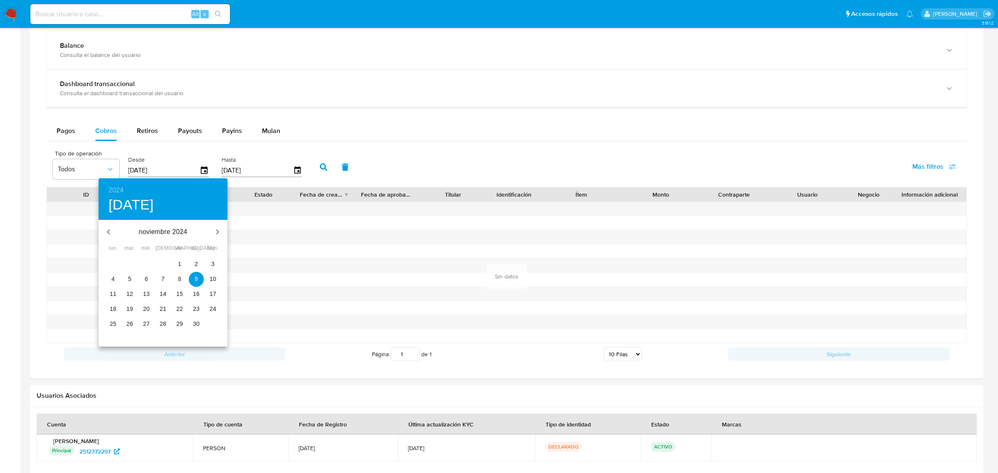
click at [197, 279] on p "9" at bounding box center [196, 279] width 3 height 8
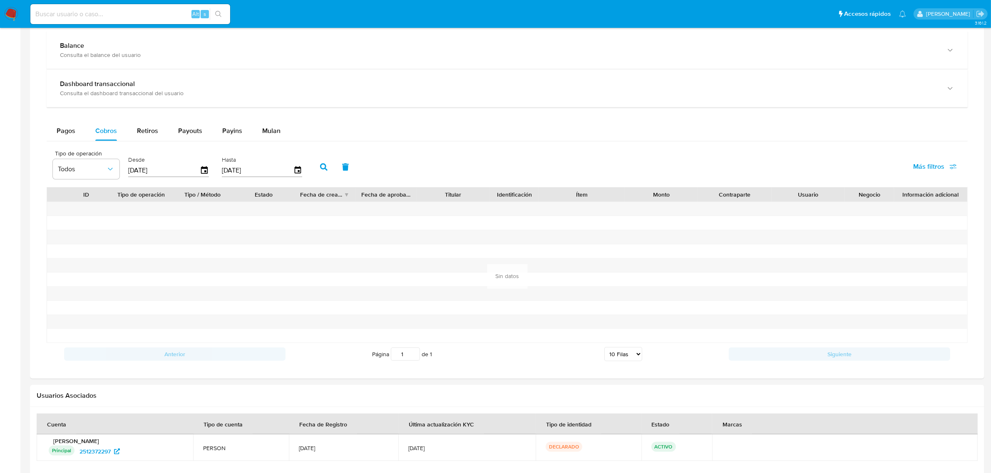
click at [320, 168] on icon "button" at bounding box center [323, 166] width 7 height 7
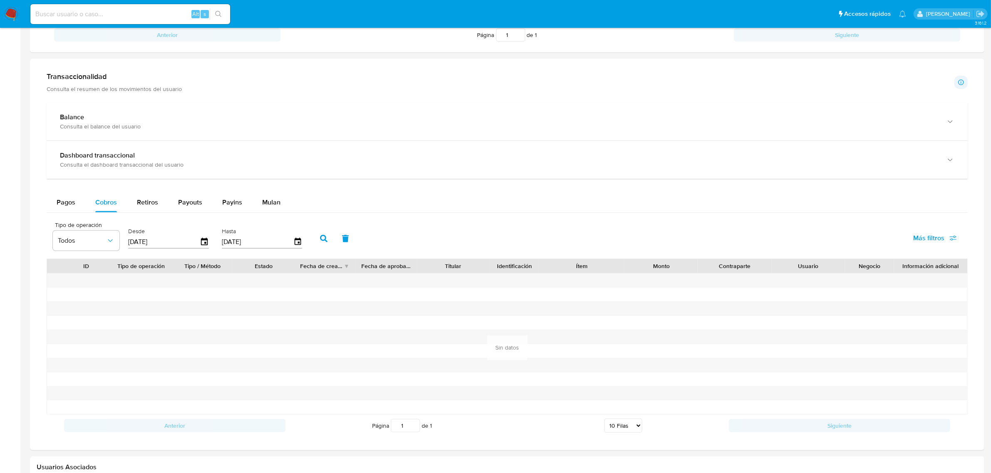
scroll to position [416, 0]
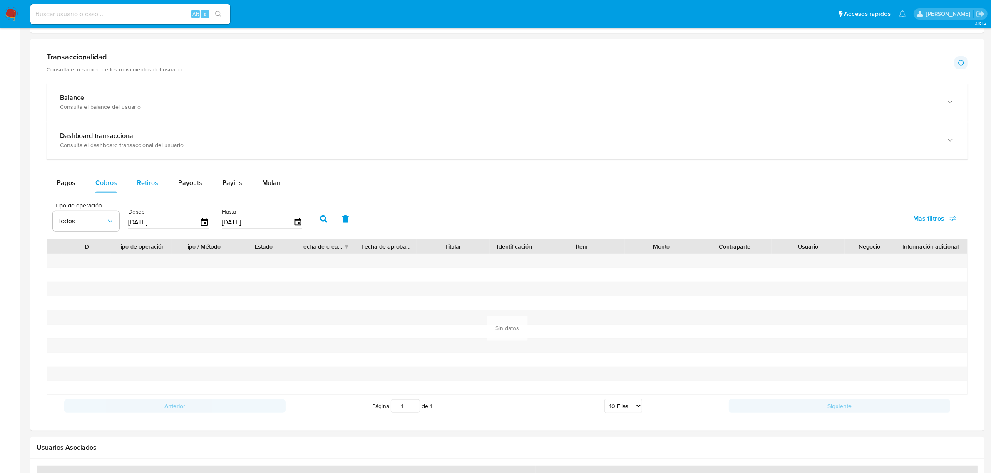
click at [136, 182] on button "Retiros" at bounding box center [147, 183] width 41 height 20
select select "10"
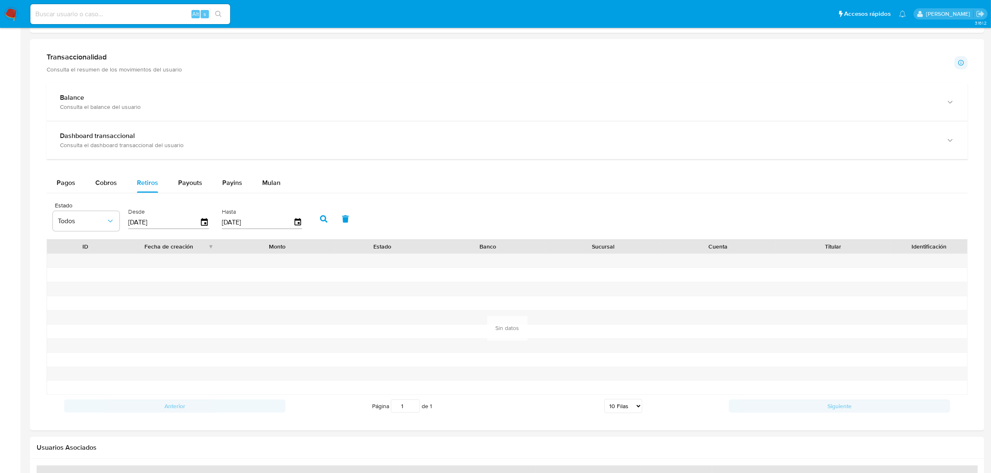
click at [64, 196] on div "Pagos Cobros Retiros Payouts Payins Mulan Tipo de operación Todos Desde 09/07/2…" at bounding box center [507, 295] width 921 height 245
click at [69, 190] on div "Pagos" at bounding box center [66, 183] width 19 height 20
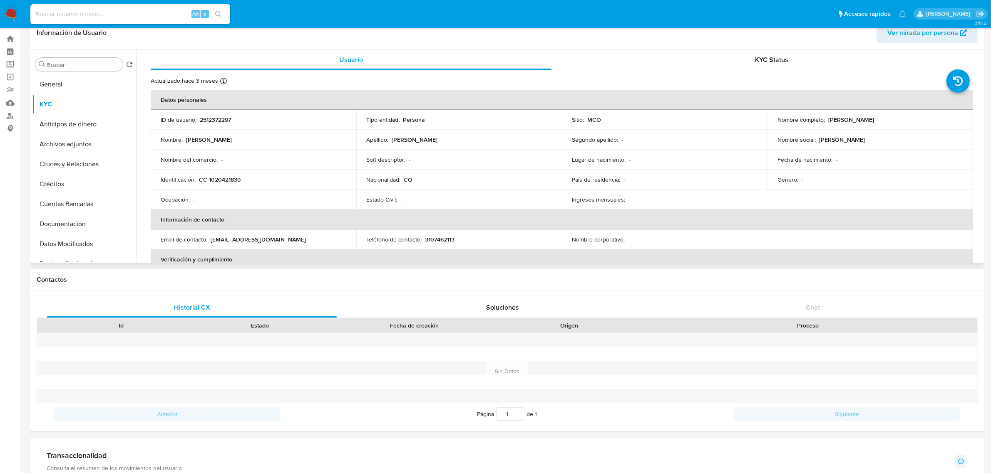
scroll to position [0, 0]
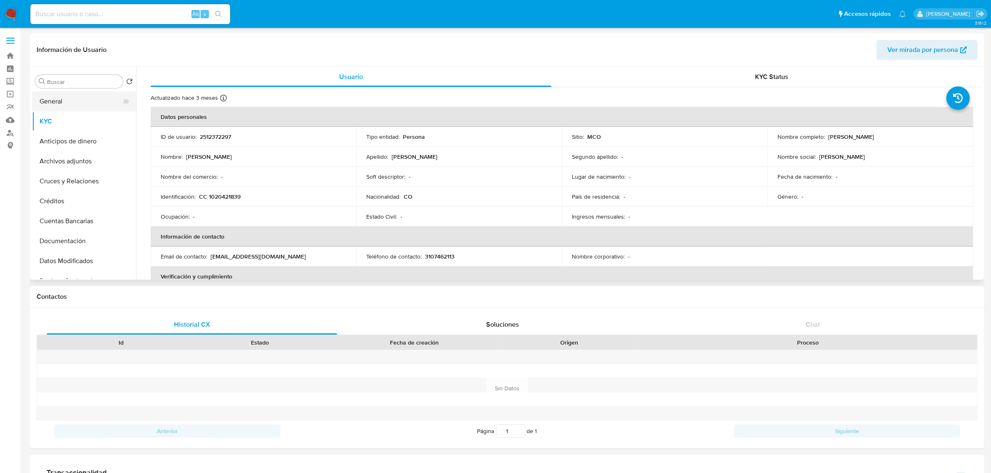
click at [72, 98] on button "General" at bounding box center [80, 102] width 97 height 20
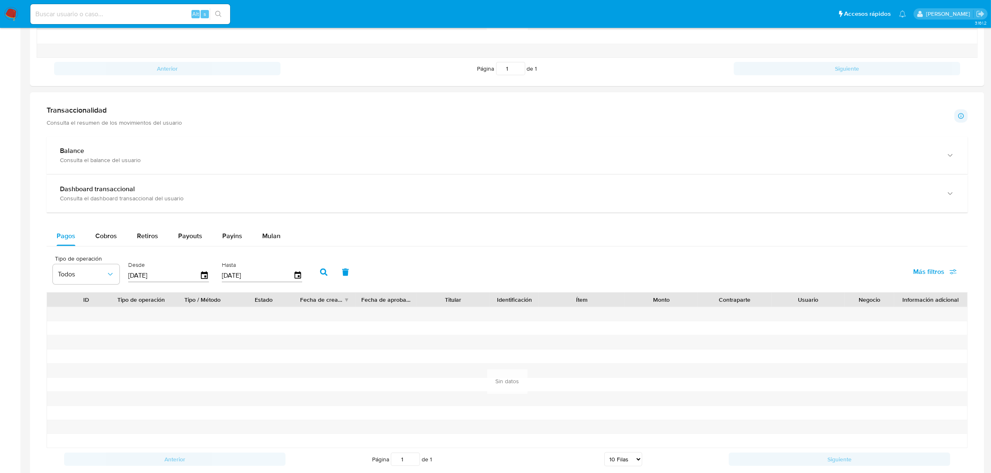
scroll to position [364, 0]
click at [100, 238] on span "Cobros" at bounding box center [106, 235] width 22 height 10
click at [202, 276] on icon "button" at bounding box center [204, 274] width 15 height 15
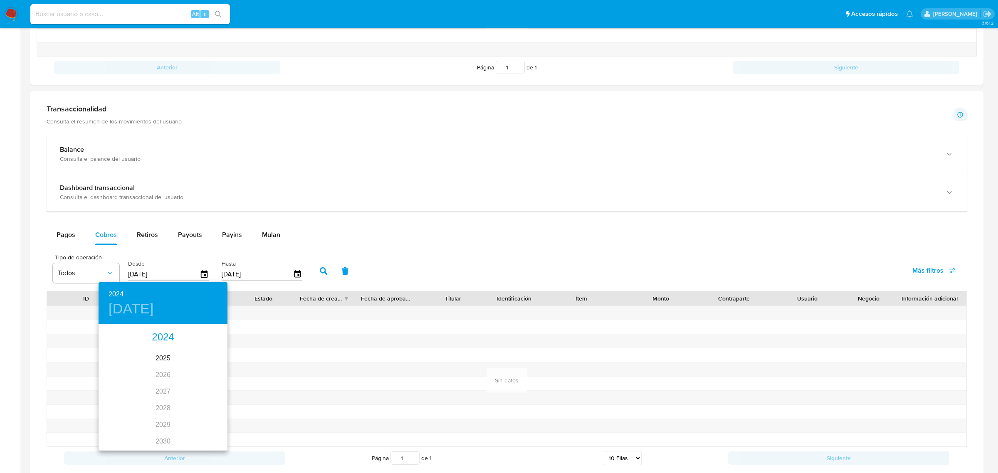
click at [165, 335] on div "2024" at bounding box center [163, 337] width 129 height 17
click at [123, 436] on div "oct." at bounding box center [120, 434] width 43 height 31
click at [163, 381] on p "10" at bounding box center [163, 383] width 7 height 8
type input "10/10/2024"
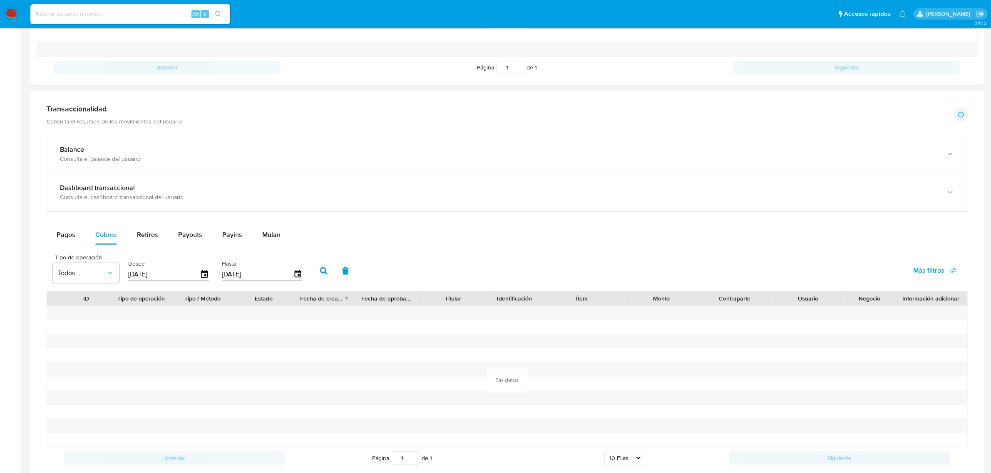
click at [322, 267] on button "button" at bounding box center [324, 271] width 22 height 20
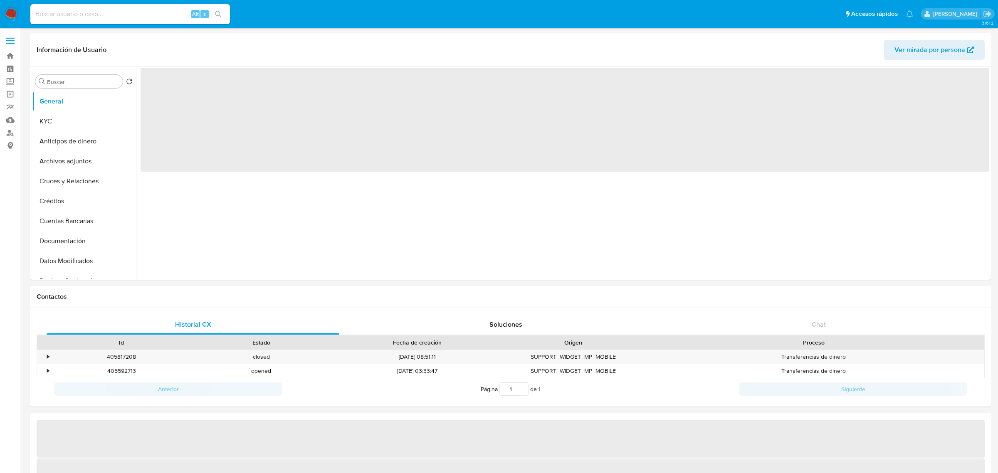
select select "10"
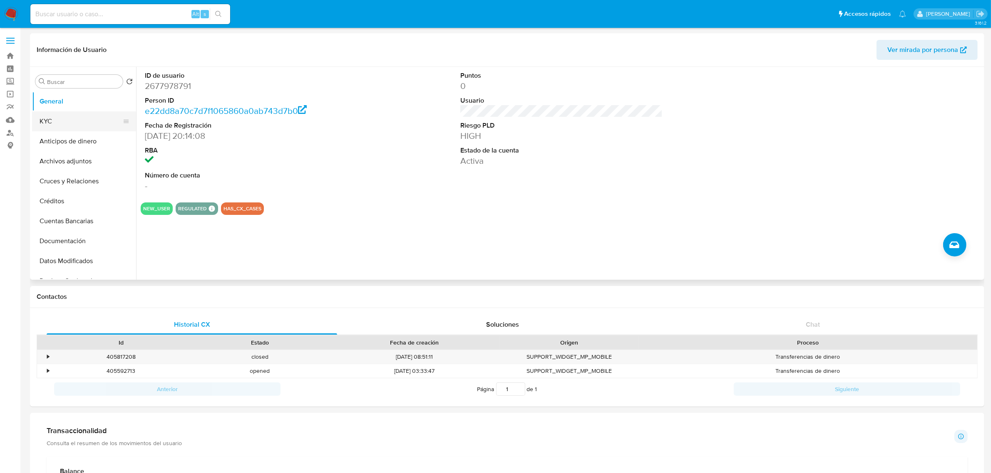
click at [62, 122] on button "KYC" at bounding box center [80, 121] width 97 height 20
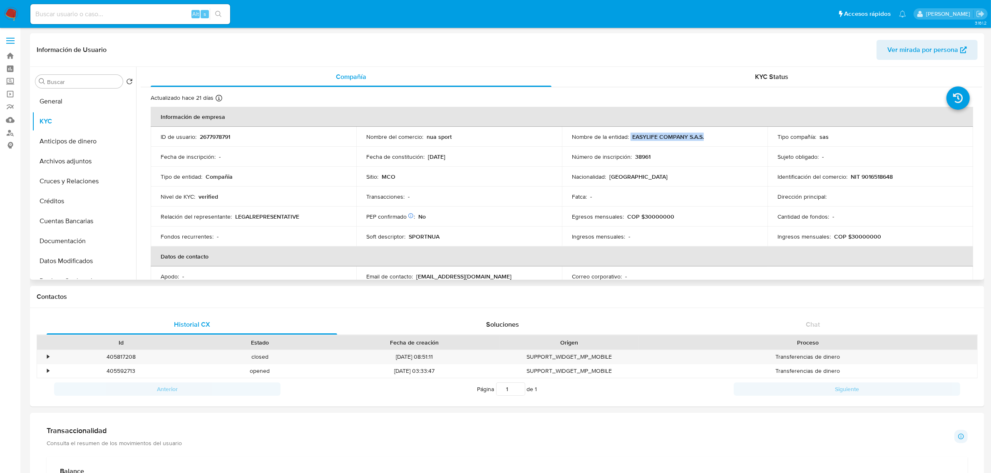
drag, startPoint x: 708, startPoint y: 136, endPoint x: 628, endPoint y: 134, distance: 79.9
click at [628, 134] on div "Nombre de la entidad : EASYLIFE COMPANY S.A.S." at bounding box center [665, 136] width 186 height 7
click at [632, 138] on p "EASYLIFE COMPANY S.A.S." at bounding box center [668, 136] width 72 height 7
drag, startPoint x: 630, startPoint y: 135, endPoint x: 695, endPoint y: 142, distance: 64.9
click at [695, 142] on td "Nombre de la entidad : EASYLIFE COMPANY S.A.S." at bounding box center [665, 137] width 206 height 20
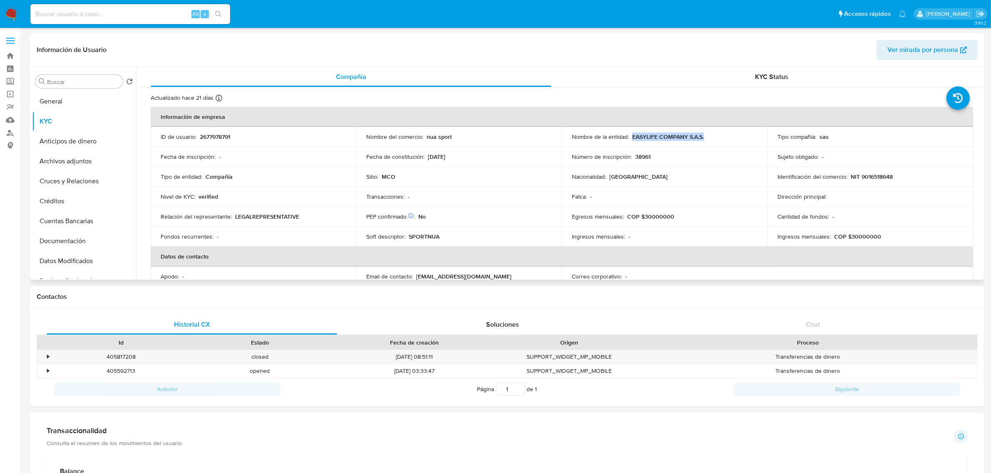
copy p "EASYLIFE COMPANY S.A.S."
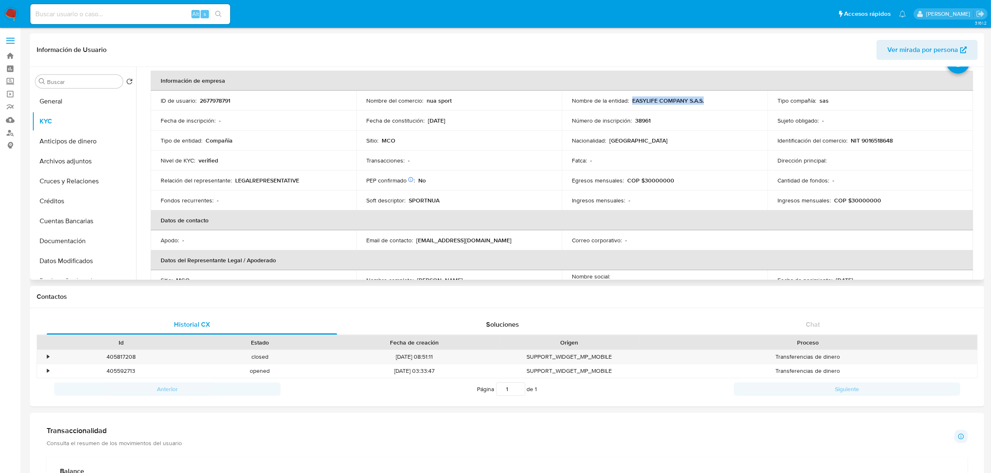
scroll to position [52, 0]
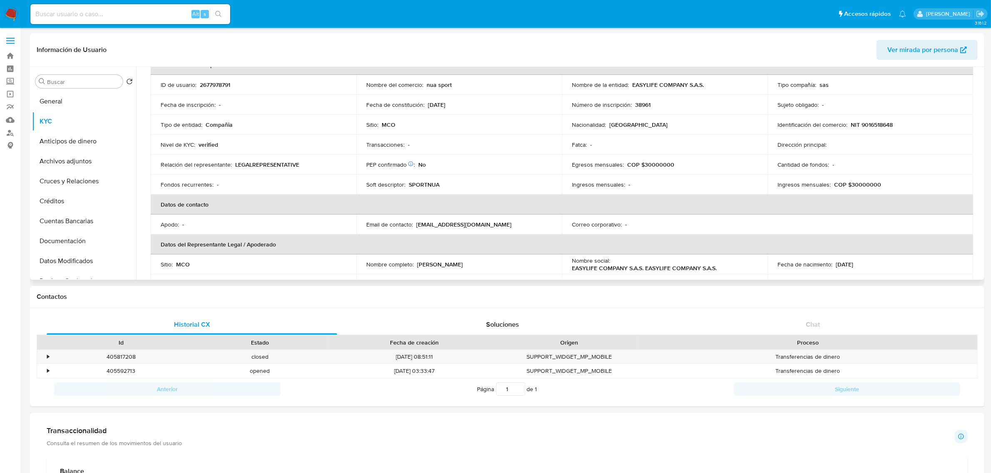
click at [420, 183] on p "SPORTNUA" at bounding box center [424, 184] width 31 height 7
copy p "SPORTNUA"
drag, startPoint x: 704, startPoint y: 87, endPoint x: 631, endPoint y: 84, distance: 72.9
click at [631, 84] on div "Nombre de la entidad : EASYLIFE COMPANY S.A.S." at bounding box center [665, 84] width 186 height 7
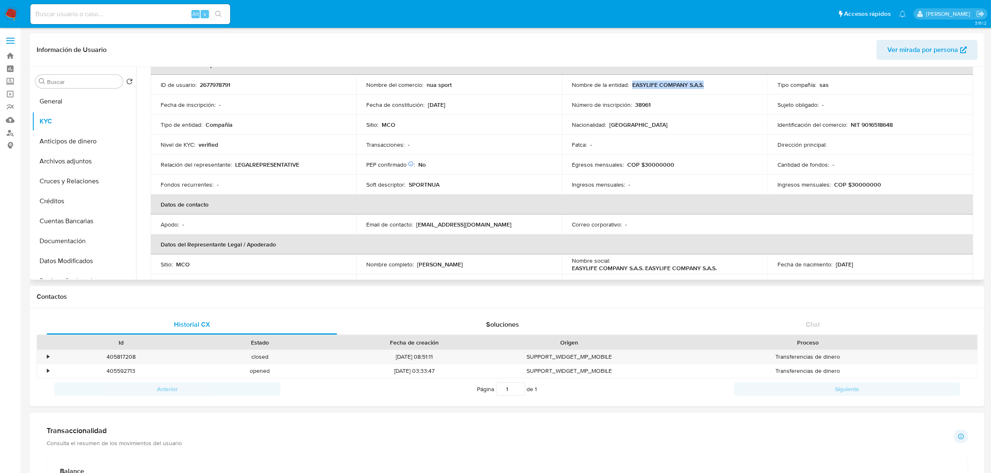
copy p "EASYLIFE COMPANY S.A.S."
click at [78, 238] on button "Documentación" at bounding box center [80, 241] width 97 height 20
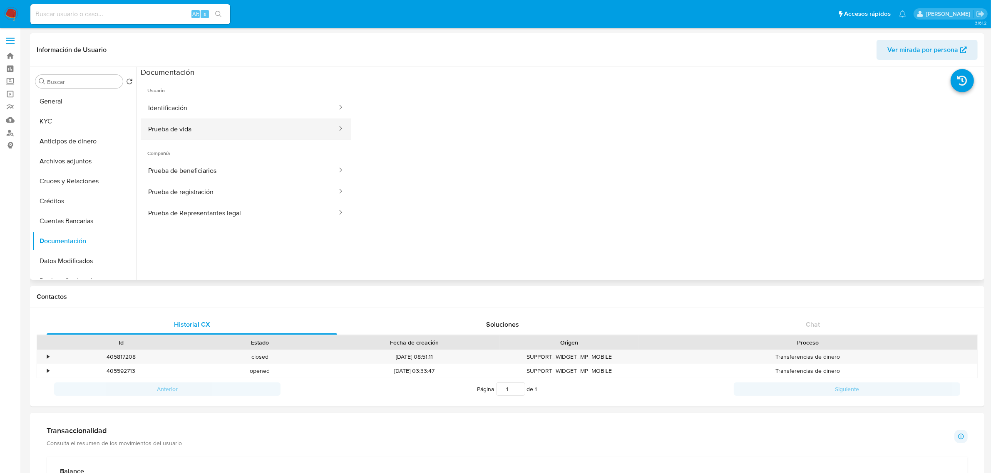
click at [229, 132] on button "Prueba de vida" at bounding box center [239, 129] width 197 height 21
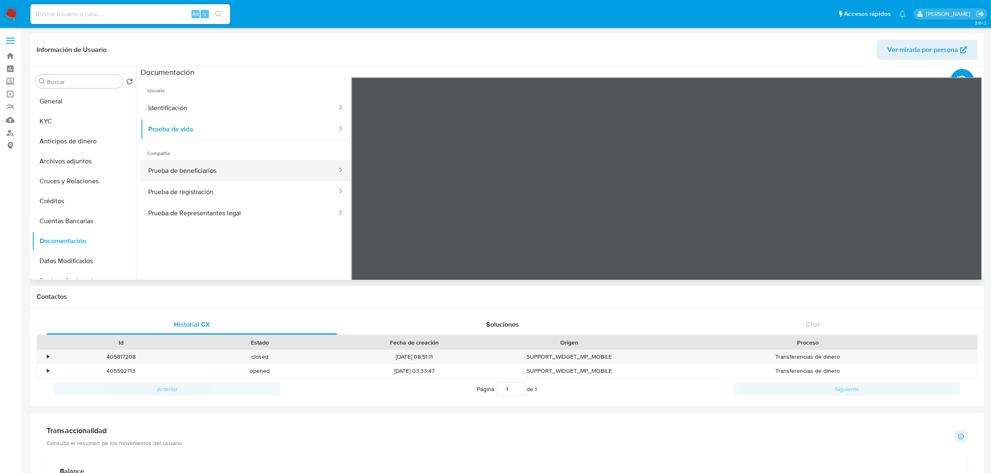
click at [258, 173] on button "Prueba de beneficiarios" at bounding box center [239, 170] width 197 height 21
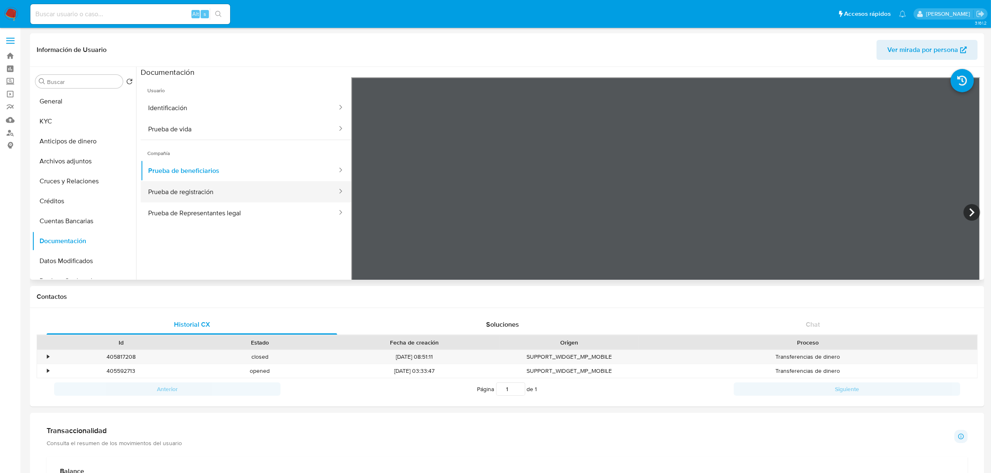
drag, startPoint x: 206, startPoint y: 196, endPoint x: 272, endPoint y: 198, distance: 66.6
click at [206, 196] on button "Prueba de registración" at bounding box center [239, 191] width 197 height 21
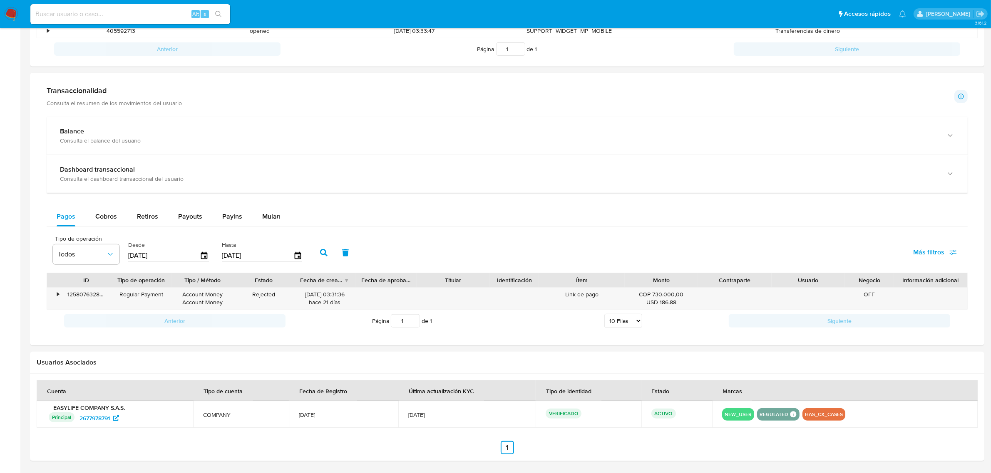
scroll to position [369, 0]
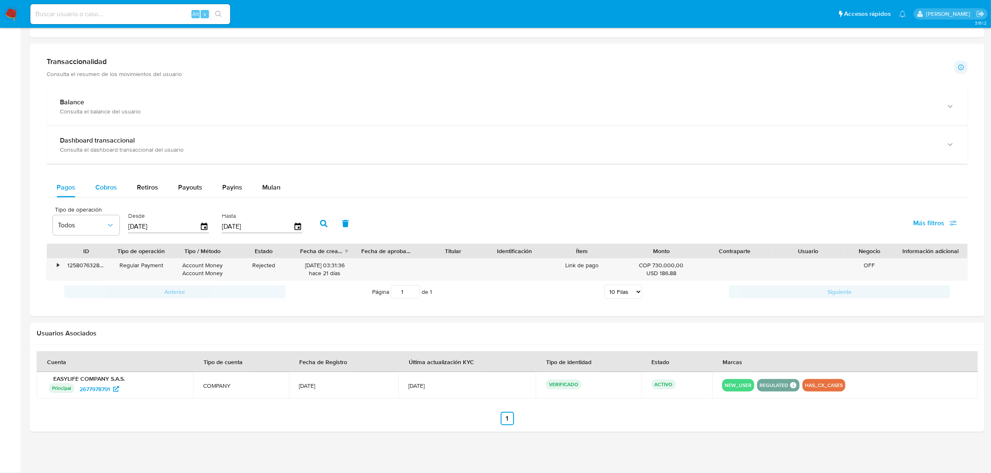
click at [98, 180] on div "Balance Consulta el balance del usuario Dashboard transaccional Consulta el das…" at bounding box center [507, 195] width 921 height 215
click at [102, 185] on span "Cobros" at bounding box center [106, 188] width 22 height 10
select select "10"
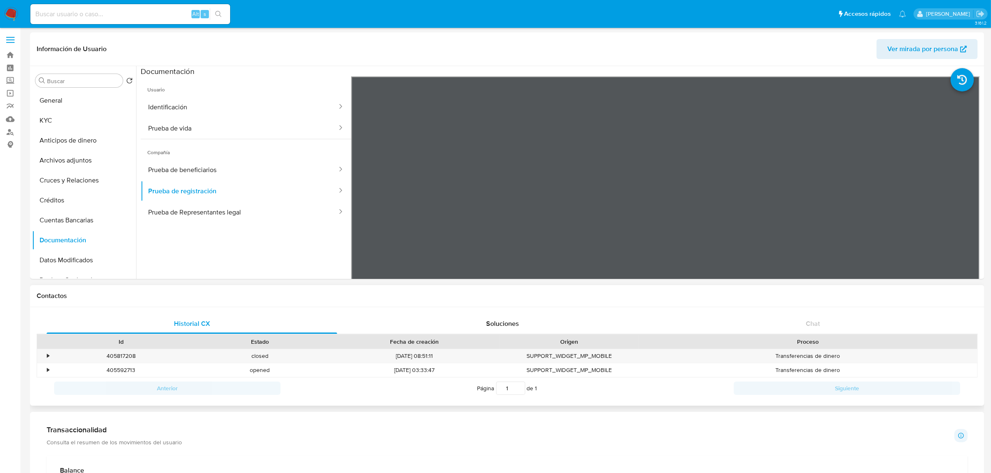
scroll to position [0, 0]
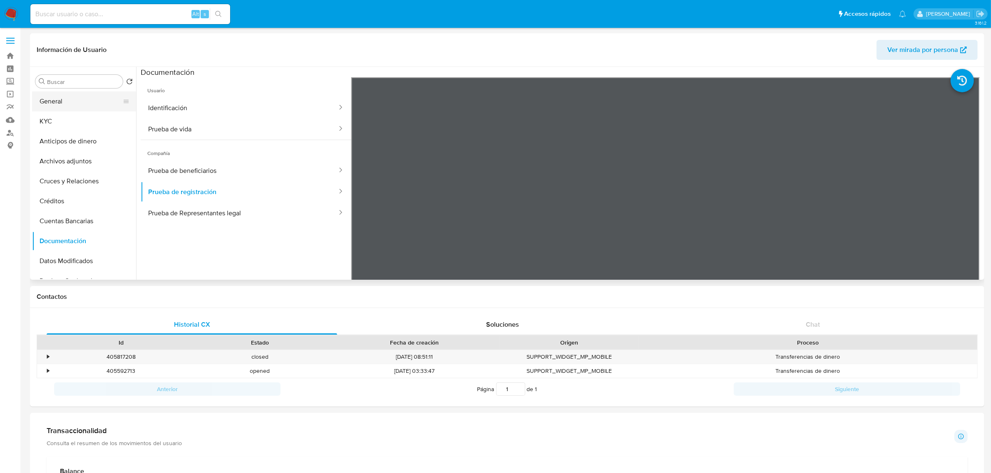
click at [77, 107] on button "General" at bounding box center [80, 102] width 97 height 20
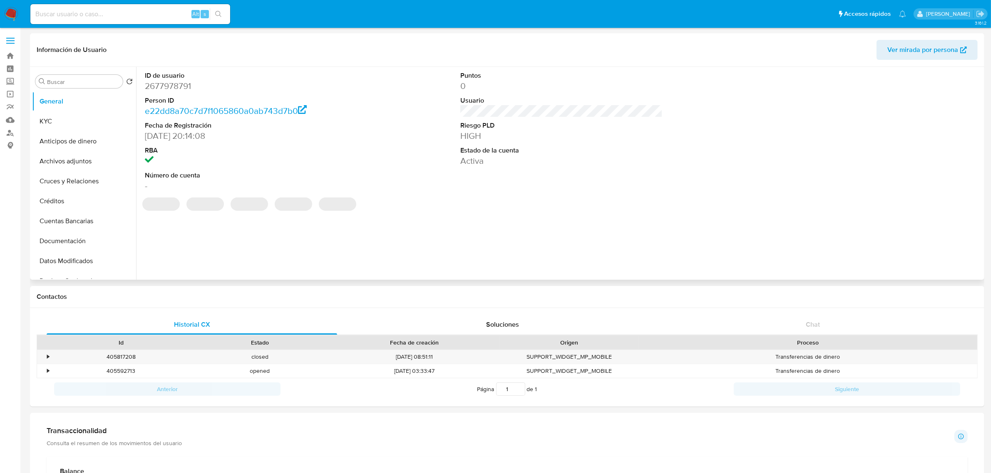
click at [180, 84] on dd "2677978791" at bounding box center [246, 86] width 202 height 12
copy dd "2677978791"
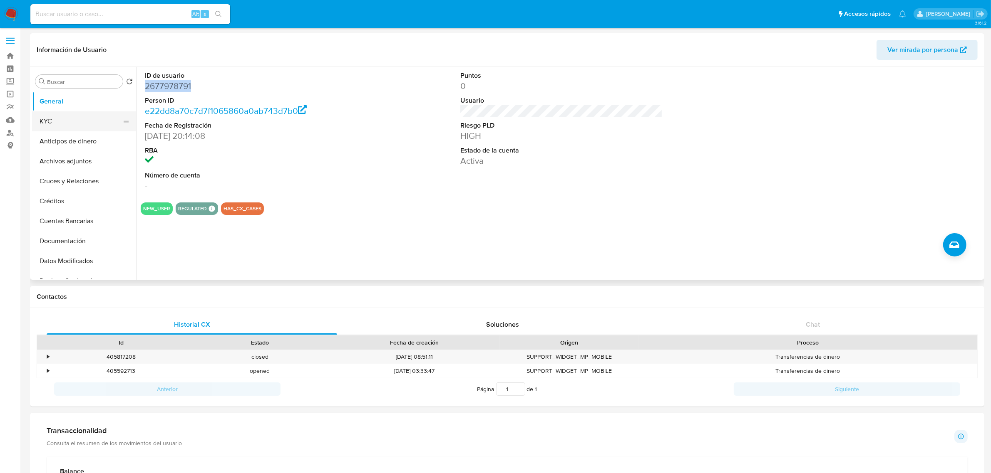
click at [52, 121] on button "KYC" at bounding box center [80, 121] width 97 height 20
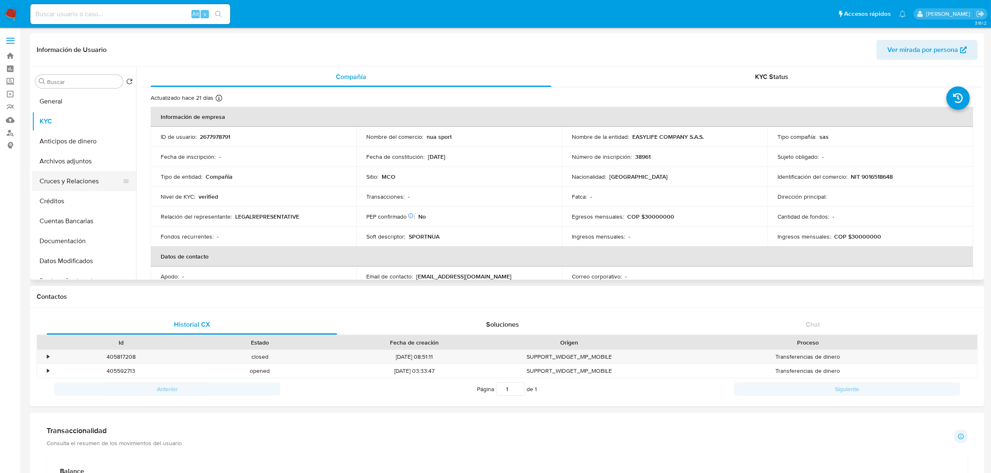
click at [83, 183] on button "Cruces y Relaciones" at bounding box center [80, 181] width 97 height 20
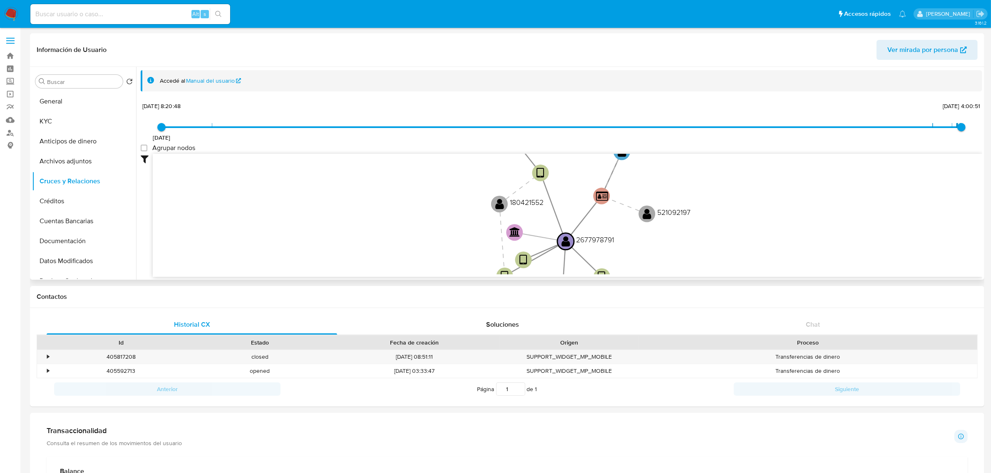
drag, startPoint x: 728, startPoint y: 218, endPoint x: 694, endPoint y: 252, distance: 47.9
click at [698, 257] on icon "user-2677978791  2677978791 device-68c31f08762a4500a31bf5a6  device-68854a388…" at bounding box center [567, 214] width 829 height 121
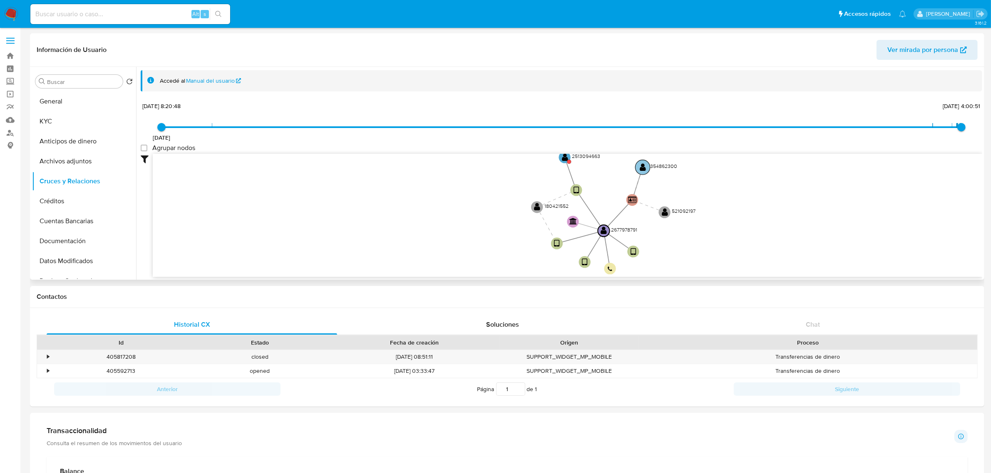
click at [641, 167] on text "" at bounding box center [642, 167] width 6 height 8
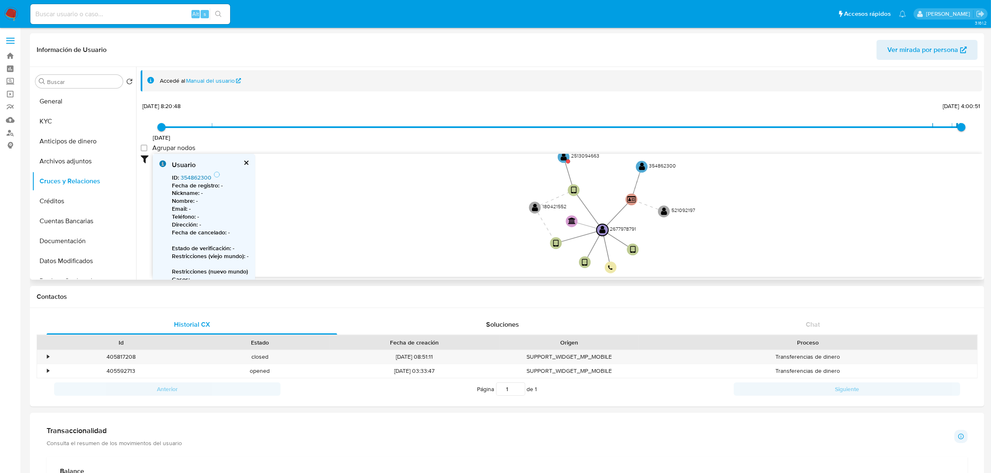
click at [201, 178] on link "354862300" at bounding box center [196, 177] width 31 height 8
click at [61, 110] on button "General" at bounding box center [80, 102] width 97 height 20
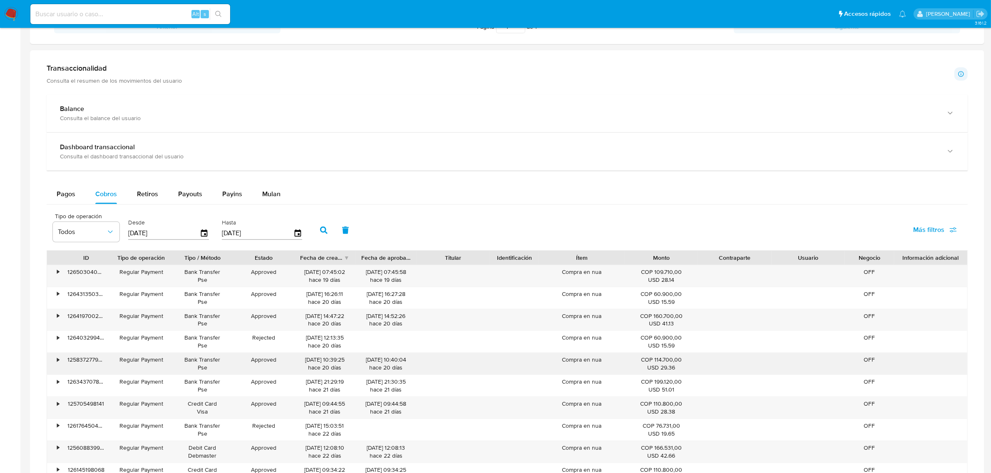
scroll to position [364, 0]
click at [137, 196] on span "Retiros" at bounding box center [147, 193] width 21 height 10
select select "10"
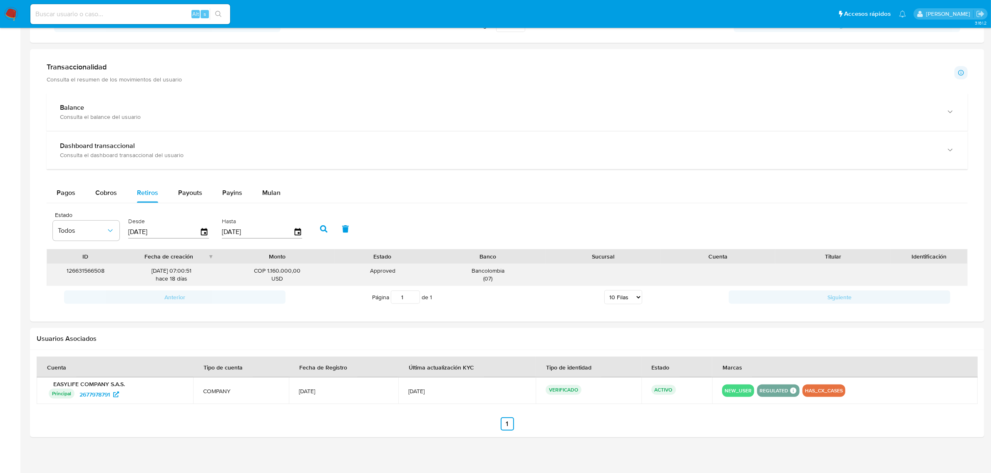
click at [494, 272] on div "Bancolombia ( 07 )" at bounding box center [487, 275] width 103 height 16
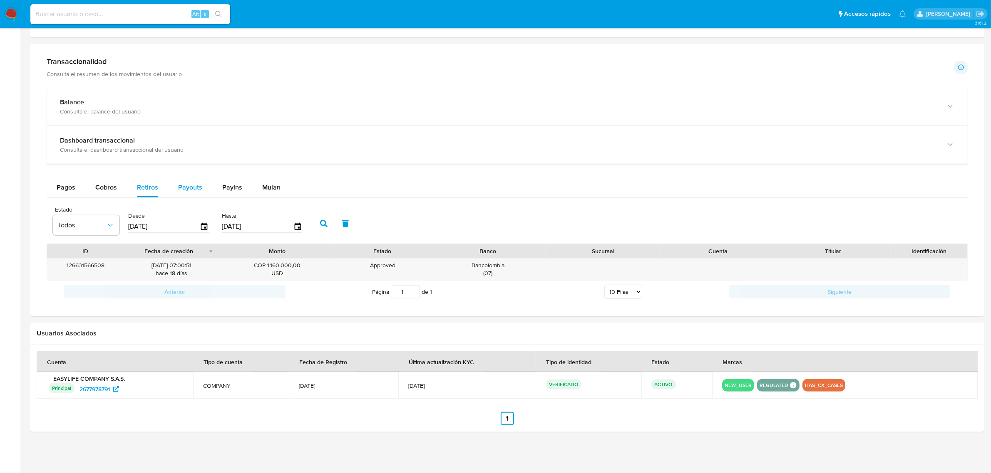
scroll to position [0, 0]
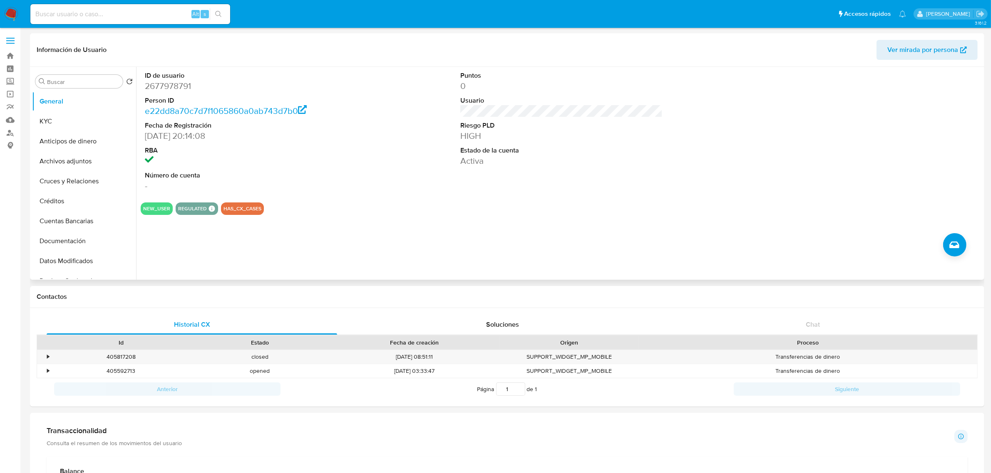
click at [161, 84] on dd "2677978791" at bounding box center [246, 86] width 202 height 12
copy dd "2677978791"
click at [84, 124] on button "KYC" at bounding box center [80, 121] width 97 height 20
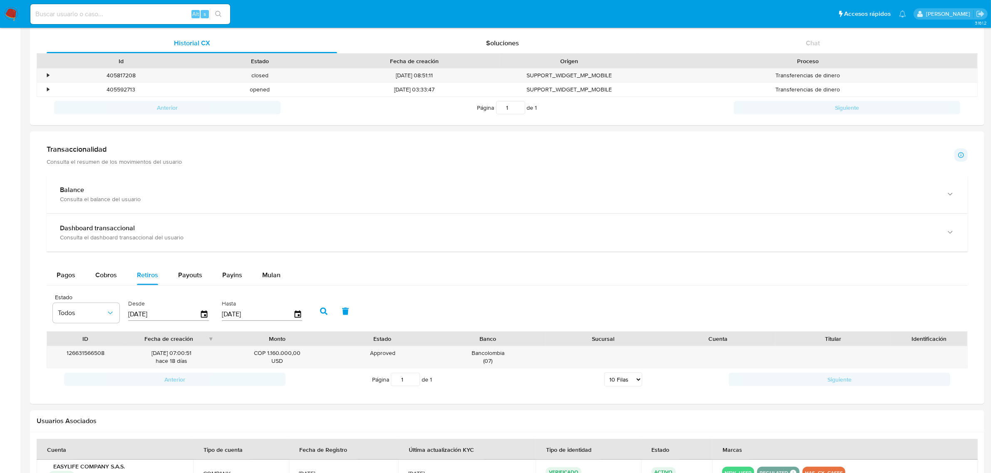
scroll to position [312, 0]
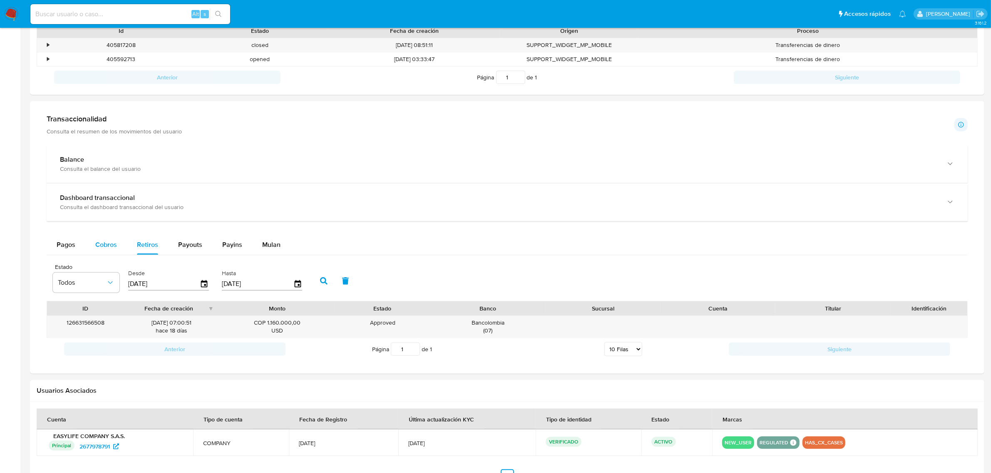
click at [113, 240] on div "Cobros" at bounding box center [106, 245] width 22 height 20
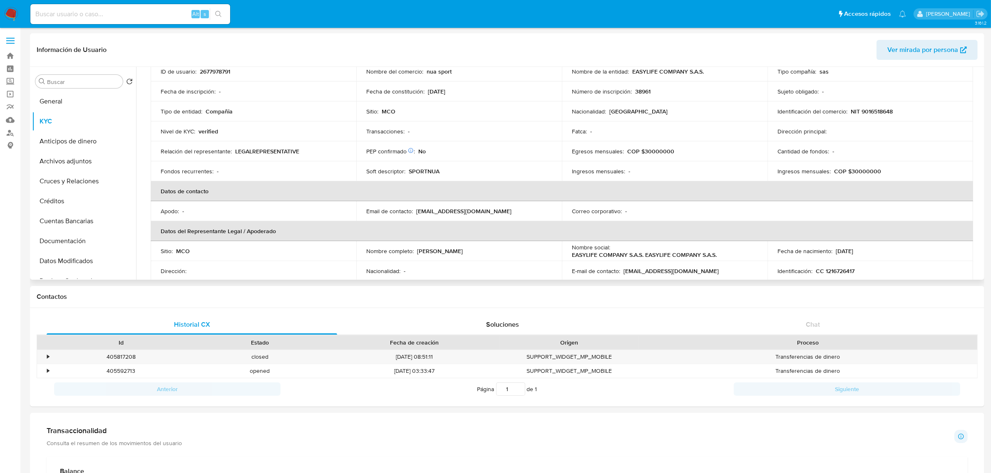
scroll to position [0, 0]
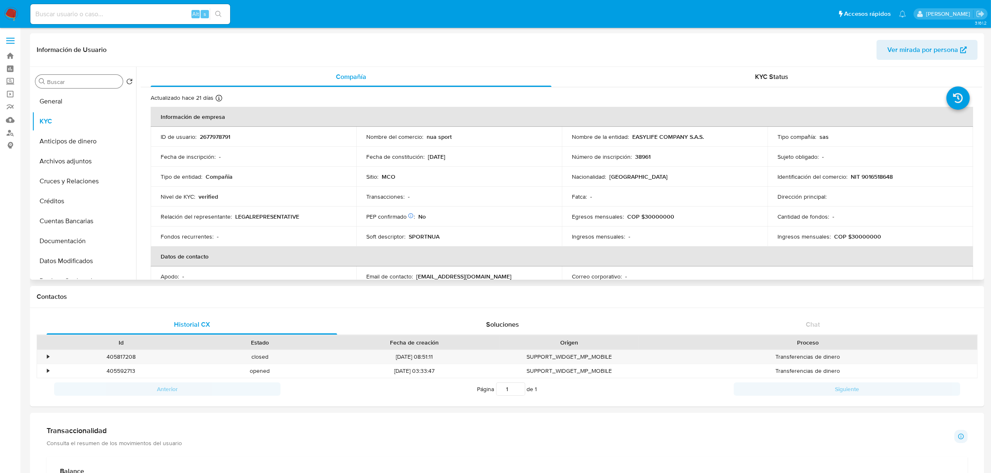
click at [64, 82] on input "Buscar" at bounding box center [83, 81] width 72 height 7
click at [69, 104] on button "General" at bounding box center [80, 102] width 97 height 20
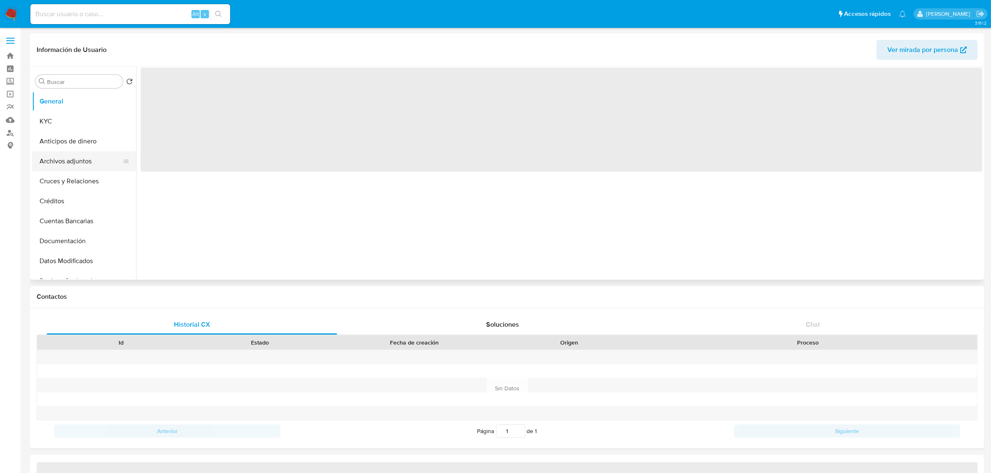
select select "10"
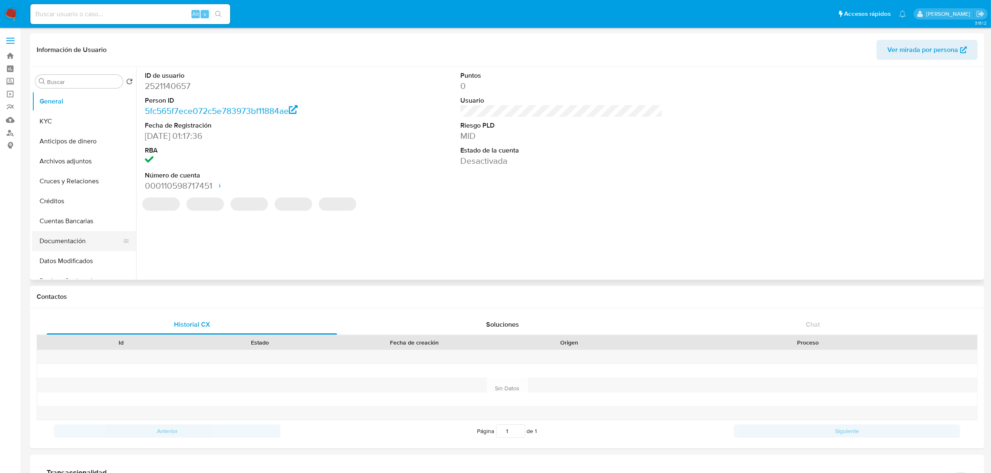
click at [67, 243] on button "Documentación" at bounding box center [80, 241] width 97 height 20
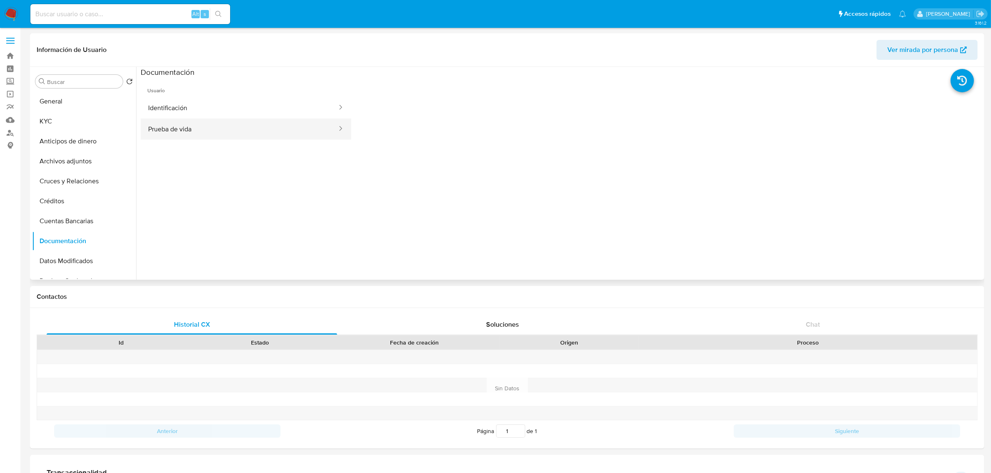
click at [213, 130] on button "Prueba de vida" at bounding box center [239, 129] width 197 height 21
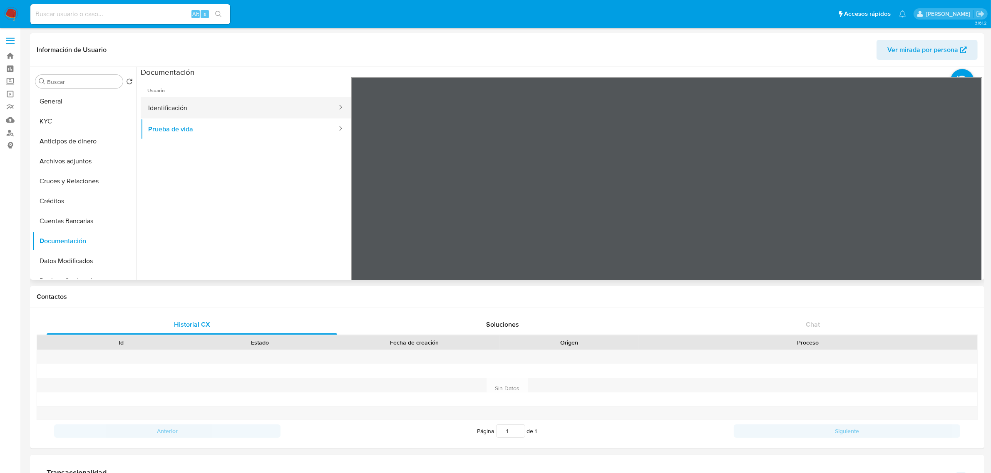
click at [188, 112] on button "Identificación" at bounding box center [239, 107] width 197 height 21
click at [97, 105] on button "General" at bounding box center [80, 102] width 97 height 20
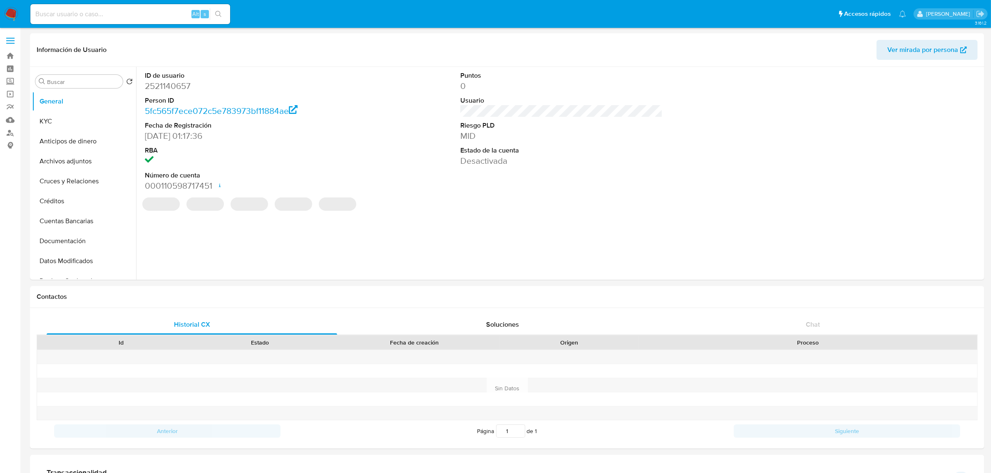
click at [176, 87] on dd "2521140657" at bounding box center [246, 86] width 202 height 12
drag, startPoint x: 176, startPoint y: 90, endPoint x: 176, endPoint y: 86, distance: 4.2
click at [176, 86] on dd "2521140657" at bounding box center [246, 86] width 202 height 12
copy dd "2521140657"
click at [81, 117] on button "KYC" at bounding box center [80, 121] width 97 height 20
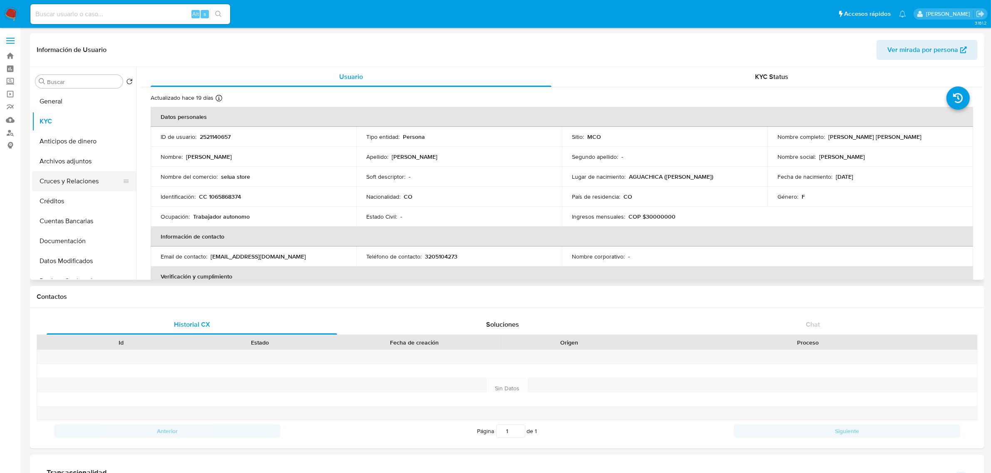
click at [84, 186] on button "Cruces y Relaciones" at bounding box center [80, 181] width 97 height 20
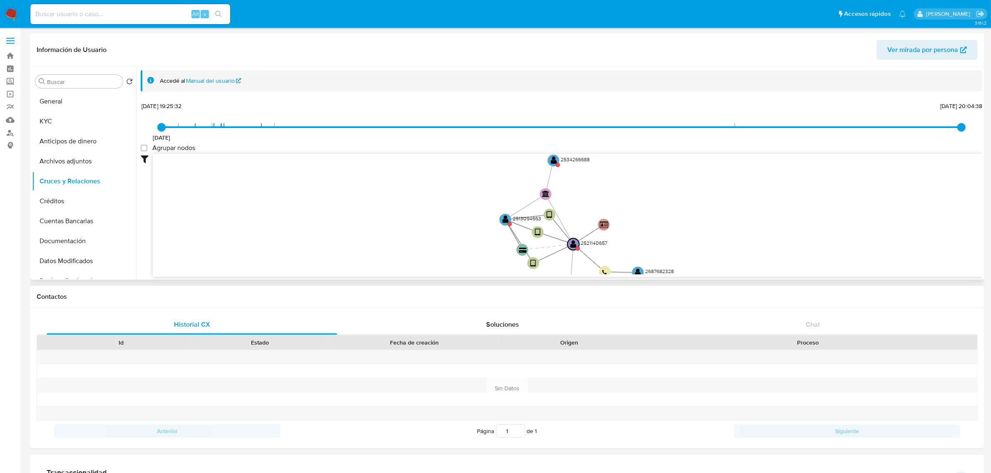
drag, startPoint x: 677, startPoint y: 188, endPoint x: 639, endPoint y: 243, distance: 66.0
click at [639, 243] on icon "device-685c770fddae5f50e5ca87a9  user-2521140657  2521140657 device-685ea484d…" at bounding box center [567, 214] width 829 height 121
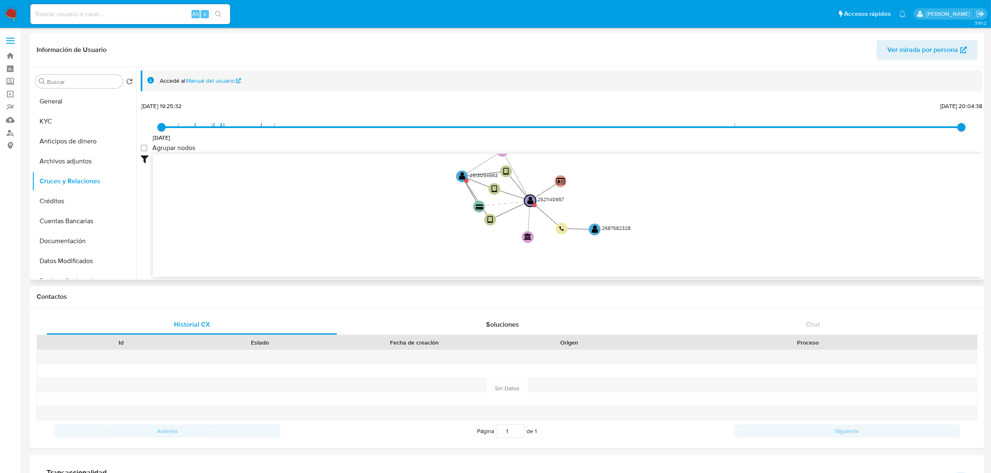
drag, startPoint x: 731, startPoint y: 213, endPoint x: 702, endPoint y: 184, distance: 40.9
click at [702, 184] on icon "device-685c770fddae5f50e5ca87a9  user-2521140657  2521140657 device-685ea484d…" at bounding box center [567, 214] width 829 height 121
click at [597, 230] on text "" at bounding box center [595, 229] width 6 height 8
click at [595, 228] on text "" at bounding box center [595, 230] width 6 height 8
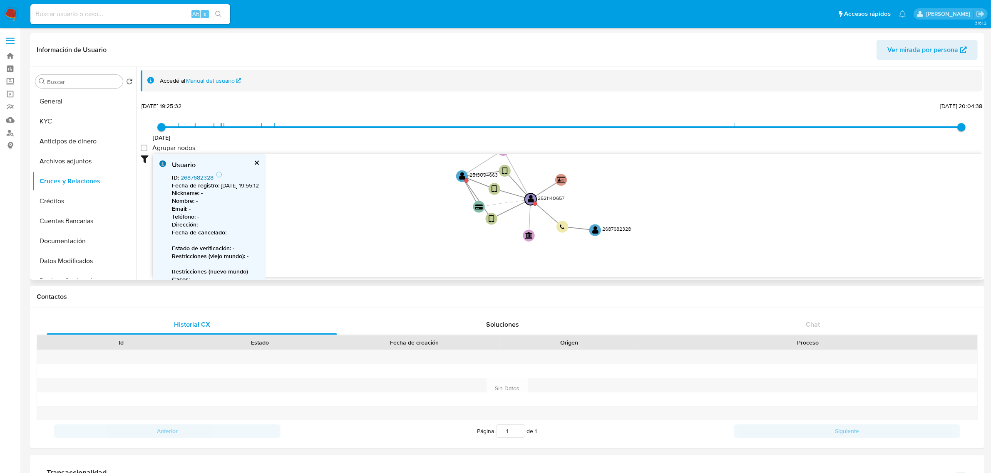
click at [206, 176] on link "2687682328" at bounding box center [197, 177] width 33 height 8
click at [77, 101] on button "General" at bounding box center [80, 102] width 97 height 20
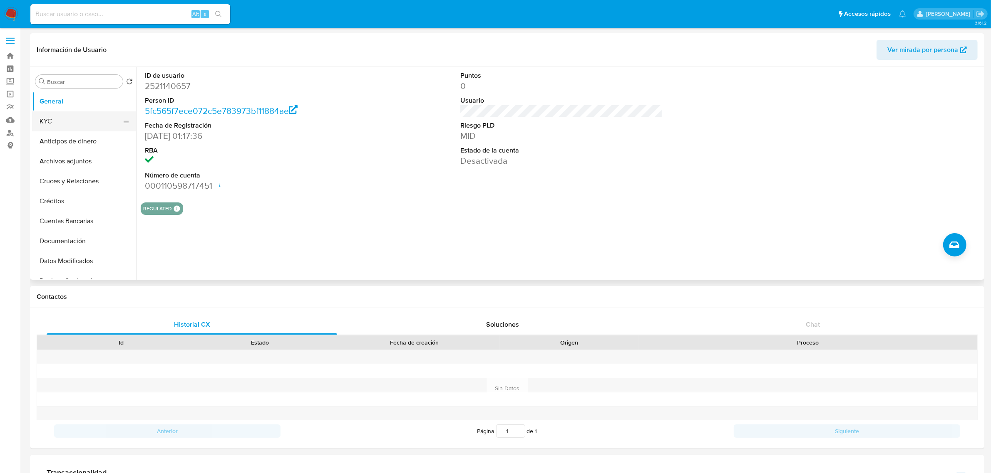
click at [58, 123] on button "KYC" at bounding box center [80, 121] width 97 height 20
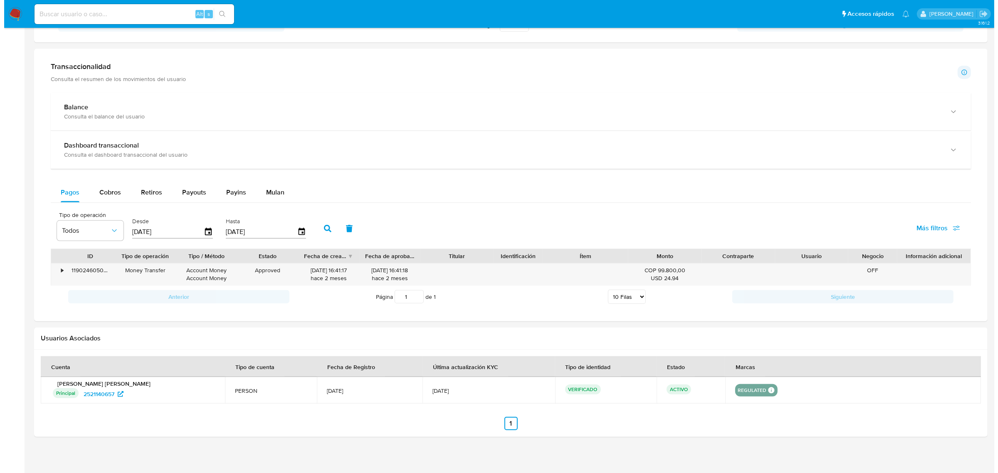
scroll to position [412, 0]
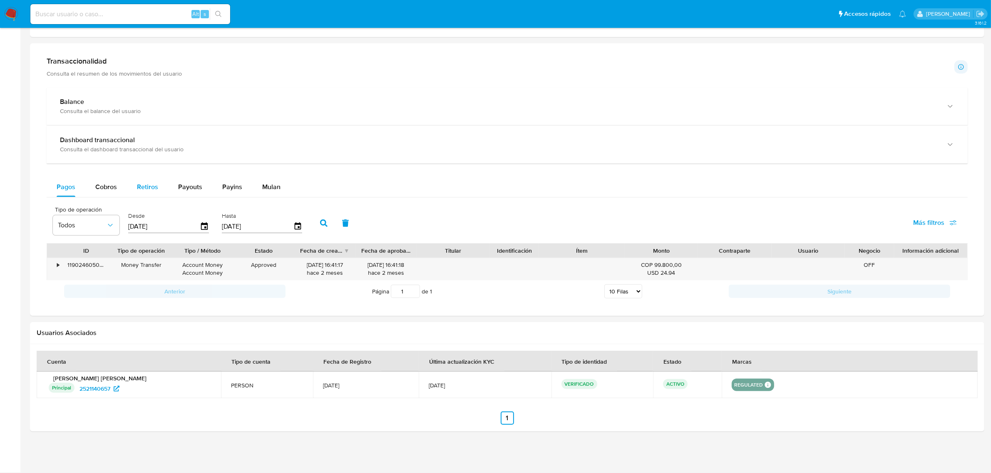
click at [144, 190] on span "Retiros" at bounding box center [147, 187] width 21 height 10
select select "10"
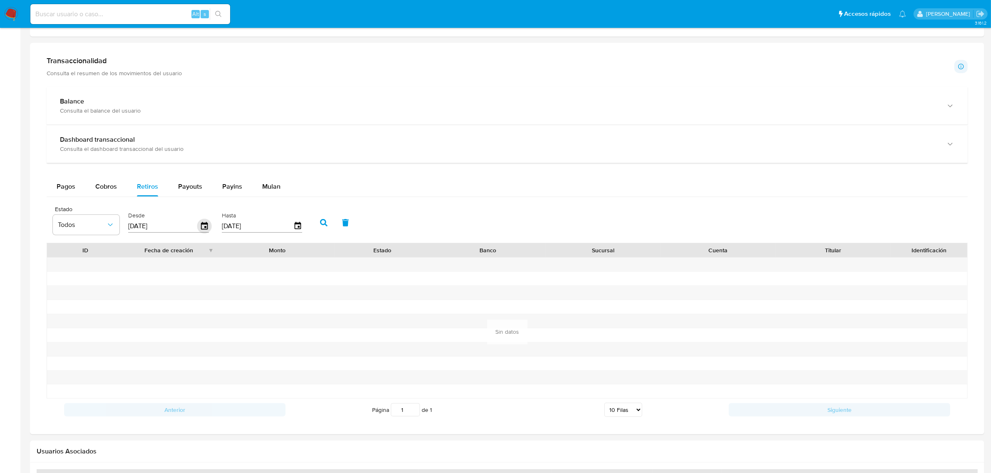
click at [205, 231] on icon "button" at bounding box center [204, 226] width 15 height 15
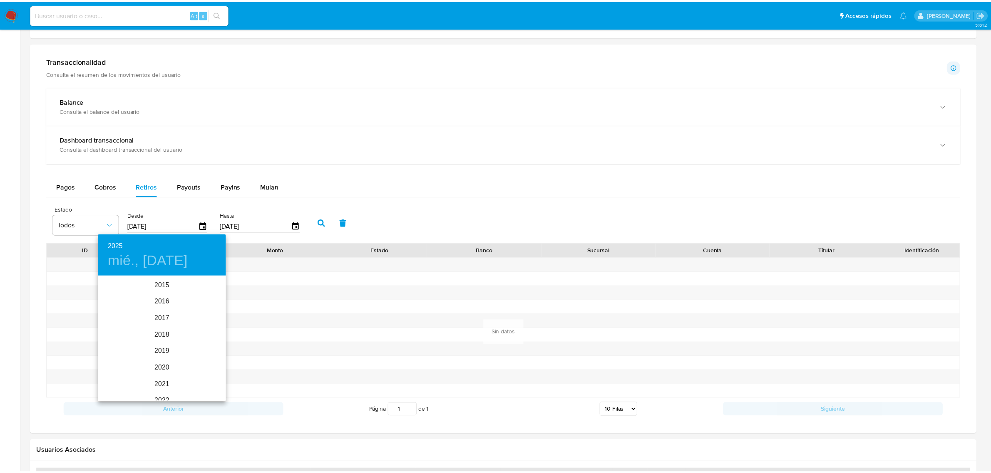
scroll to position [116, 0]
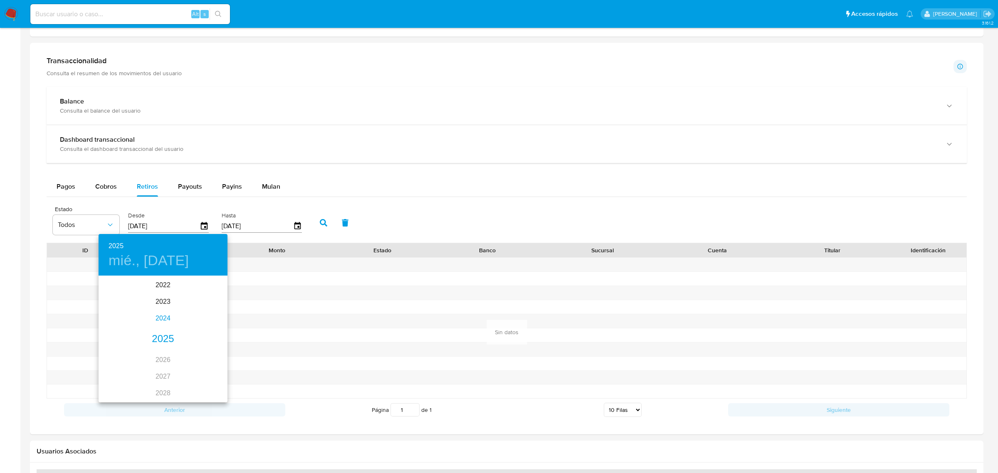
click at [158, 318] on div "2024" at bounding box center [163, 318] width 129 height 17
click at [165, 352] on div "ago." at bounding box center [162, 354] width 43 height 31
click at [181, 363] on p "23" at bounding box center [179, 365] width 7 height 8
type input "23/08/2024"
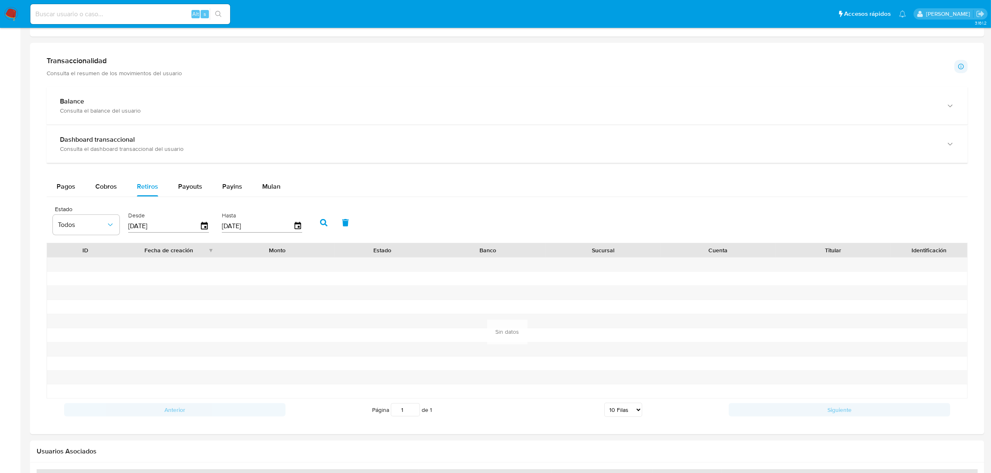
click at [320, 225] on icon "button" at bounding box center [323, 222] width 7 height 7
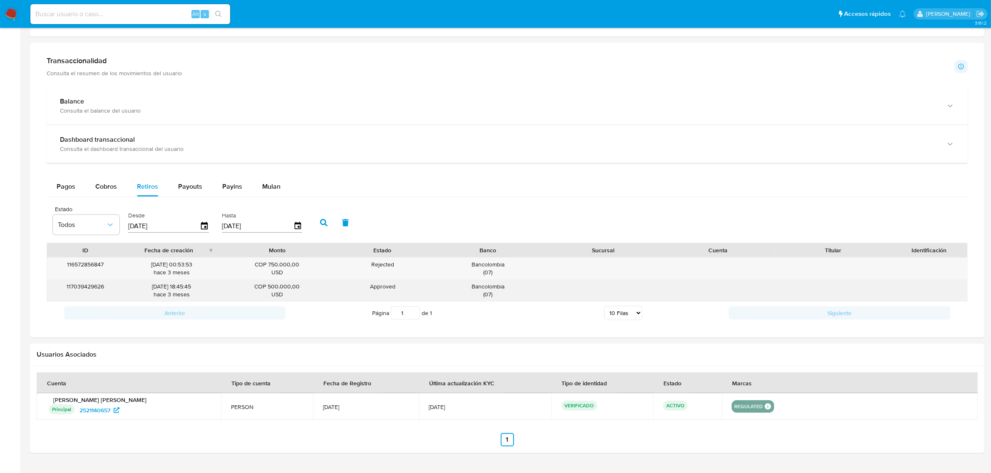
click at [498, 287] on div "Bancolombia ( 07 )" at bounding box center [487, 291] width 103 height 16
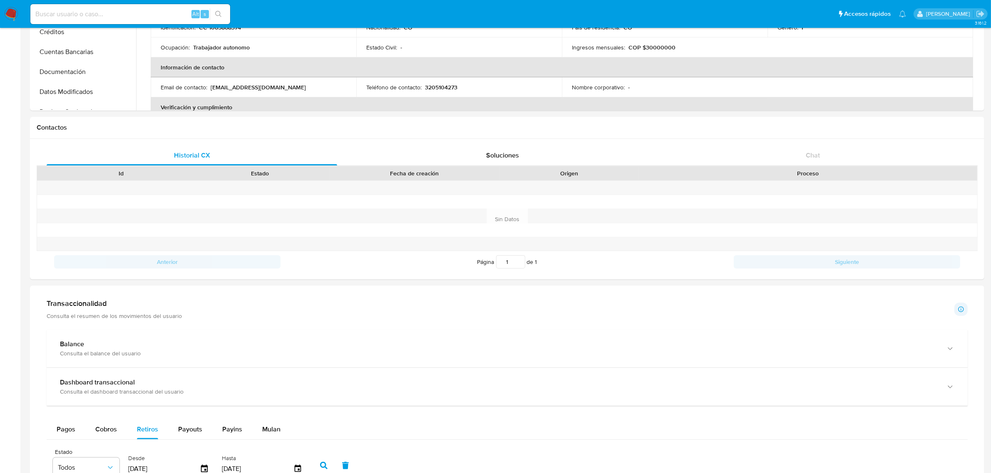
scroll to position [0, 0]
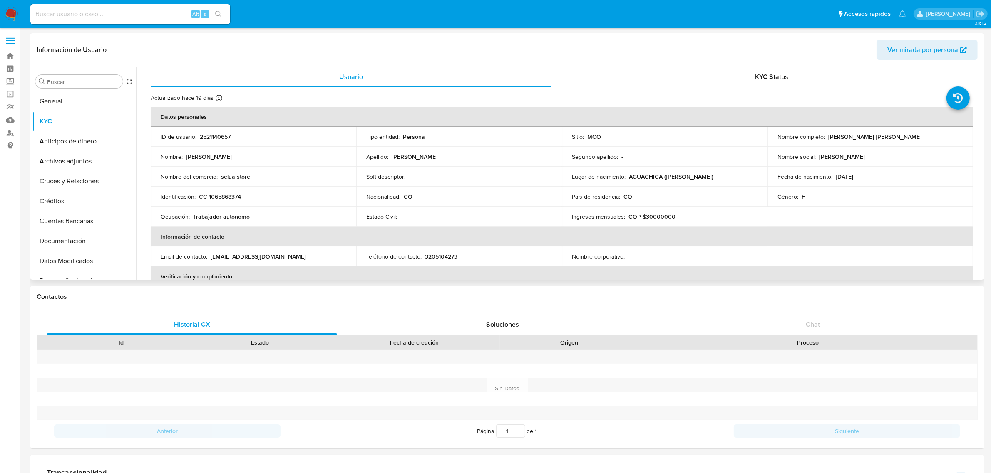
click at [215, 131] on td "ID de usuario : 2521140657" at bounding box center [254, 137] width 206 height 20
copy p "2521140657"
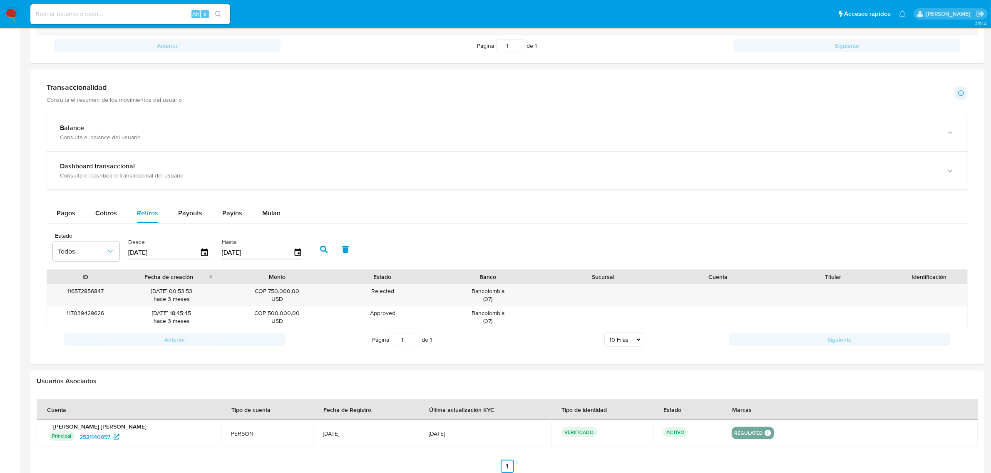
scroll to position [416, 0]
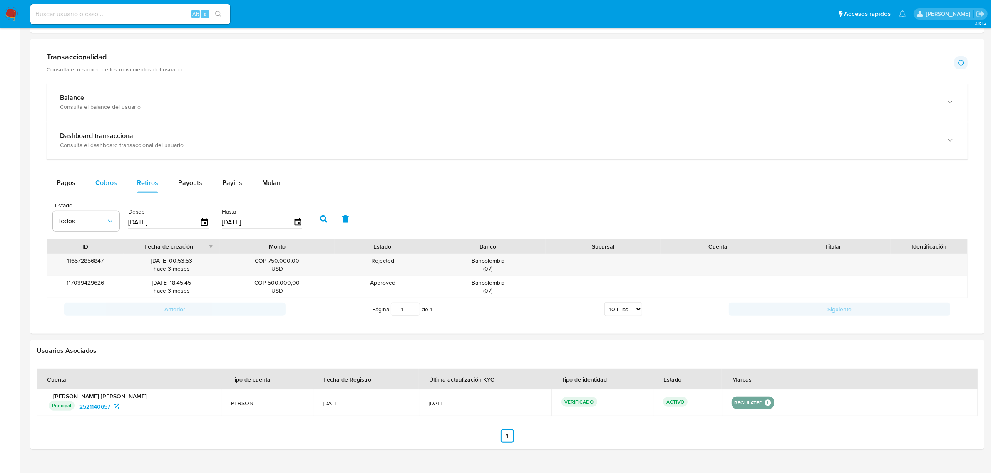
drag, startPoint x: 116, startPoint y: 186, endPoint x: 121, endPoint y: 194, distance: 8.8
click at [116, 186] on button "Cobros" at bounding box center [106, 183] width 42 height 20
select select "10"
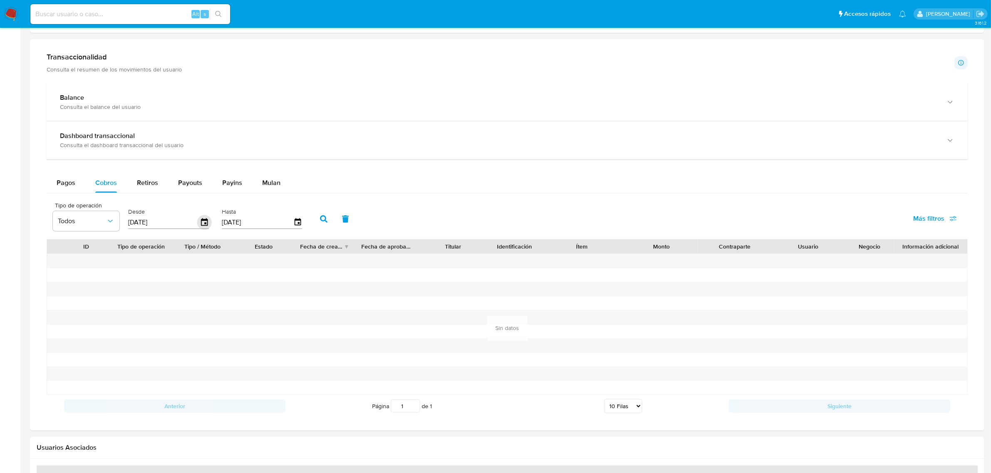
click at [206, 218] on icon "button" at bounding box center [204, 222] width 15 height 15
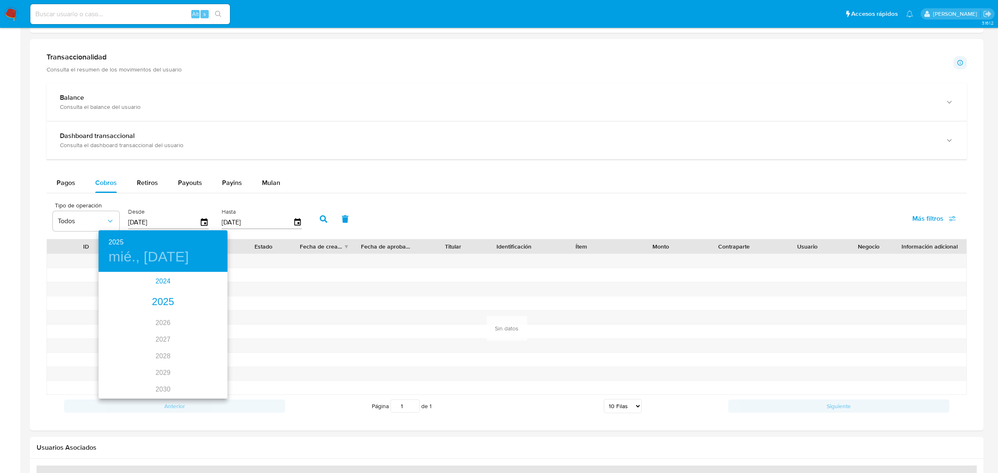
click at [154, 285] on div "2024" at bounding box center [163, 281] width 129 height 17
click at [156, 386] on div "nov." at bounding box center [162, 379] width 43 height 31
type input "[DATE]"
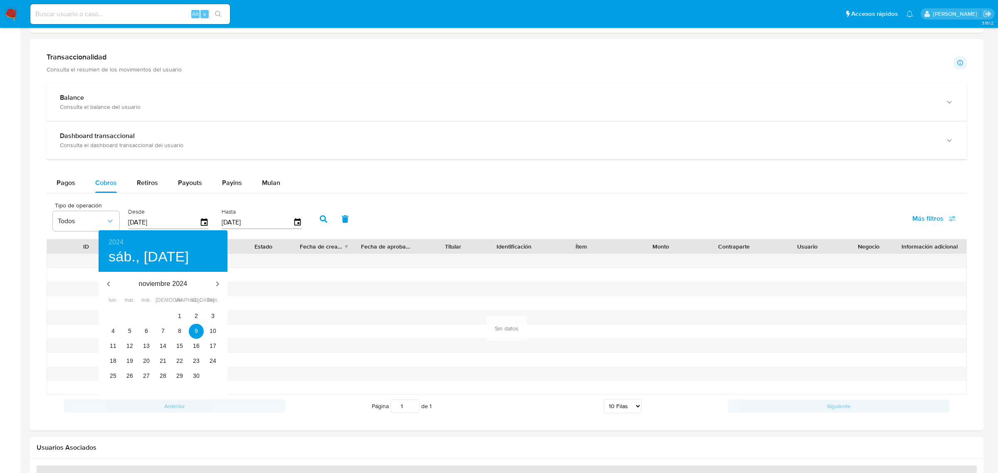
click at [203, 326] on div "9" at bounding box center [196, 331] width 17 height 15
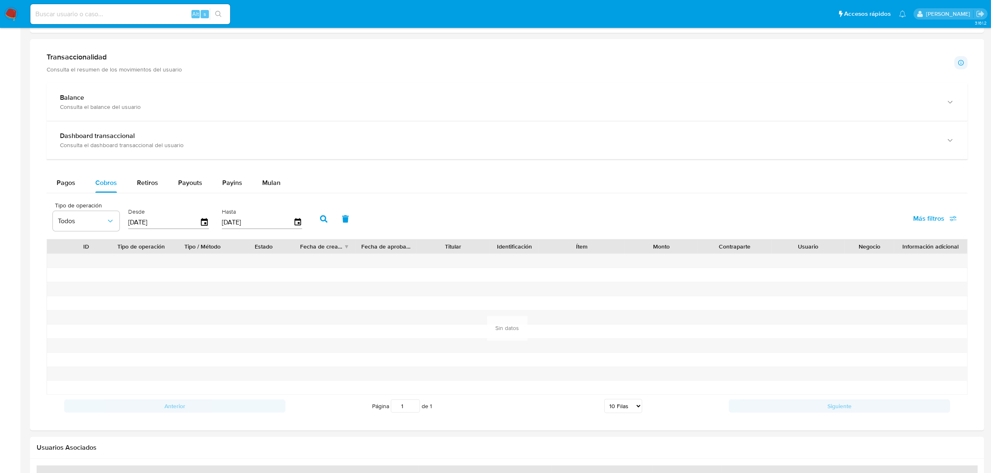
click at [321, 218] on icon "button" at bounding box center [323, 218] width 7 height 7
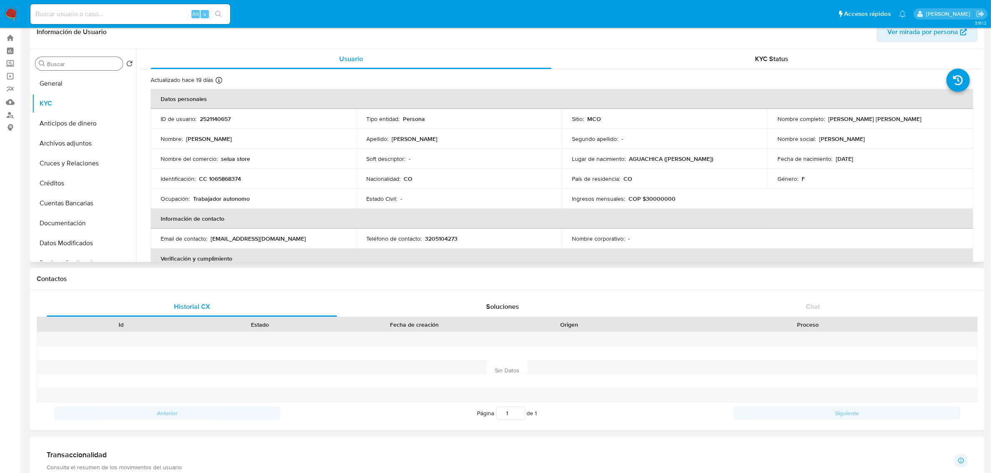
scroll to position [0, 0]
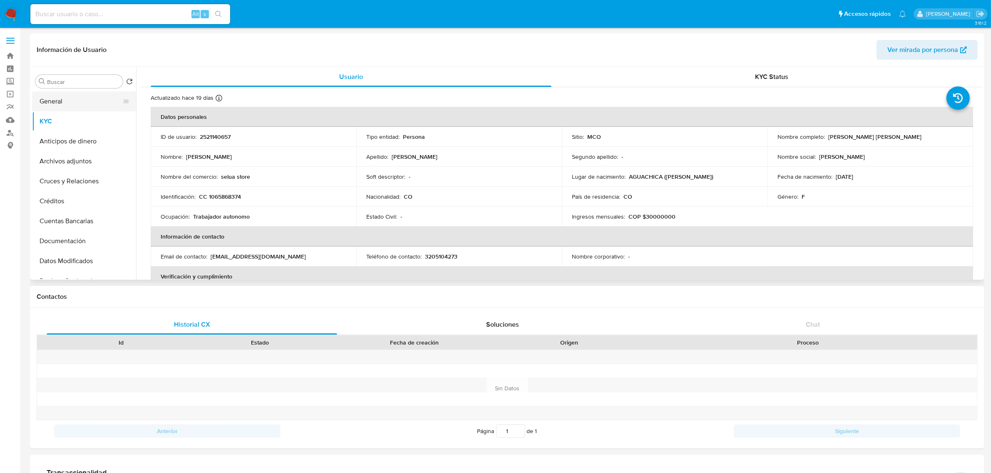
click at [67, 102] on button "General" at bounding box center [80, 102] width 97 height 20
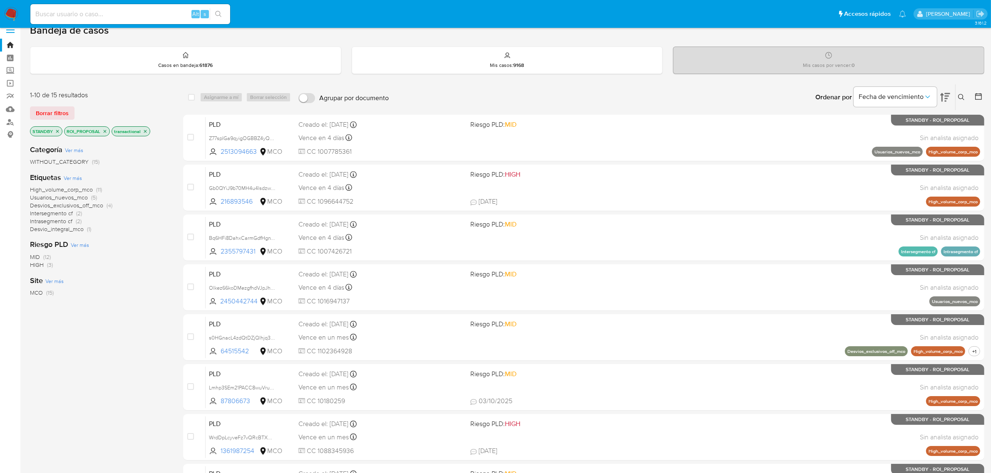
scroll to position [5, 0]
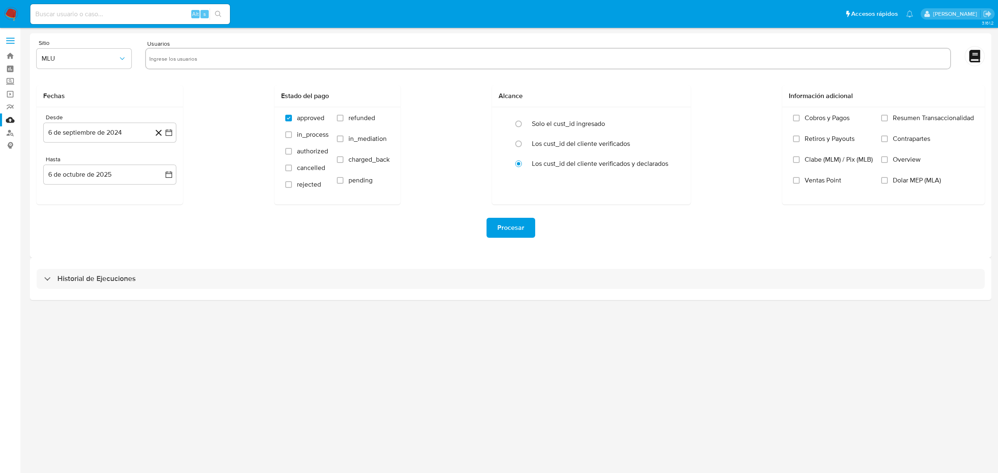
click at [198, 57] on input "text" at bounding box center [548, 58] width 798 height 13
paste input "2513094663"
type input "2513094663"
paste input "2677978791"
type input "2677978791"
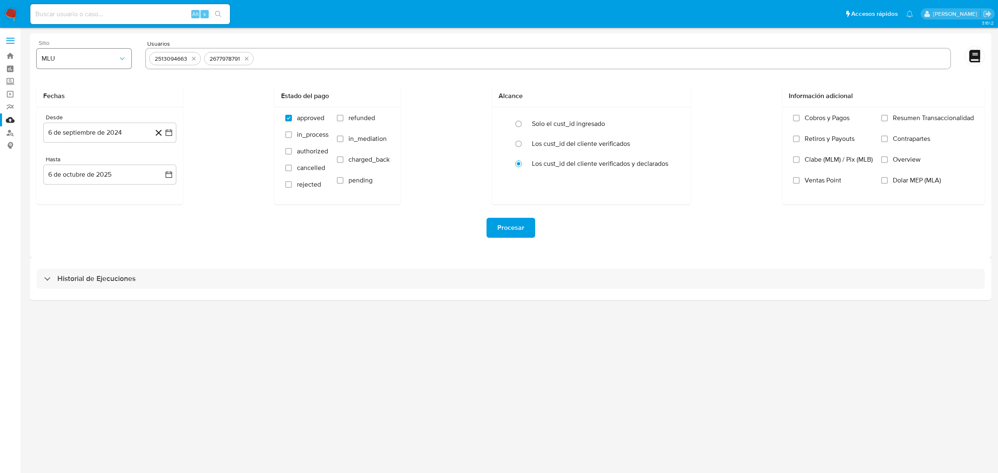
click at [123, 58] on icon "button" at bounding box center [122, 58] width 8 height 8
click at [94, 123] on div "MCO" at bounding box center [82, 121] width 80 height 20
click at [300, 67] on div "2513094663 2677978791" at bounding box center [548, 59] width 806 height 22
click at [304, 59] on input "text" at bounding box center [602, 58] width 690 height 13
paste input "2512372297"
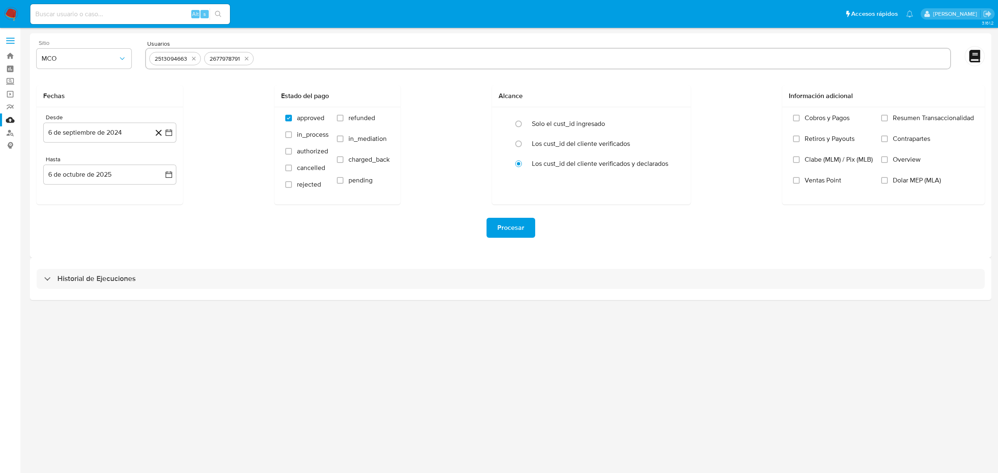
type input "2512372297"
paste input "2534266688"
type input "2534266688"
paste input "1299819943"
type input "1299819943"
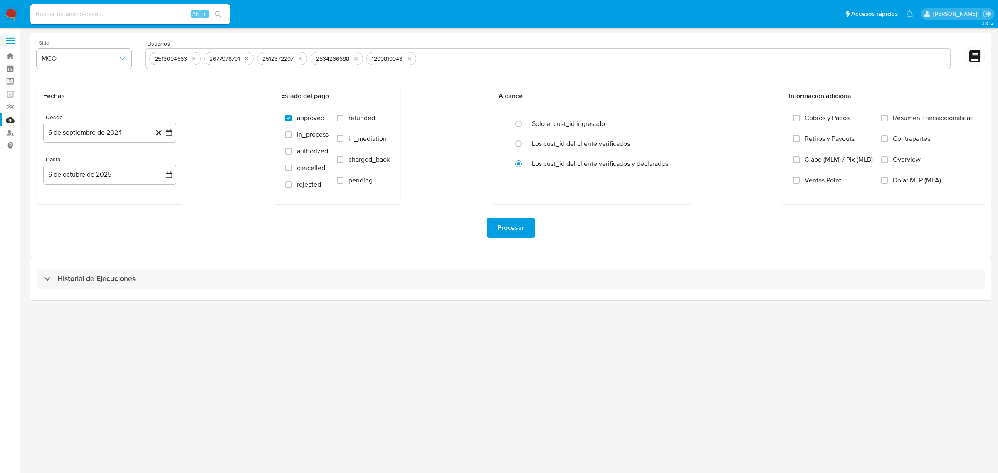
paste input "2521140657"
type input "2521140657"
click at [337, 121] on input "refunded" at bounding box center [340, 118] width 7 height 7
checkbox input "true"
click at [340, 162] on input "charged_back" at bounding box center [340, 159] width 7 height 7
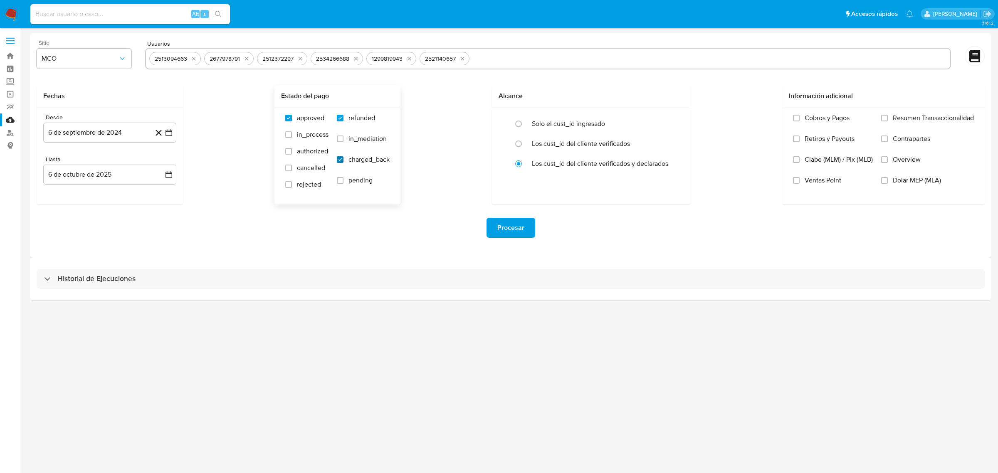
checkbox input "true"
click at [522, 231] on span "Procesar" at bounding box center [511, 228] width 27 height 18
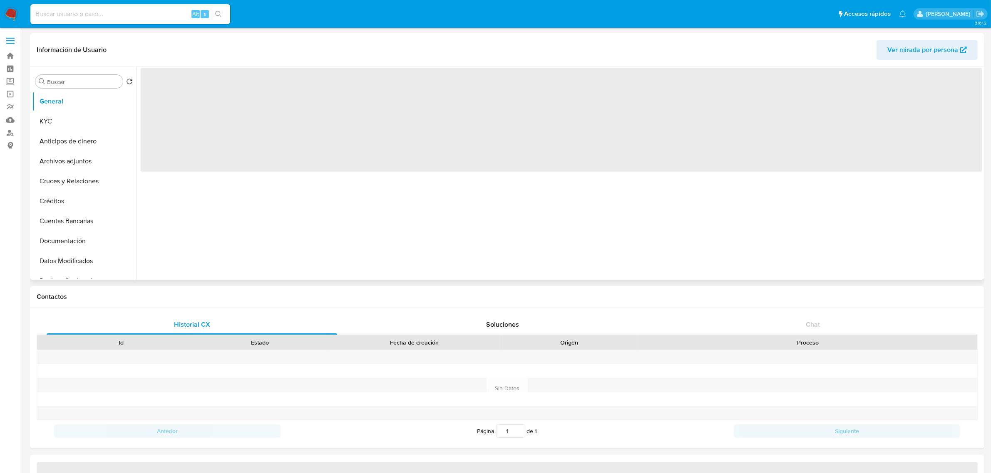
select select "10"
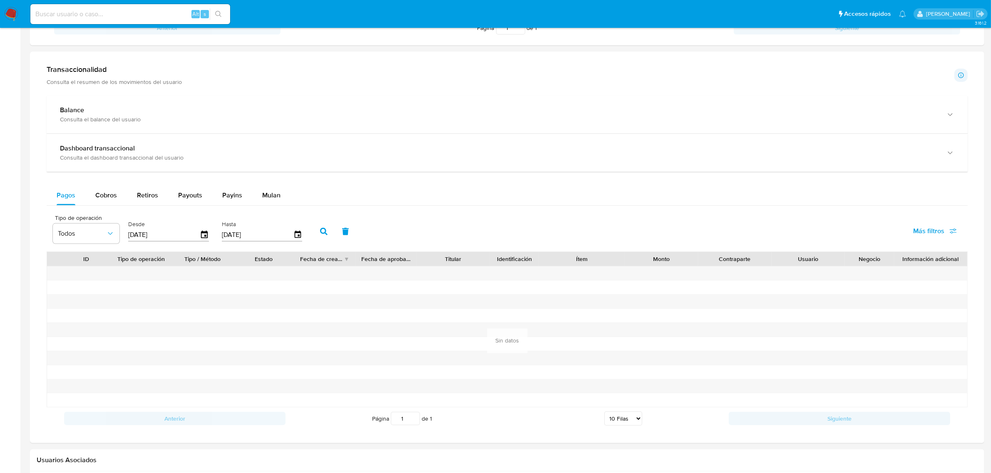
scroll to position [416, 0]
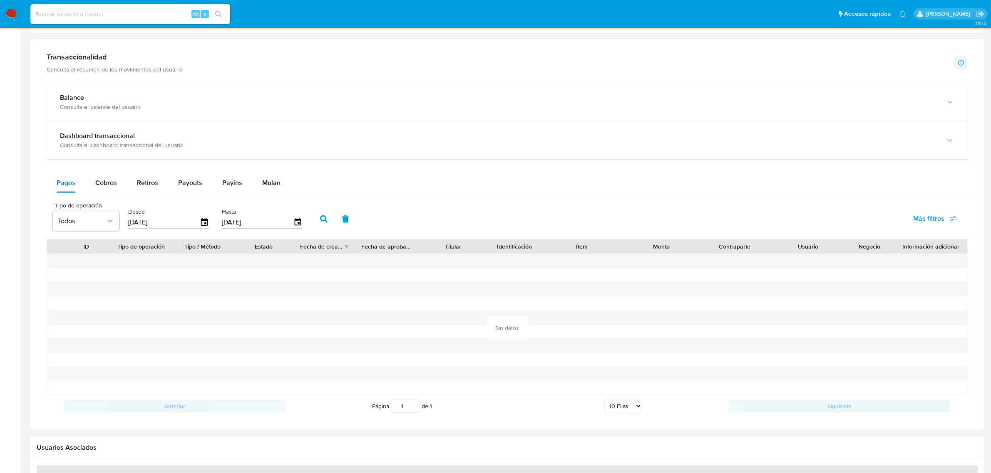
click at [81, 186] on button "Pagos" at bounding box center [66, 183] width 39 height 20
click at [96, 191] on div "Cobros" at bounding box center [106, 183] width 22 height 20
select select "10"
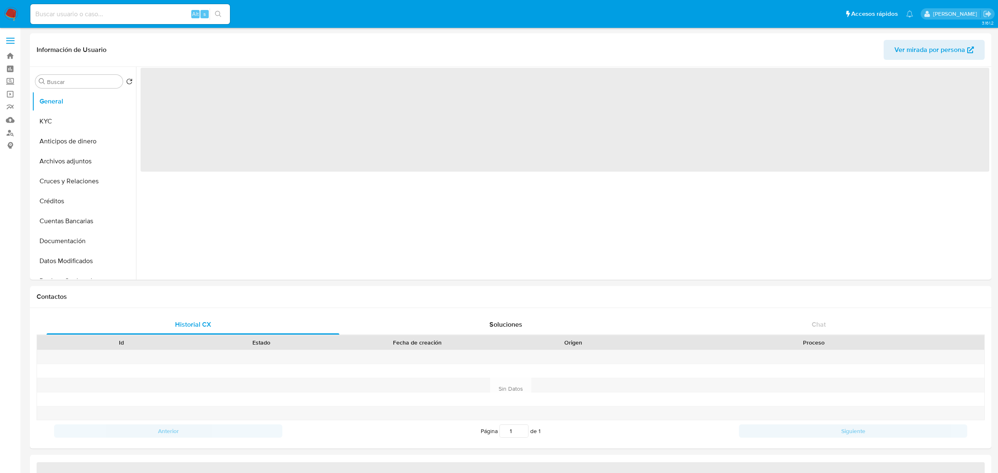
select select "10"
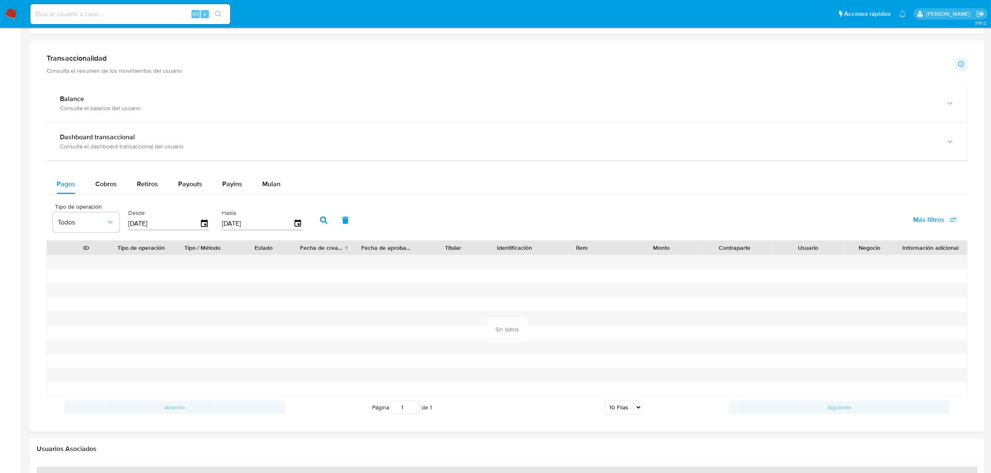
scroll to position [416, 0]
click at [104, 179] on span "Cobros" at bounding box center [106, 183] width 22 height 10
select select "10"
click at [201, 220] on icon "button" at bounding box center [204, 222] width 15 height 15
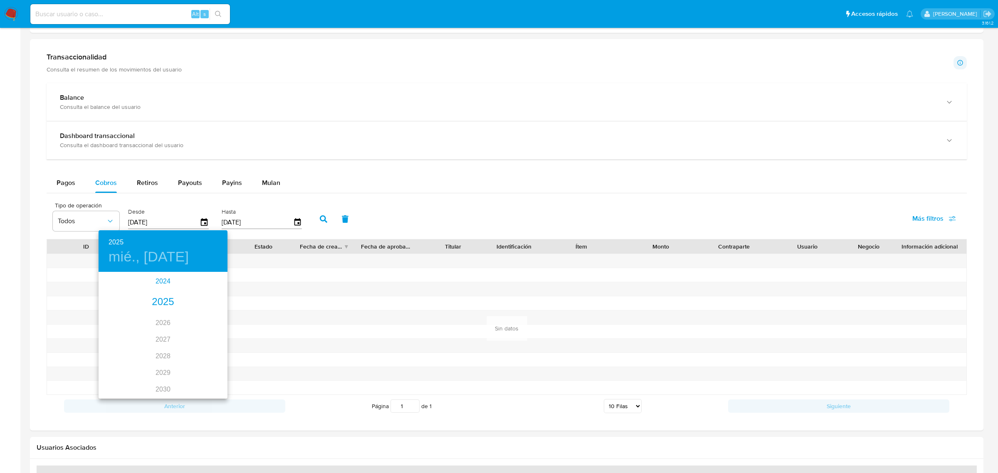
click at [162, 281] on div "2024" at bounding box center [163, 281] width 129 height 17
click at [164, 381] on div "nov." at bounding box center [162, 379] width 43 height 31
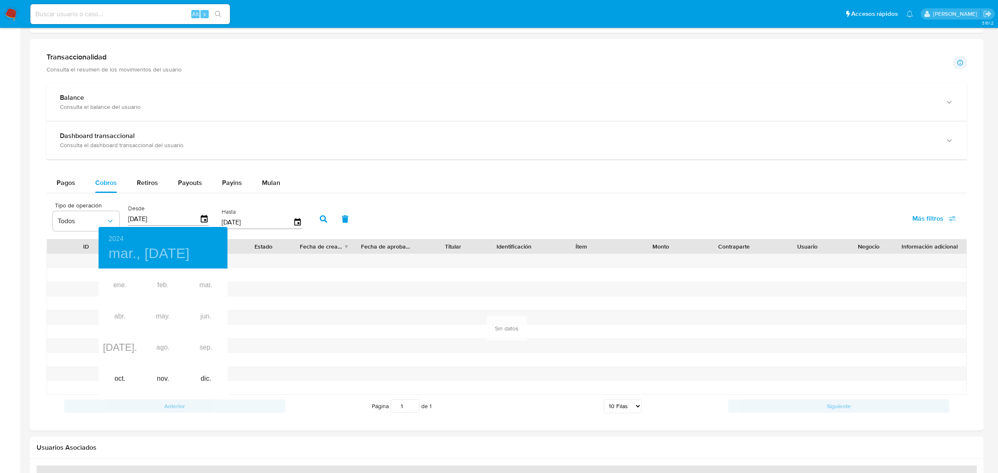
type input "[DATE]"
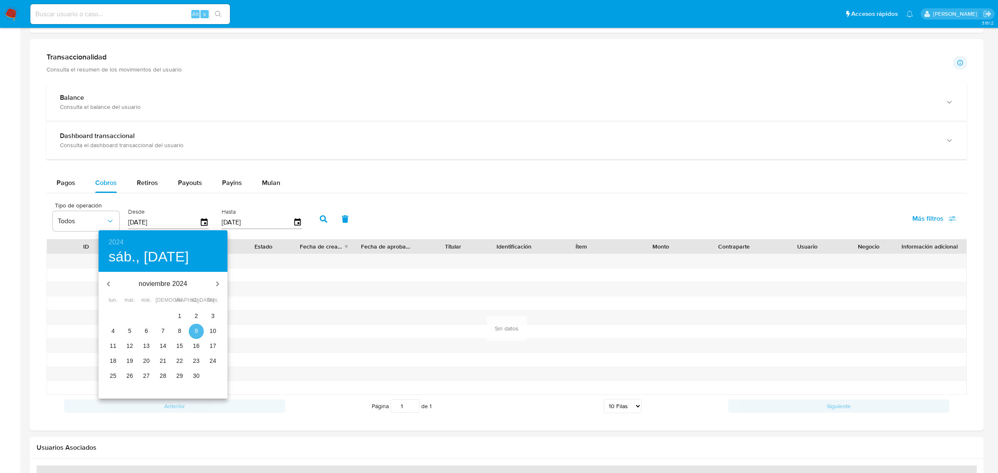
click at [194, 334] on span "9" at bounding box center [196, 331] width 15 height 8
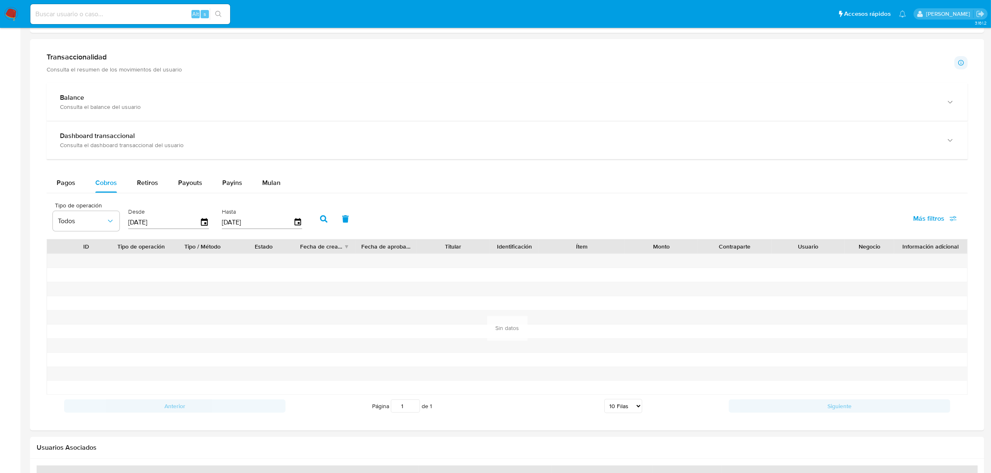
click at [321, 223] on icon "button" at bounding box center [323, 218] width 7 height 7
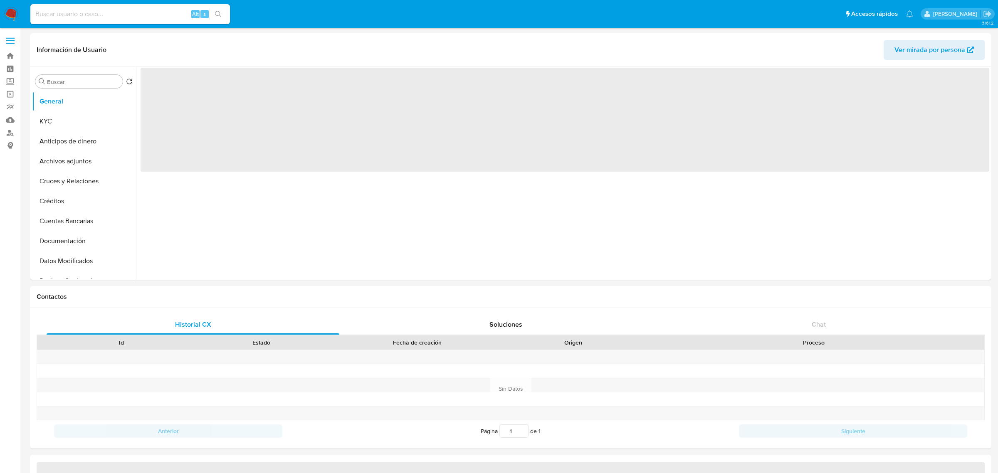
select select "10"
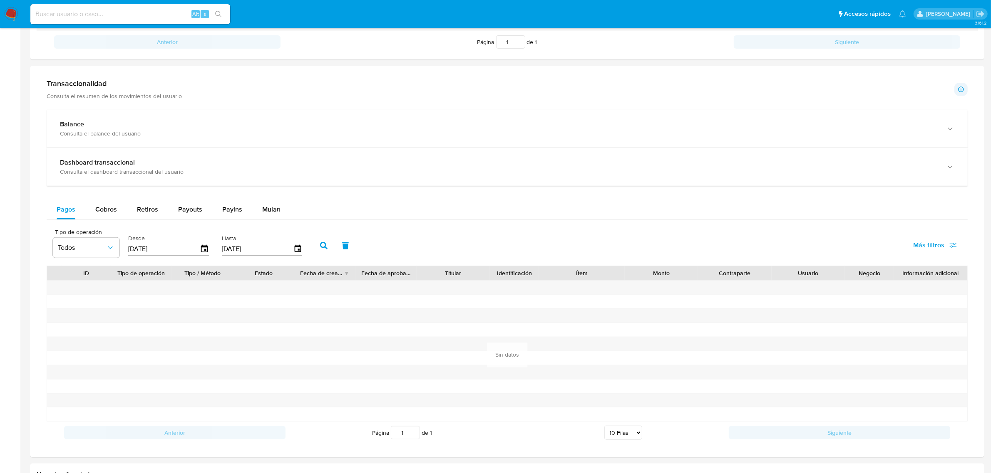
scroll to position [416, 0]
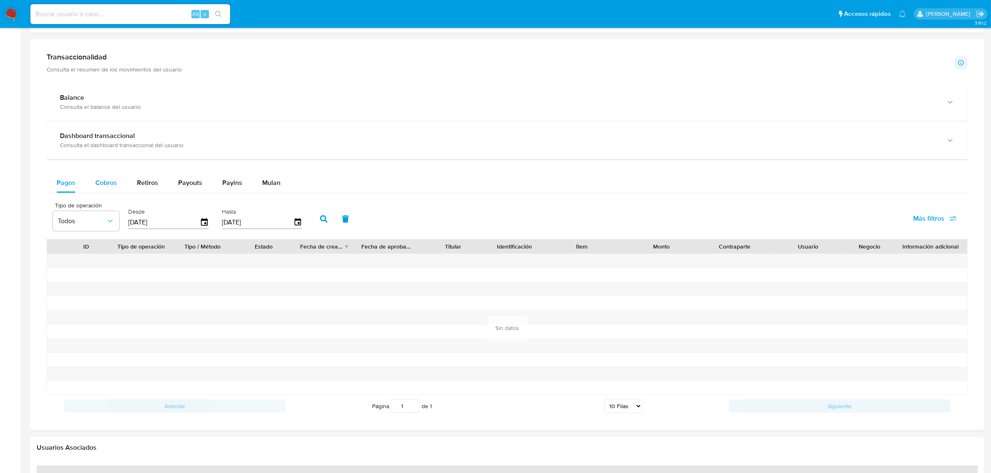
click at [119, 182] on button "Cobros" at bounding box center [106, 183] width 42 height 20
select select "10"
click at [204, 223] on icon "button" at bounding box center [204, 222] width 15 height 15
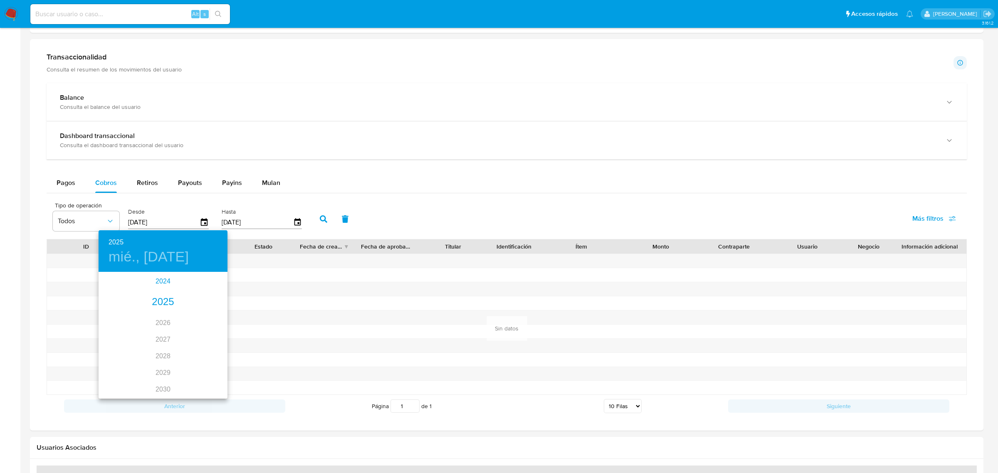
click at [159, 283] on div "2024" at bounding box center [163, 281] width 129 height 17
click at [159, 384] on div "nov." at bounding box center [162, 379] width 43 height 31
type input "09/11/2024"
click at [194, 327] on span "9" at bounding box center [196, 331] width 15 height 8
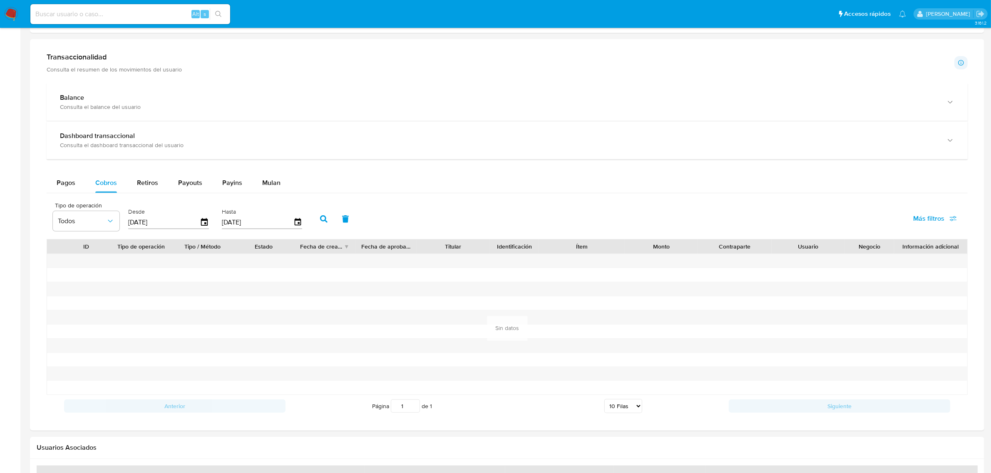
click at [321, 223] on icon "button" at bounding box center [323, 218] width 7 height 7
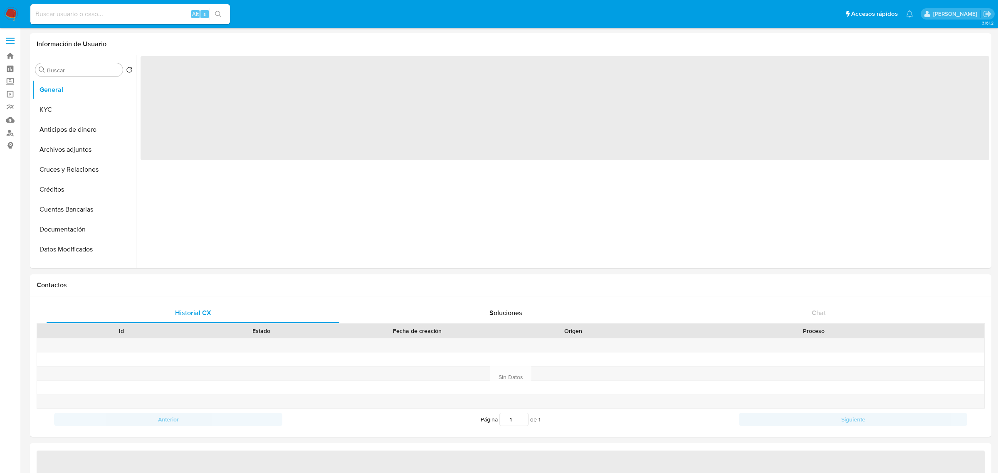
select select "10"
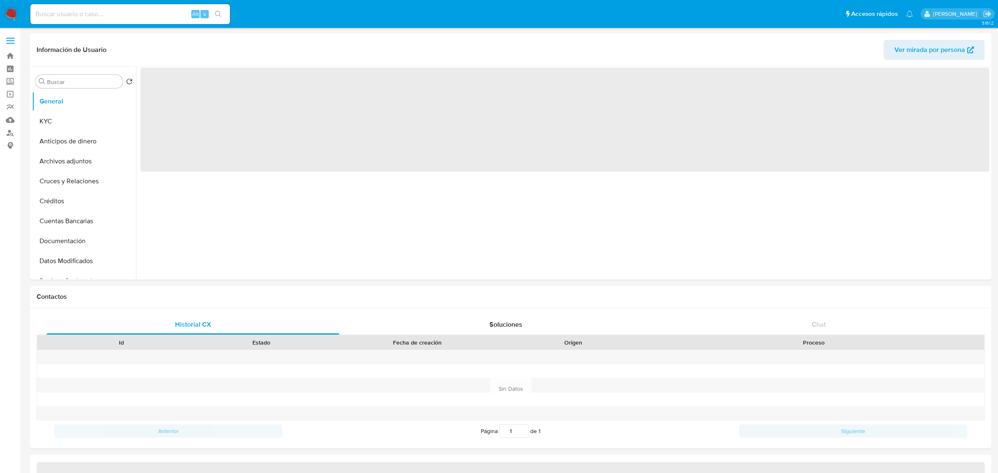
select select "10"
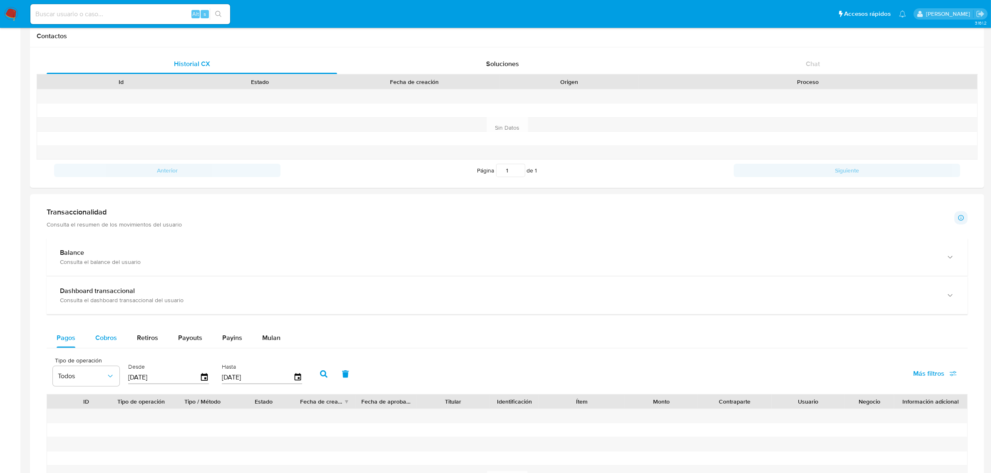
scroll to position [312, 0]
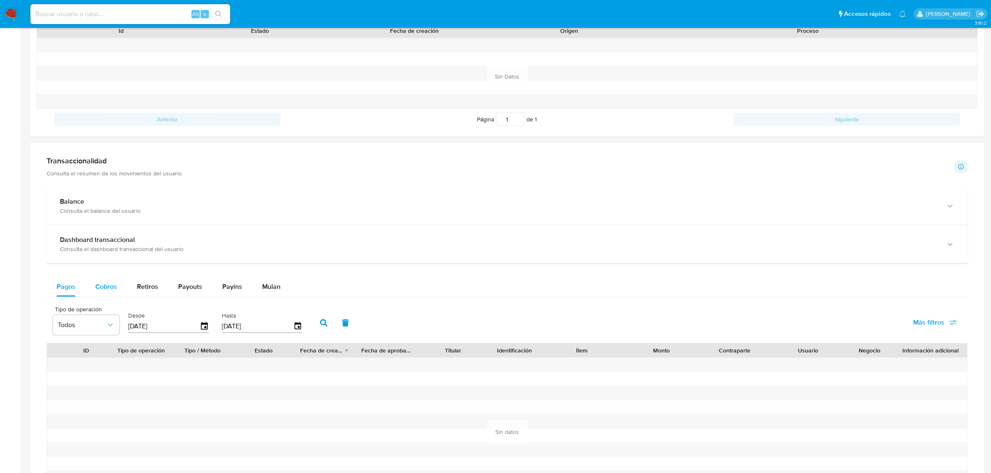
click at [100, 290] on span "Cobros" at bounding box center [106, 287] width 22 height 10
select select "10"
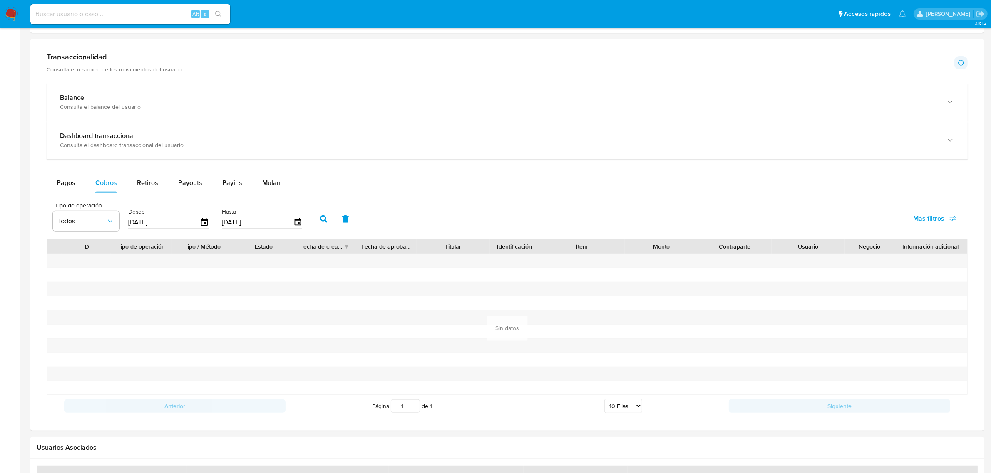
scroll to position [0, 0]
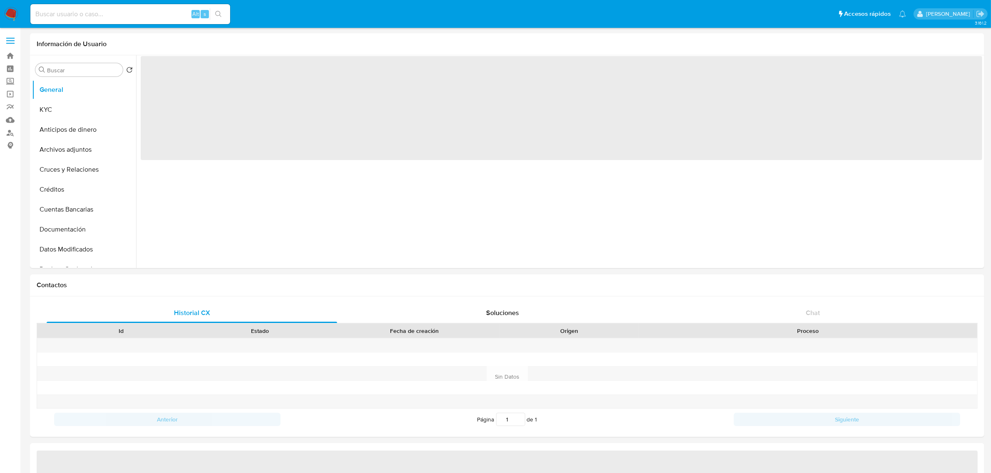
select select "10"
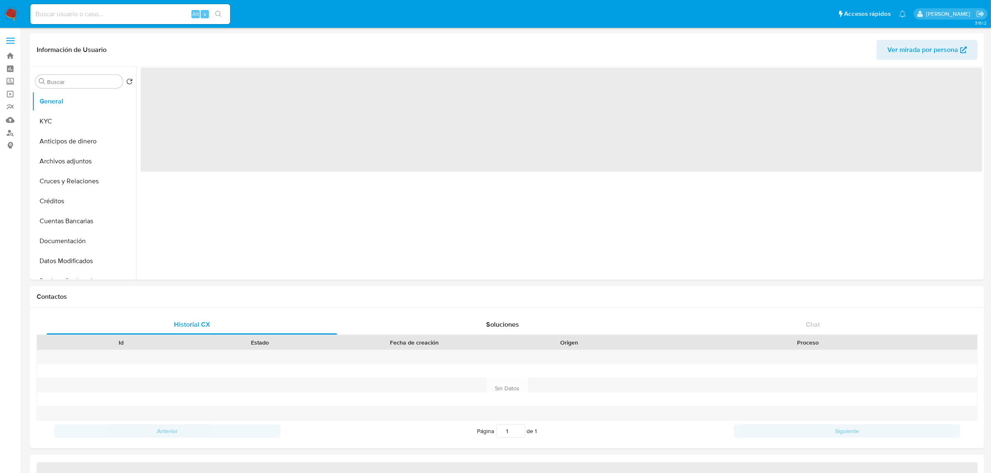
select select "10"
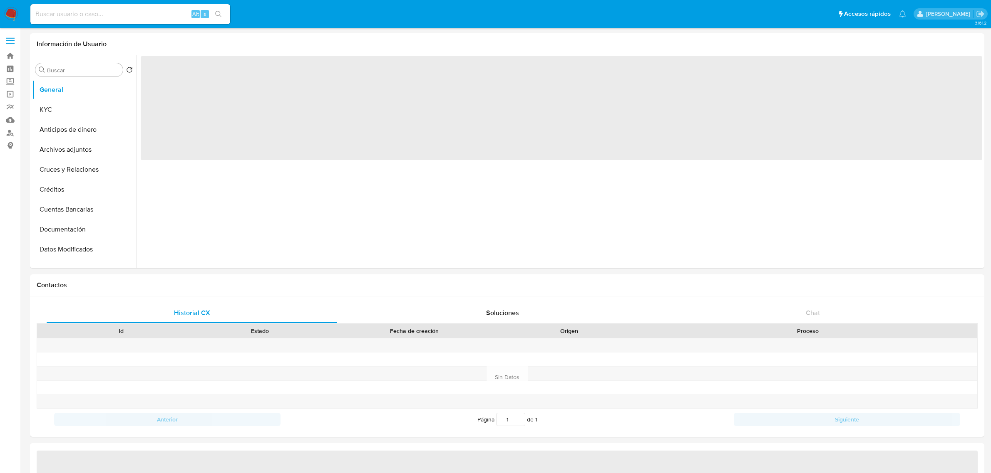
select select "10"
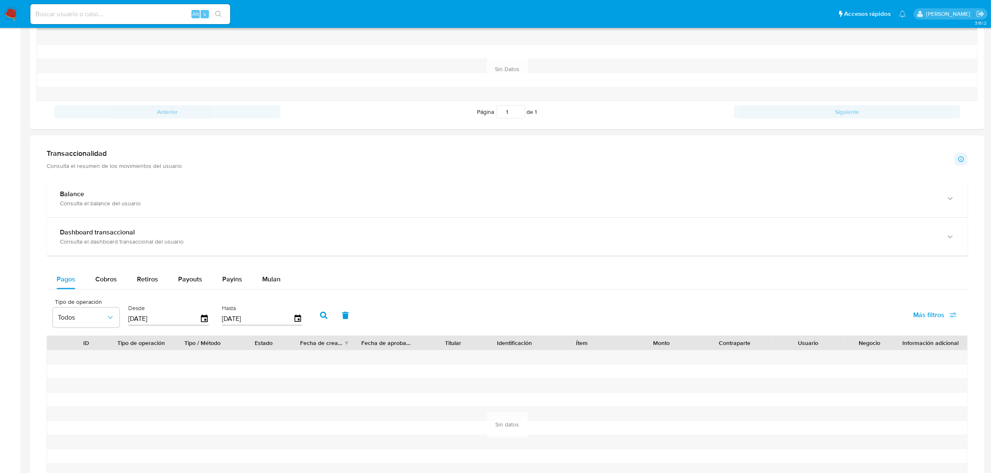
scroll to position [364, 0]
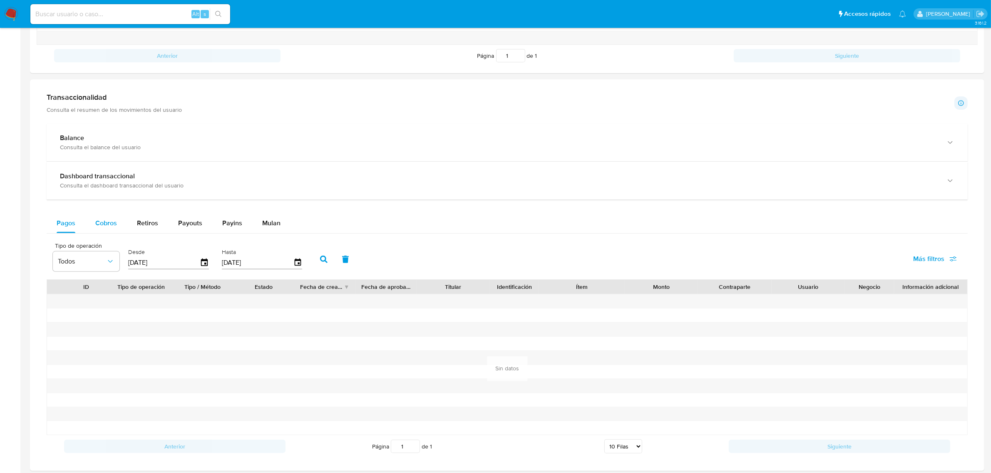
click at [102, 223] on span "Cobros" at bounding box center [106, 223] width 22 height 10
select select "10"
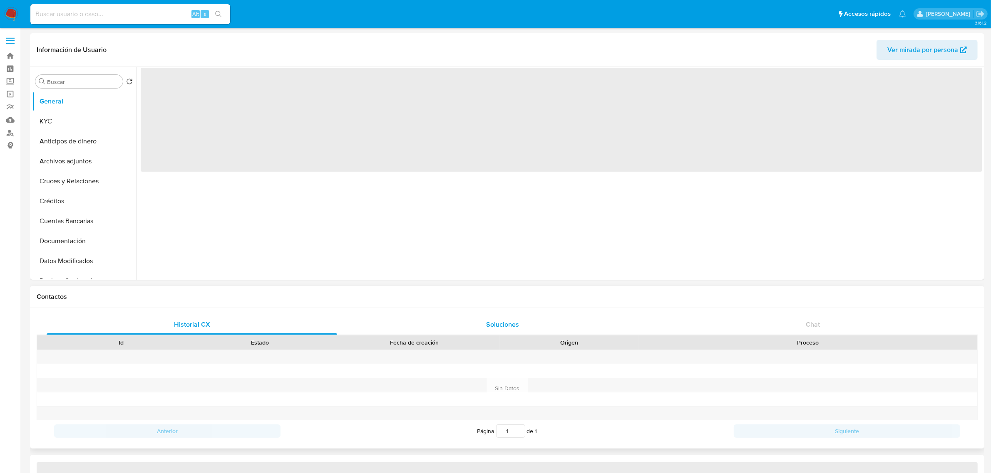
select select "10"
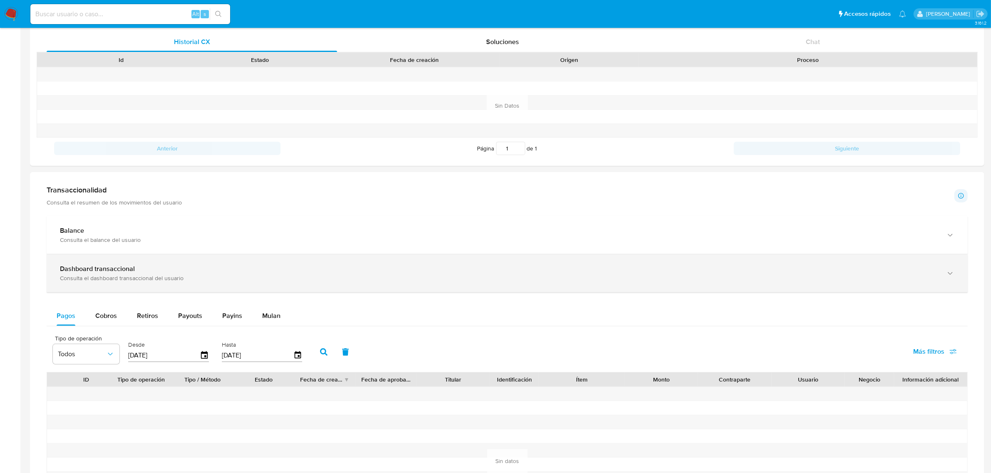
scroll to position [312, 0]
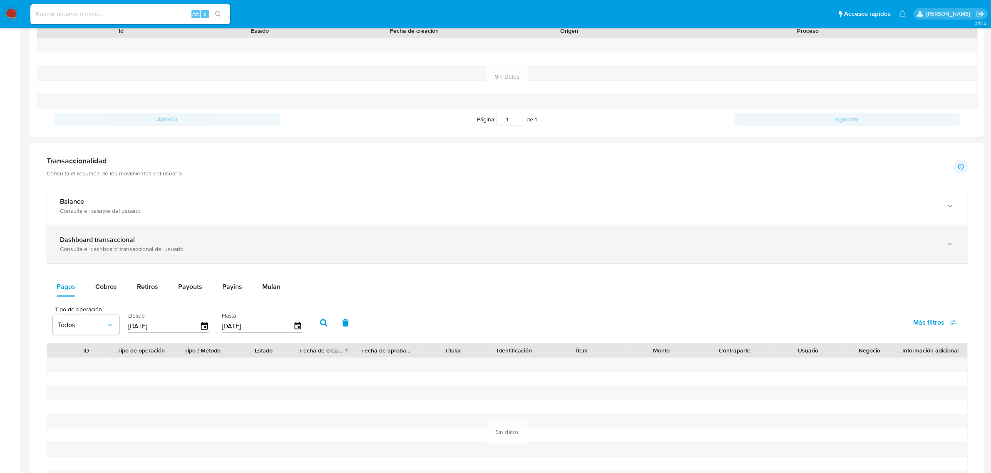
drag, startPoint x: 104, startPoint y: 282, endPoint x: 244, endPoint y: 244, distance: 144.4
click at [104, 283] on div "Cobros" at bounding box center [106, 287] width 22 height 20
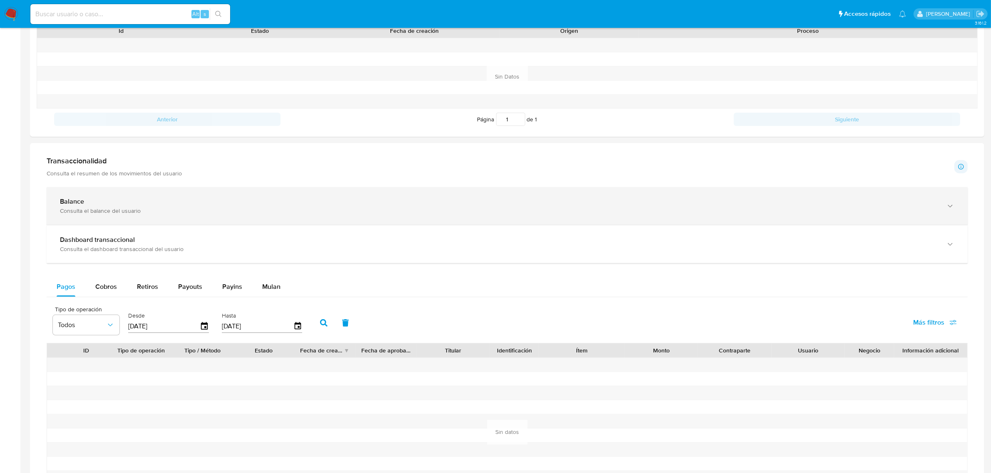
select select "10"
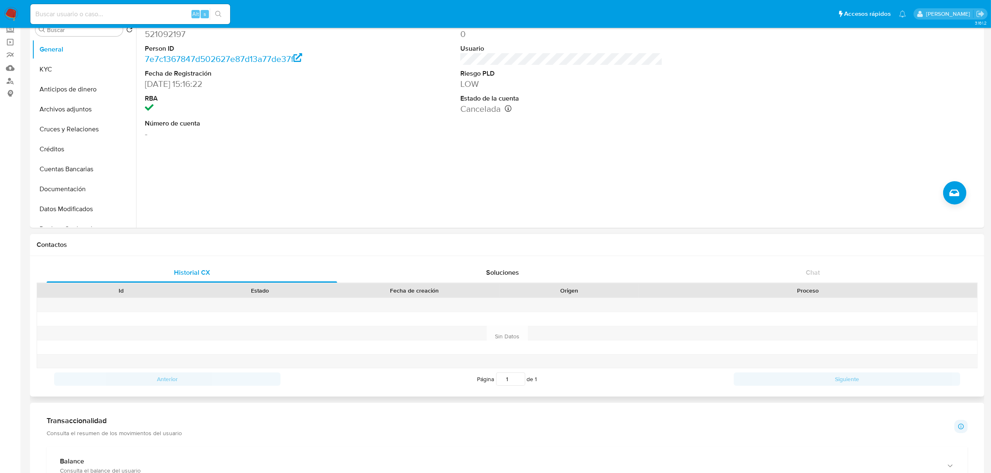
scroll to position [0, 0]
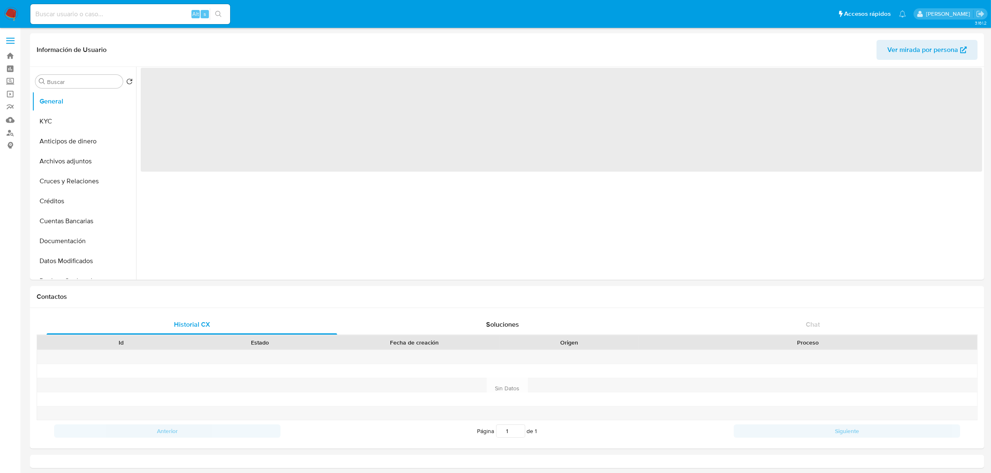
select select "10"
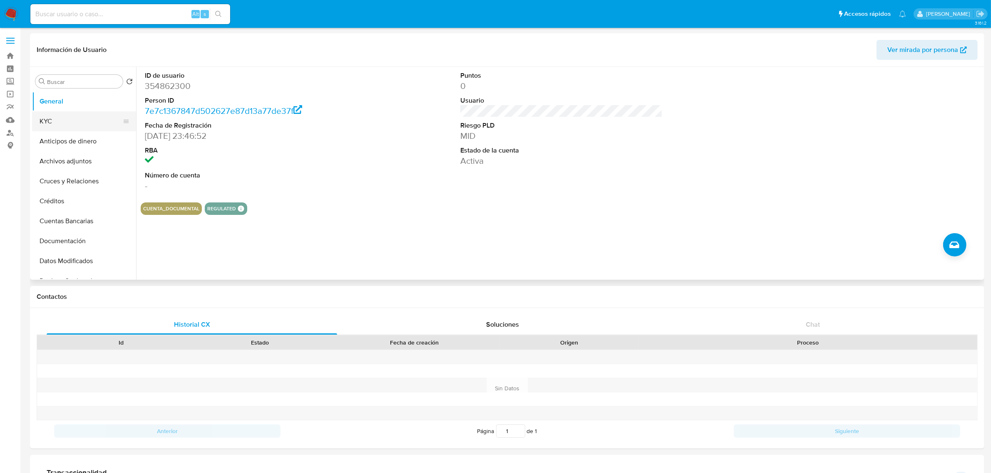
click at [79, 126] on button "KYC" at bounding box center [80, 121] width 97 height 20
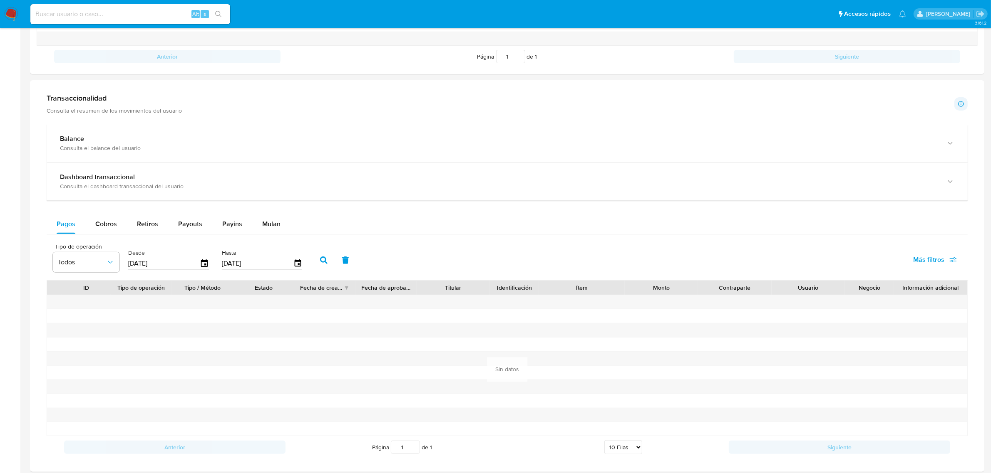
scroll to position [416, 0]
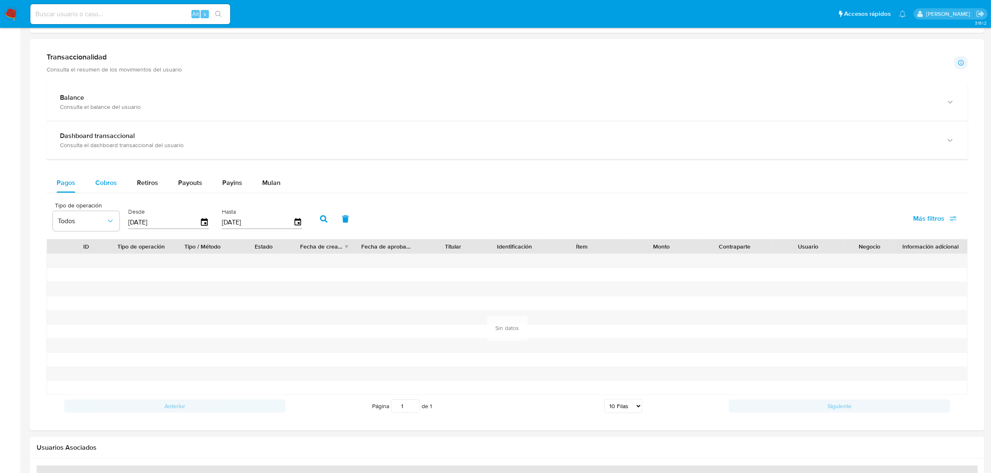
click at [120, 180] on button "Cobros" at bounding box center [106, 183] width 42 height 20
select select "10"
click at [205, 225] on icon "button" at bounding box center [204, 222] width 15 height 15
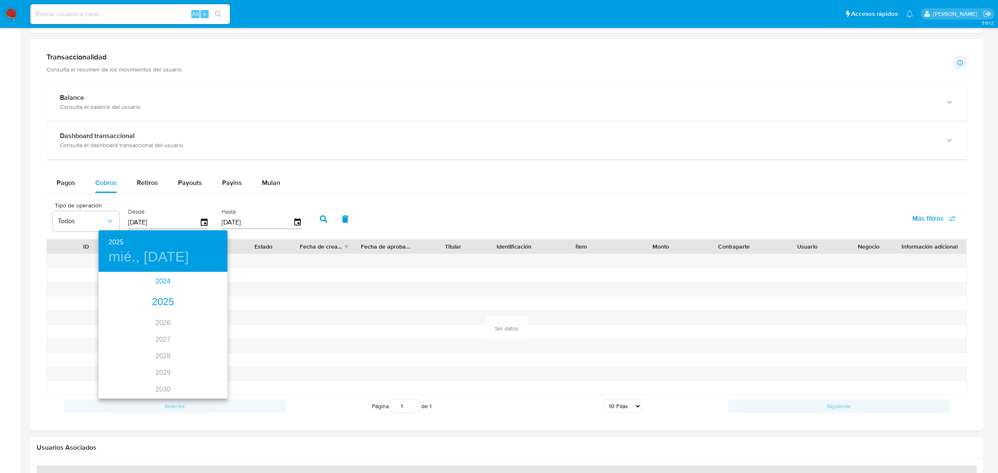
click at [161, 283] on div "2024" at bounding box center [163, 281] width 129 height 17
click at [153, 382] on div "nov." at bounding box center [162, 379] width 43 height 31
type input "[DATE]"
click at [196, 329] on p "9" at bounding box center [196, 331] width 3 height 8
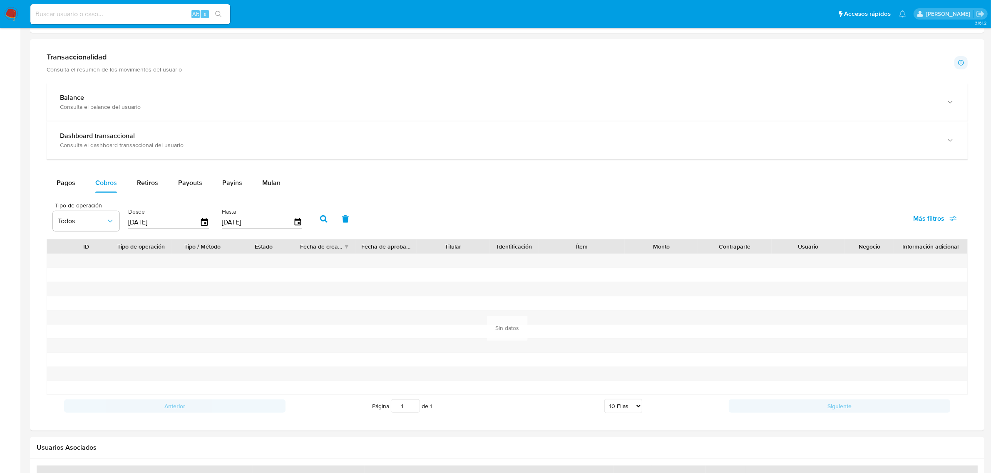
click at [321, 223] on icon "button" at bounding box center [323, 218] width 7 height 7
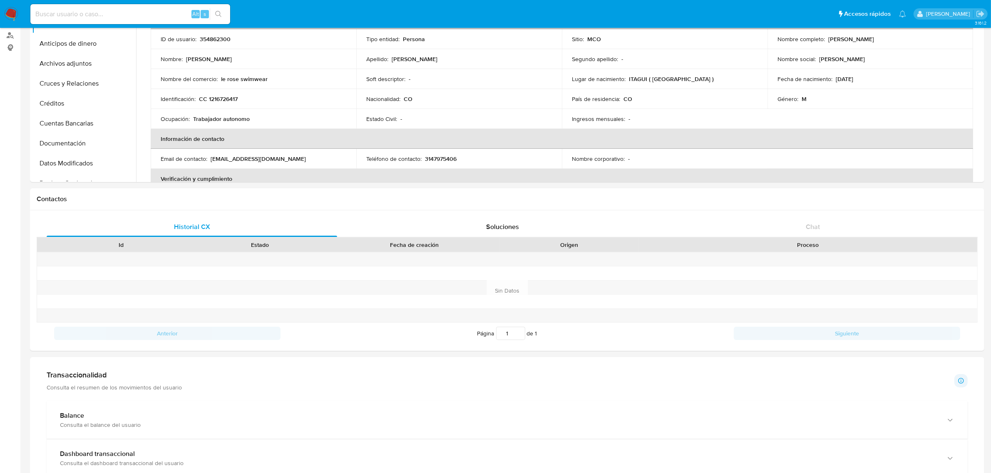
scroll to position [0, 0]
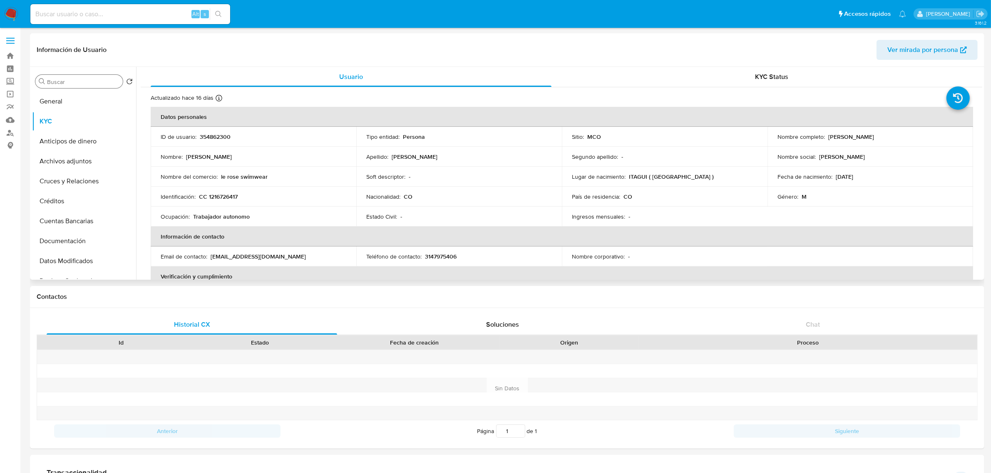
drag, startPoint x: 77, startPoint y: 83, endPoint x: 80, endPoint y: 101, distance: 17.6
click at [77, 84] on input "Buscar" at bounding box center [83, 81] width 72 height 7
click at [82, 103] on button "General" at bounding box center [80, 102] width 97 height 20
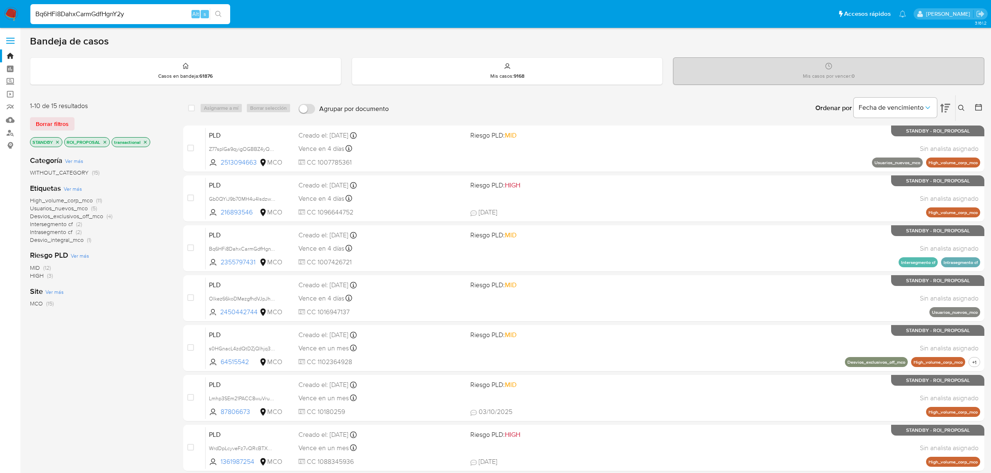
scroll to position [5, 0]
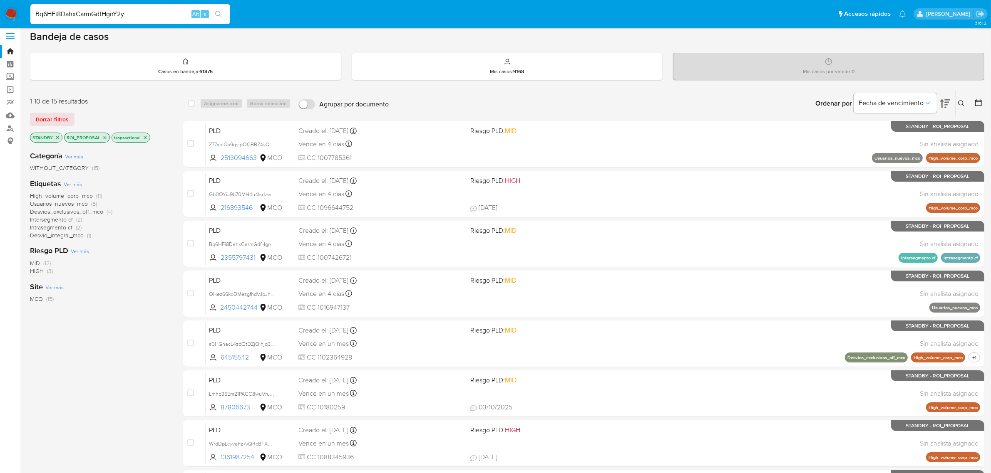
type input "Bq6HFi8DahxCarmGdfHgnY2y"
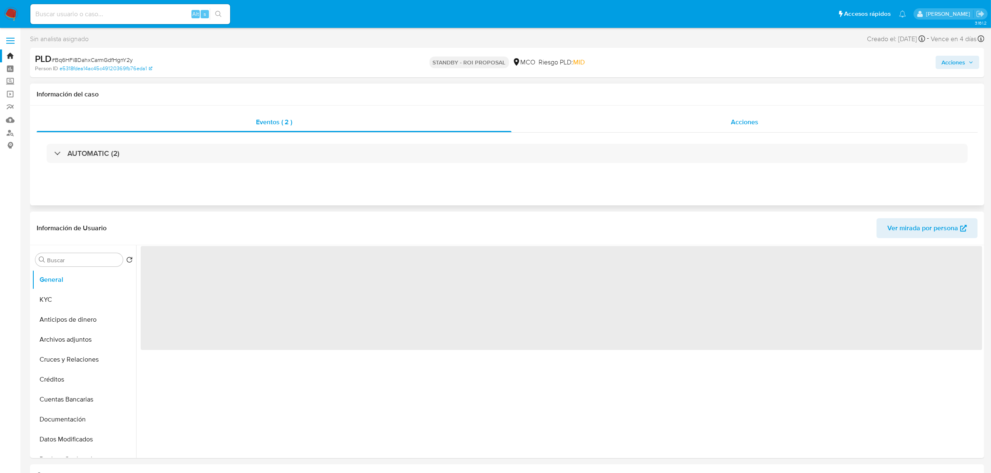
select select "10"
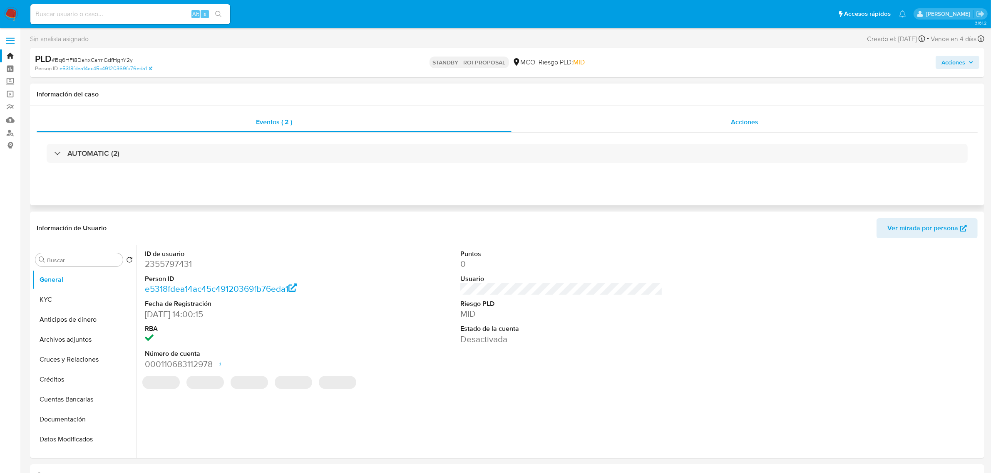
click at [716, 119] on div "Acciones" at bounding box center [744, 122] width 466 height 20
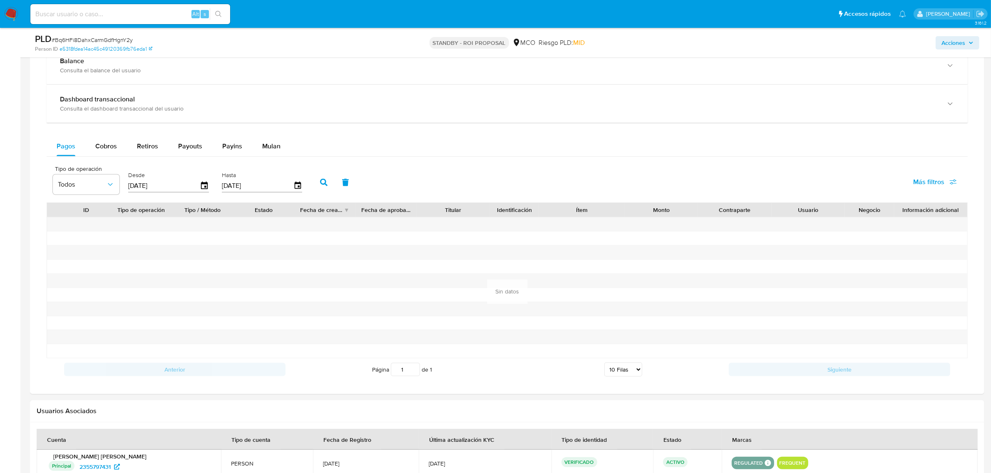
scroll to position [624, 0]
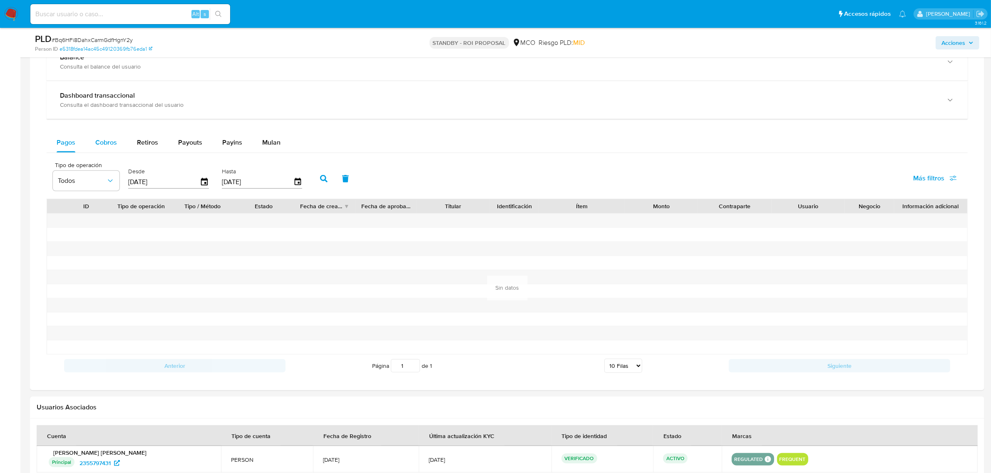
click at [109, 136] on div "Cobros" at bounding box center [106, 143] width 22 height 20
select select "10"
click at [199, 184] on icon "button" at bounding box center [204, 182] width 15 height 15
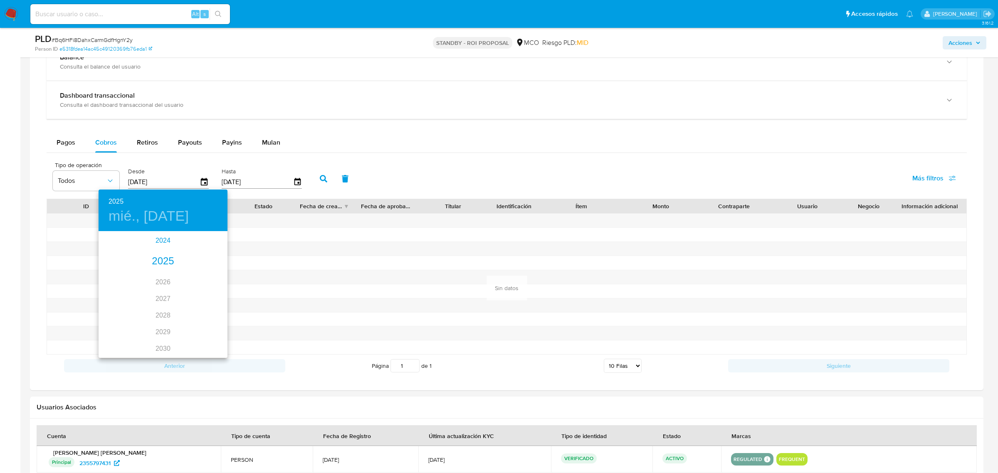
click at [158, 237] on div "2024" at bounding box center [163, 241] width 129 height 17
click at [161, 338] on div "nov." at bounding box center [162, 338] width 43 height 31
type input "[DATE]"
click at [196, 292] on p "9" at bounding box center [196, 290] width 3 height 8
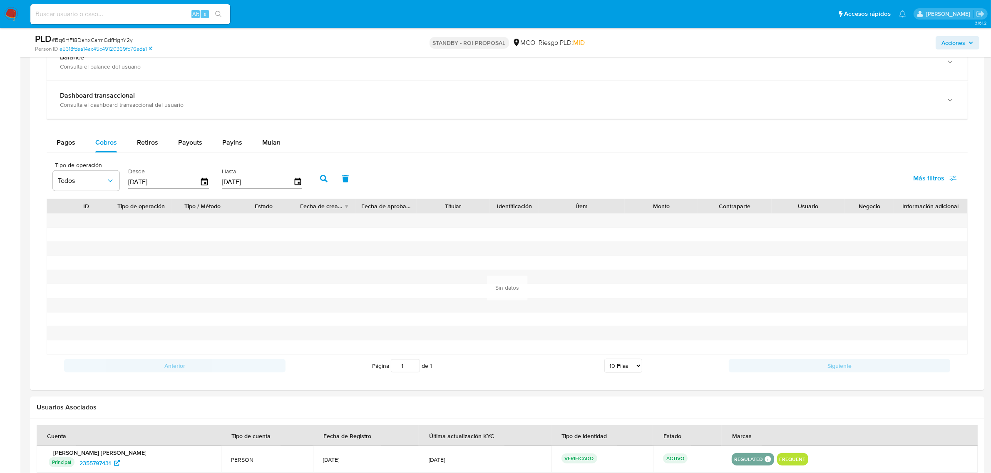
click at [320, 182] on icon "button" at bounding box center [323, 178] width 7 height 7
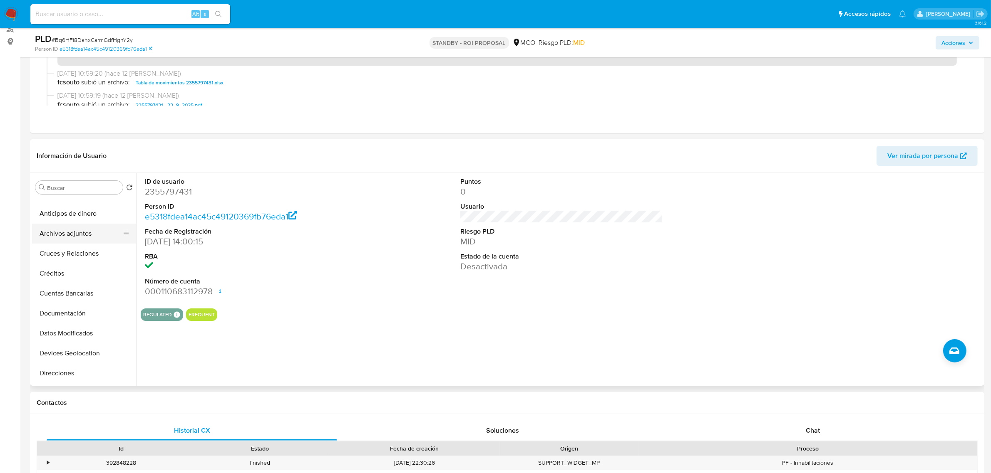
scroll to position [52, 0]
click at [92, 238] on button "Cruces y Relaciones" at bounding box center [80, 235] width 97 height 20
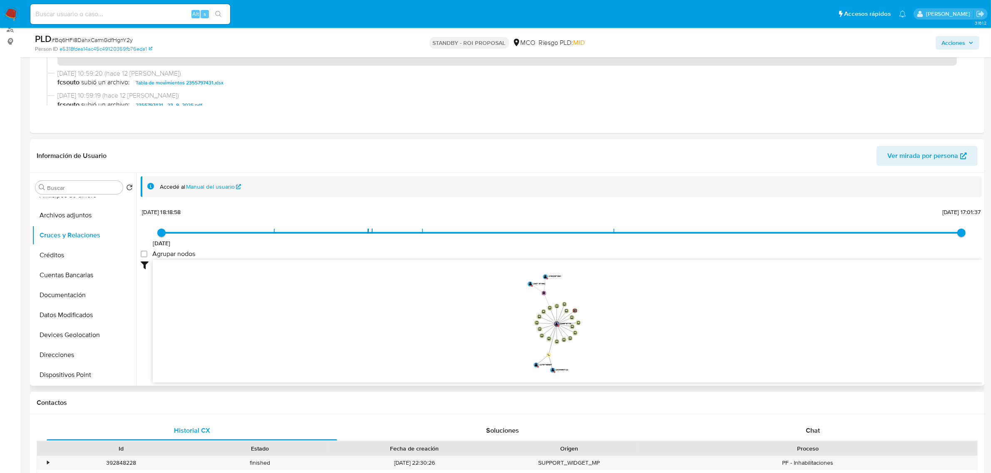
drag, startPoint x: 609, startPoint y: 317, endPoint x: 607, endPoint y: 329, distance: 12.7
click at [607, 329] on icon "device-67e866b33640050e5c2a40b0  device-67e7134409f383197bd07fdf  device-67e7…" at bounding box center [567, 320] width 829 height 121
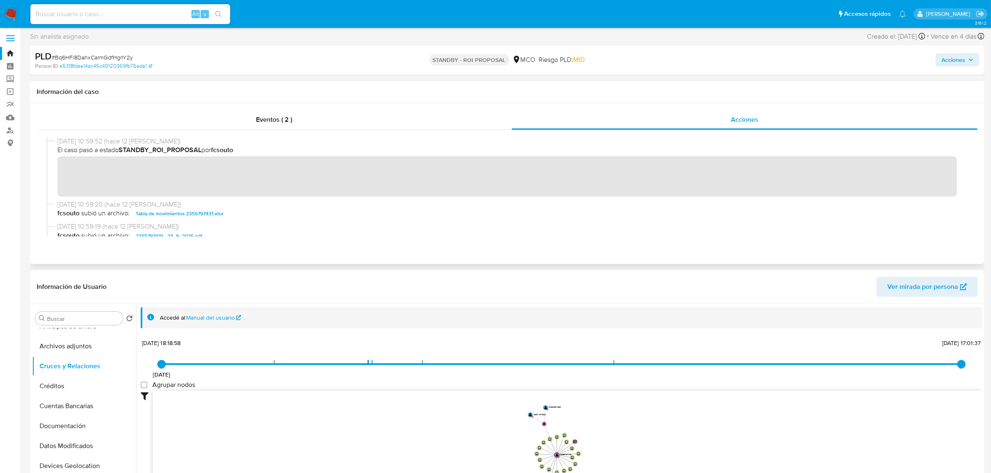
scroll to position [0, 0]
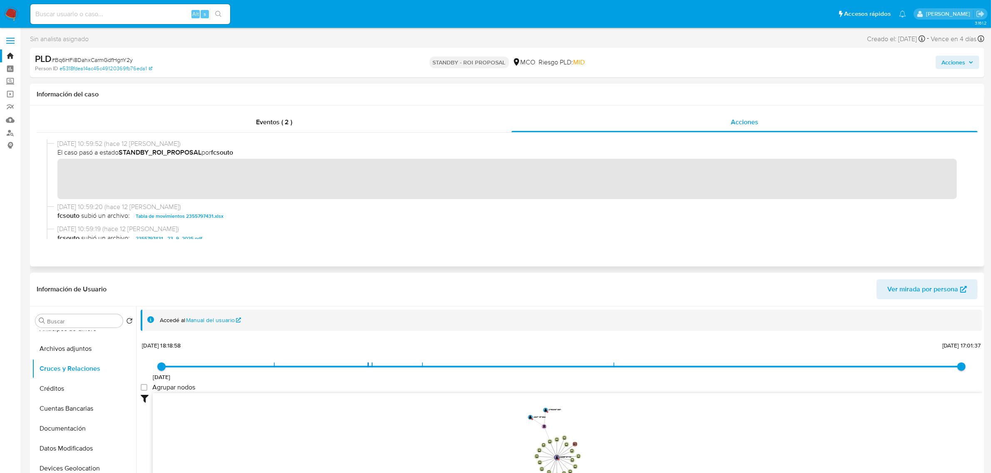
drag, startPoint x: 660, startPoint y: 211, endPoint x: 650, endPoint y: 227, distance: 18.9
click at [661, 212] on div "[DATE] 10:59:20 (hace 12 [PERSON_NAME]) fcsouto subió un archivo: Tabla de movi…" at bounding box center [510, 212] width 906 height 19
